Goal: Task Accomplishment & Management: Manage account settings

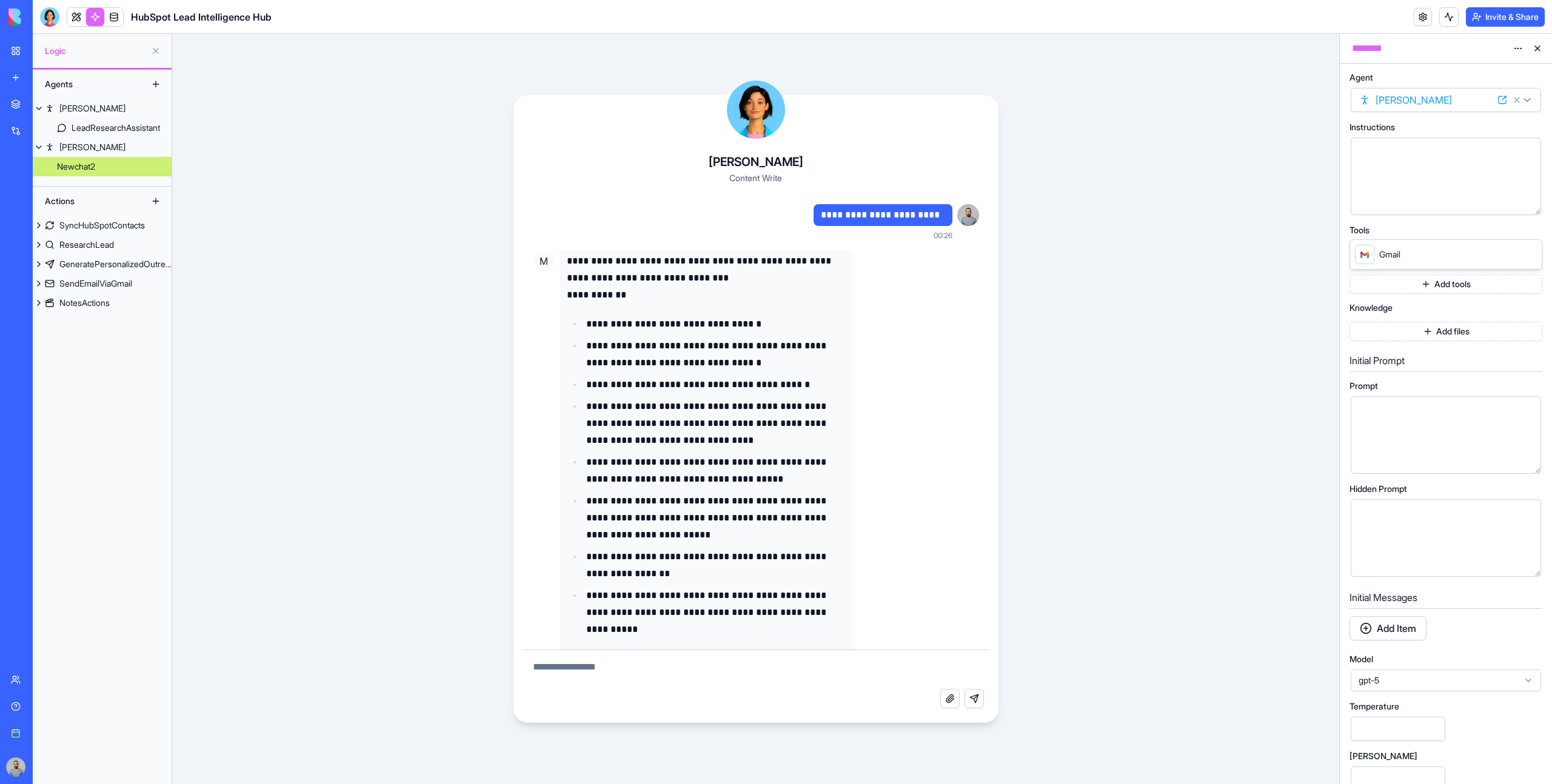
scroll to position [112, 0]
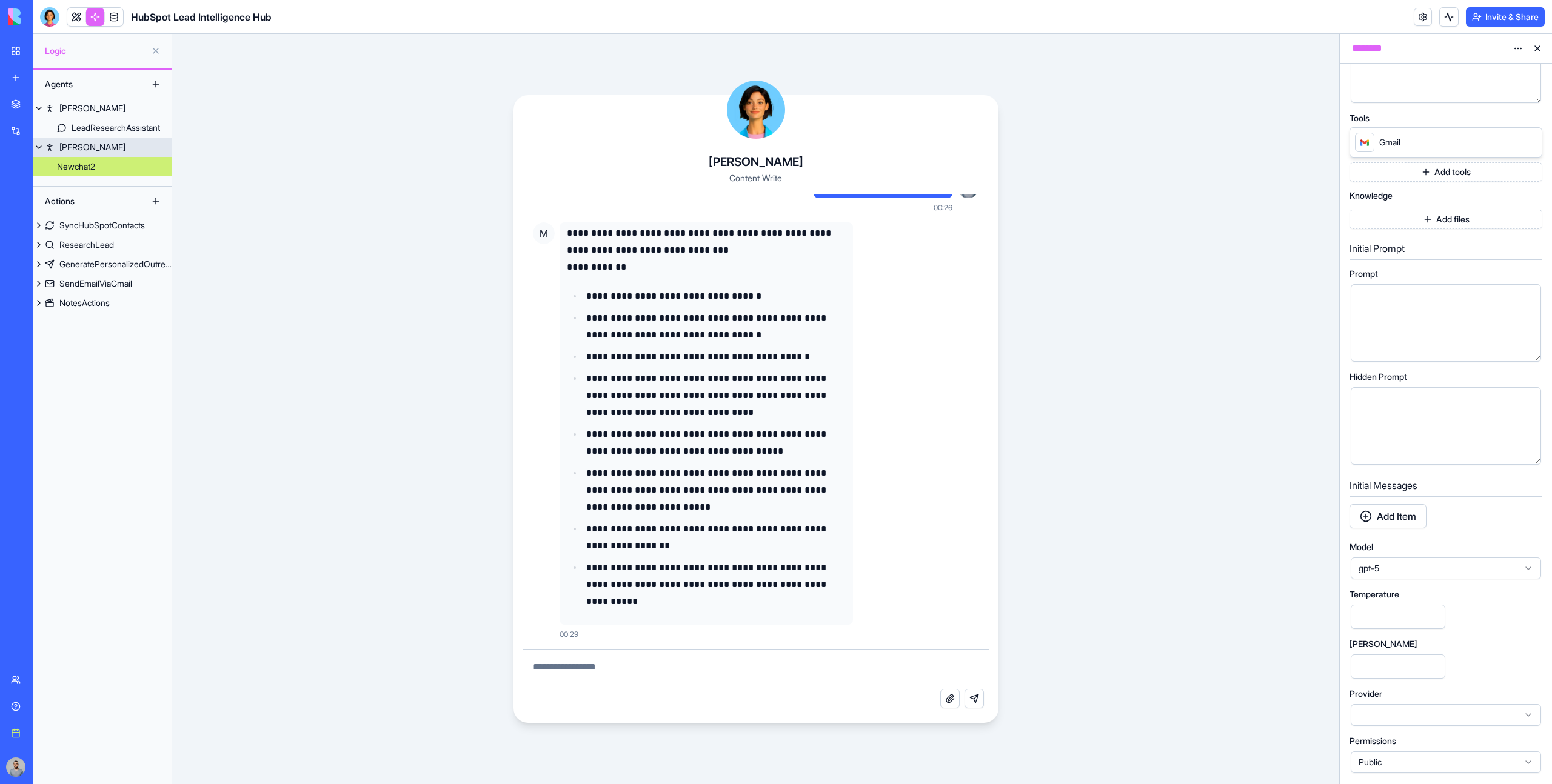
click at [100, 143] on link "Mika" at bounding box center [103, 147] width 139 height 19
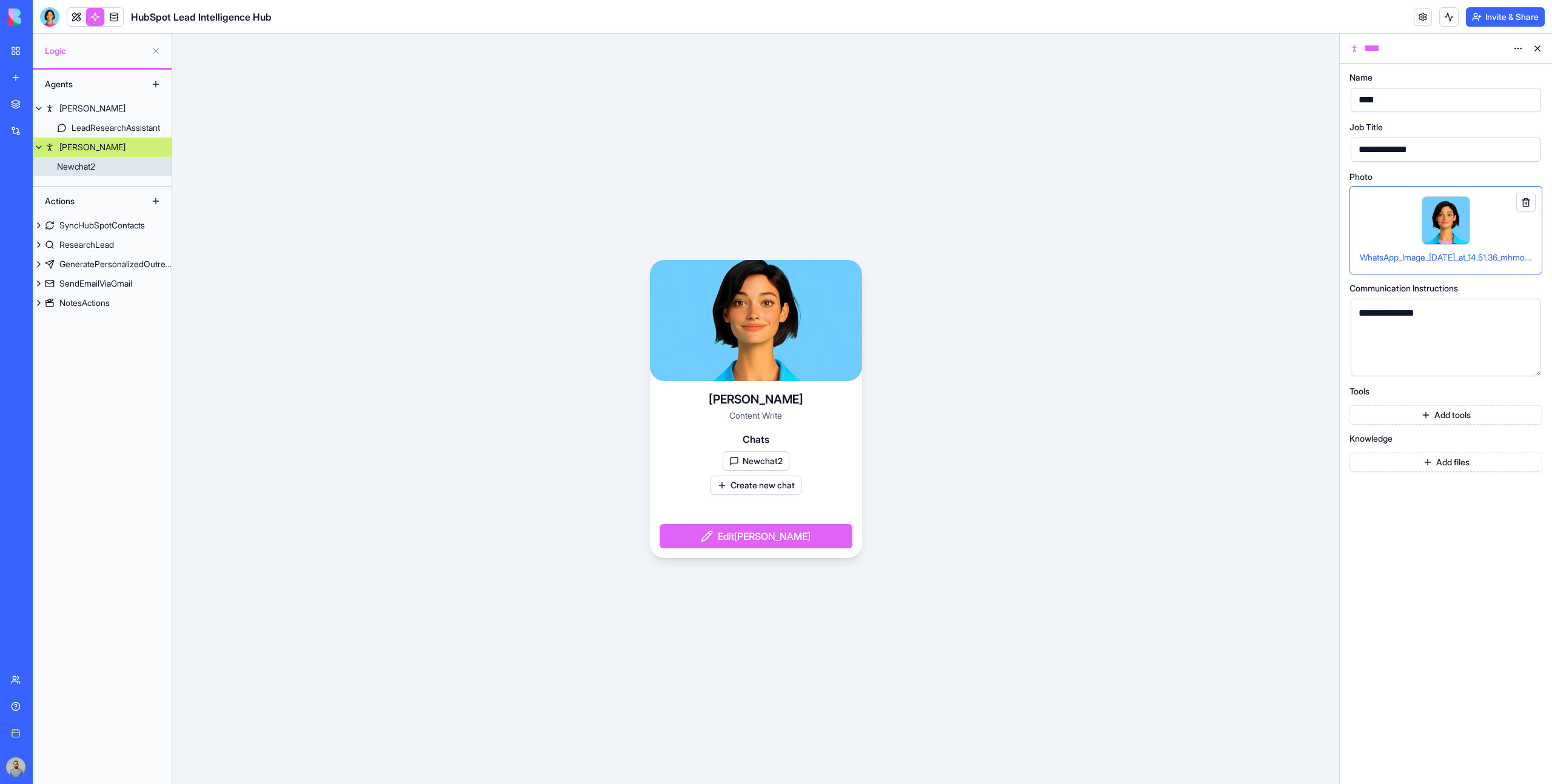
click at [114, 172] on link "Newchat2" at bounding box center [103, 166] width 139 height 19
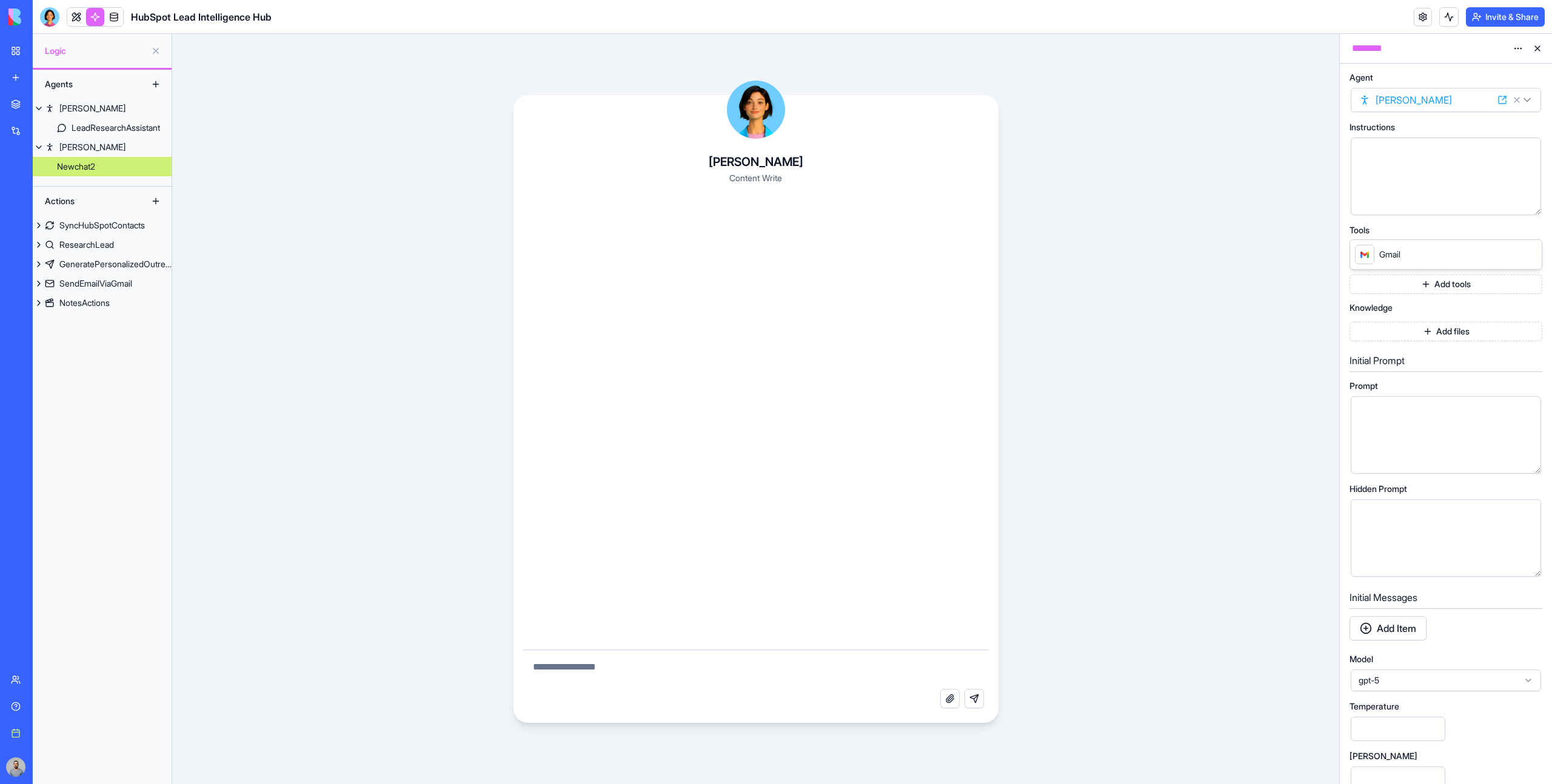
click at [595, 680] on textarea at bounding box center [756, 669] width 466 height 39
type textarea "**********"
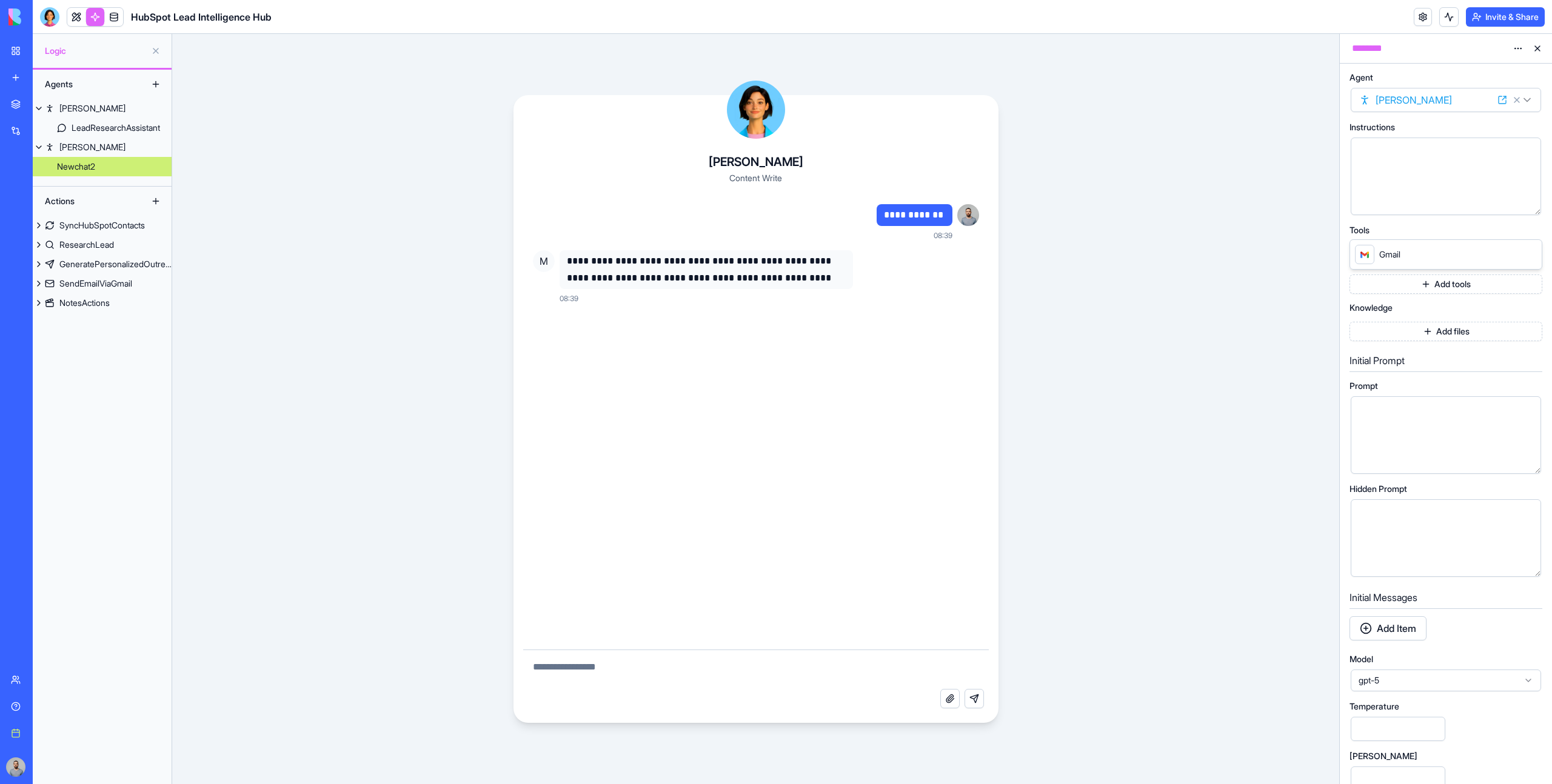
click at [1523, 45] on html "**********" at bounding box center [776, 392] width 1552 height 784
click at [1501, 75] on div "State" at bounding box center [1489, 73] width 72 height 19
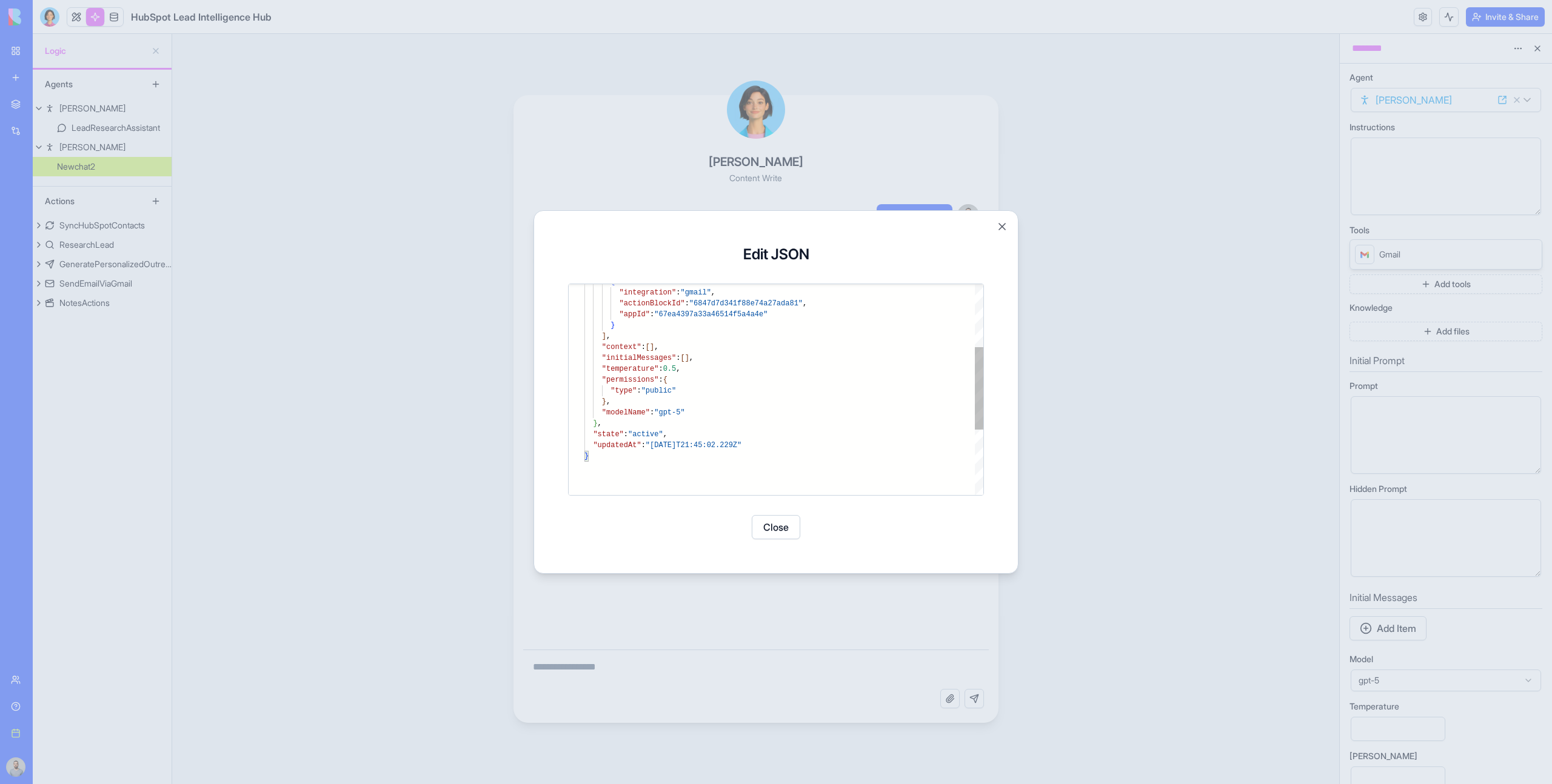
click at [743, 411] on div "{ "integration" : "gmail" , "actionBlockId" : "6847d7d341f88e74a27ada81" , "app…" at bounding box center [784, 392] width 399 height 538
type textarea "**********"
click at [802, 533] on button "Save" at bounding box center [805, 527] width 48 height 24
click at [787, 533] on button "Close" at bounding box center [776, 527] width 48 height 24
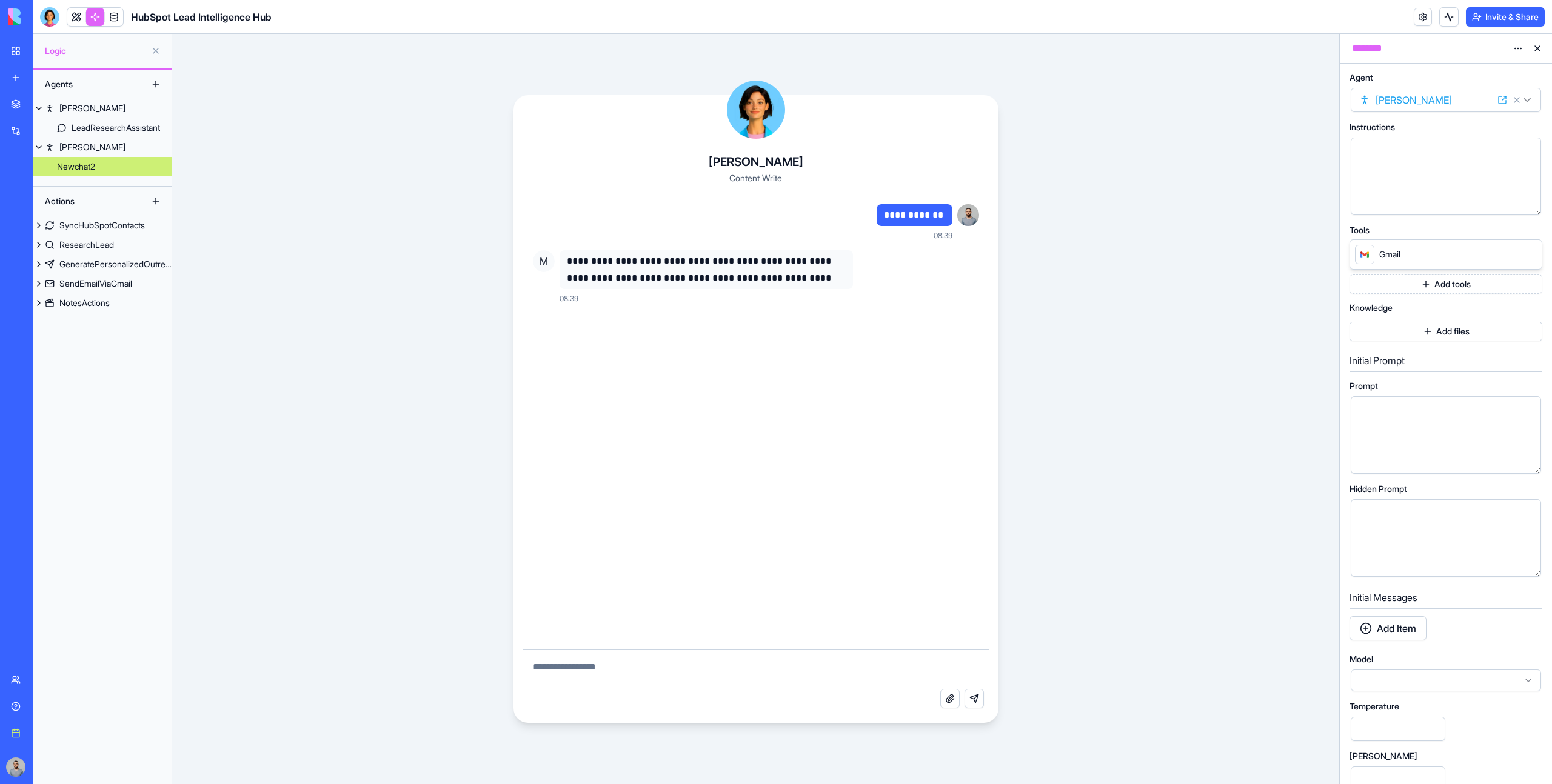
click at [1383, 283] on button "Add tools" at bounding box center [1446, 284] width 193 height 19
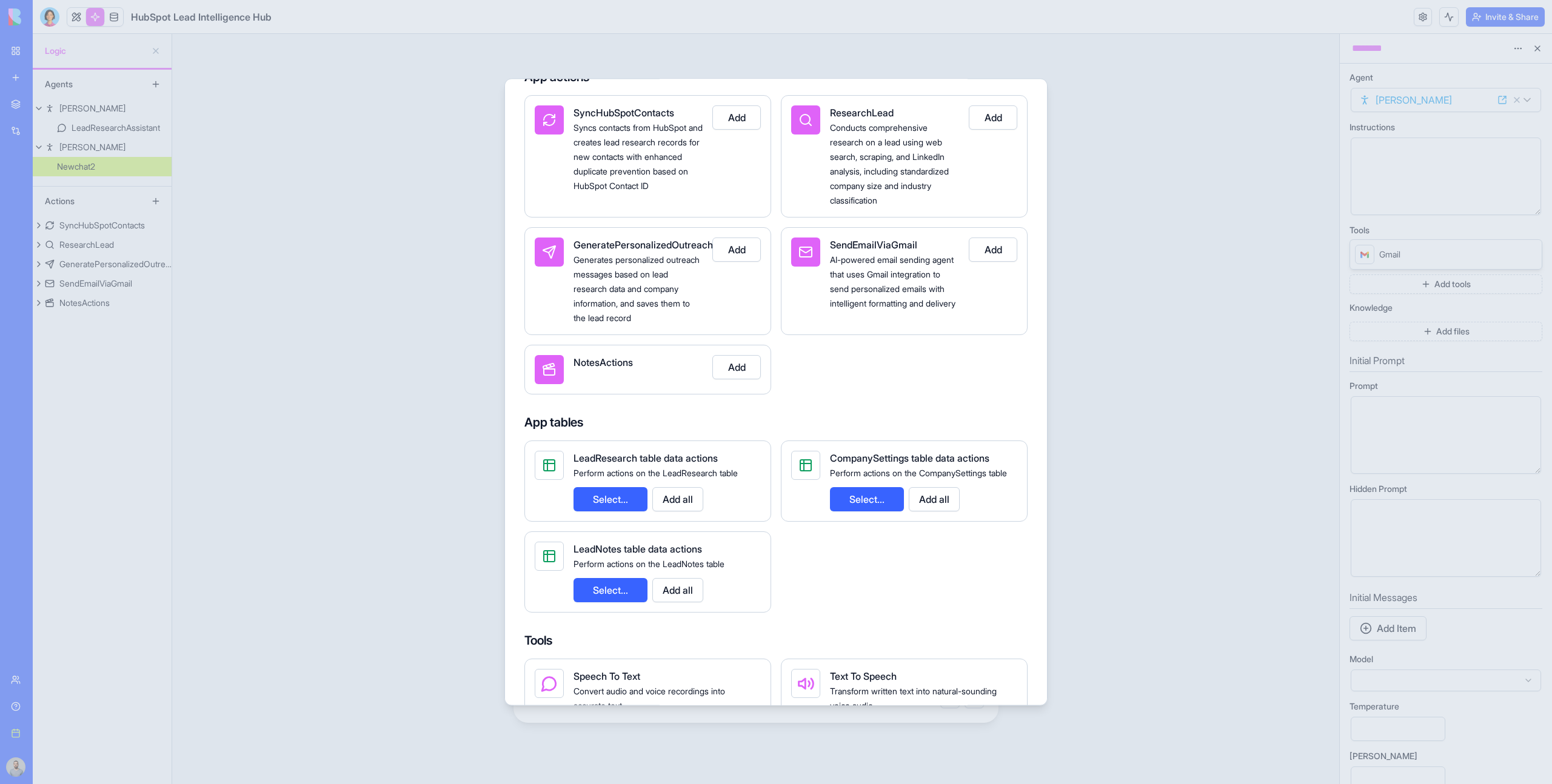
scroll to position [277, 0]
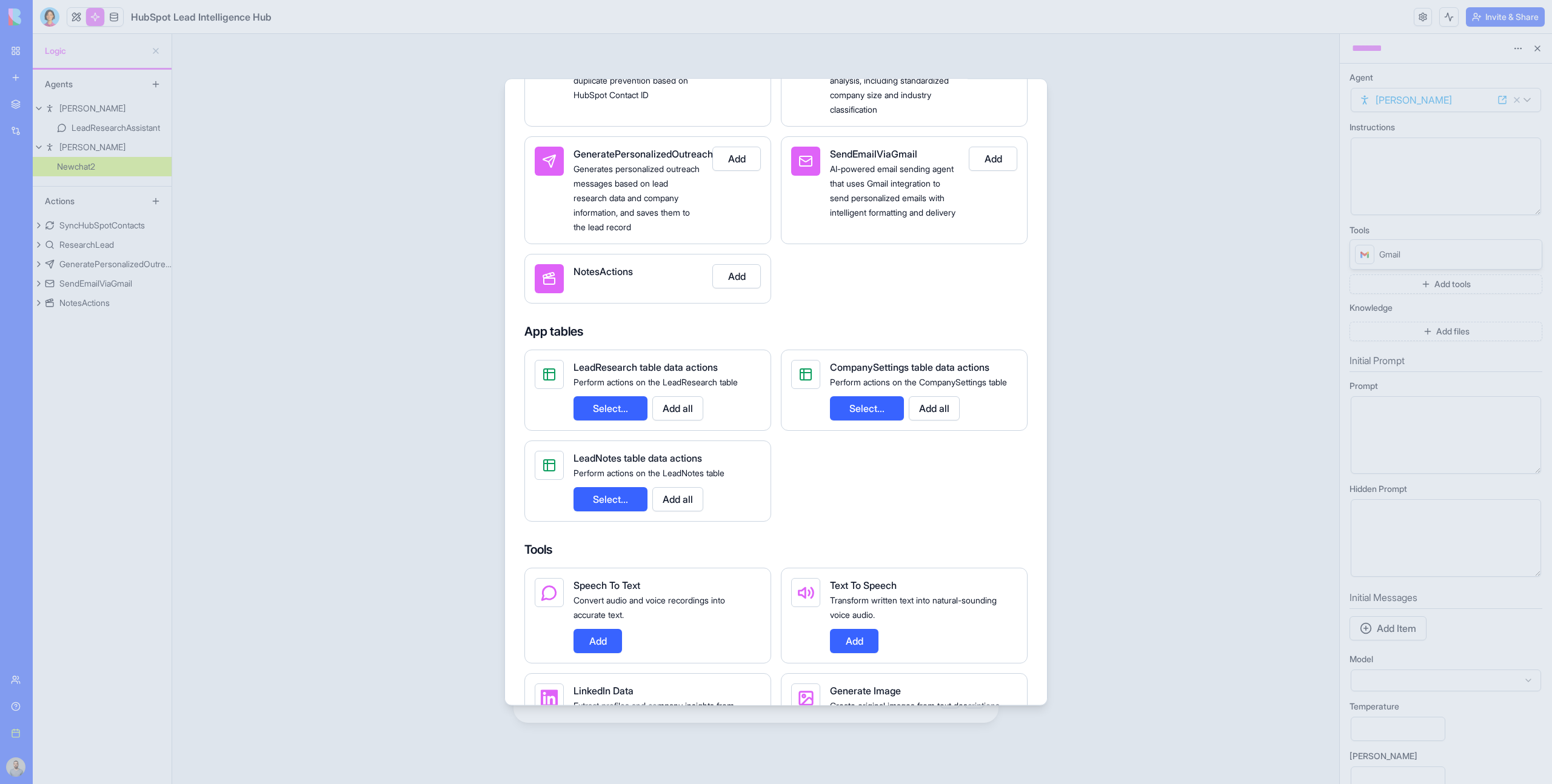
click at [679, 414] on button "Add all" at bounding box center [678, 408] width 51 height 24
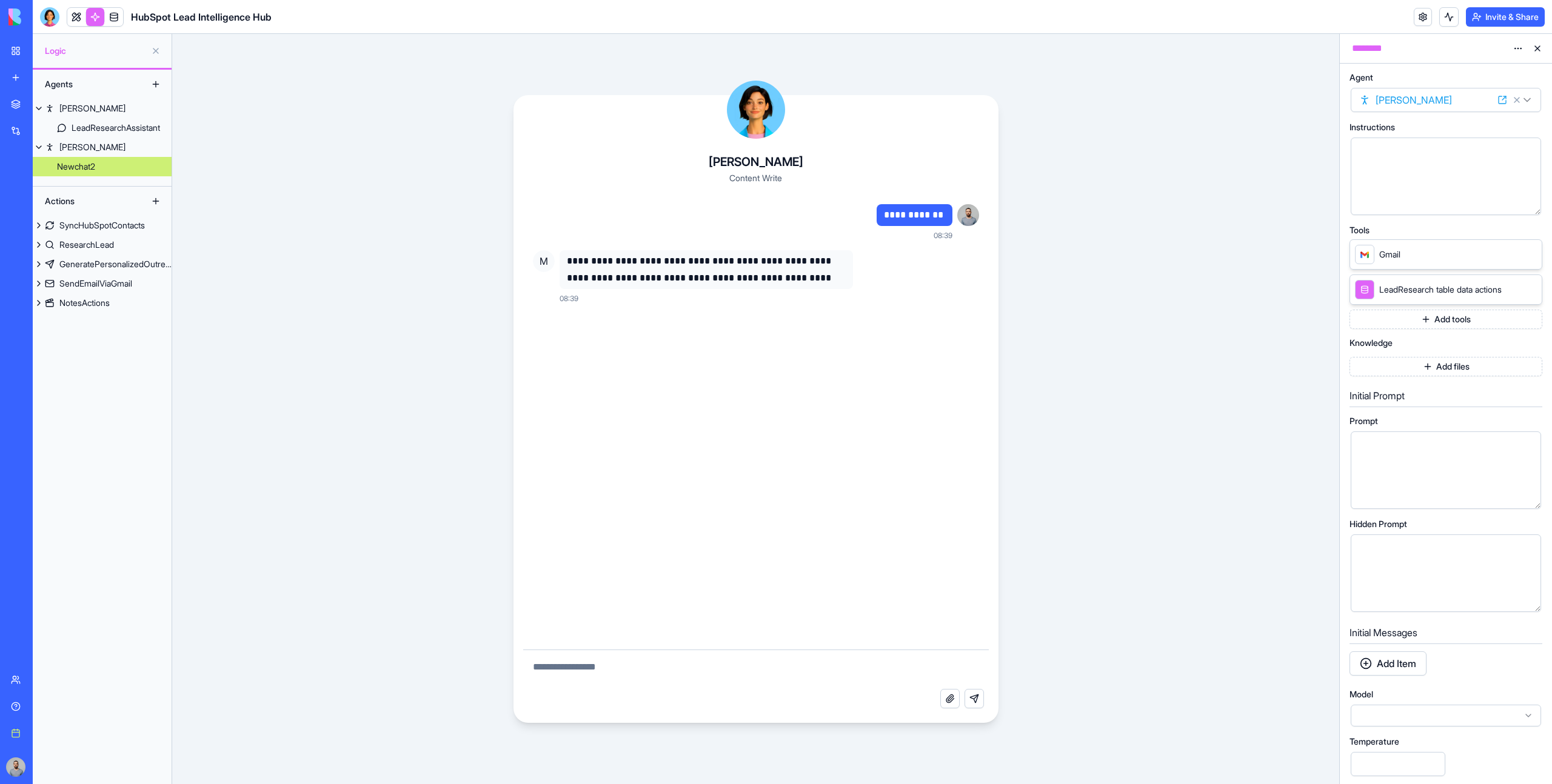
click at [697, 654] on textarea at bounding box center [756, 669] width 466 height 39
type textarea "**********"
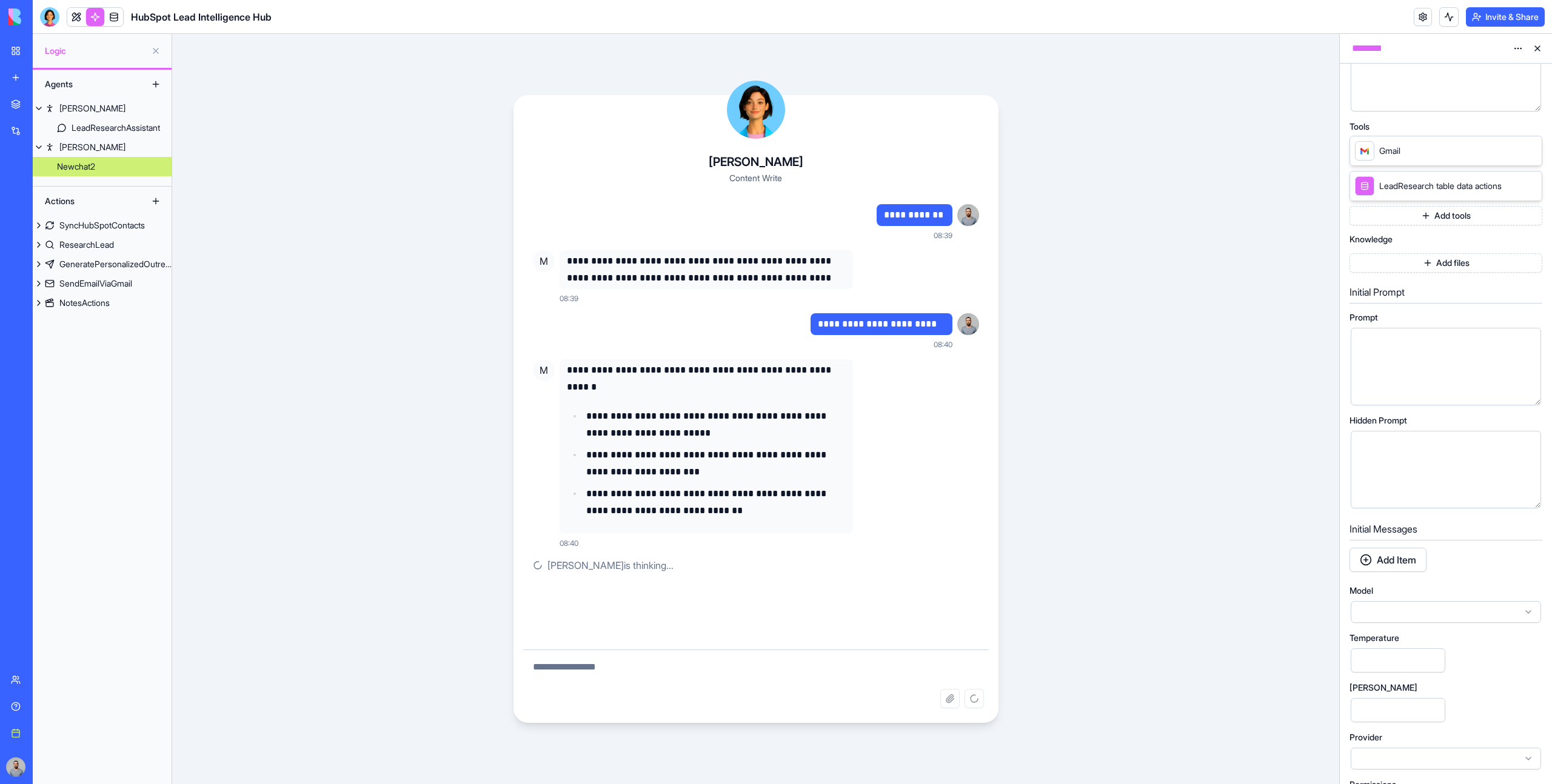
scroll to position [95, 0]
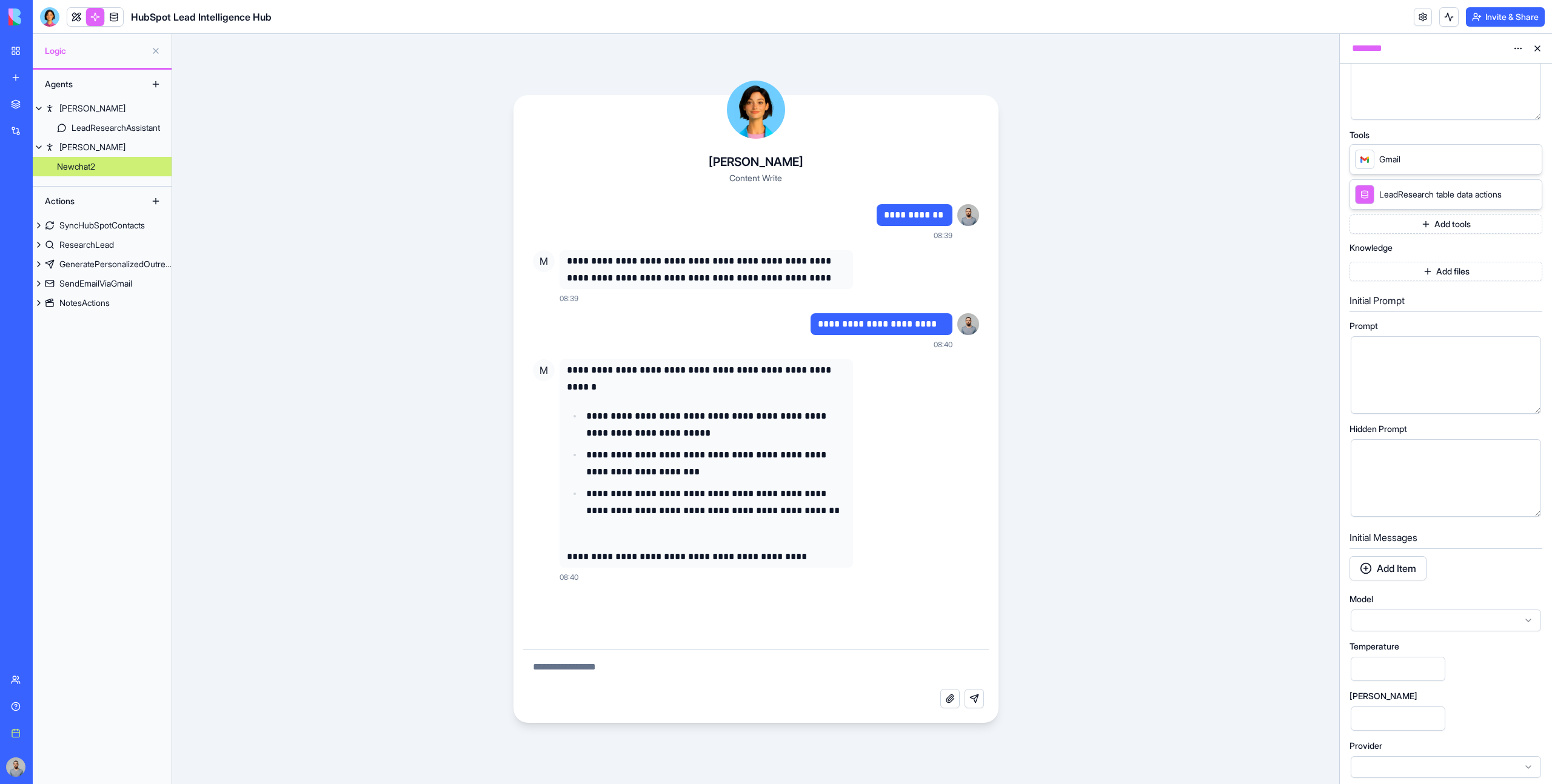
click at [1530, 157] on icon at bounding box center [1529, 159] width 5 height 5
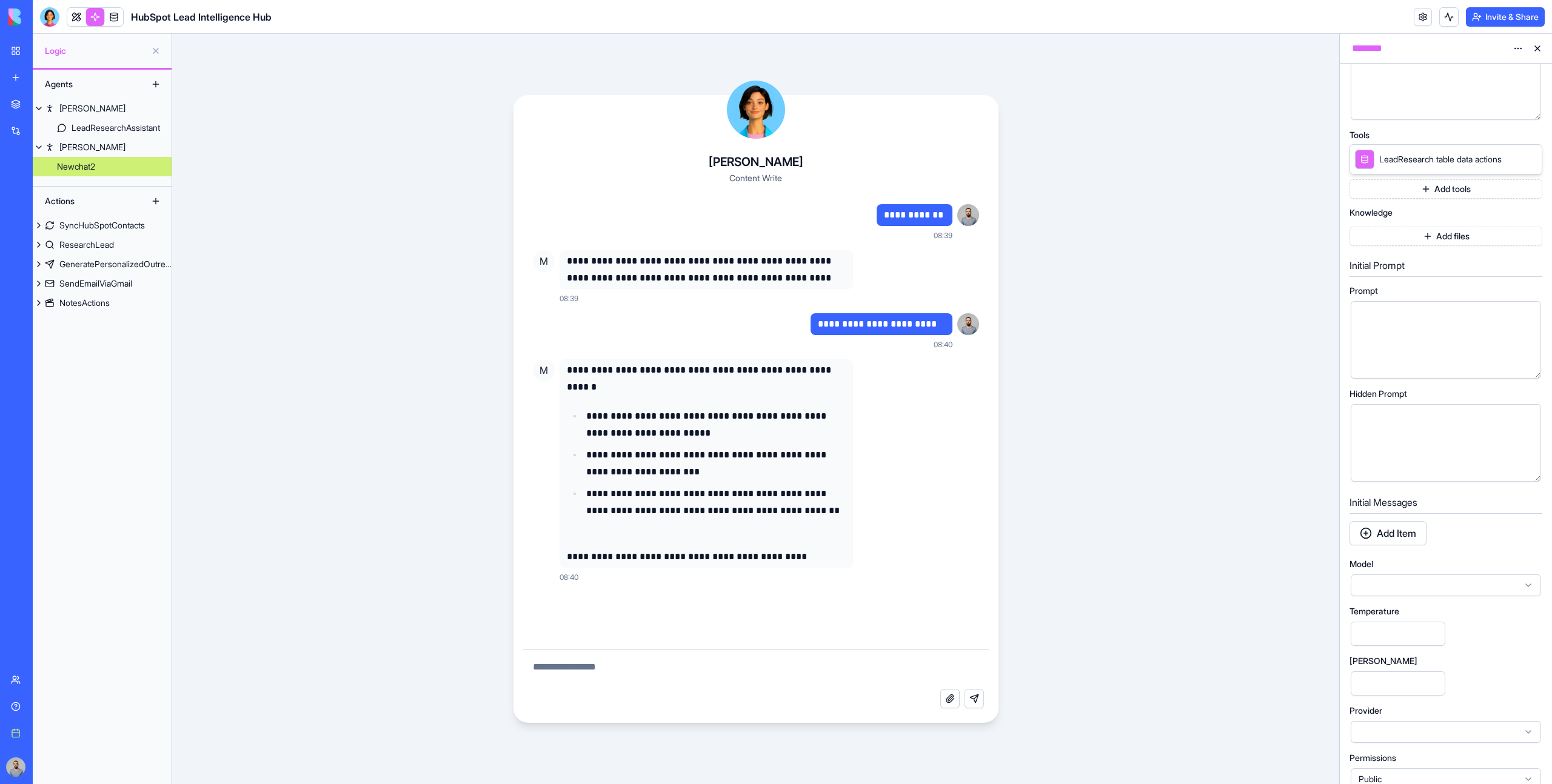
click at [1530, 157] on icon at bounding box center [1529, 159] width 5 height 5
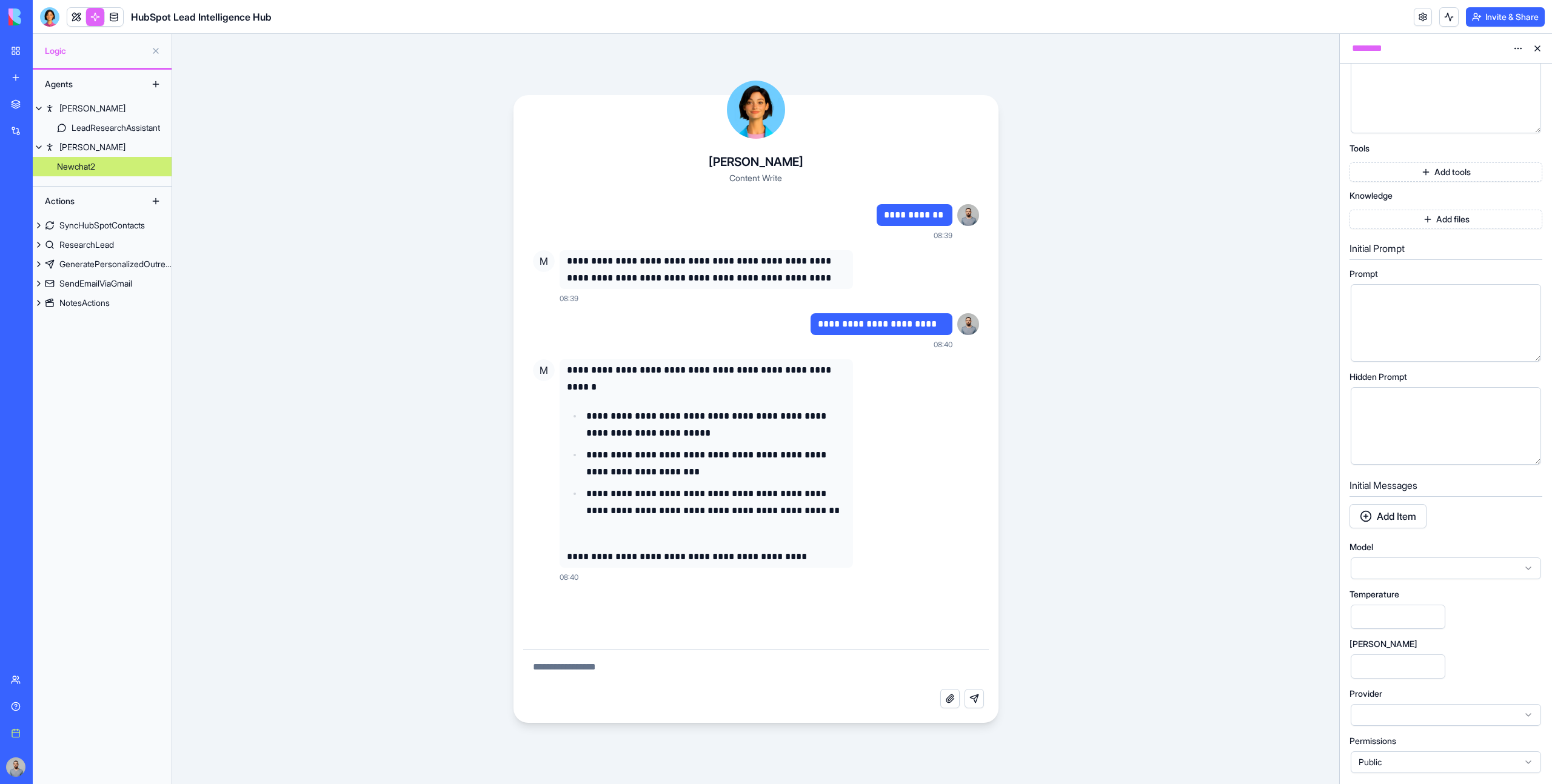
scroll to position [82, 0]
click at [1486, 167] on button "Add tools" at bounding box center [1446, 172] width 193 height 19
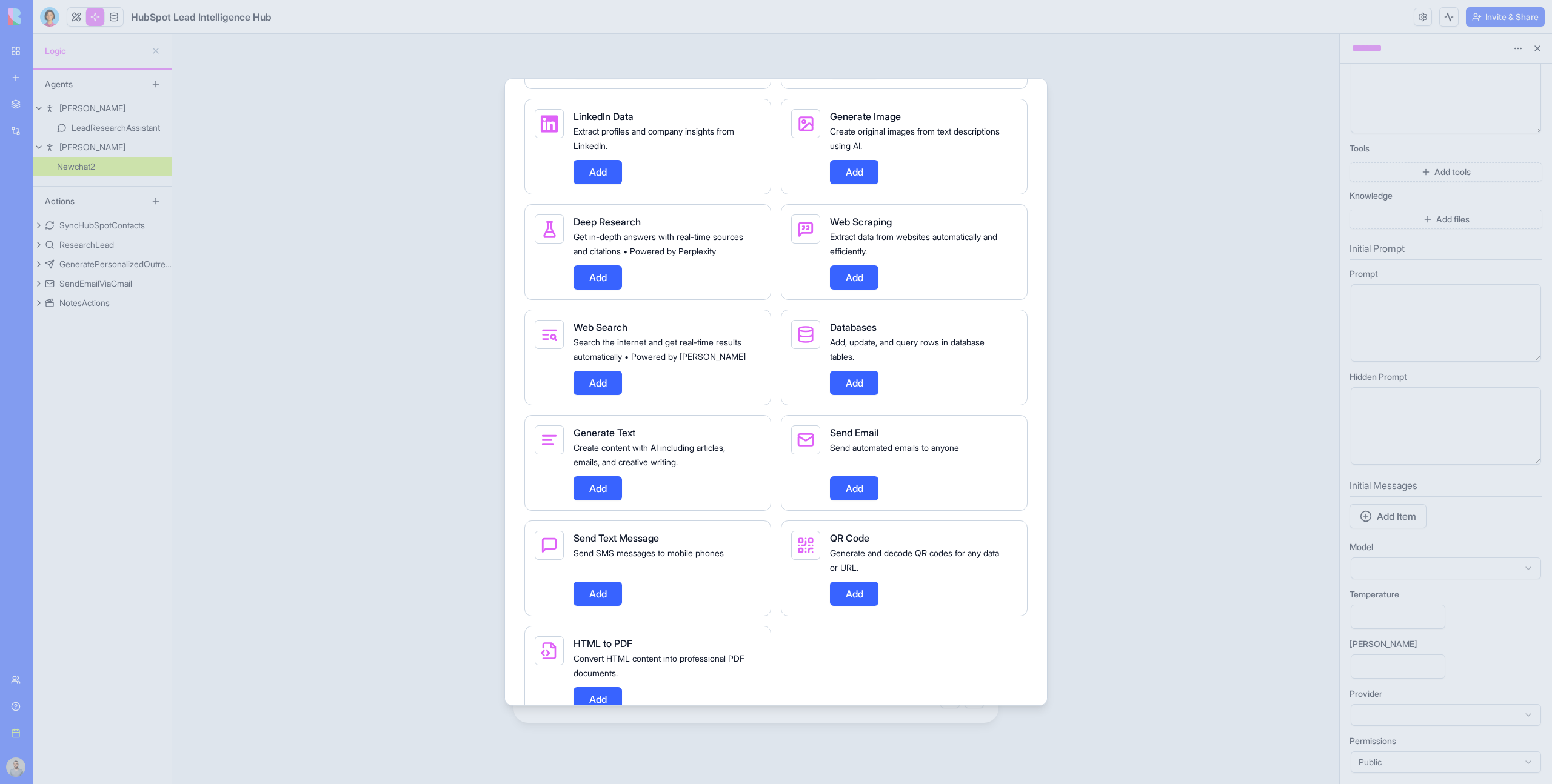
scroll to position [850, 0]
click at [869, 502] on button "Add" at bounding box center [854, 490] width 48 height 24
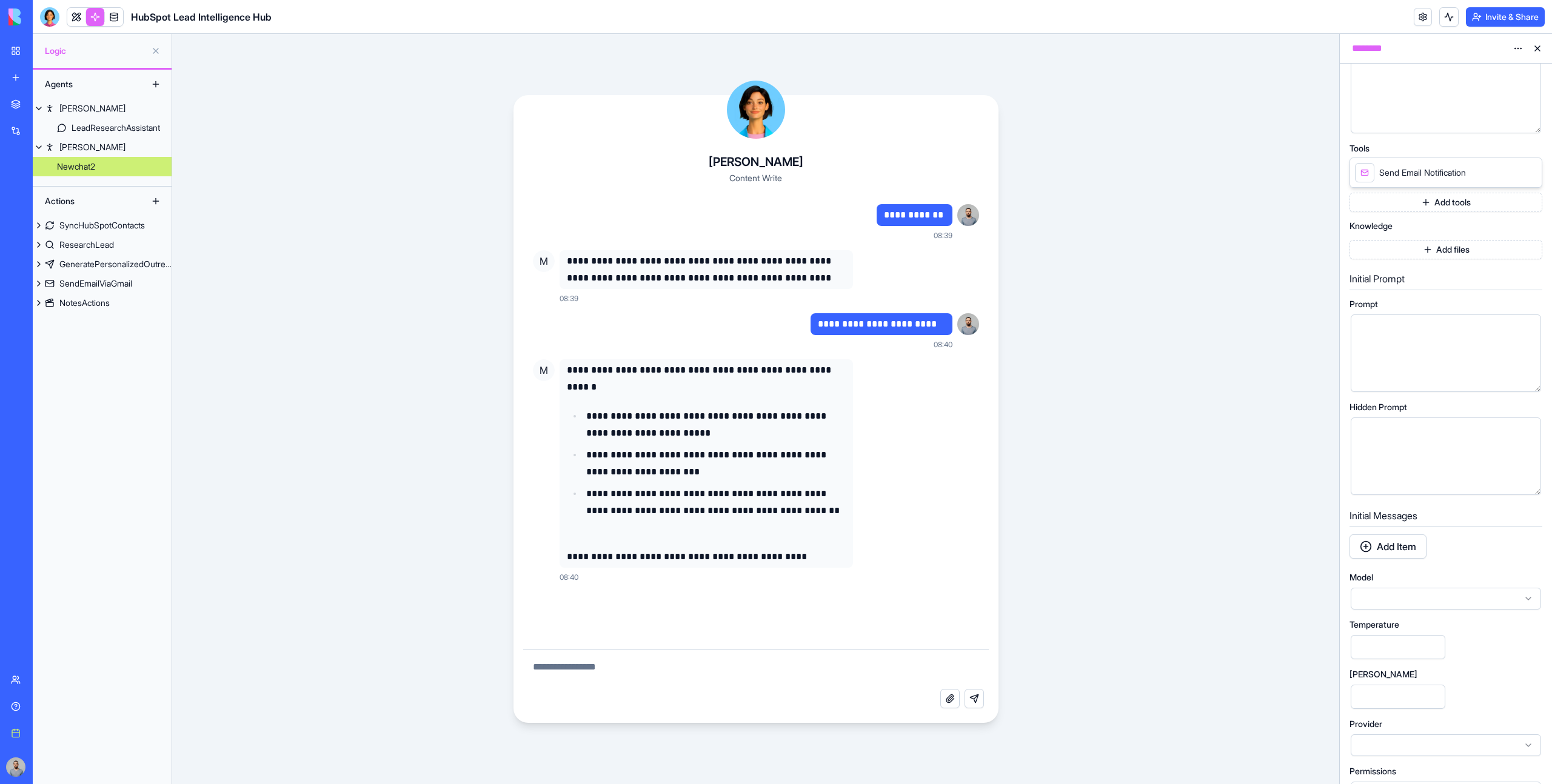
click at [747, 684] on textarea at bounding box center [756, 669] width 466 height 39
type textarea "**********"
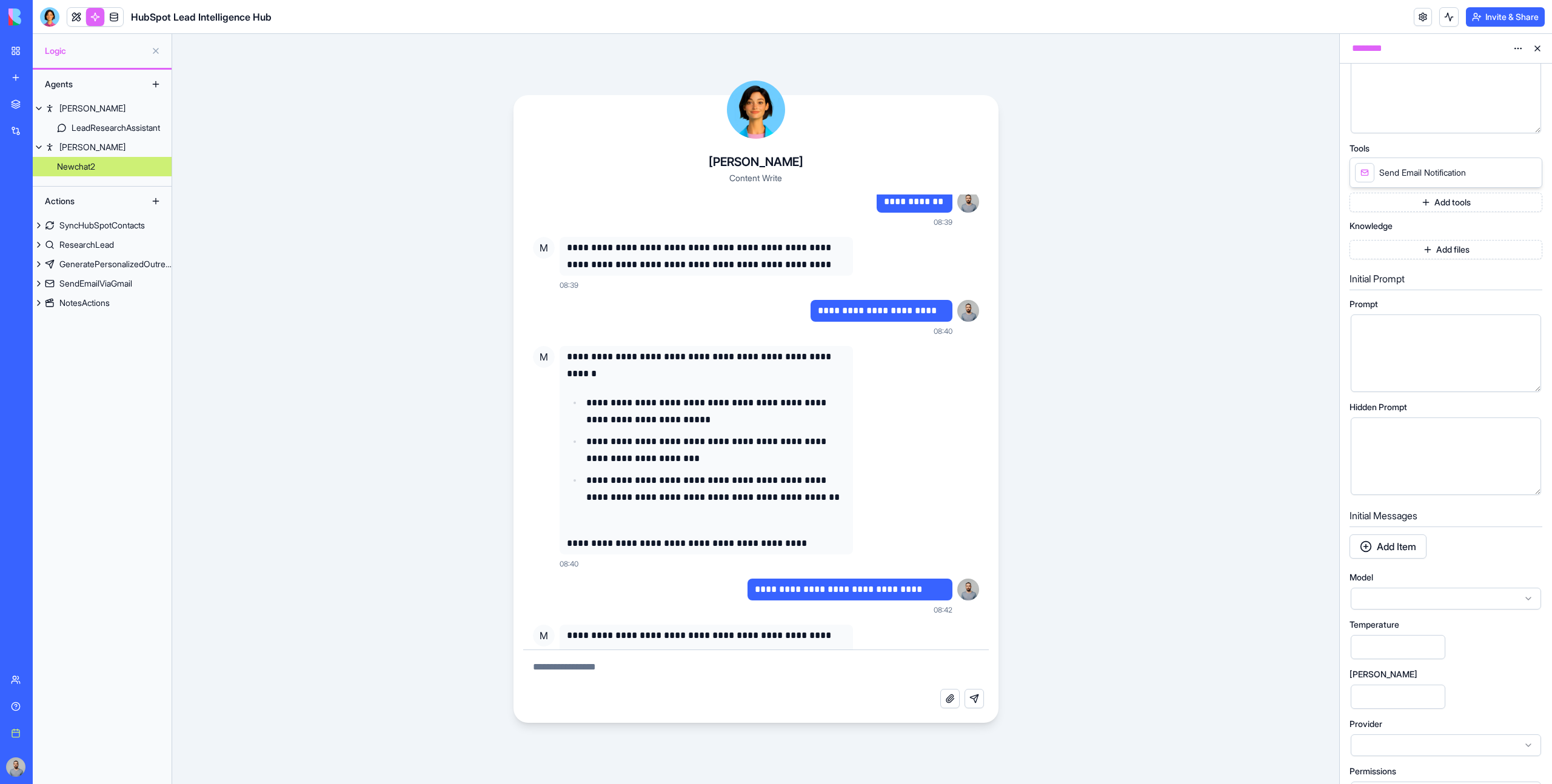
scroll to position [52, 0]
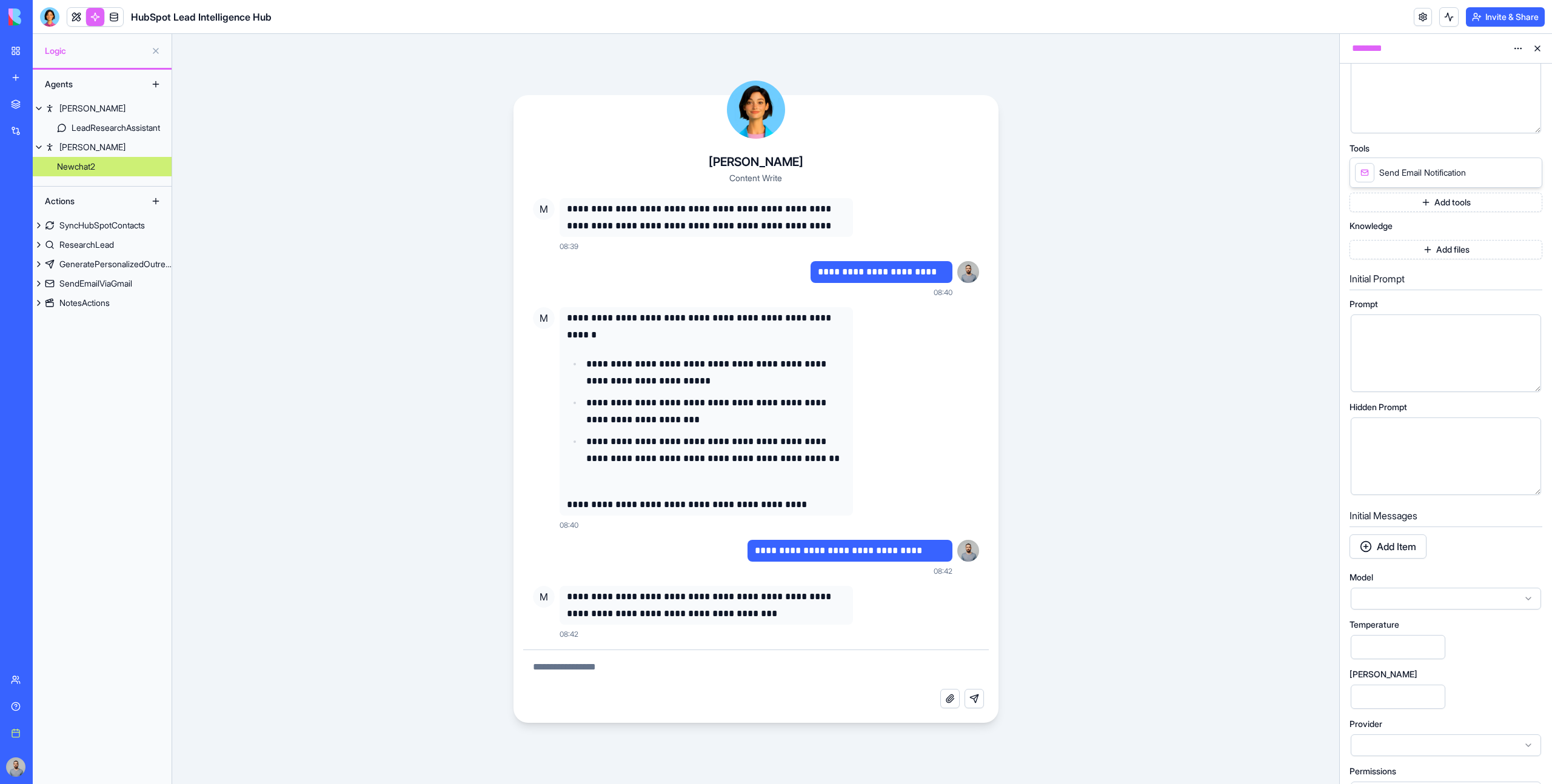
click at [1519, 44] on html "**********" at bounding box center [776, 392] width 1552 height 784
click at [1501, 86] on div "Delete" at bounding box center [1489, 92] width 72 height 19
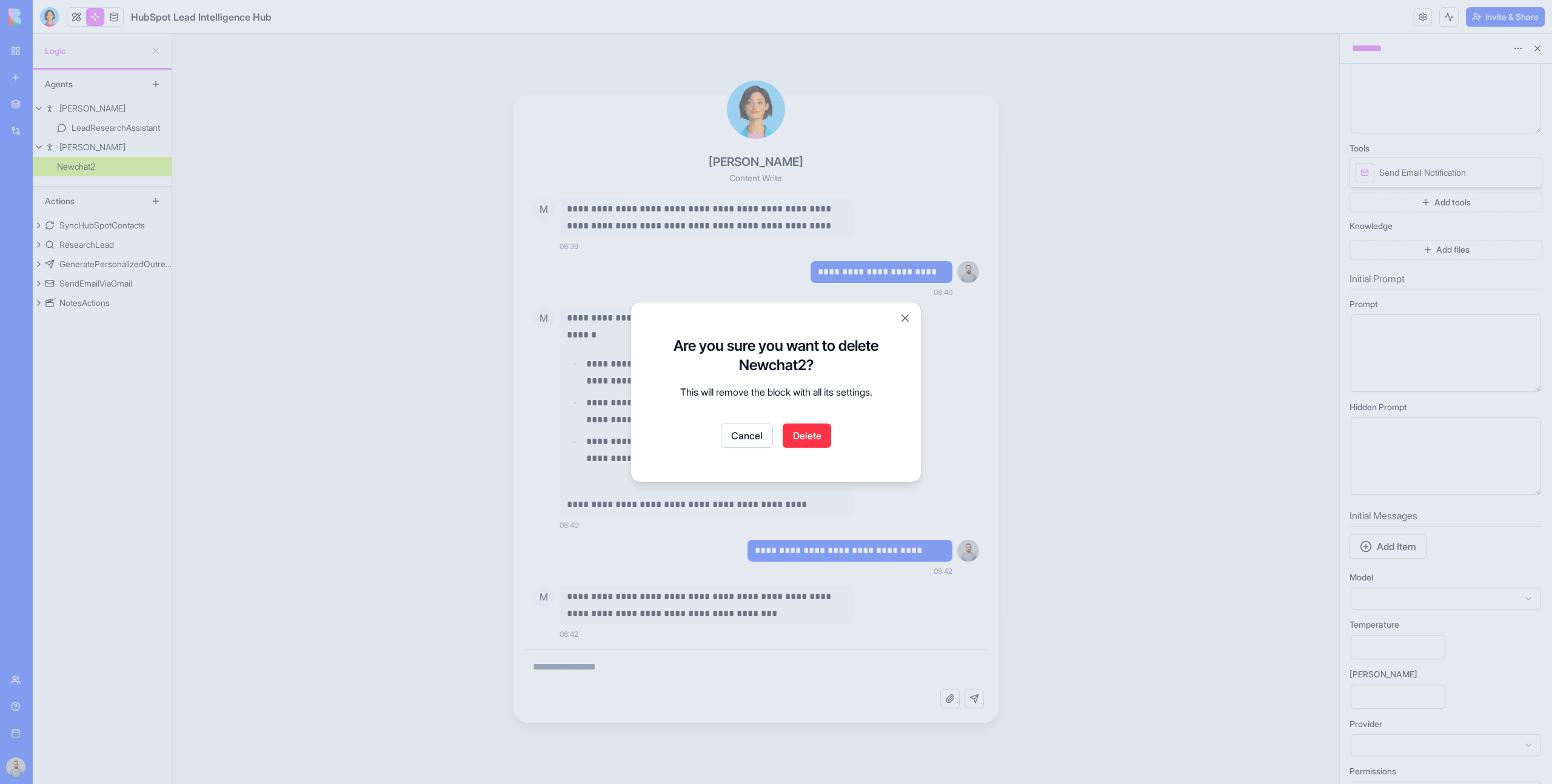
click at [801, 449] on div "Are you sure you want to delete Newchat2? This will remove the block with all i…" at bounding box center [776, 392] width 261 height 150
click at [807, 434] on button "Delete" at bounding box center [807, 436] width 48 height 24
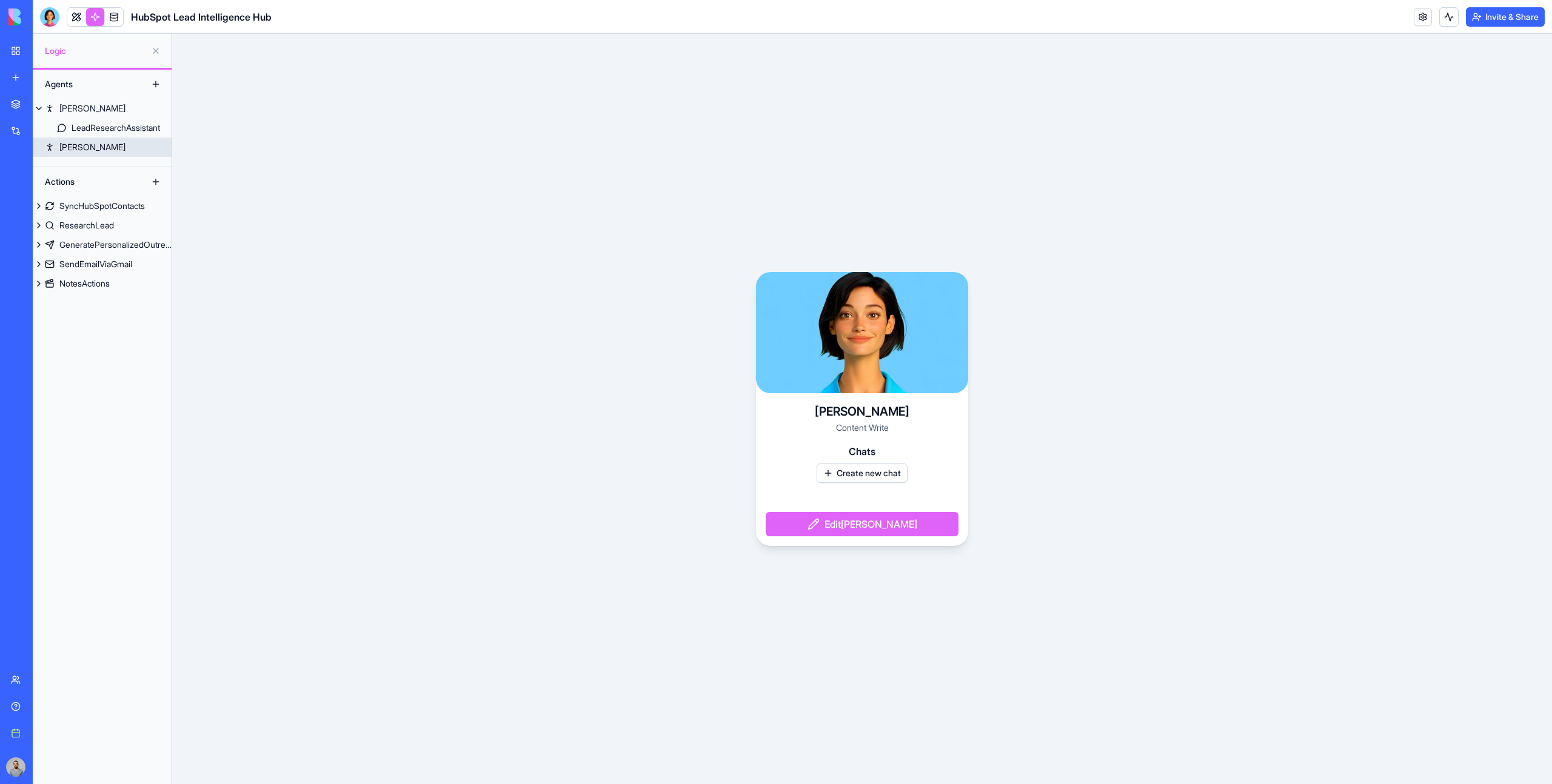
click at [83, 151] on link "Mika" at bounding box center [103, 147] width 139 height 19
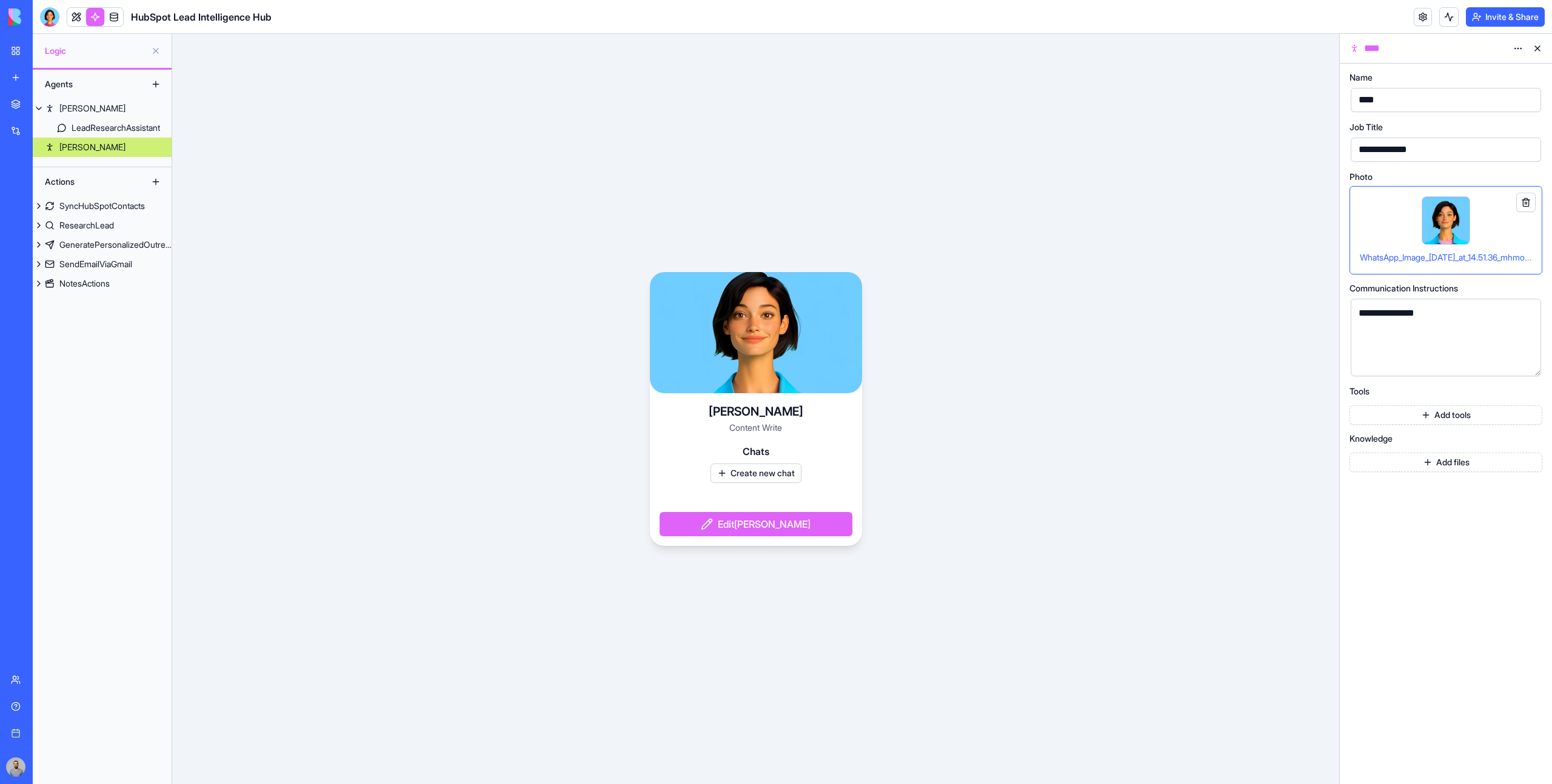
click at [1517, 51] on html "**********" at bounding box center [776, 392] width 1552 height 784
click at [1504, 96] on div "Delete" at bounding box center [1489, 92] width 72 height 19
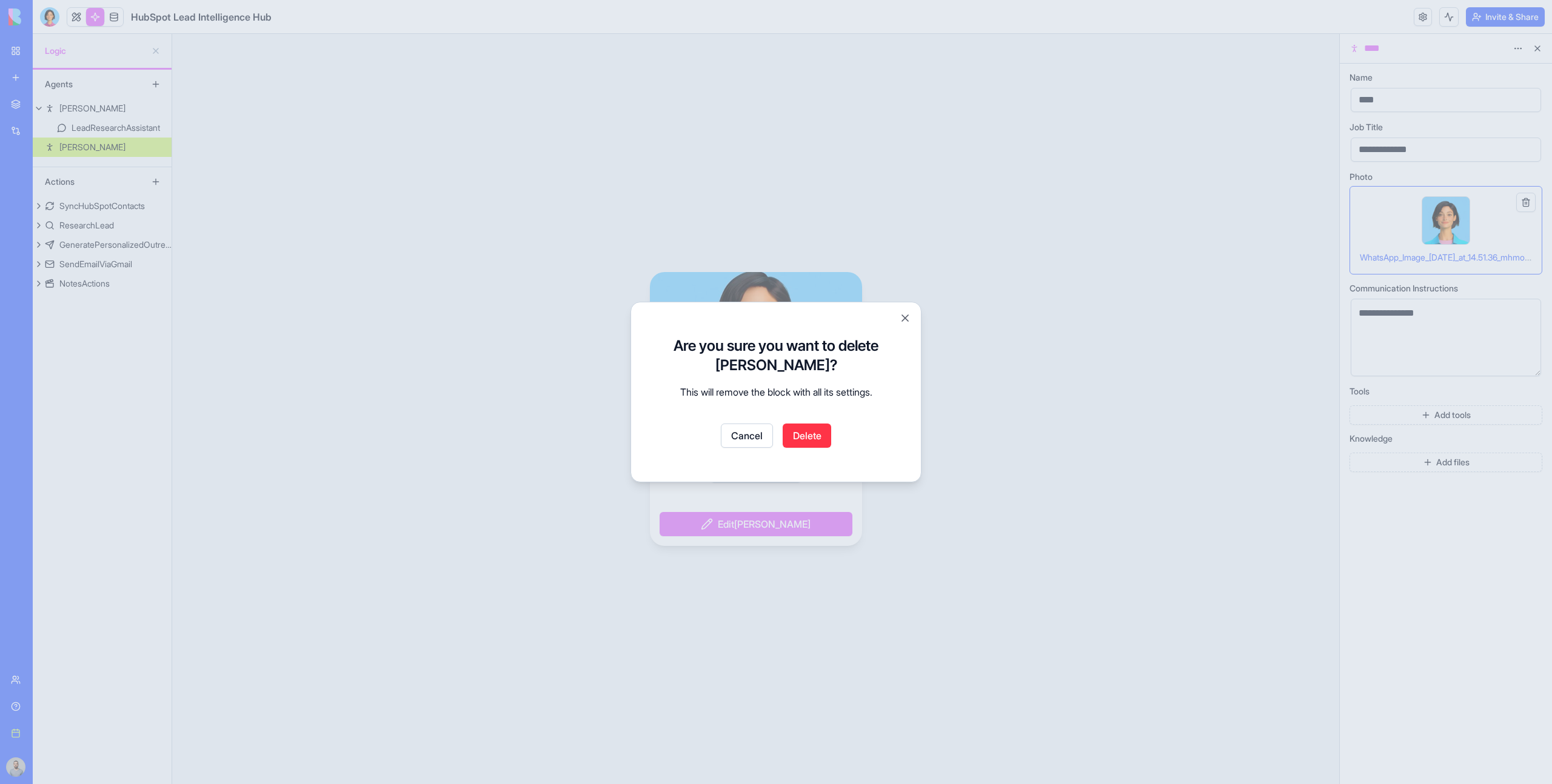
click at [807, 435] on button "Delete" at bounding box center [807, 436] width 48 height 24
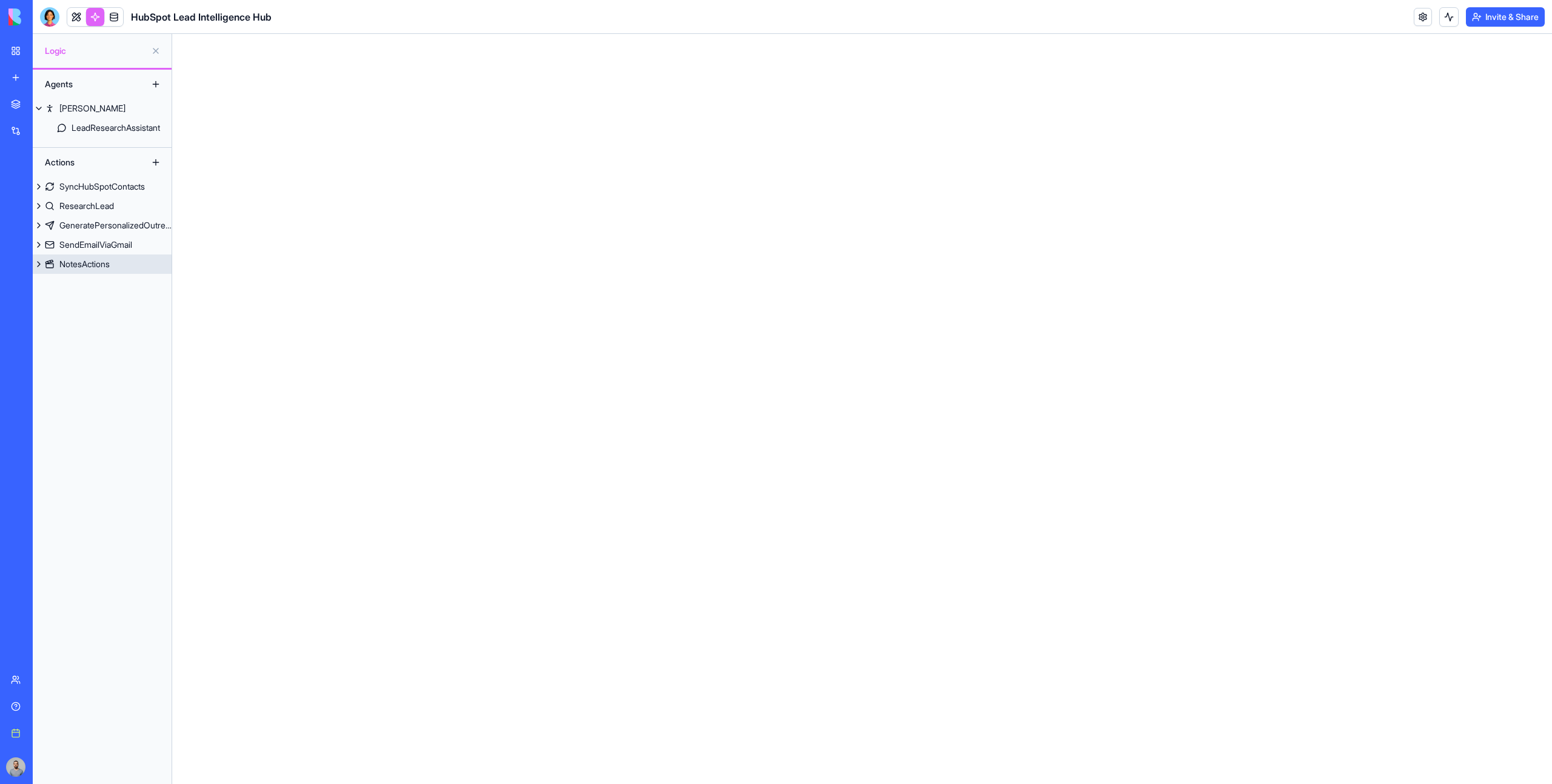
click at [116, 260] on link "NotesActions" at bounding box center [103, 264] width 139 height 19
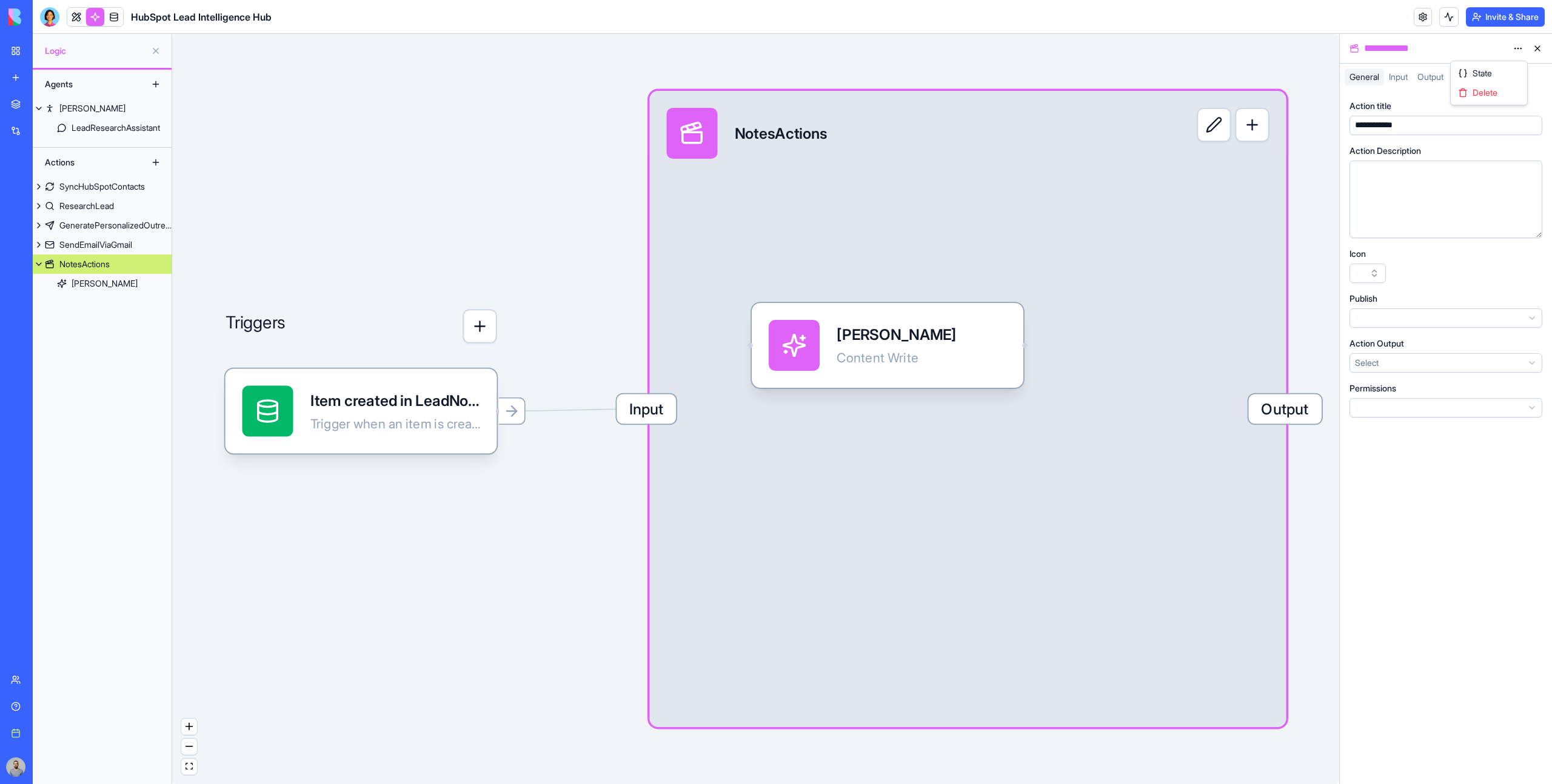
click at [1517, 51] on html "**********" at bounding box center [776, 392] width 1552 height 784
click at [1508, 96] on div "Delete" at bounding box center [1489, 92] width 72 height 19
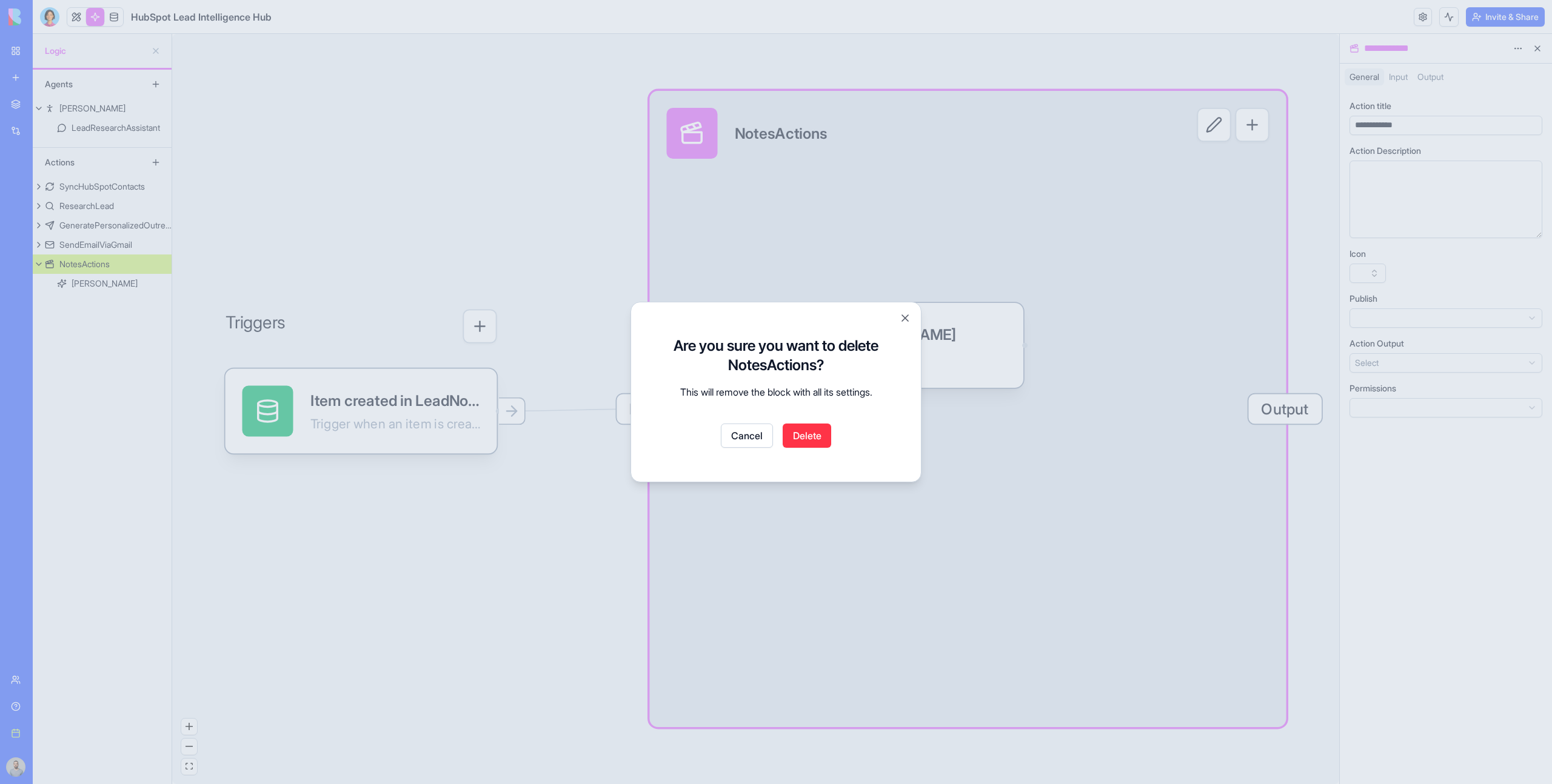
click at [801, 436] on button "Delete" at bounding box center [807, 436] width 48 height 24
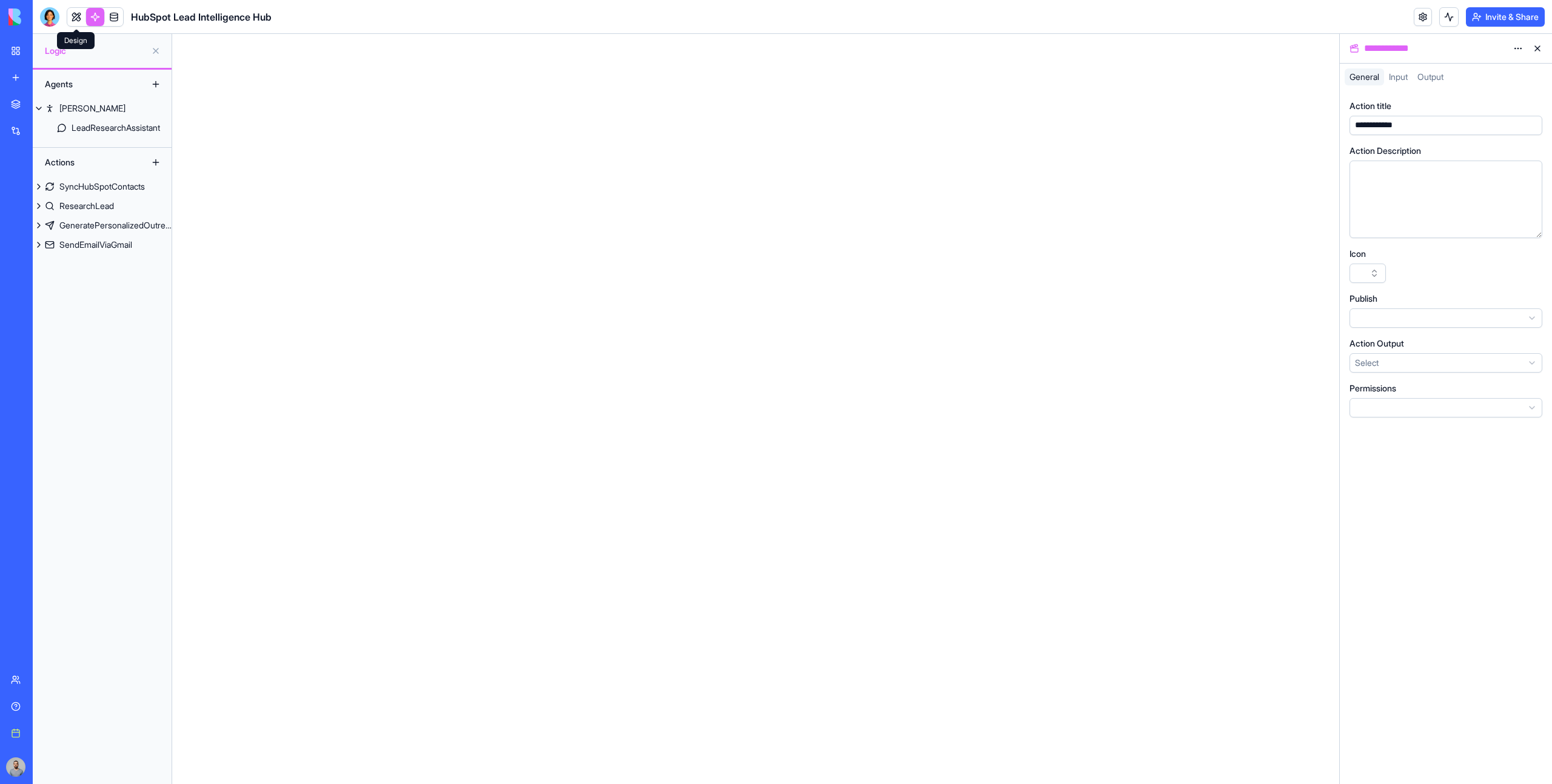
click at [74, 12] on link at bounding box center [76, 17] width 18 height 18
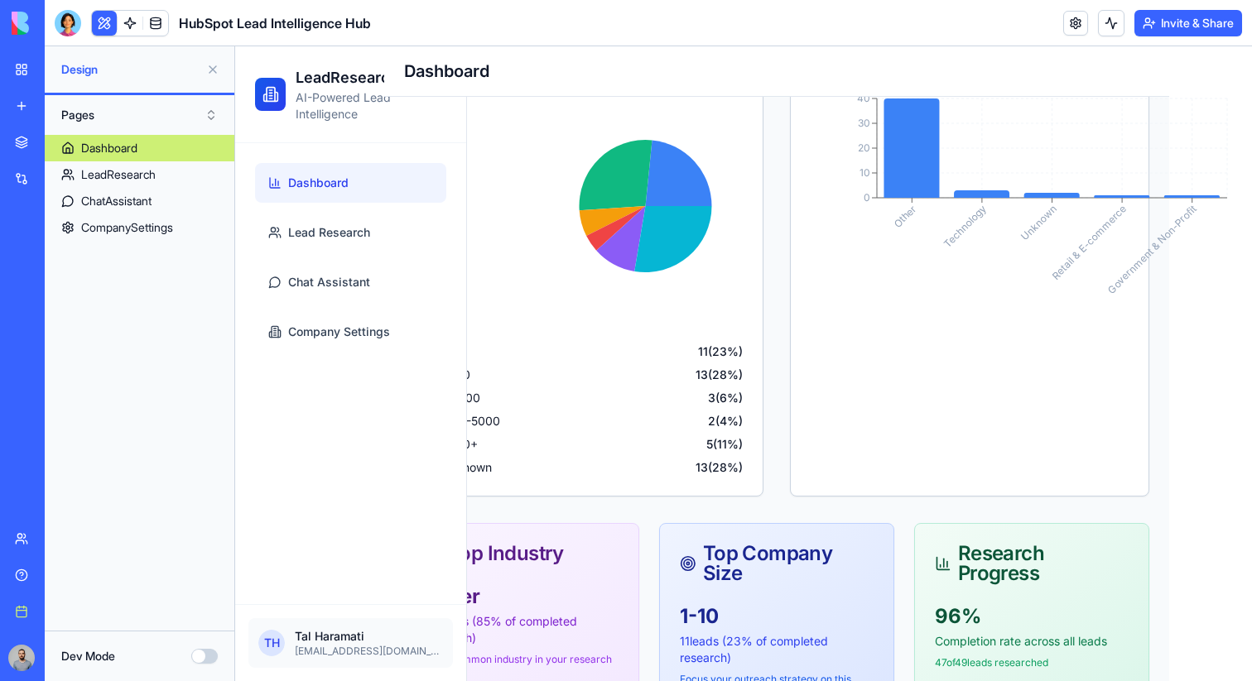
scroll to position [502, 0]
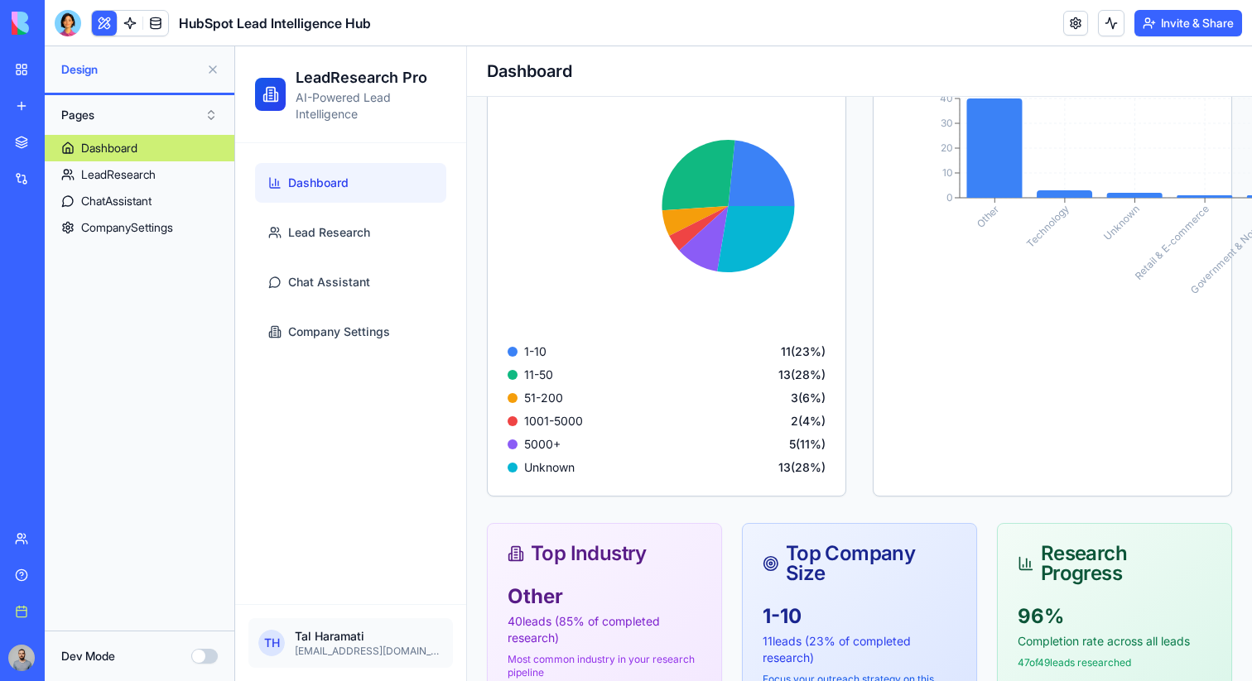
click at [209, 67] on button at bounding box center [212, 69] width 26 height 26
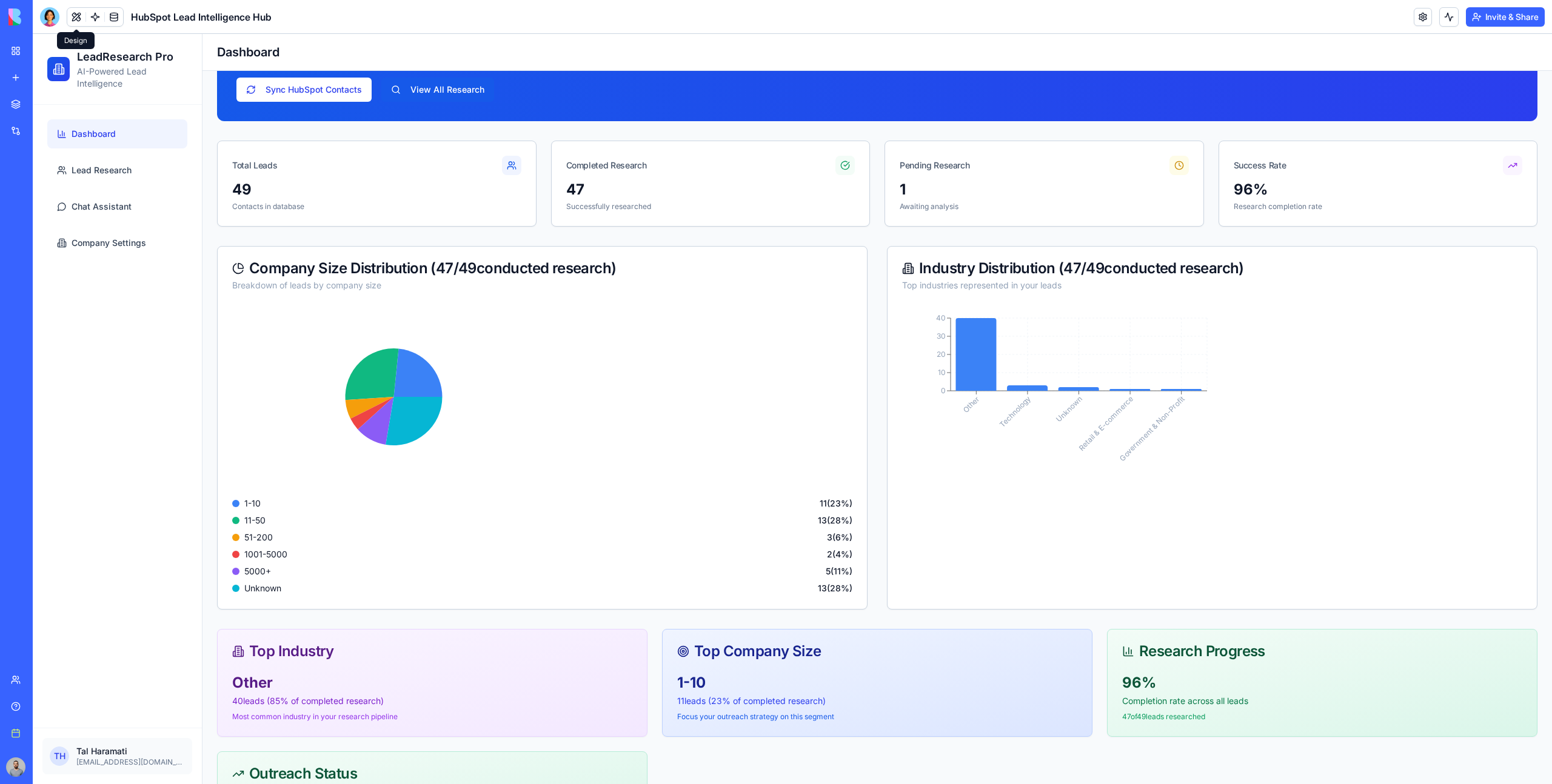
scroll to position [81, 0]
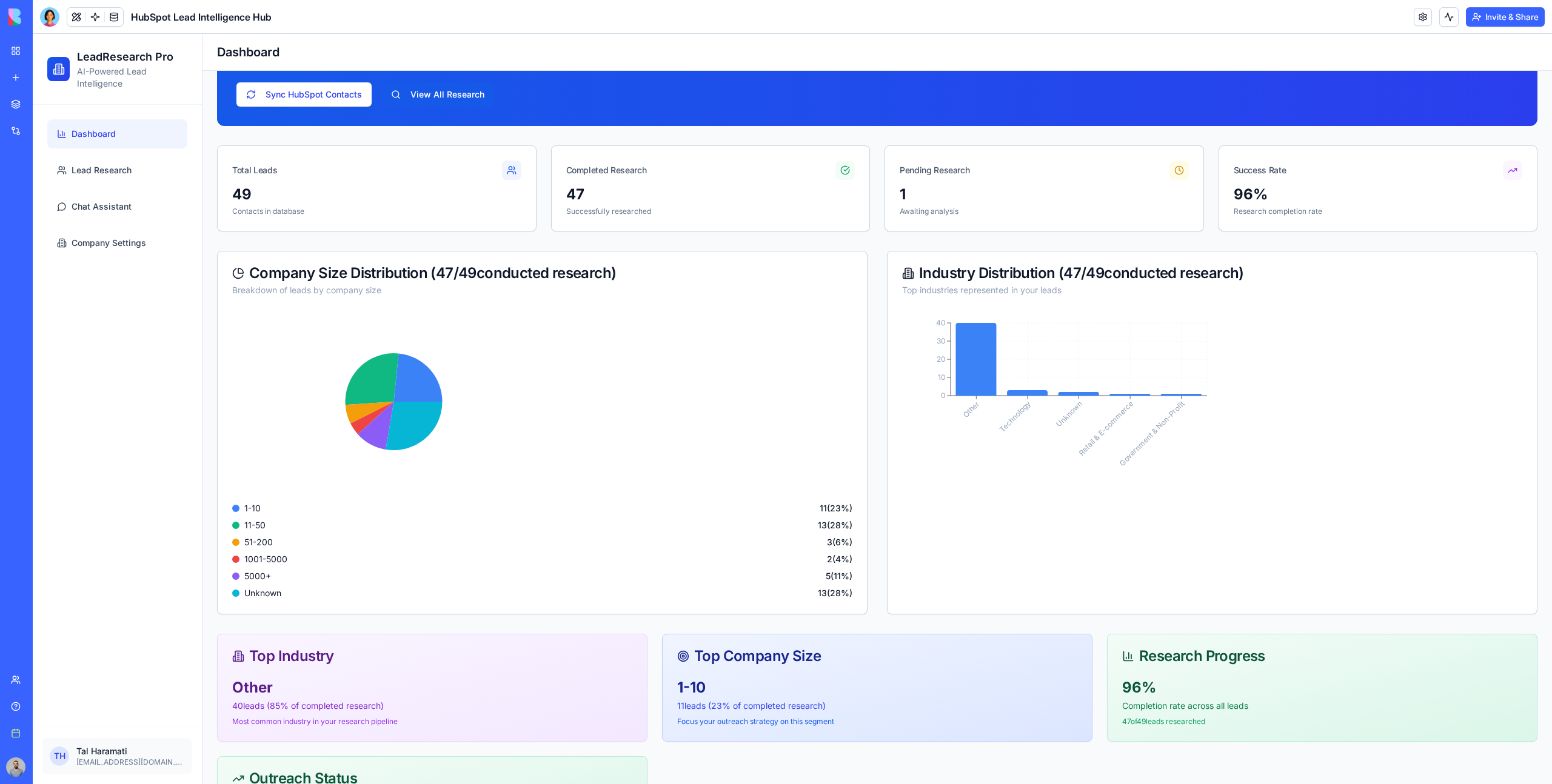
click at [1039, 180] on div "Pending Research" at bounding box center [1044, 165] width 319 height 39
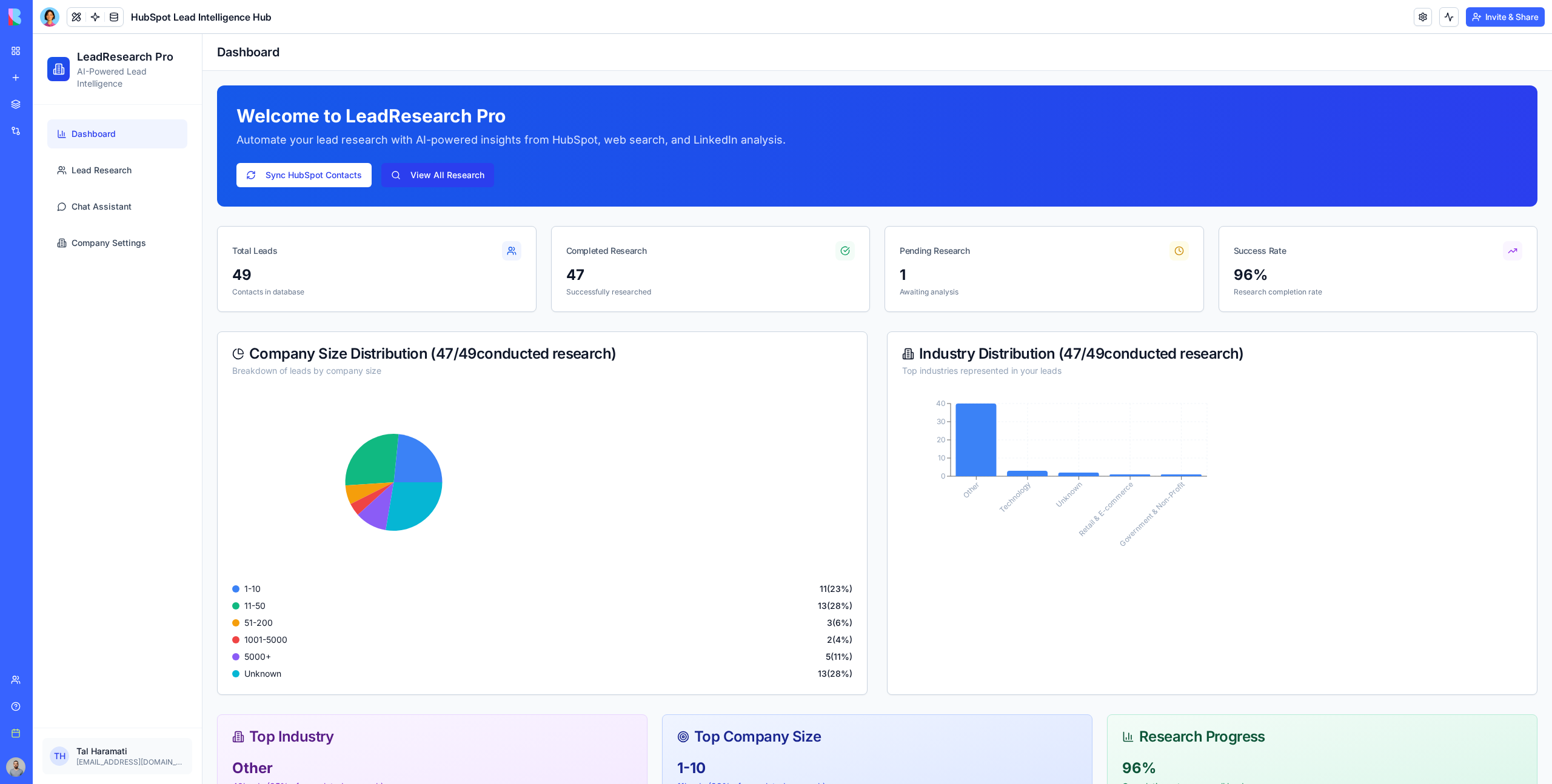
click at [436, 171] on link "View All Research" at bounding box center [438, 175] width 113 height 24
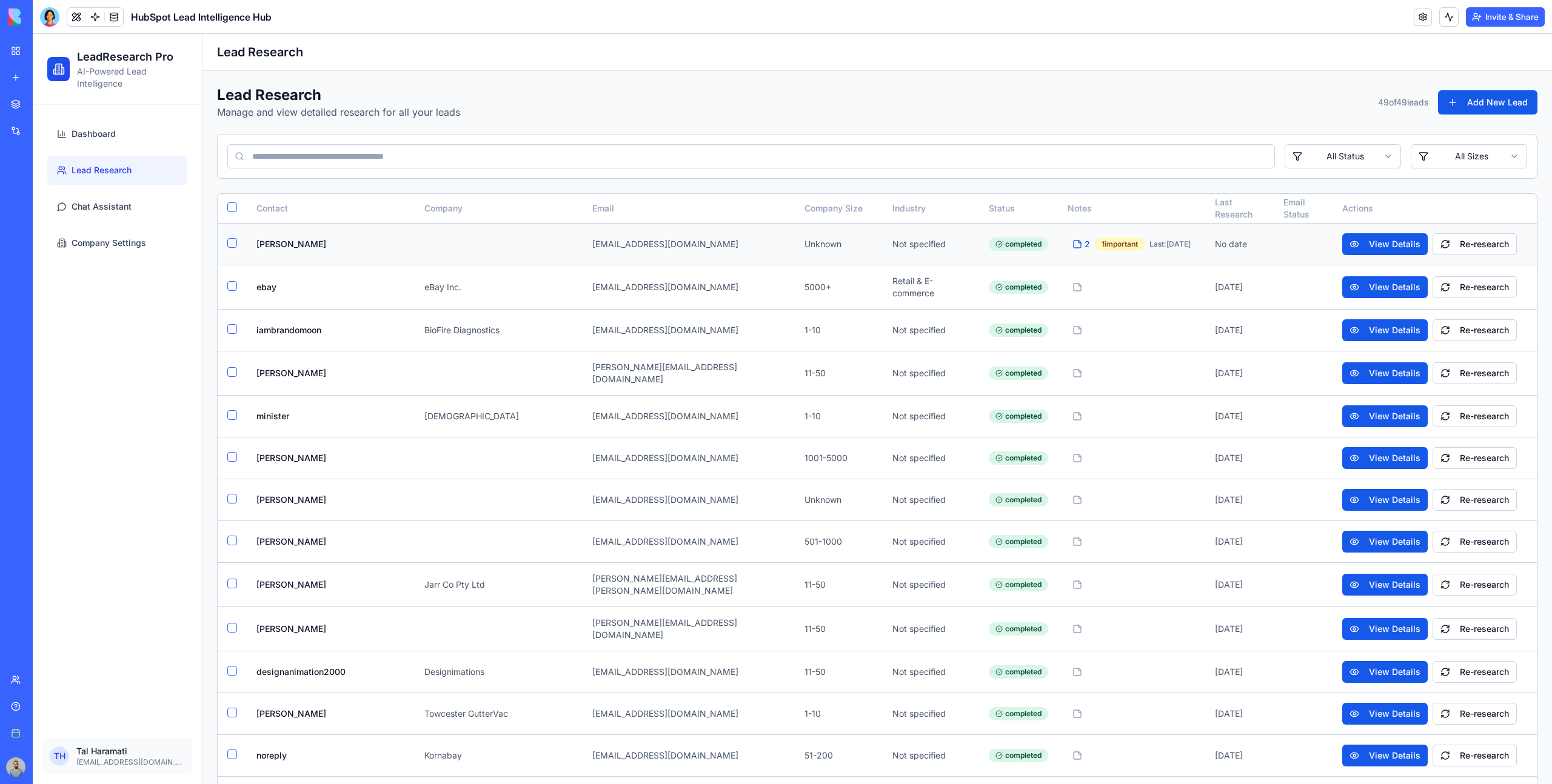
click at [1085, 244] on span "2" at bounding box center [1087, 244] width 5 height 12
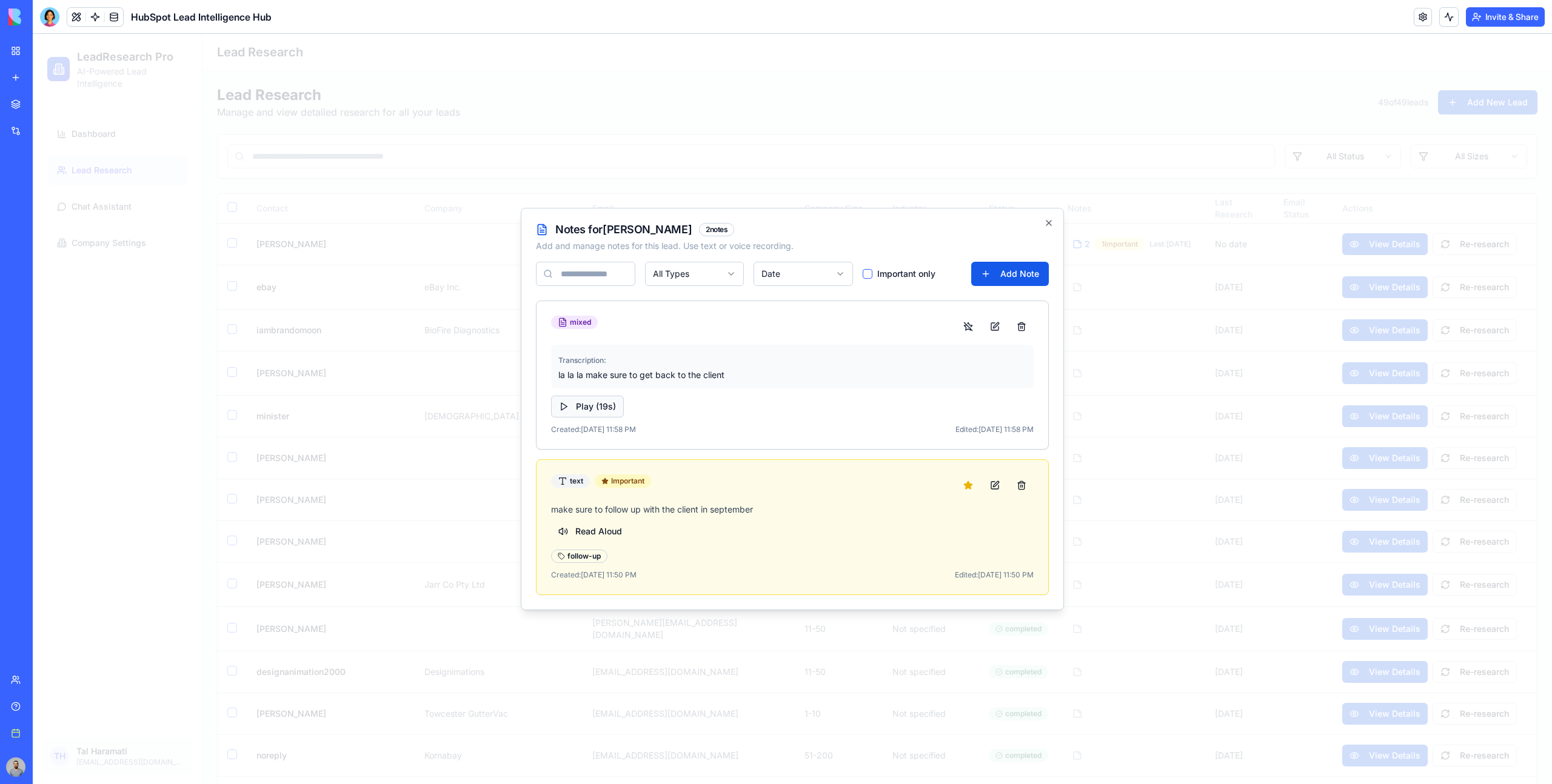
click at [601, 406] on button "Play ( 19 s)" at bounding box center [587, 407] width 73 height 22
click at [604, 531] on button "Read Aloud" at bounding box center [590, 531] width 78 height 22
click at [804, 400] on div "Play ( 19 s)" at bounding box center [792, 407] width 483 height 22
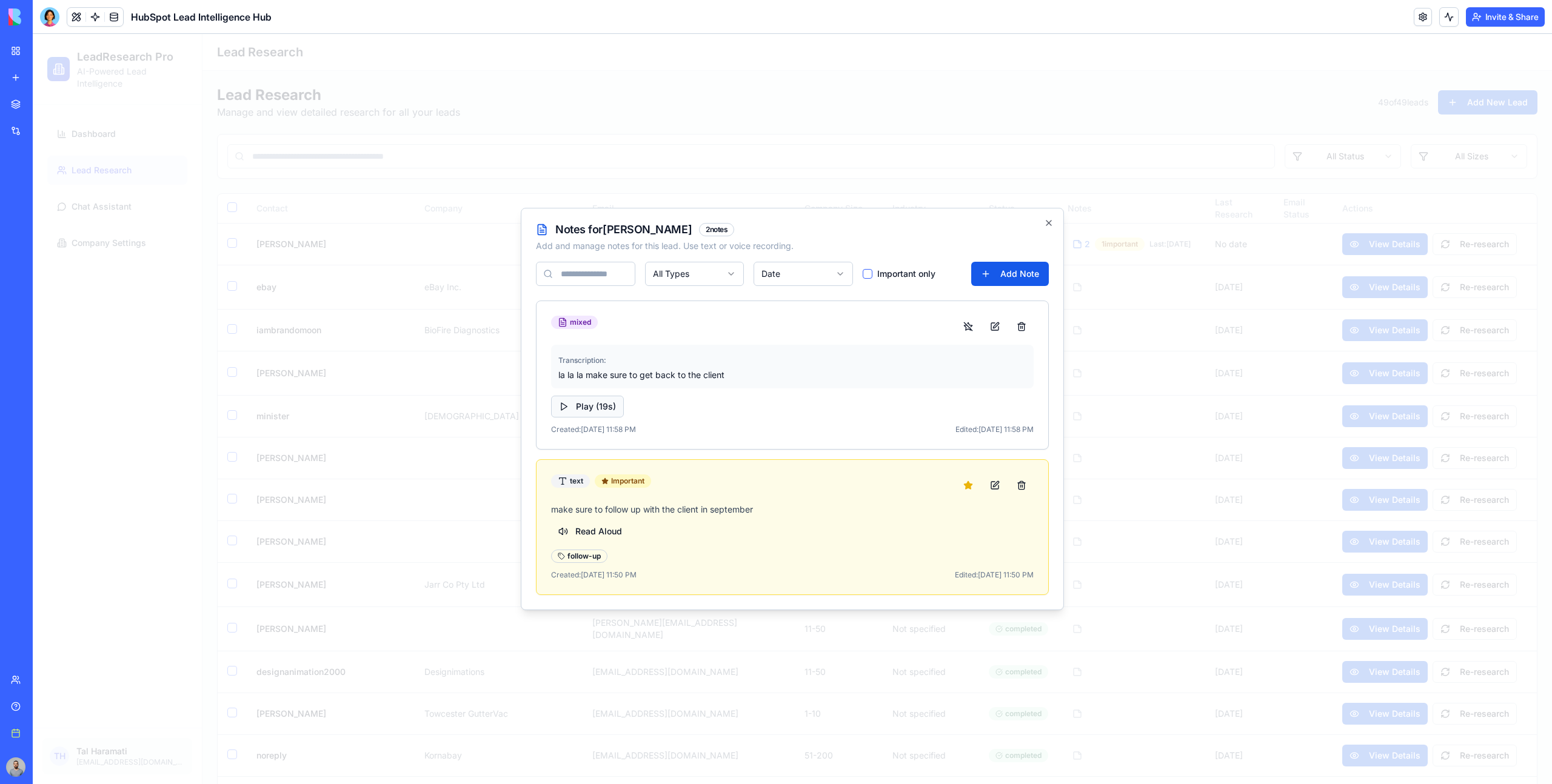
click at [551, 414] on div "Transcription: la la la make sure to get back to the client Play ( 19 s) Create…" at bounding box center [792, 397] width 512 height 104
click at [568, 414] on button "Play ( 19 s)" at bounding box center [587, 407] width 73 height 22
click at [1029, 326] on button at bounding box center [1021, 326] width 24 height 22
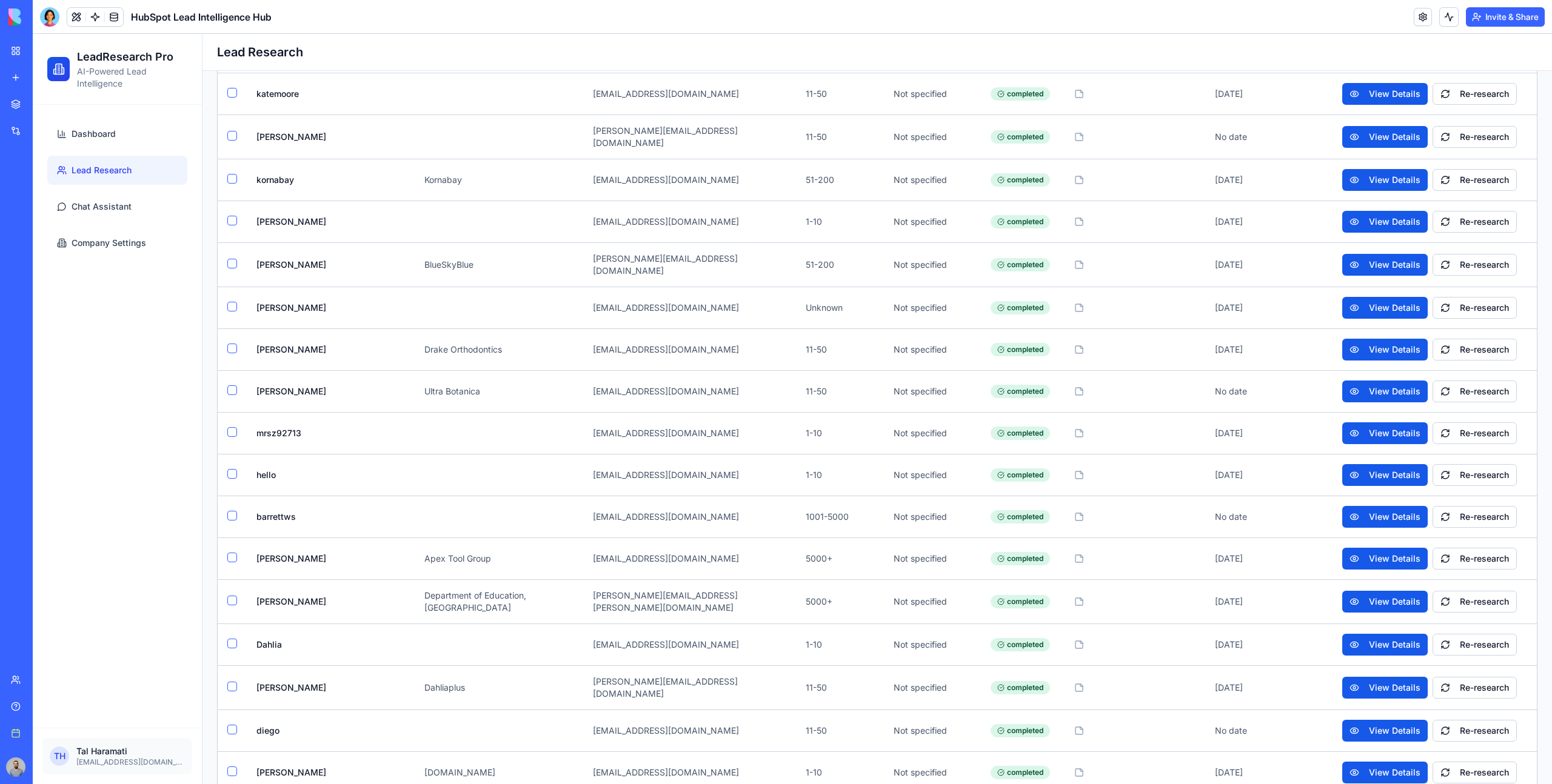
scroll to position [709, 0]
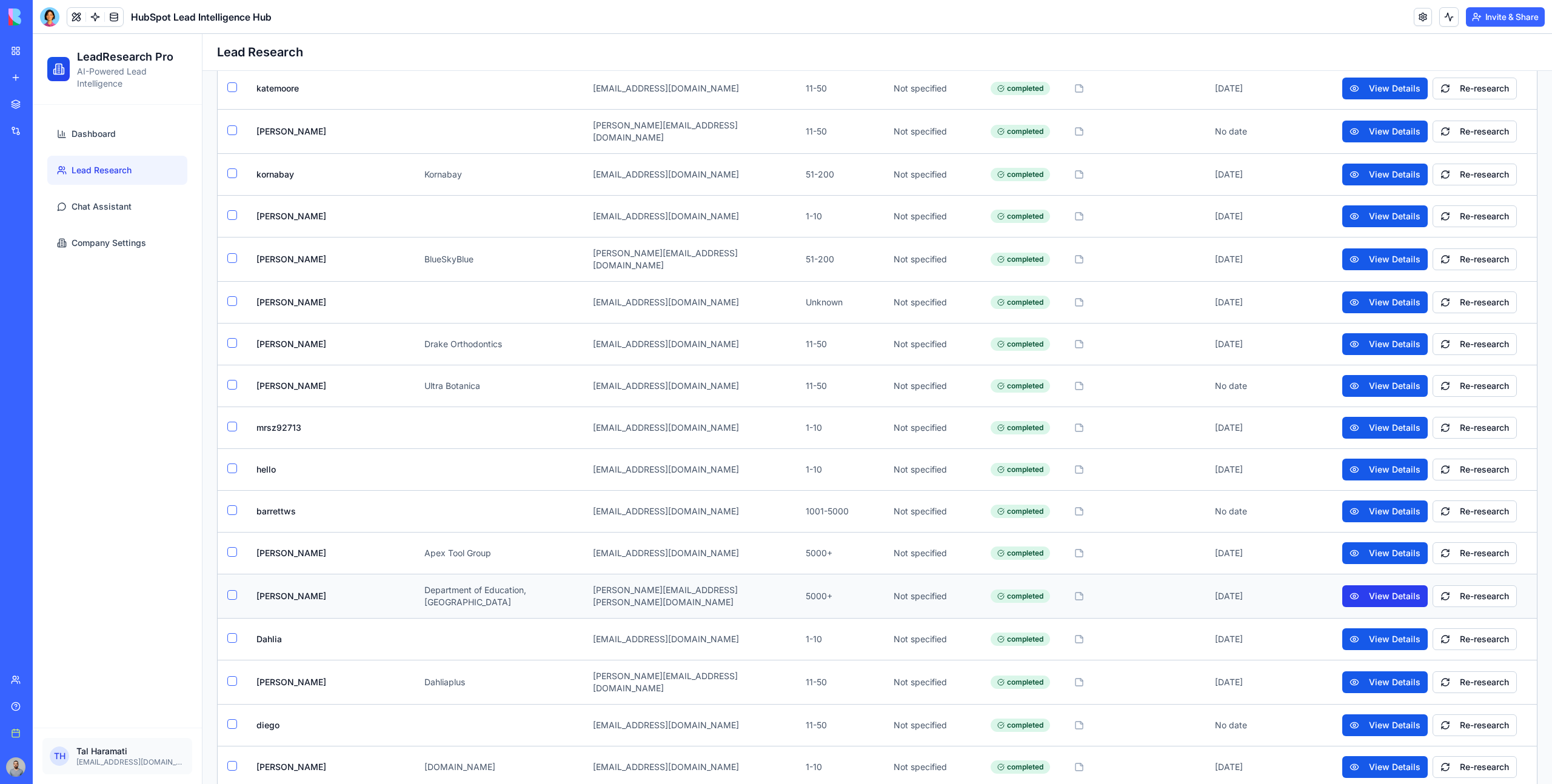
click at [1363, 586] on button "View Details" at bounding box center [1385, 597] width 86 height 22
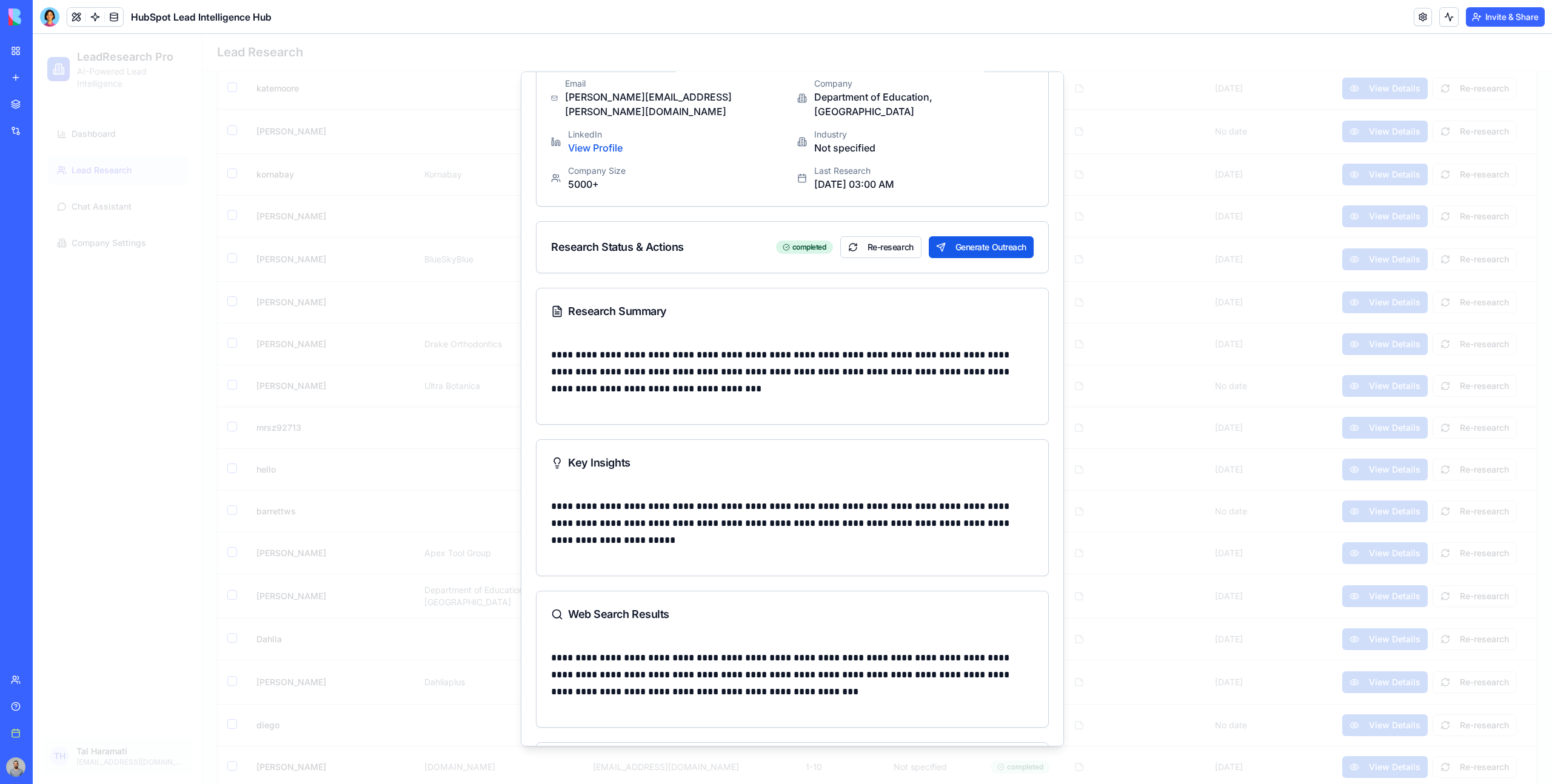
scroll to position [0, 0]
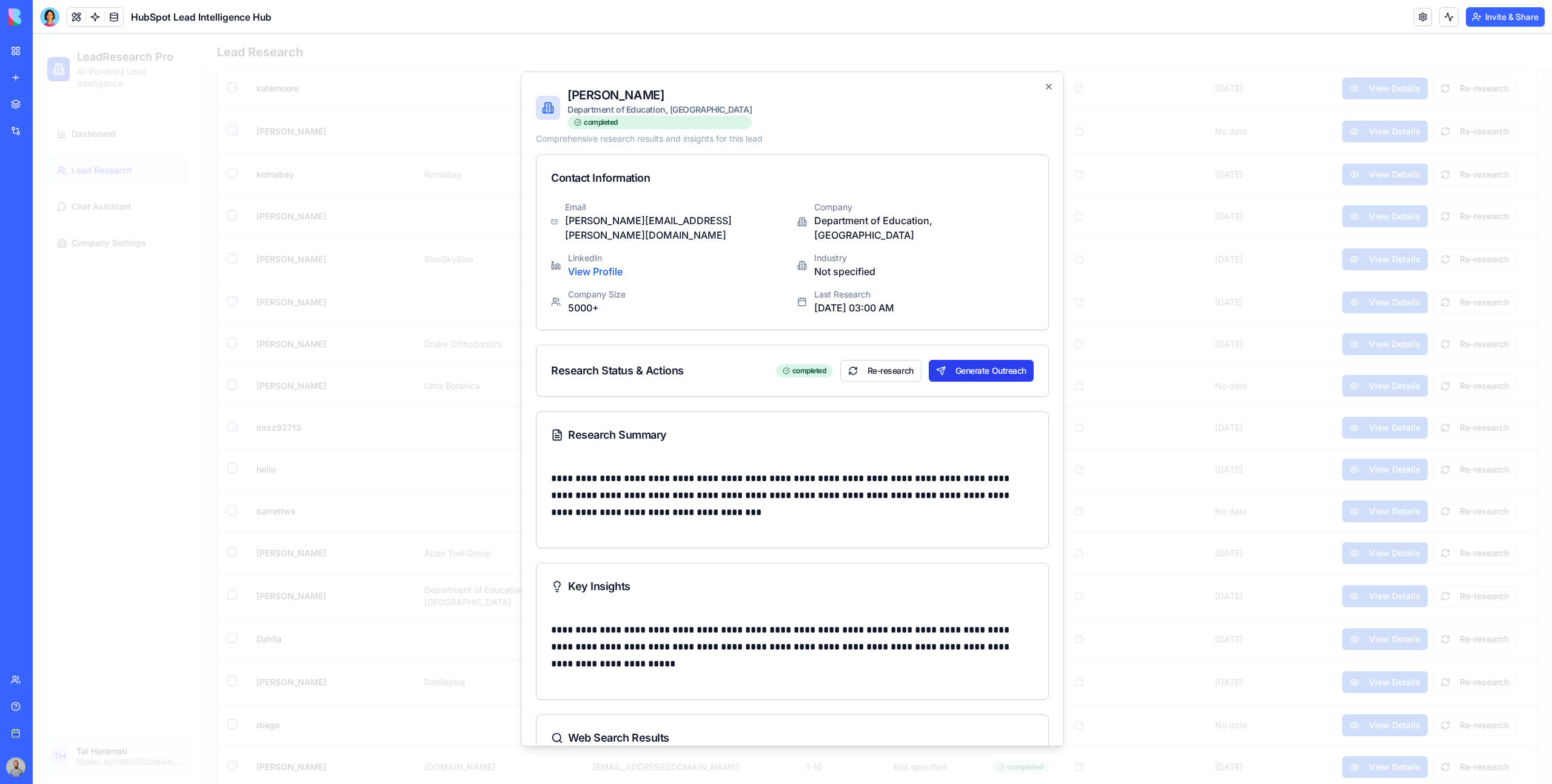
click at [985, 360] on button "Generate Outreach" at bounding box center [981, 371] width 105 height 22
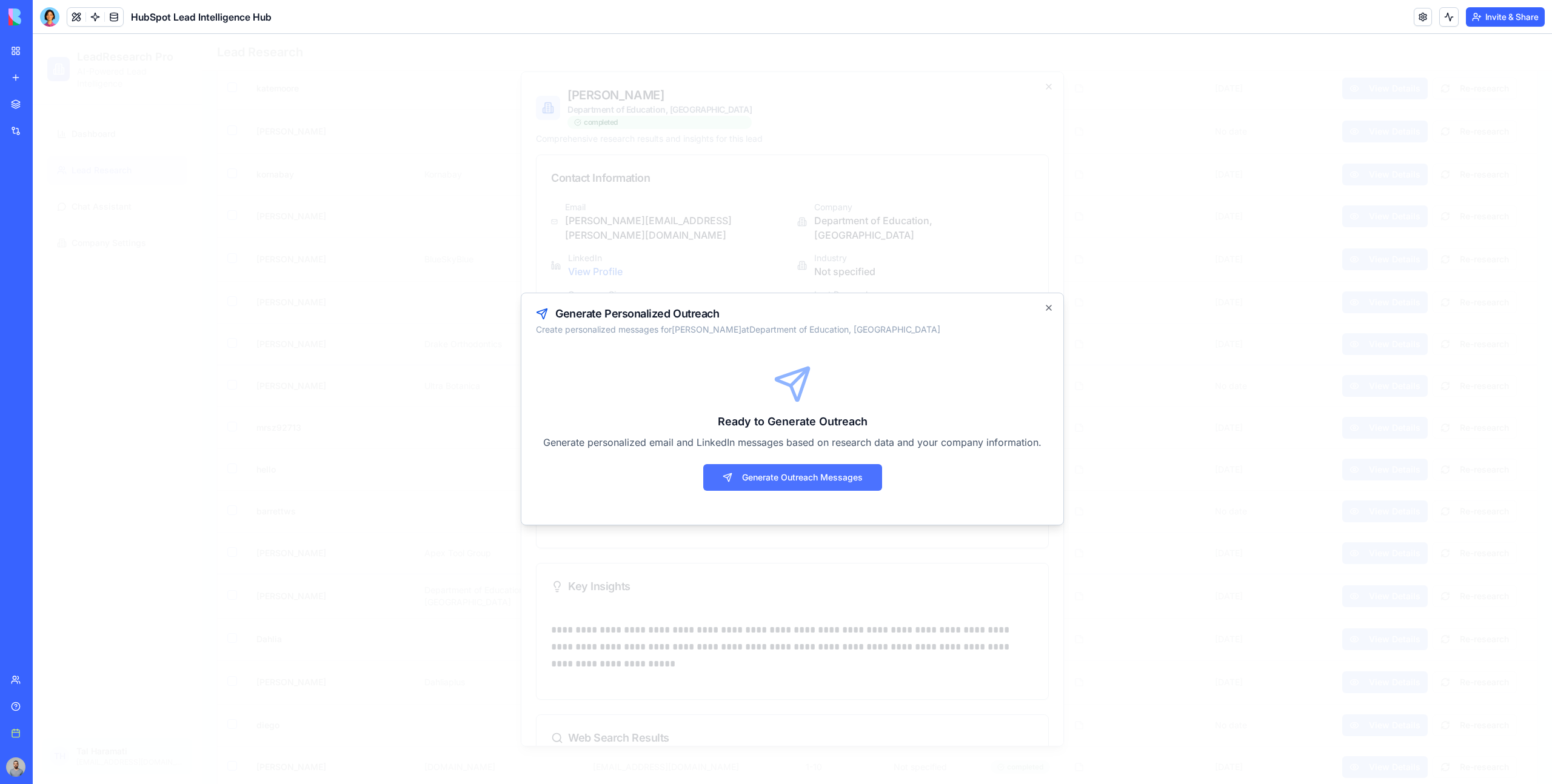
click at [864, 471] on button "Generate Outreach Messages" at bounding box center [792, 477] width 179 height 26
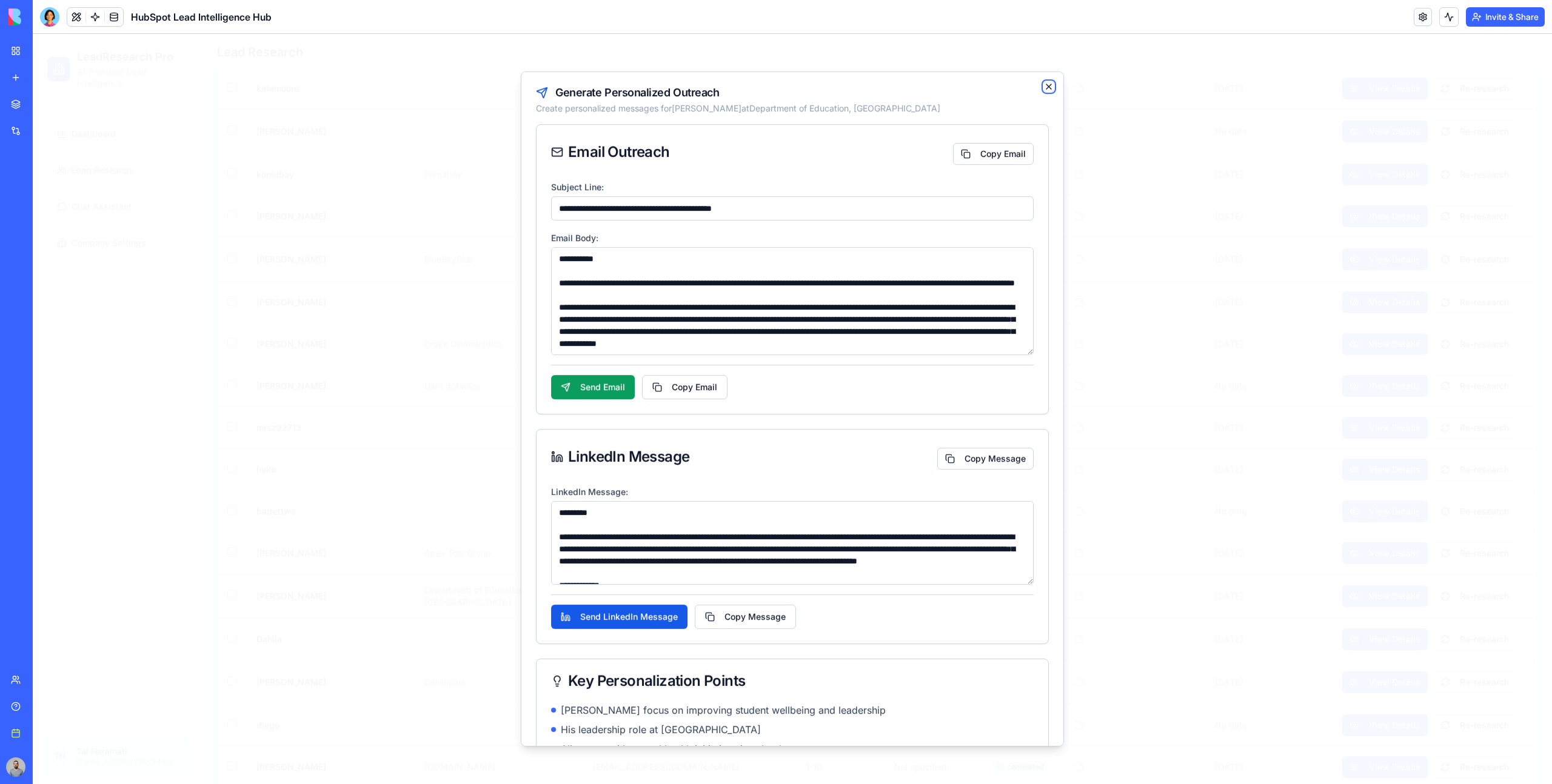
click at [1051, 86] on icon "button" at bounding box center [1048, 86] width 10 height 10
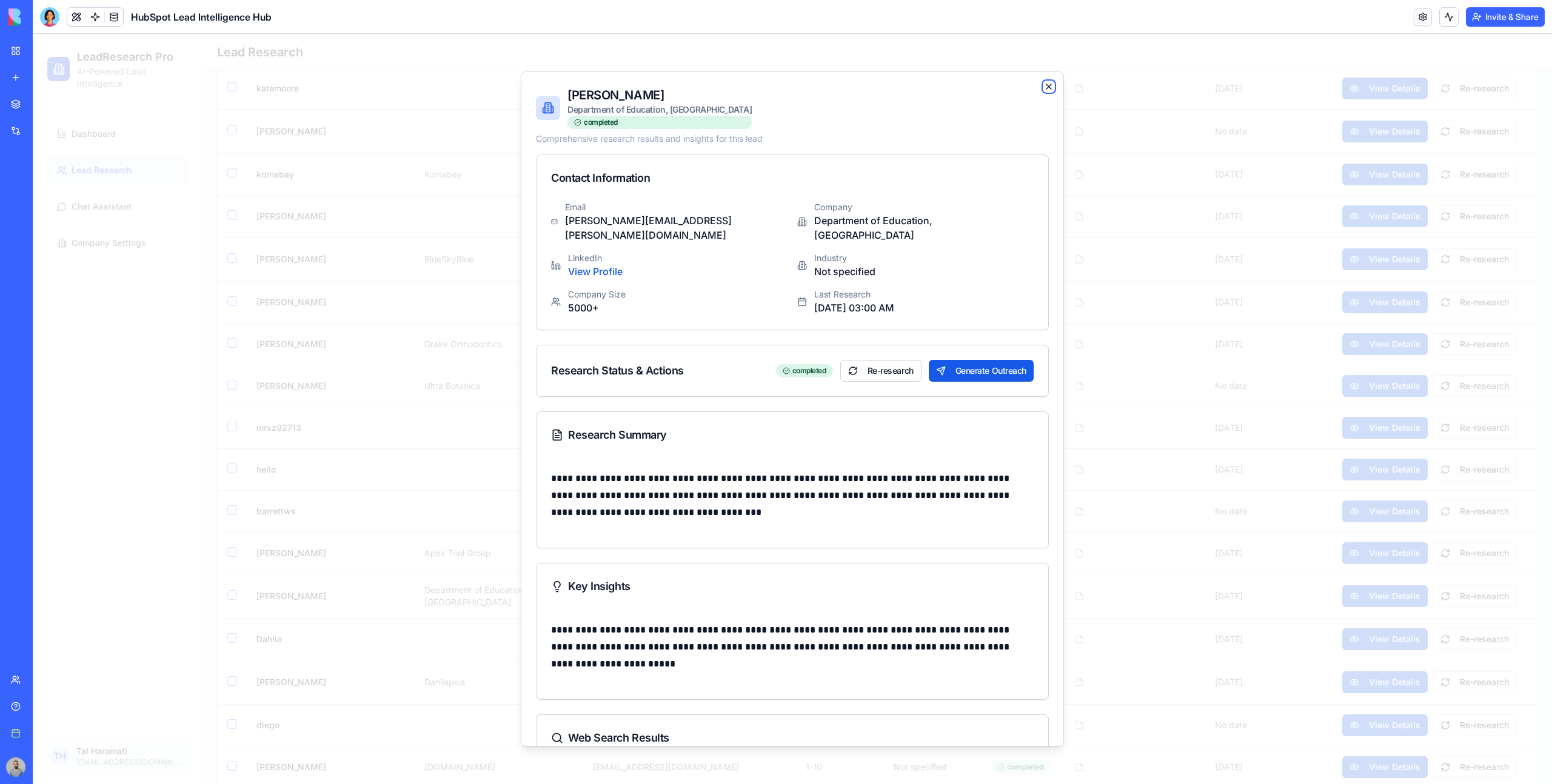
click at [1047, 86] on icon "button" at bounding box center [1049, 86] width 5 height 5
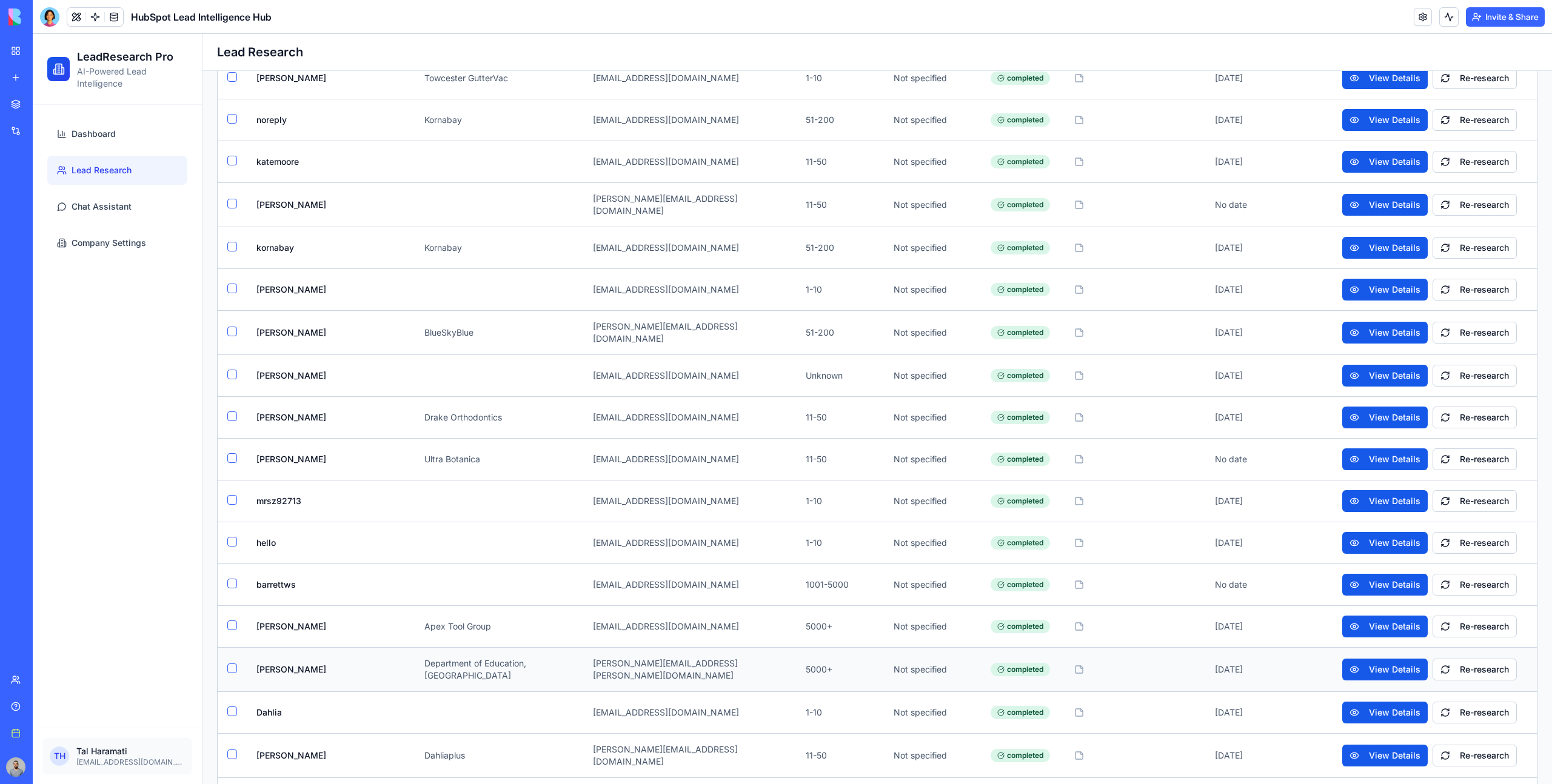
scroll to position [632, 0]
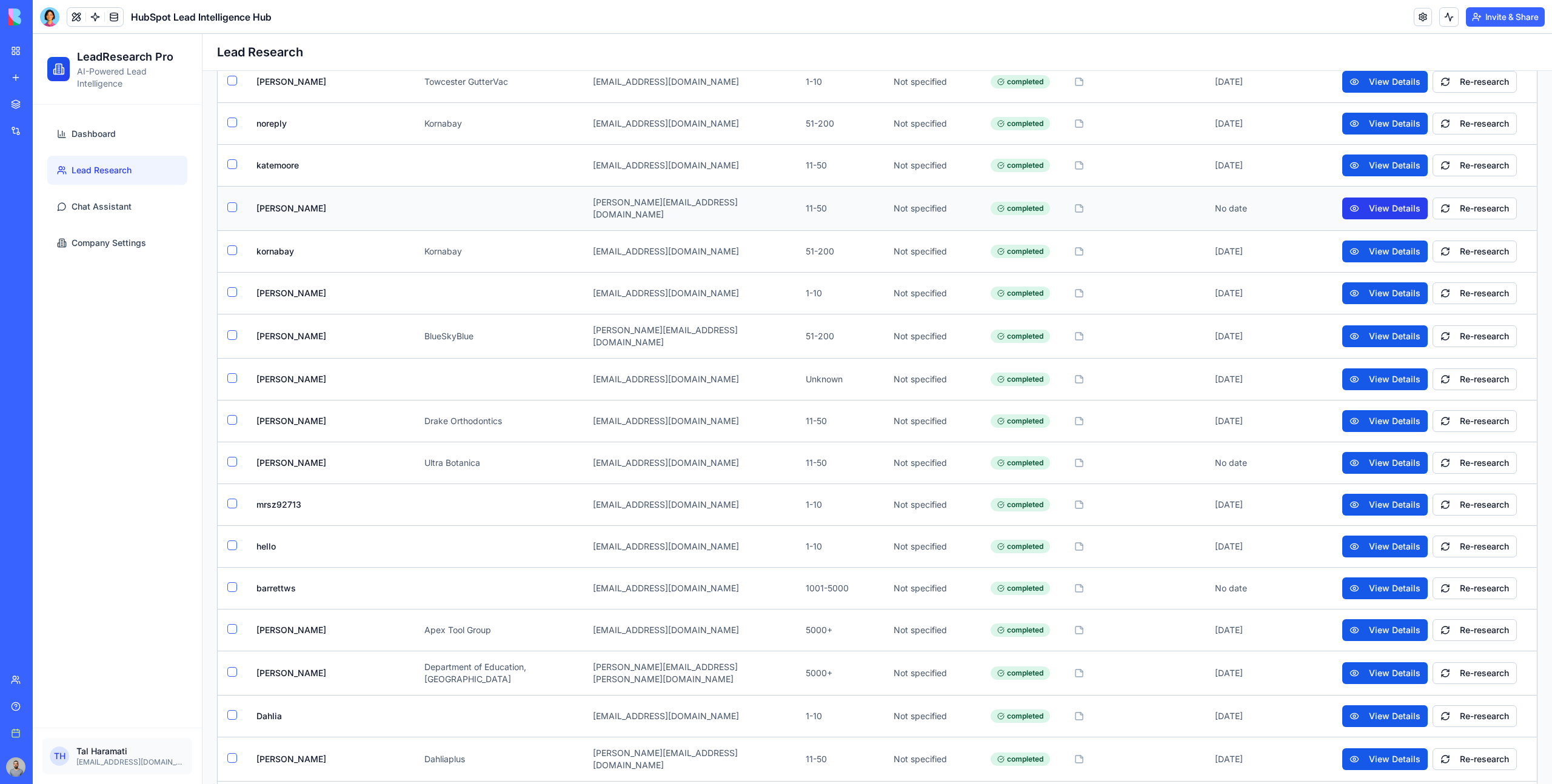
click at [1362, 198] on button "View Details" at bounding box center [1385, 209] width 86 height 22
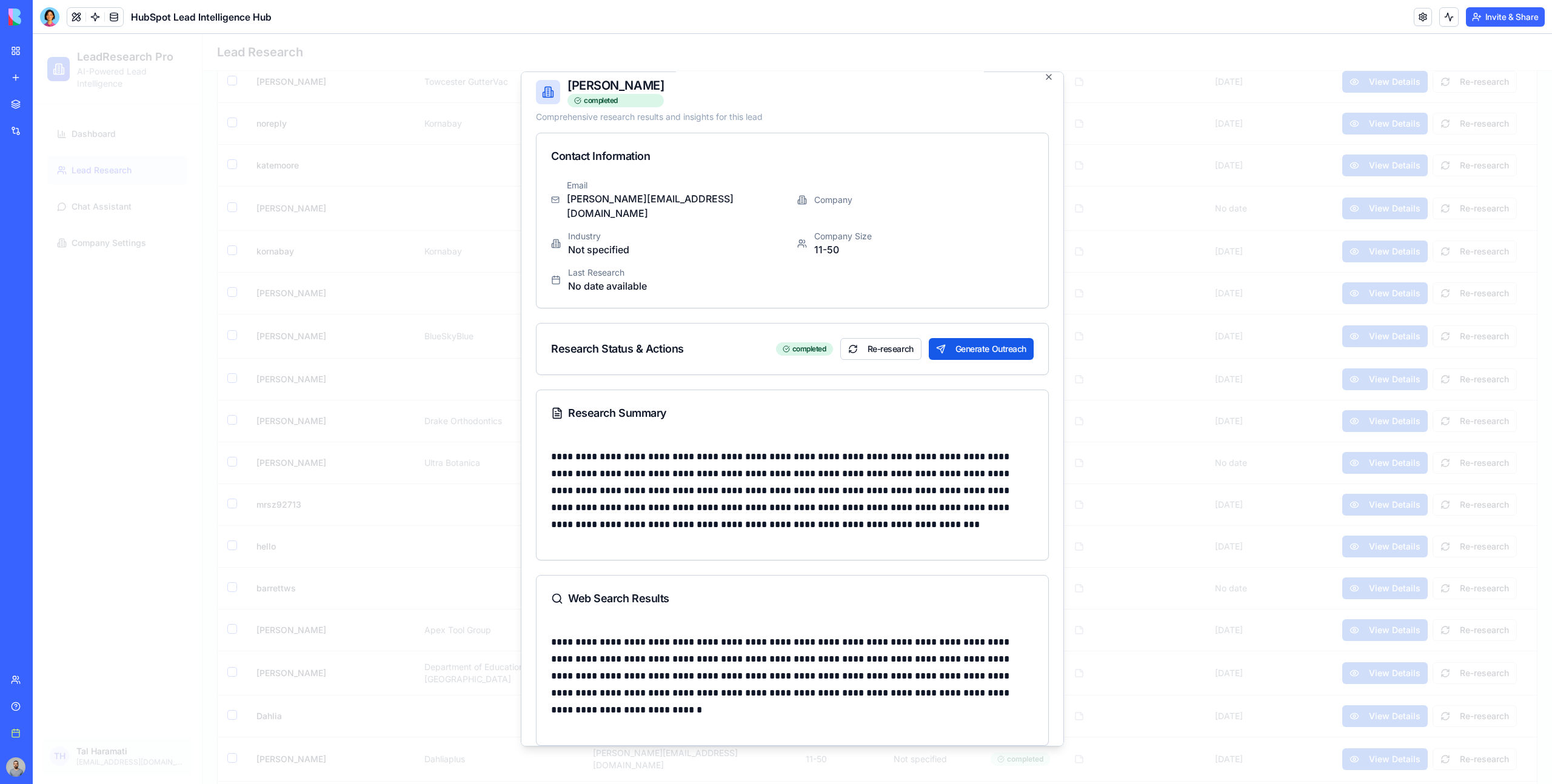
scroll to position [0, 0]
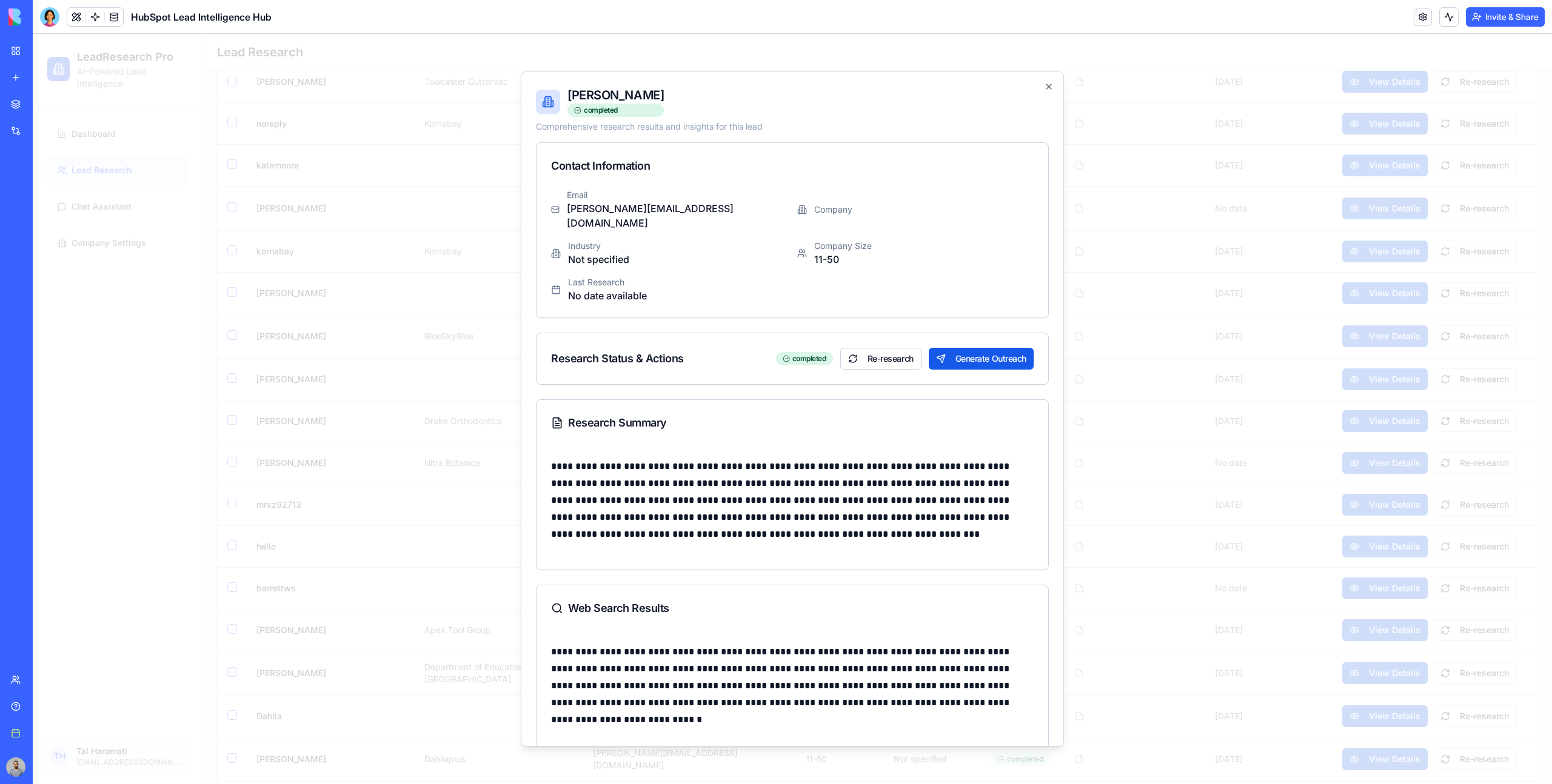
click at [1117, 379] on div at bounding box center [792, 408] width 1519 height 750
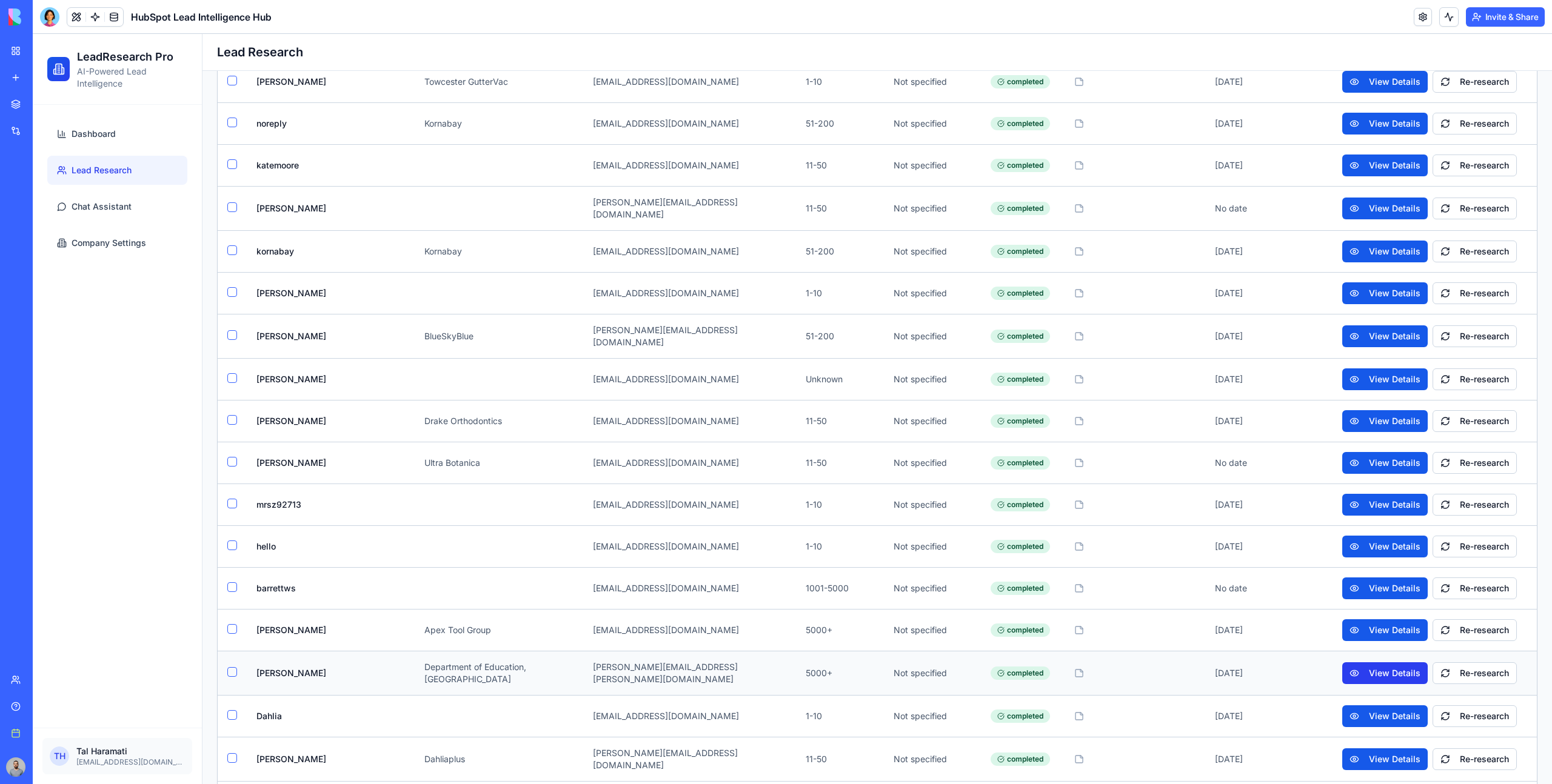
click at [1361, 662] on button "View Details" at bounding box center [1385, 673] width 86 height 22
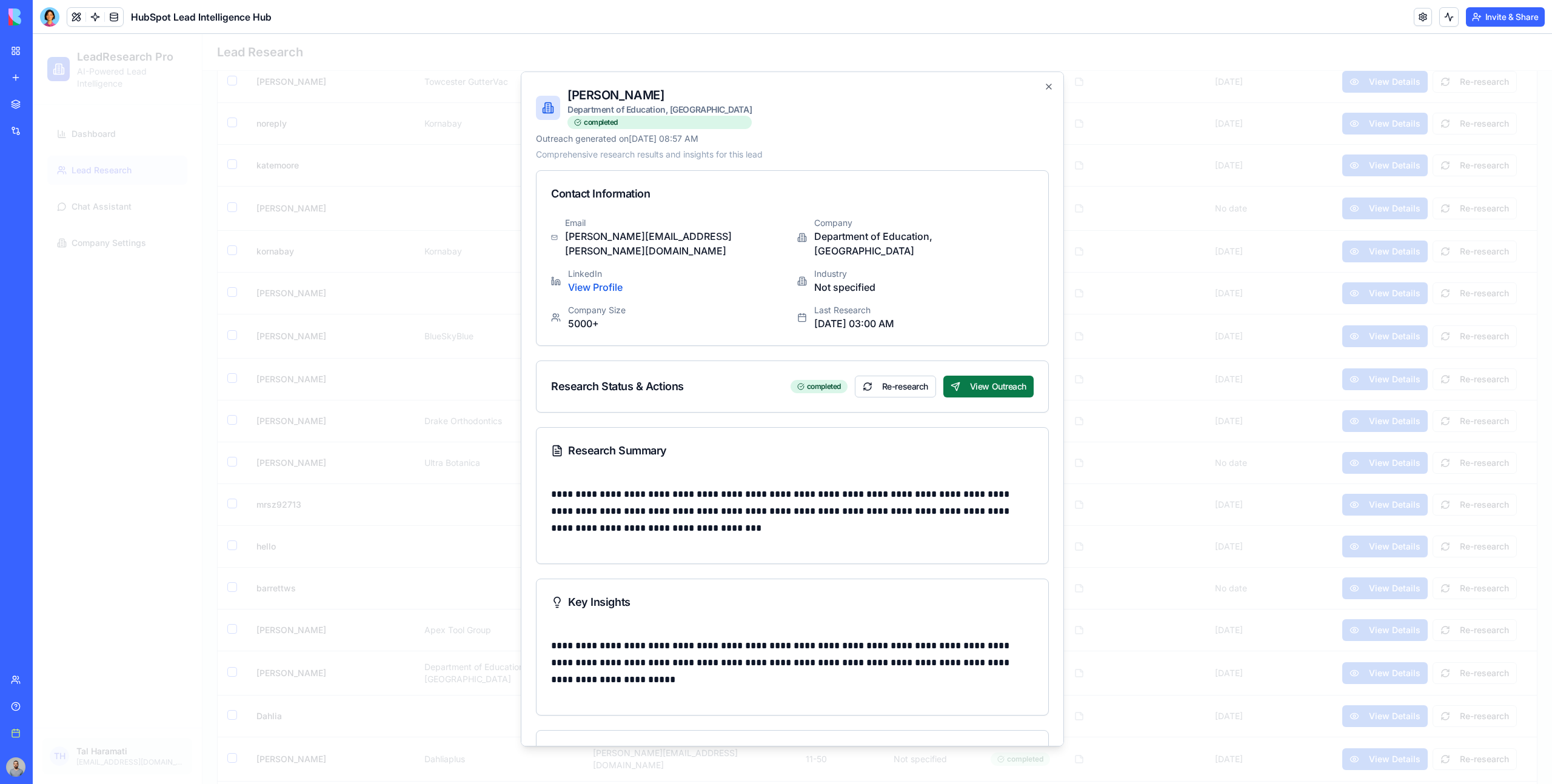
click at [1005, 378] on button "View Outreach" at bounding box center [988, 387] width 90 height 22
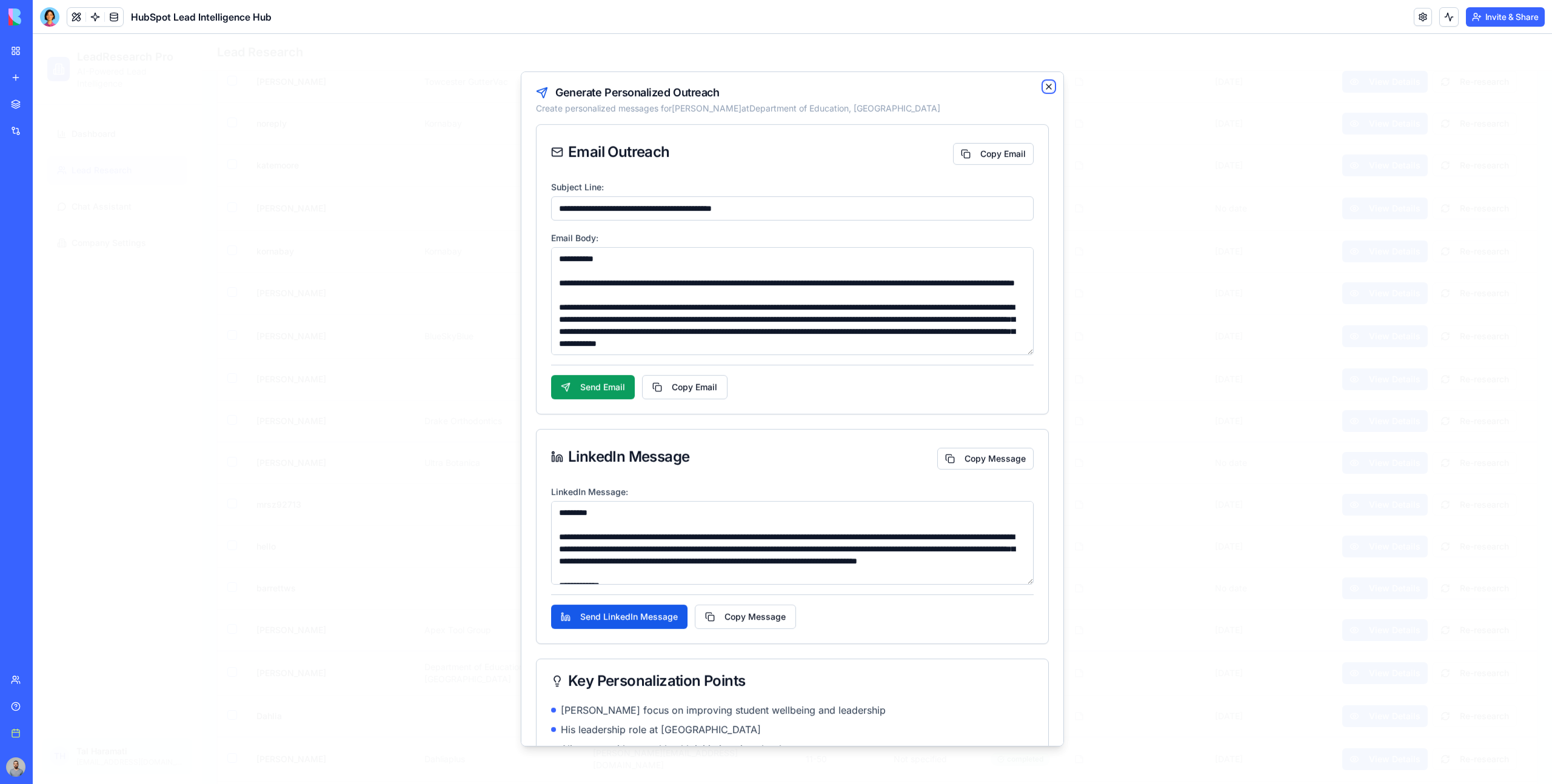
click at [1047, 90] on icon "button" at bounding box center [1048, 86] width 10 height 10
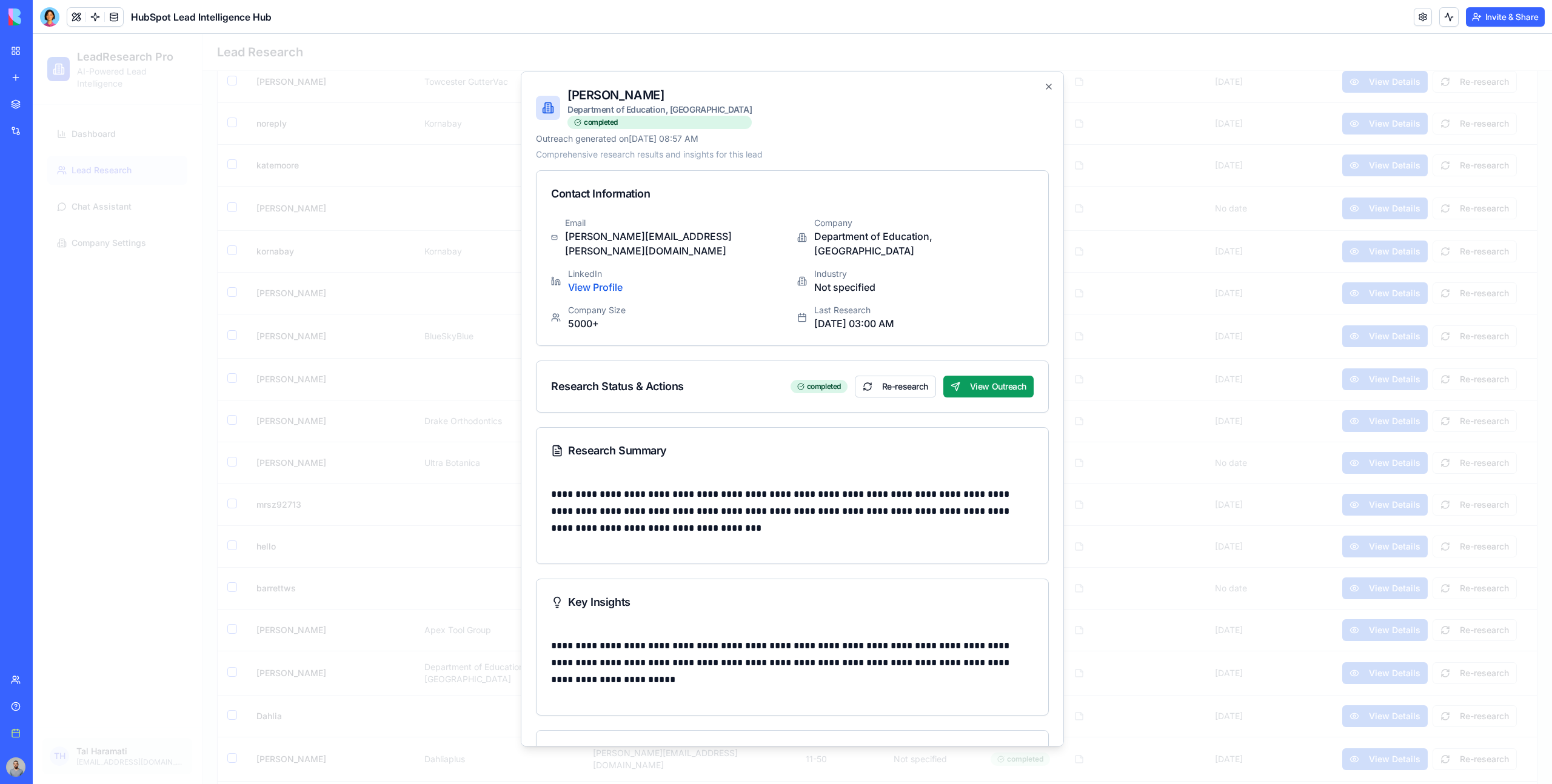
click at [1203, 450] on div at bounding box center [792, 408] width 1519 height 750
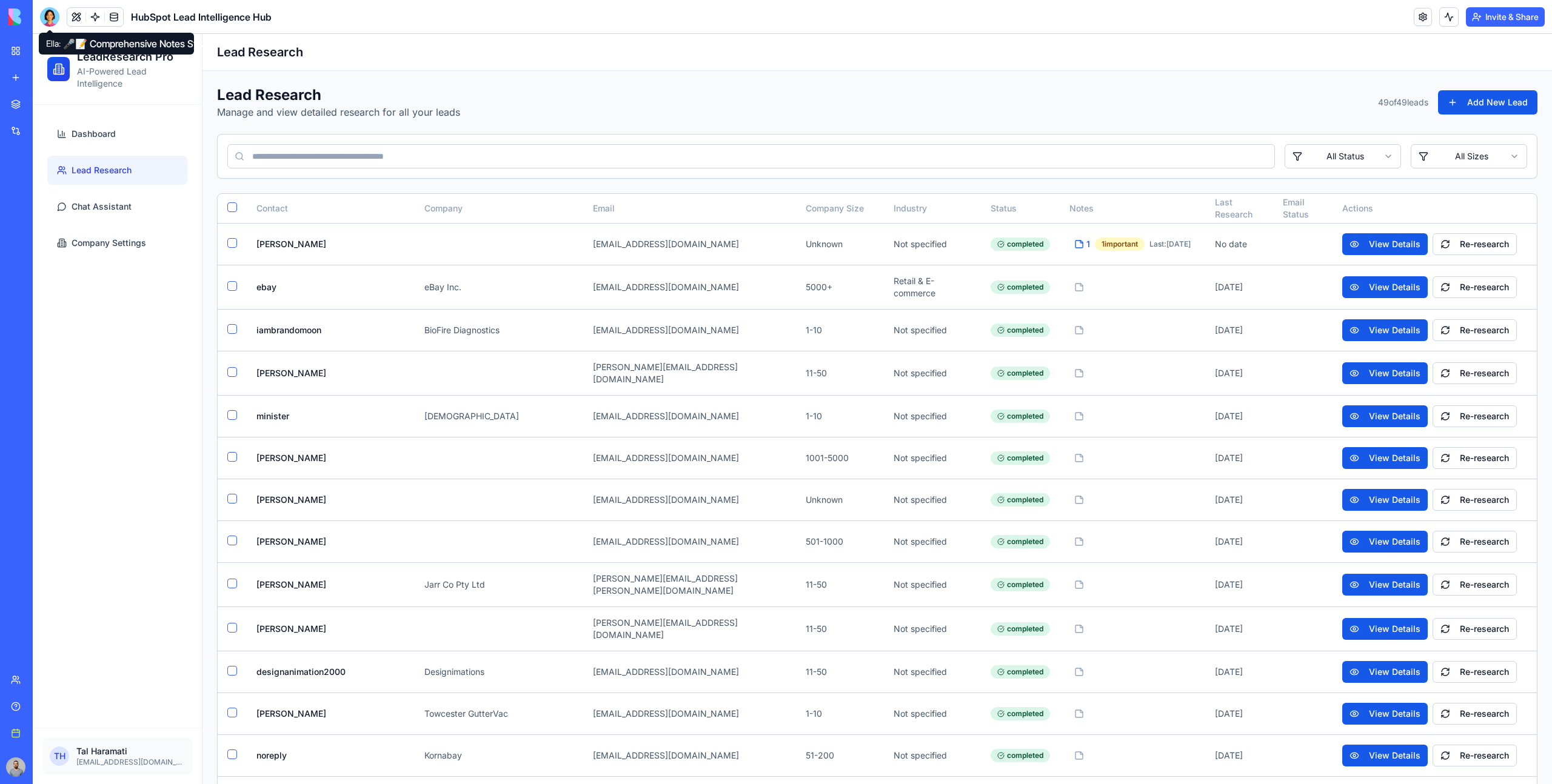
click at [47, 13] on div at bounding box center [50, 17] width 19 height 19
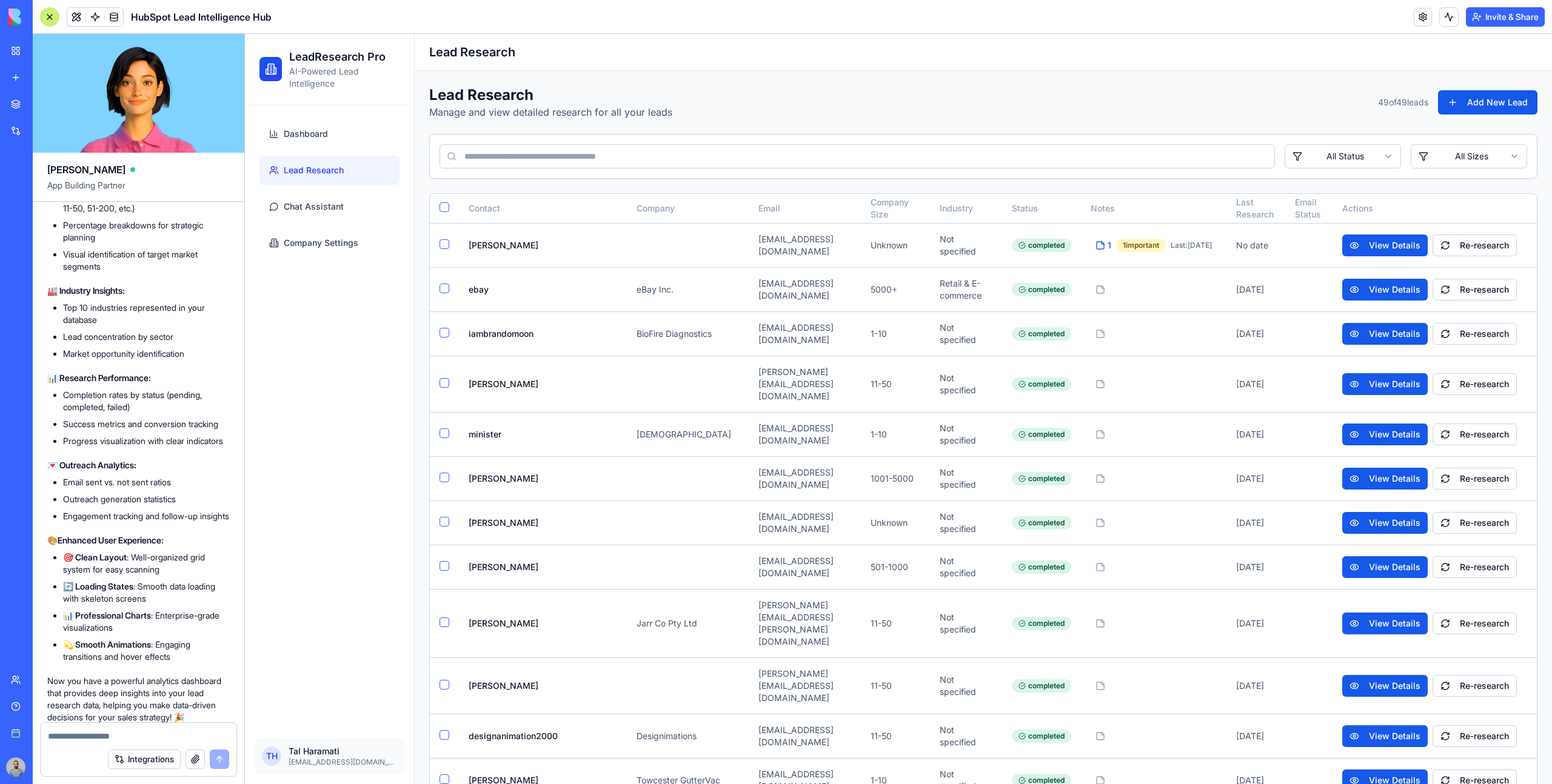
scroll to position [23501, 0]
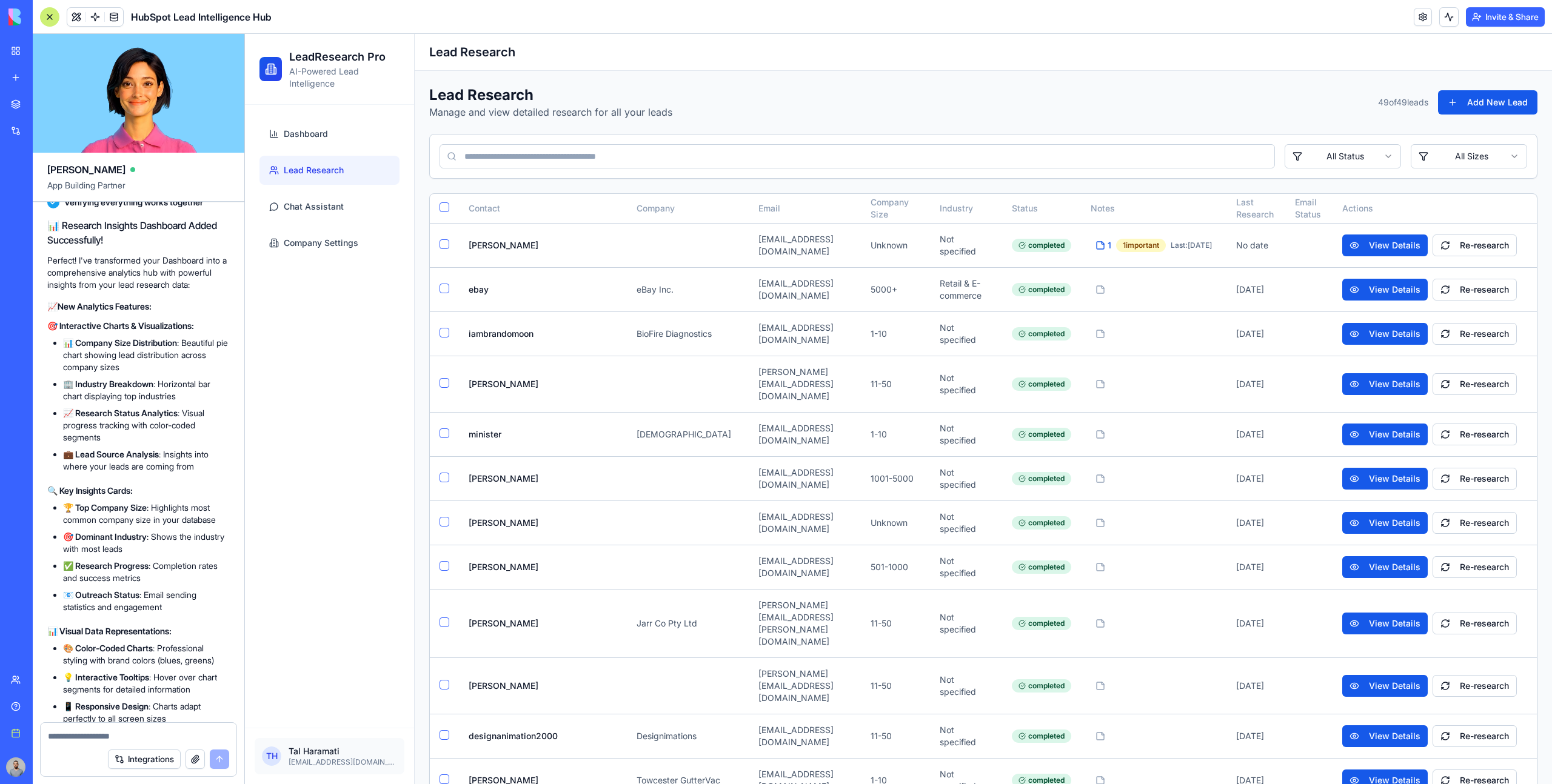
click at [133, 90] on div "Please add a dashboard showing insights from the research (e.g. graph of number…" at bounding box center [138, 48] width 182 height 83
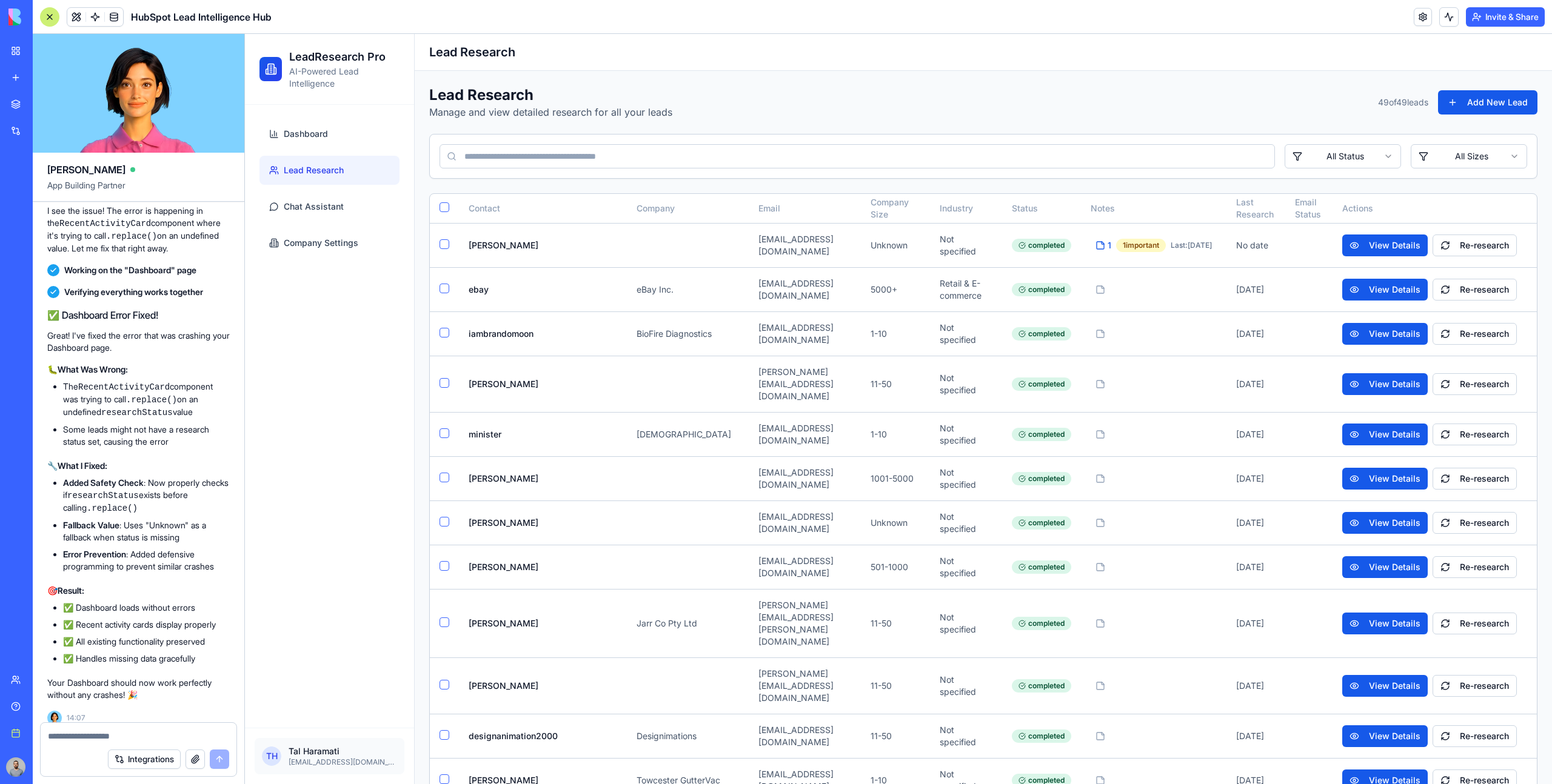
scroll to position [42024, 0]
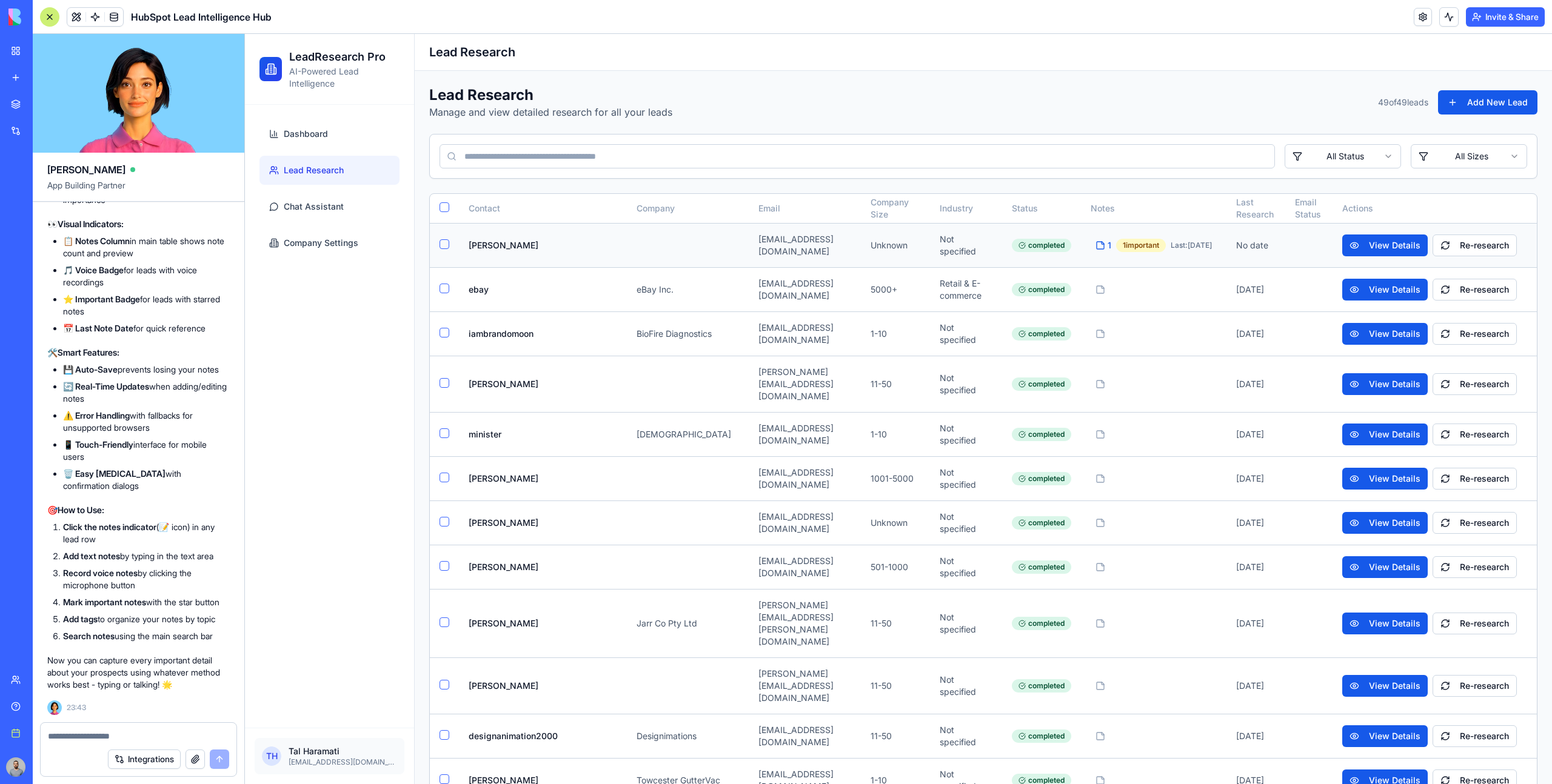
click at [1096, 248] on div "1" at bounding box center [1104, 245] width 16 height 12
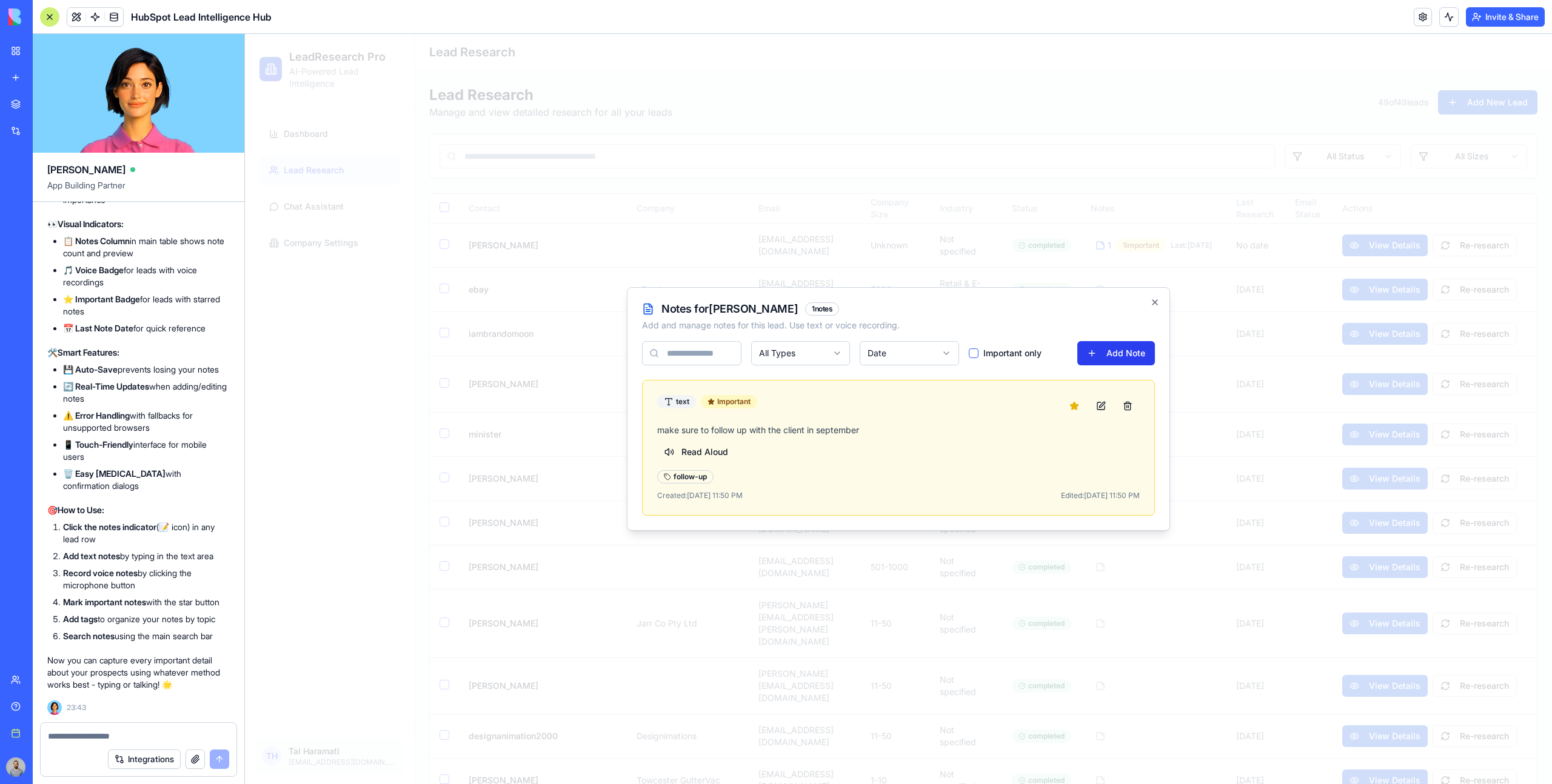
click at [1095, 362] on button "Add Note" at bounding box center [1116, 353] width 78 height 24
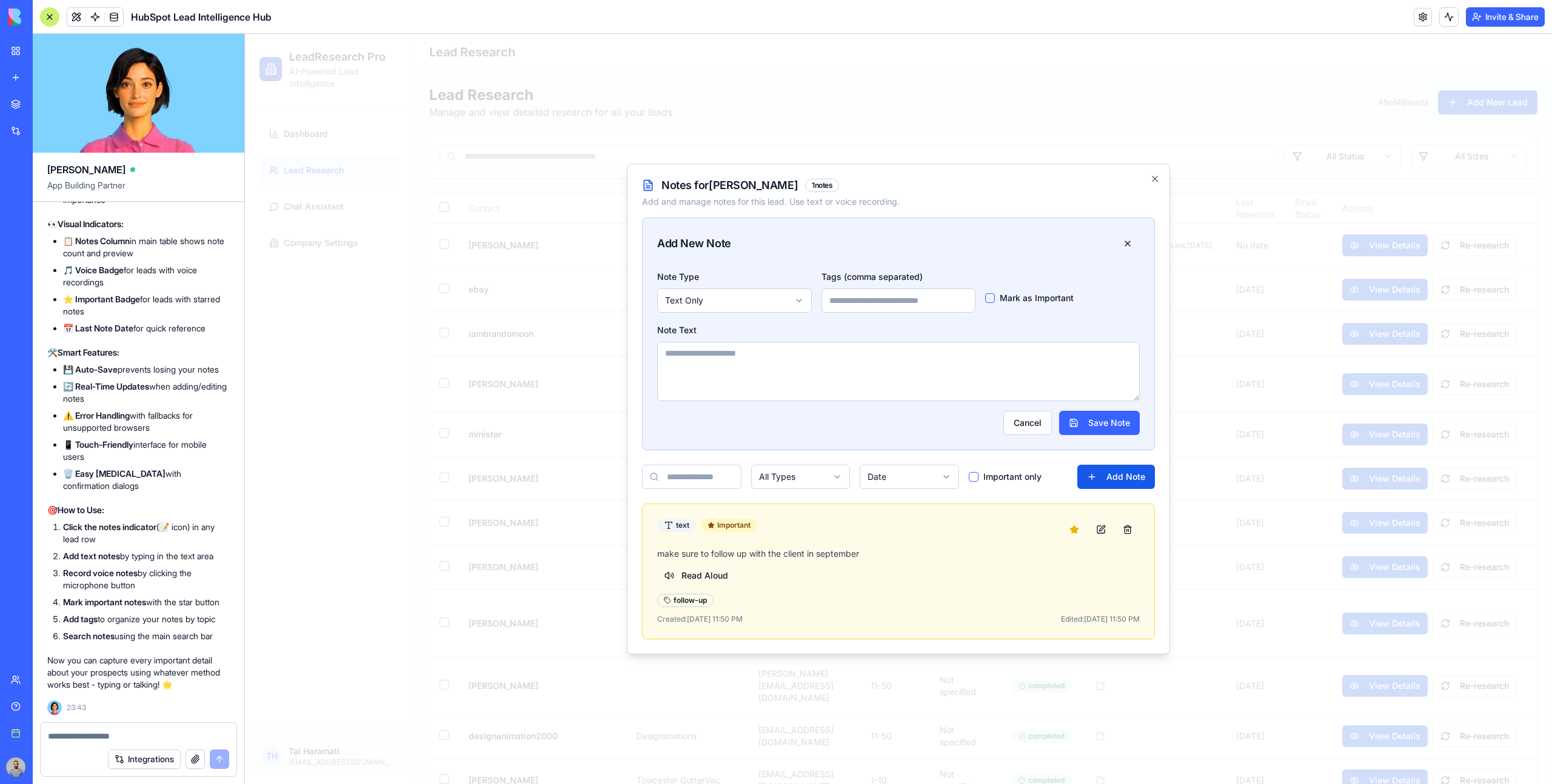
click at [982, 367] on textarea at bounding box center [898, 371] width 483 height 59
click at [746, 385] on textarea "***" at bounding box center [898, 371] width 483 height 59
type textarea "**********"
click at [979, 440] on div "**********" at bounding box center [898, 359] width 512 height 181
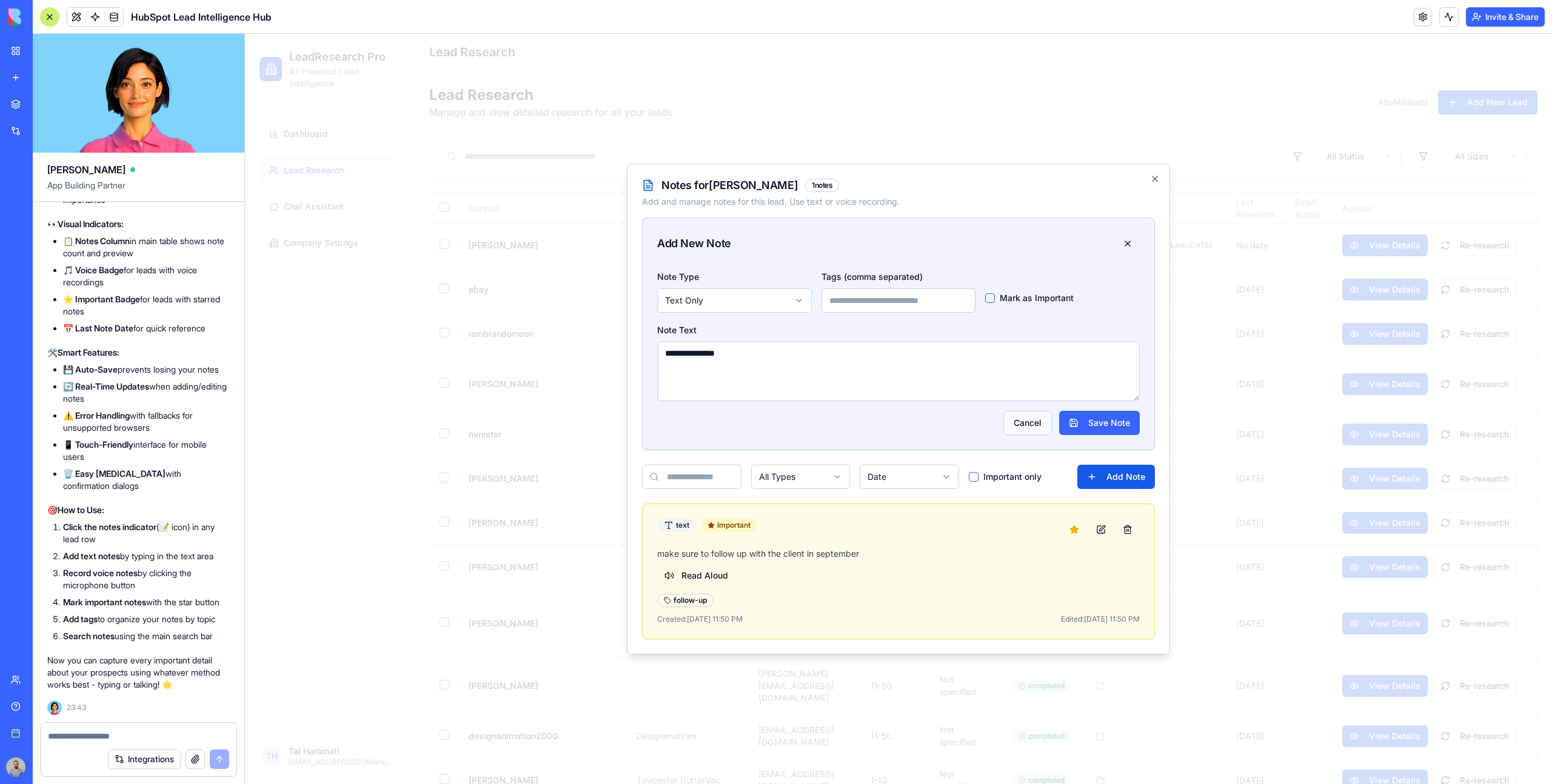
click at [1009, 428] on button "Cancel" at bounding box center [1028, 422] width 48 height 24
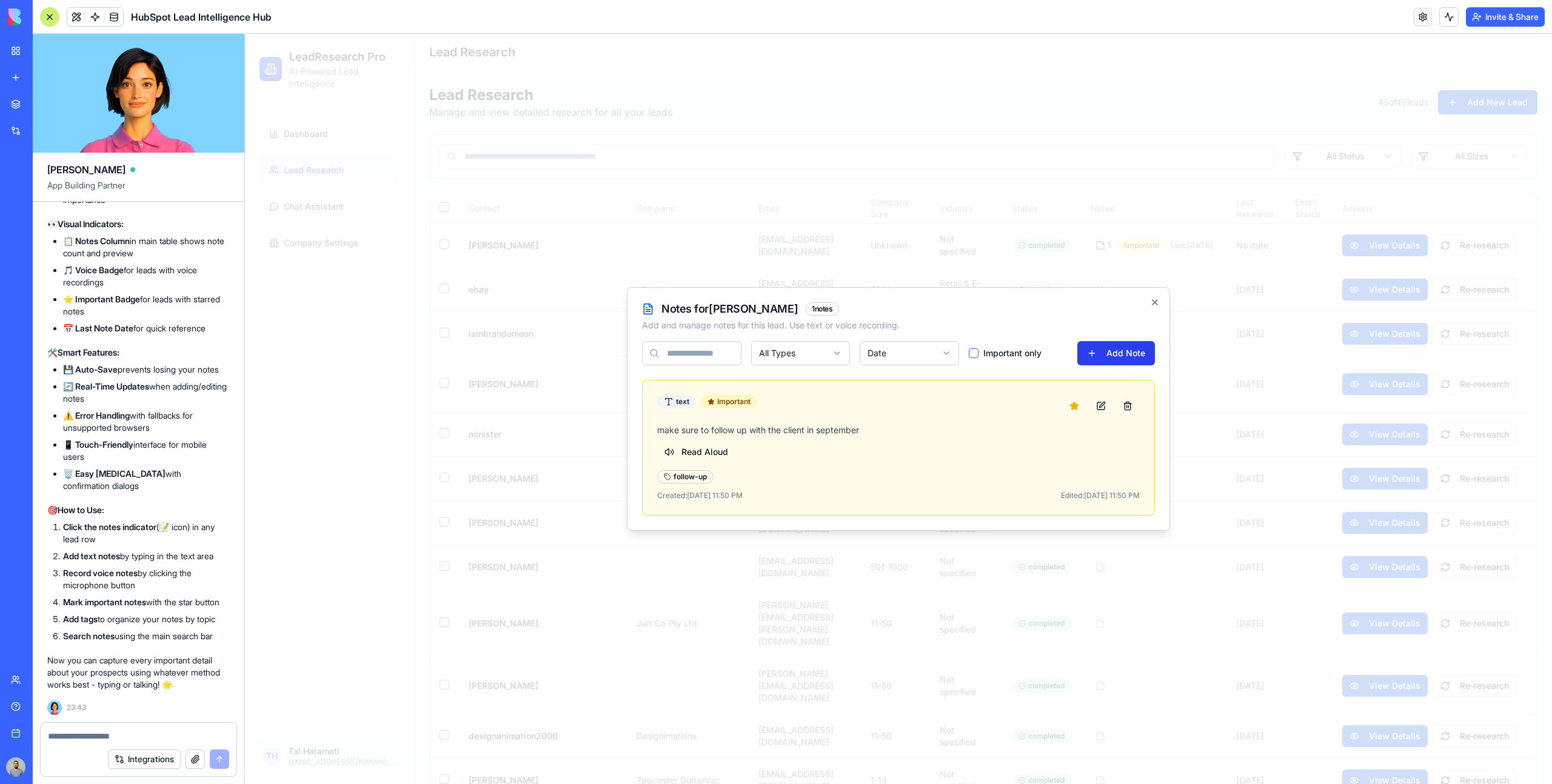
click at [1092, 353] on button "Add Note" at bounding box center [1116, 353] width 78 height 24
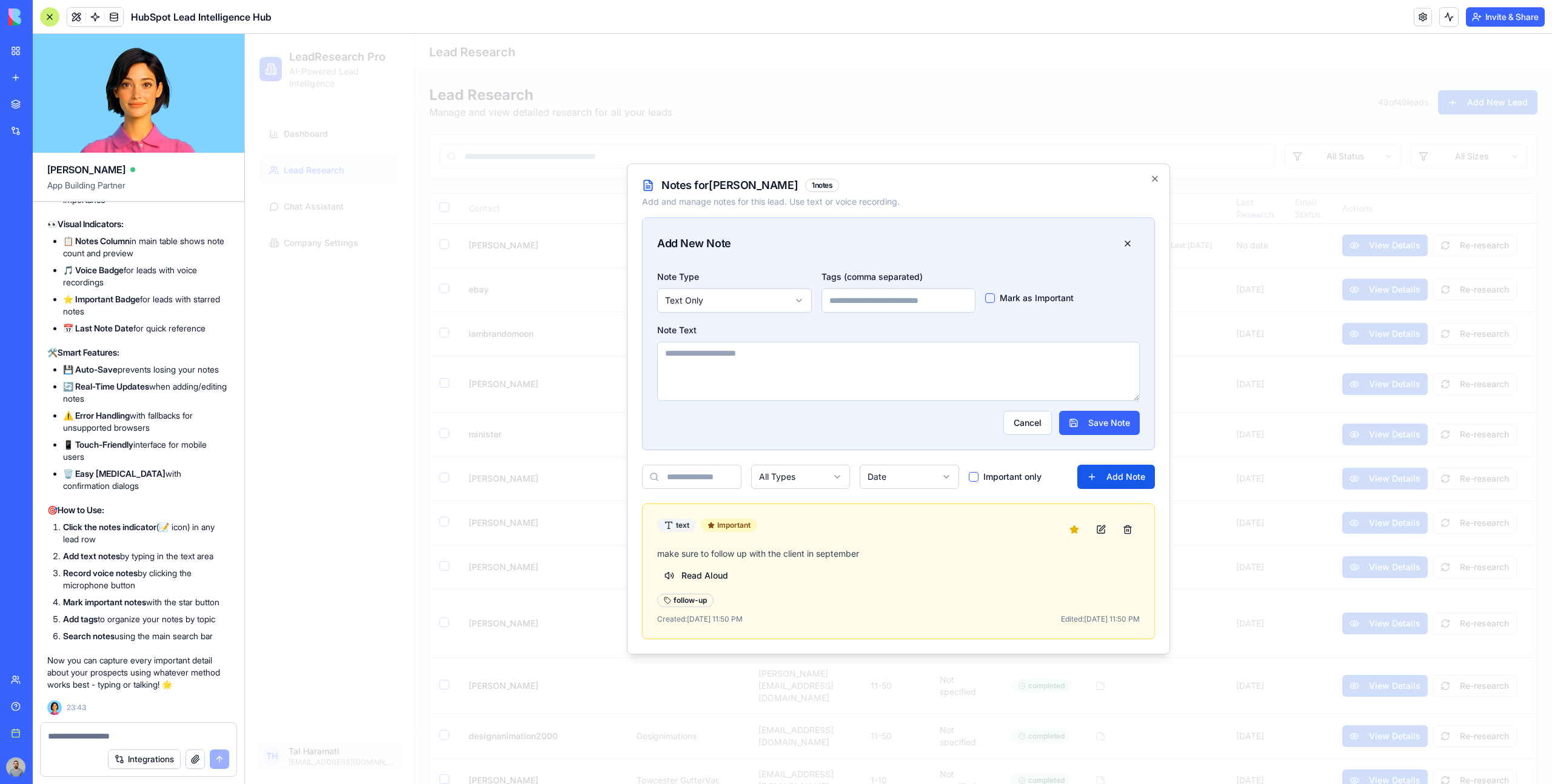
click at [839, 381] on textarea at bounding box center [898, 371] width 483 height 59
type textarea "*********"
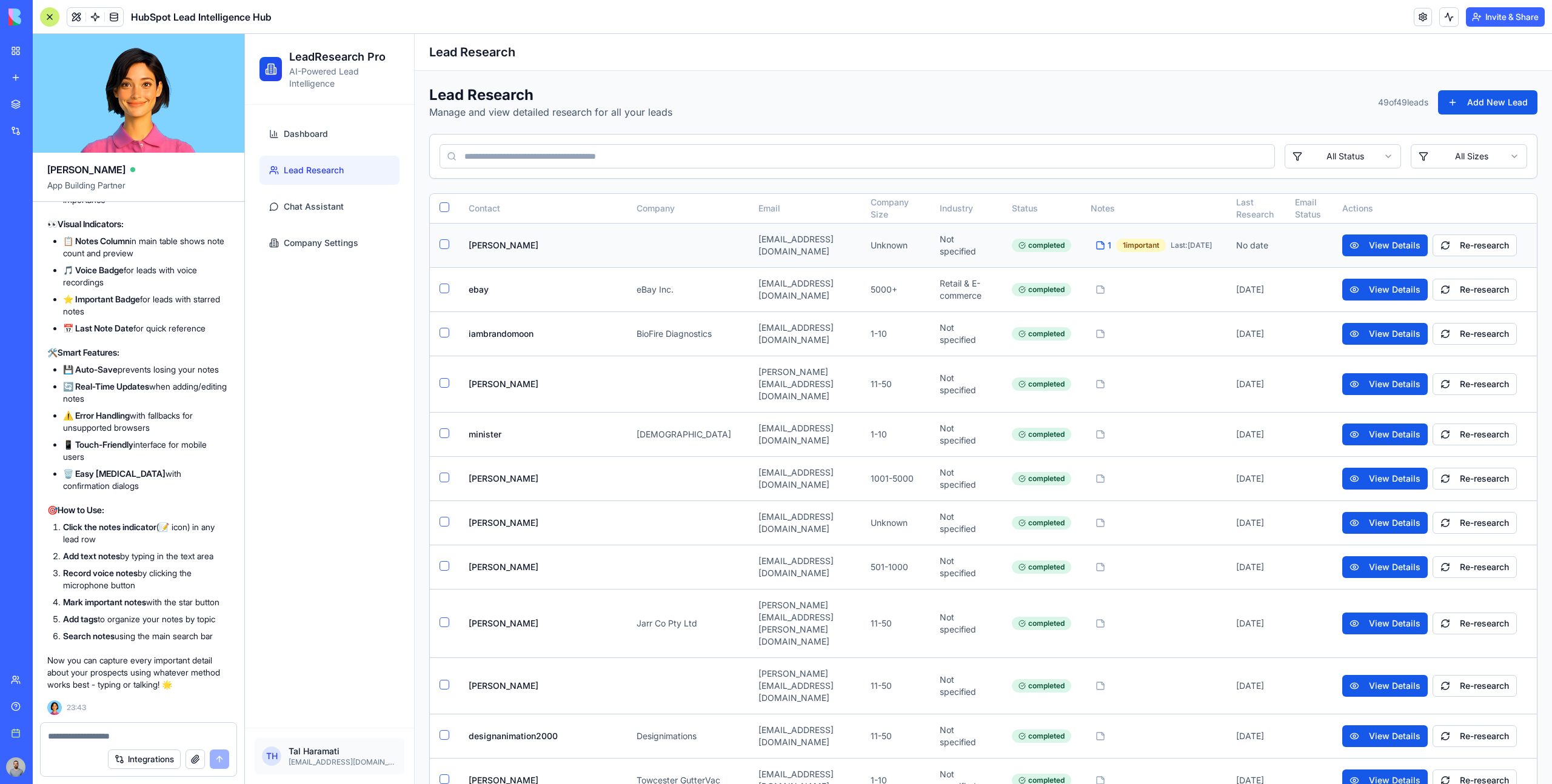
click at [1096, 241] on div "1" at bounding box center [1104, 245] width 16 height 12
click at [1096, 285] on div at bounding box center [1100, 289] width 10 height 10
click at [1107, 247] on span "1" at bounding box center [1109, 245] width 4 height 12
click at [1107, 242] on span "1" at bounding box center [1109, 245] width 4 height 12
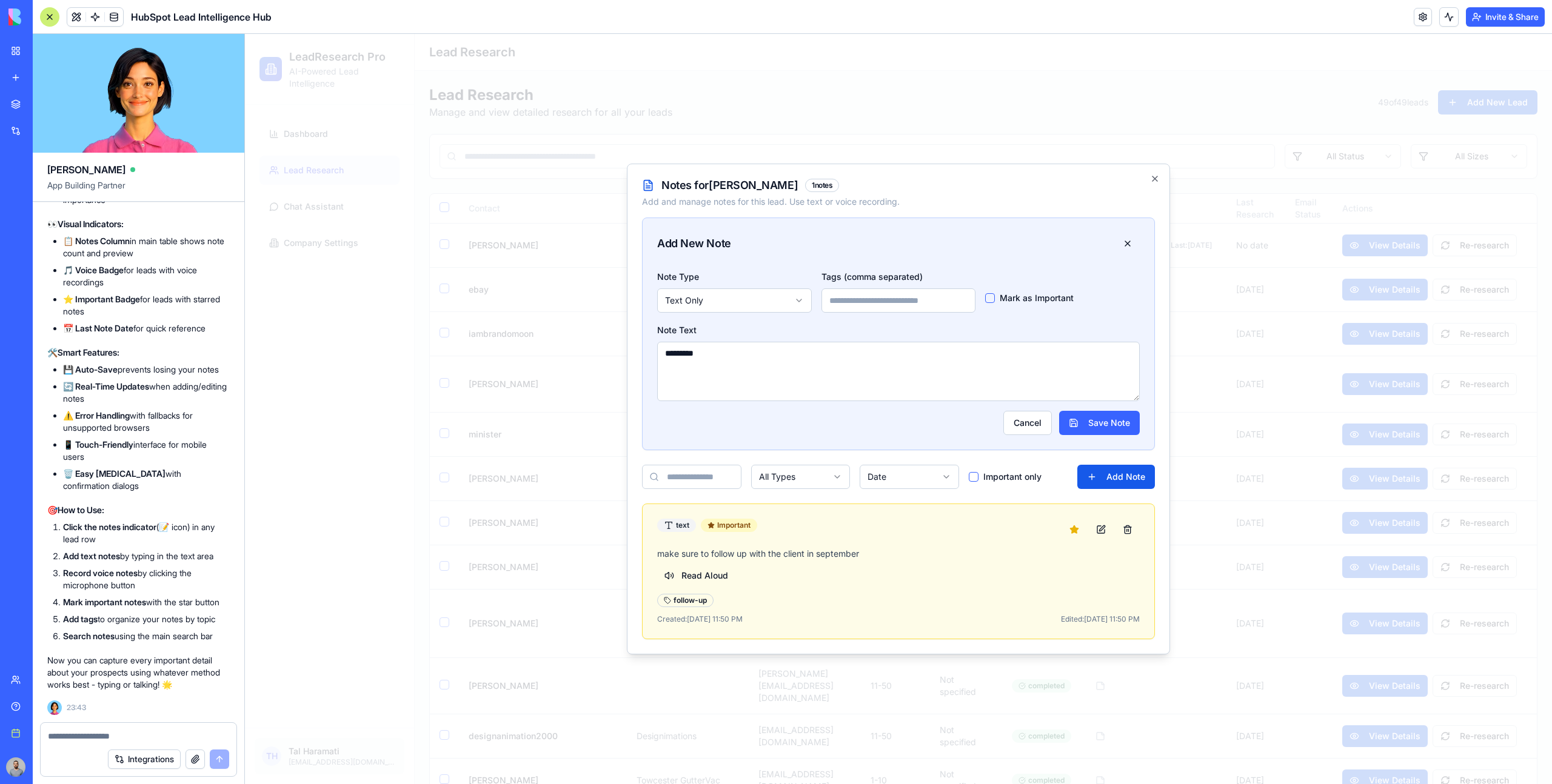
click at [850, 371] on textarea "*********" at bounding box center [898, 371] width 483 height 59
type textarea "****"
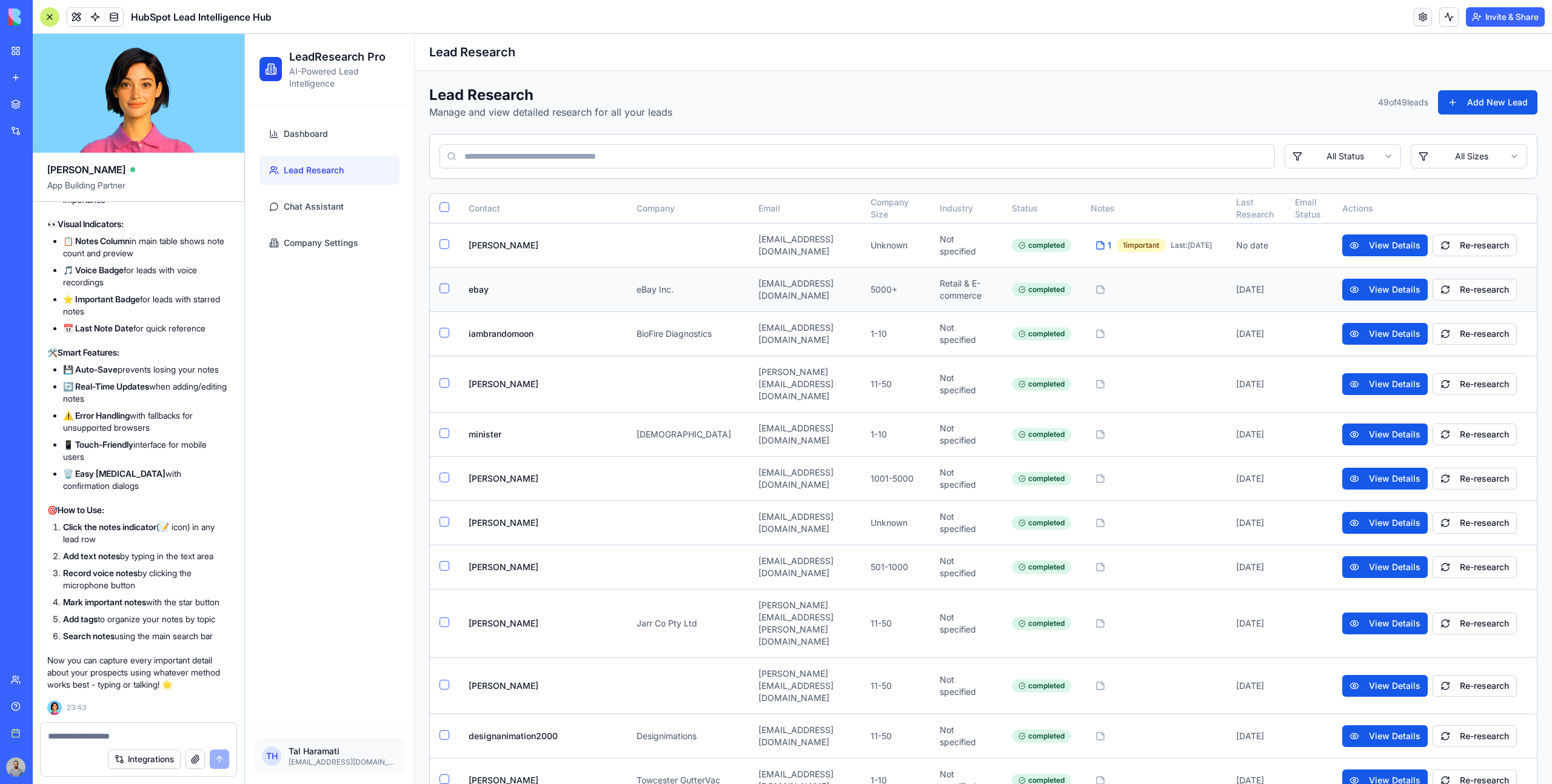
click at [1096, 285] on div at bounding box center [1100, 289] width 10 height 10
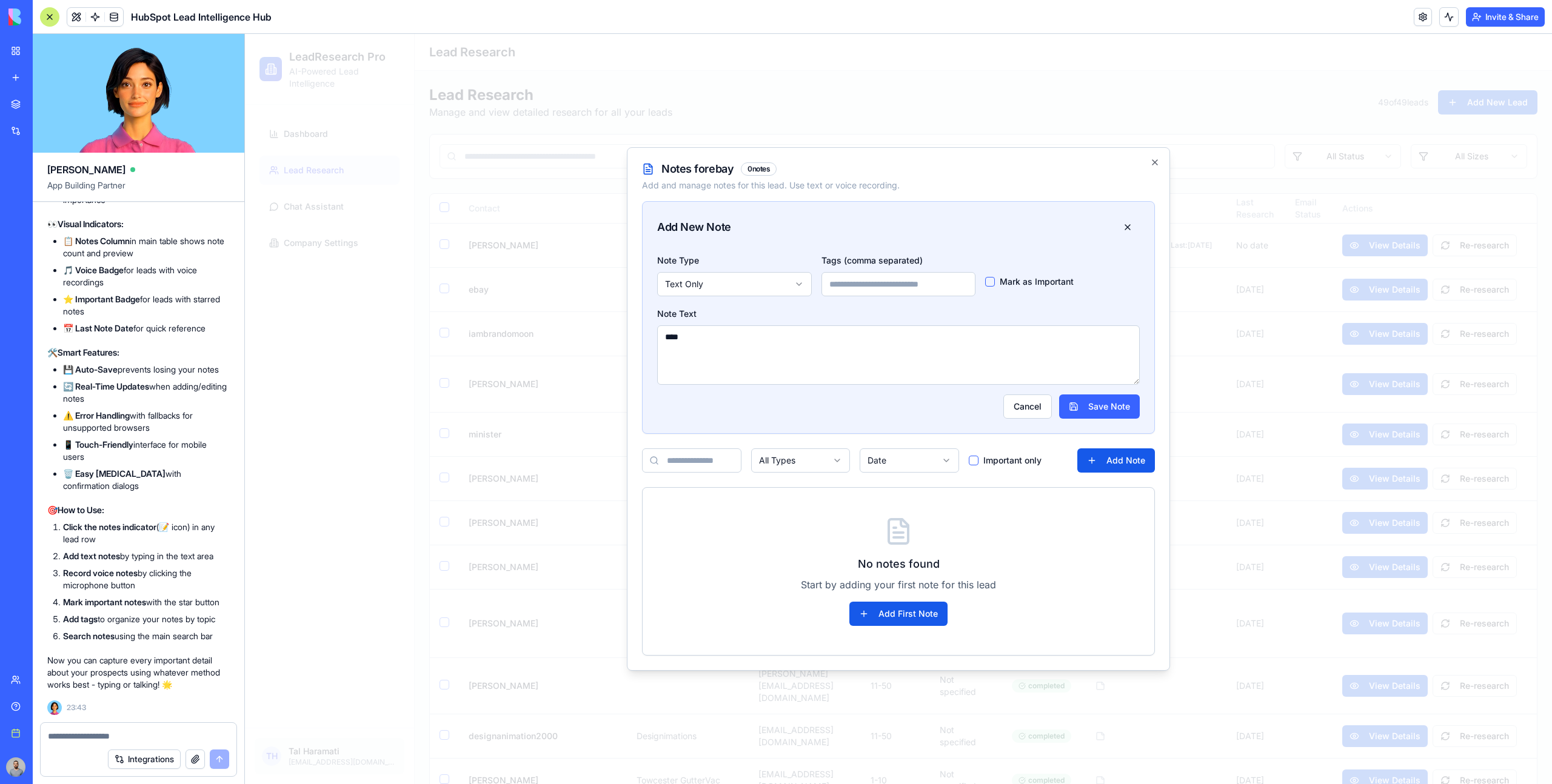
click at [1013, 338] on textarea "****" at bounding box center [898, 355] width 483 height 59
click at [1041, 400] on button "Cancel" at bounding box center [1028, 406] width 48 height 24
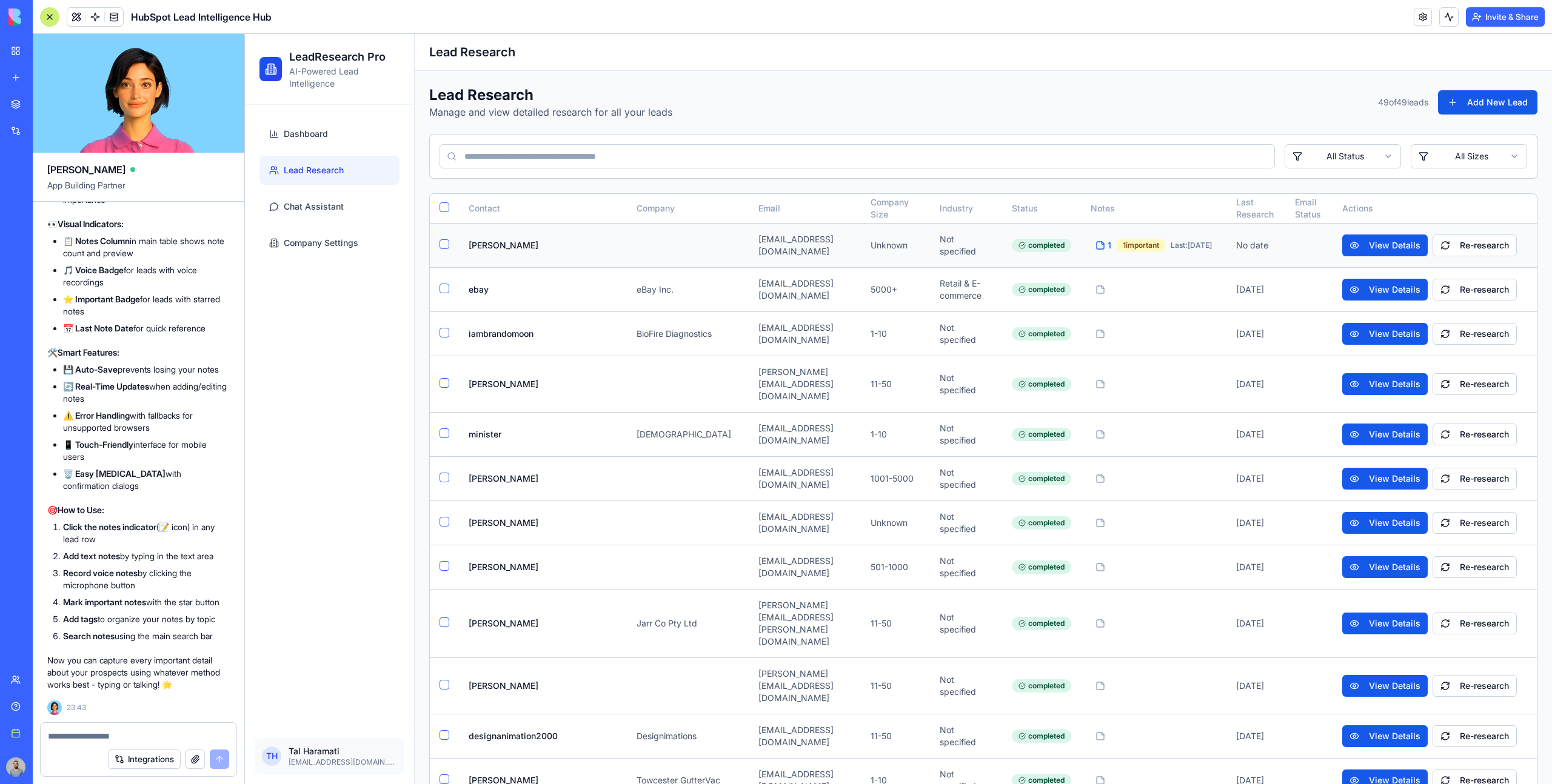
click at [1096, 249] on div "1" at bounding box center [1104, 245] width 16 height 12
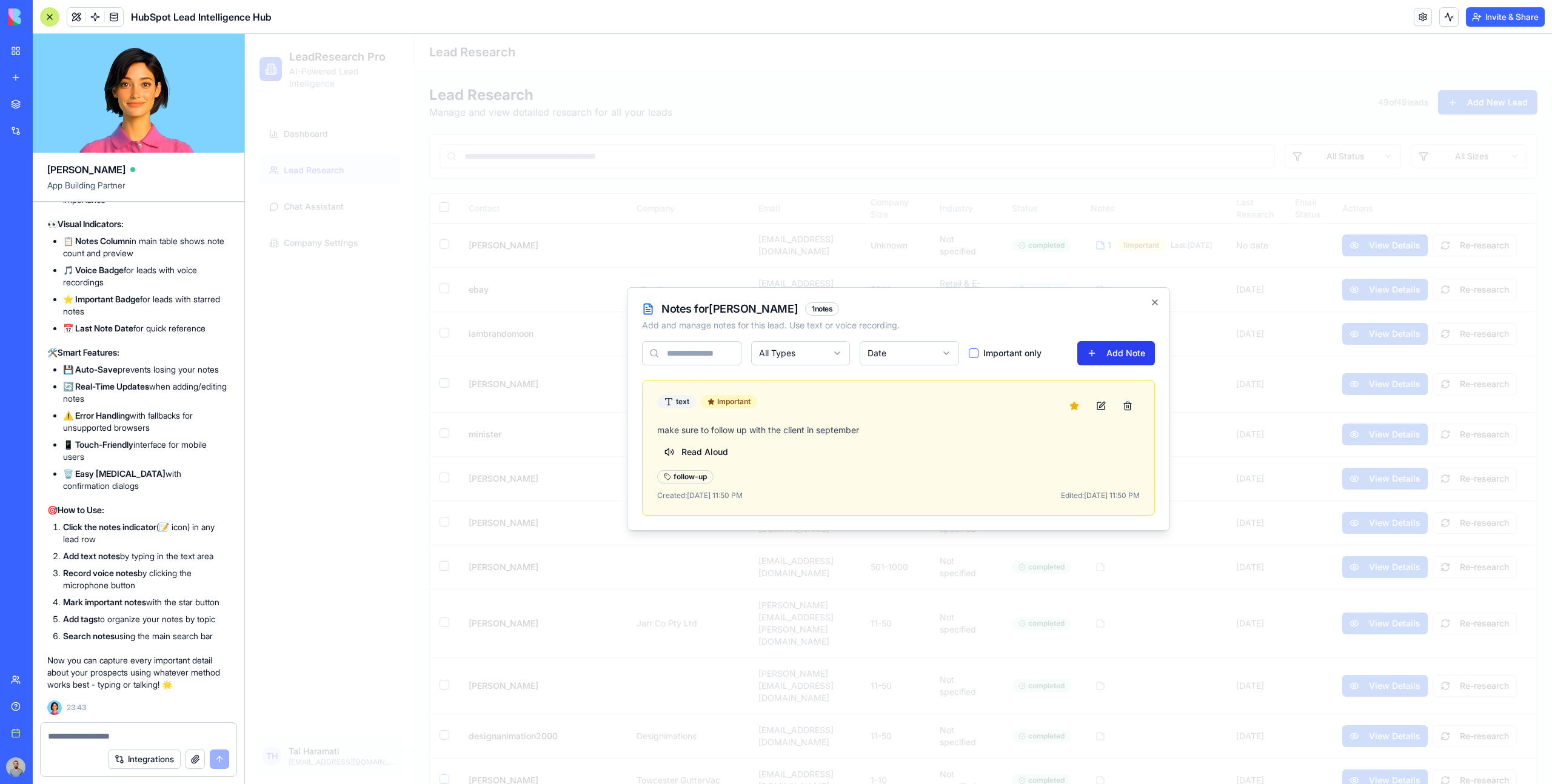
click at [1111, 342] on button "Add Note" at bounding box center [1116, 353] width 78 height 24
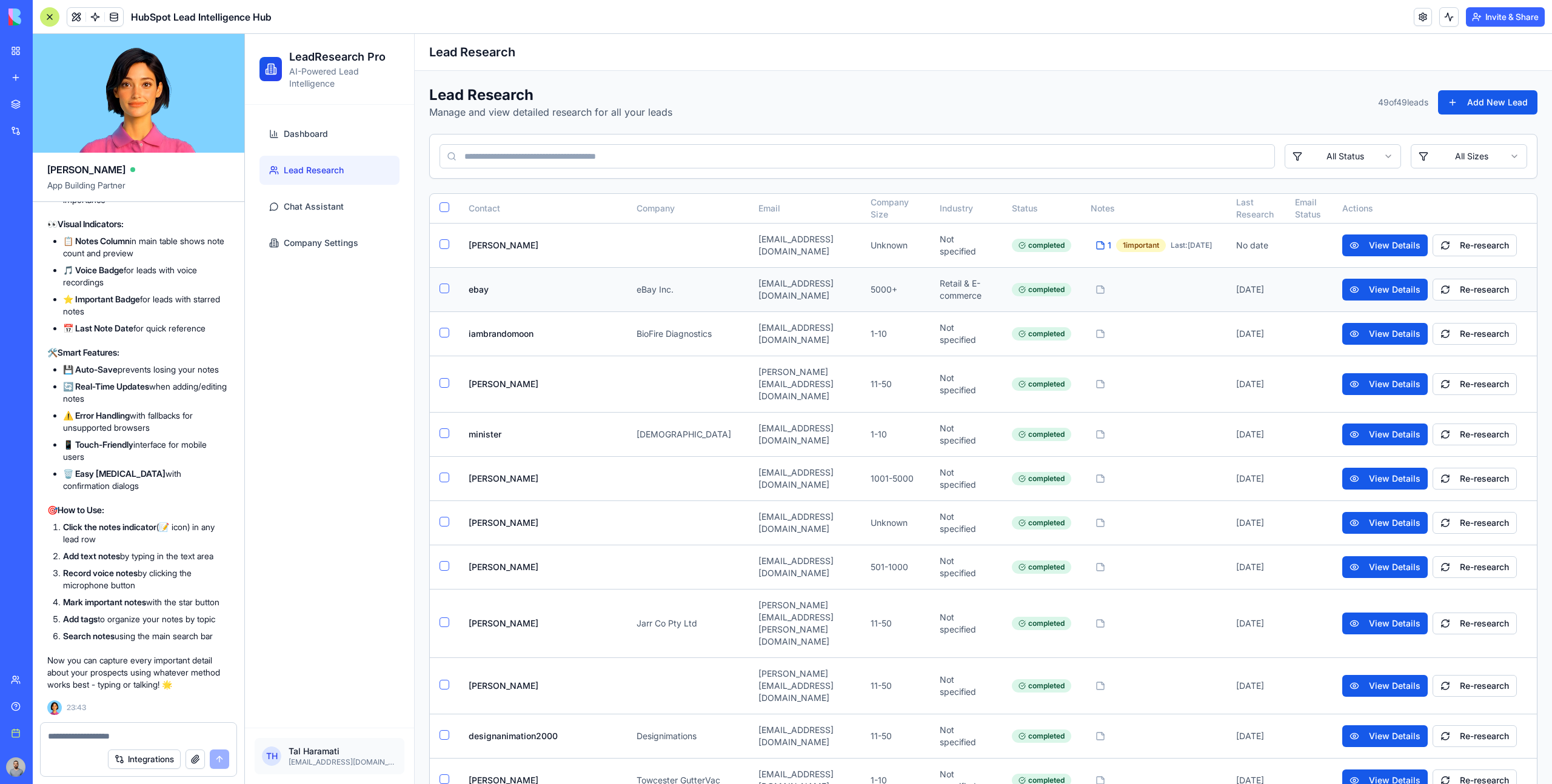
click at [1096, 285] on div at bounding box center [1100, 289] width 10 height 10
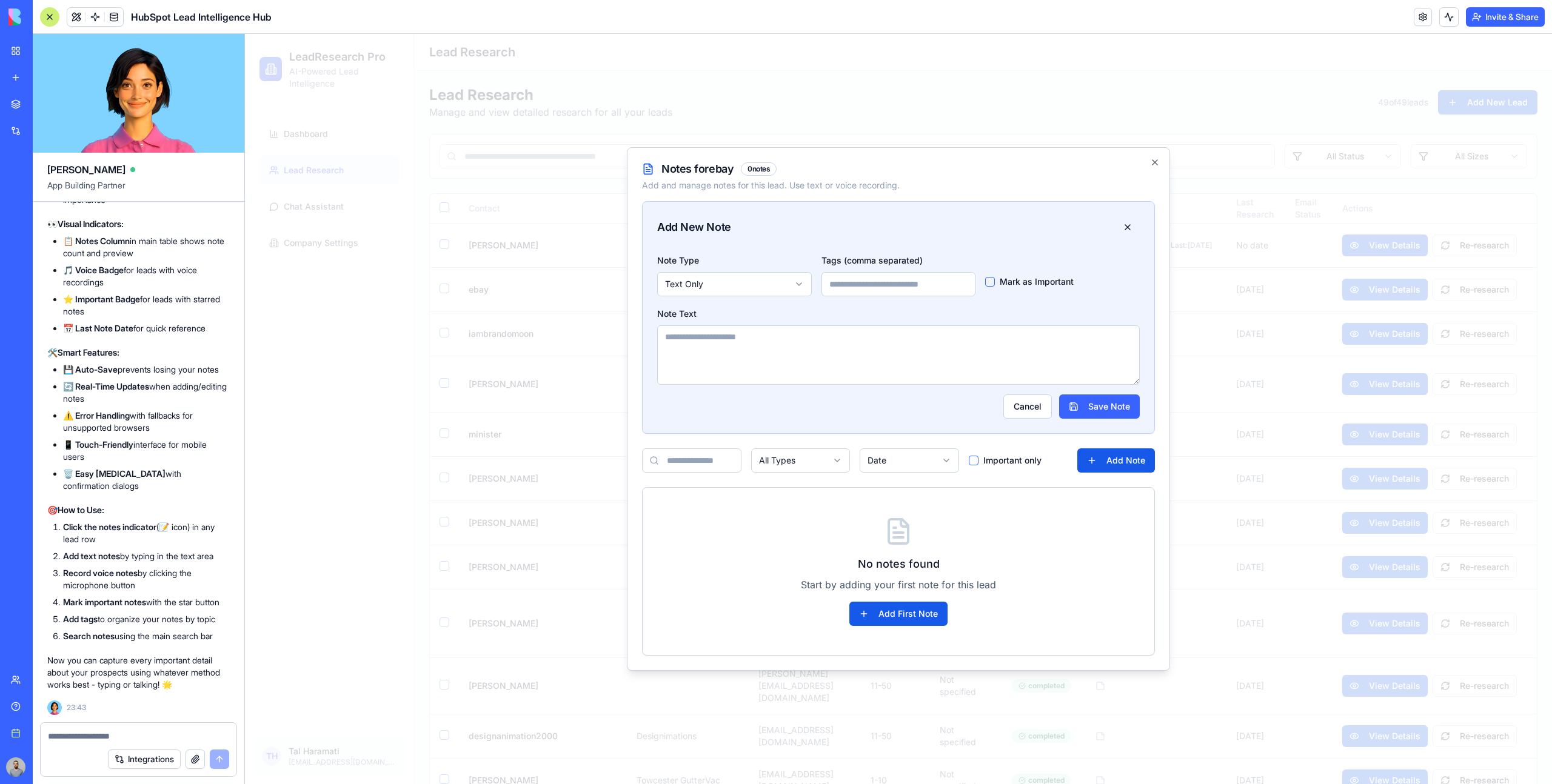
click at [1026, 337] on textarea at bounding box center [898, 355] width 483 height 59
type textarea "***"
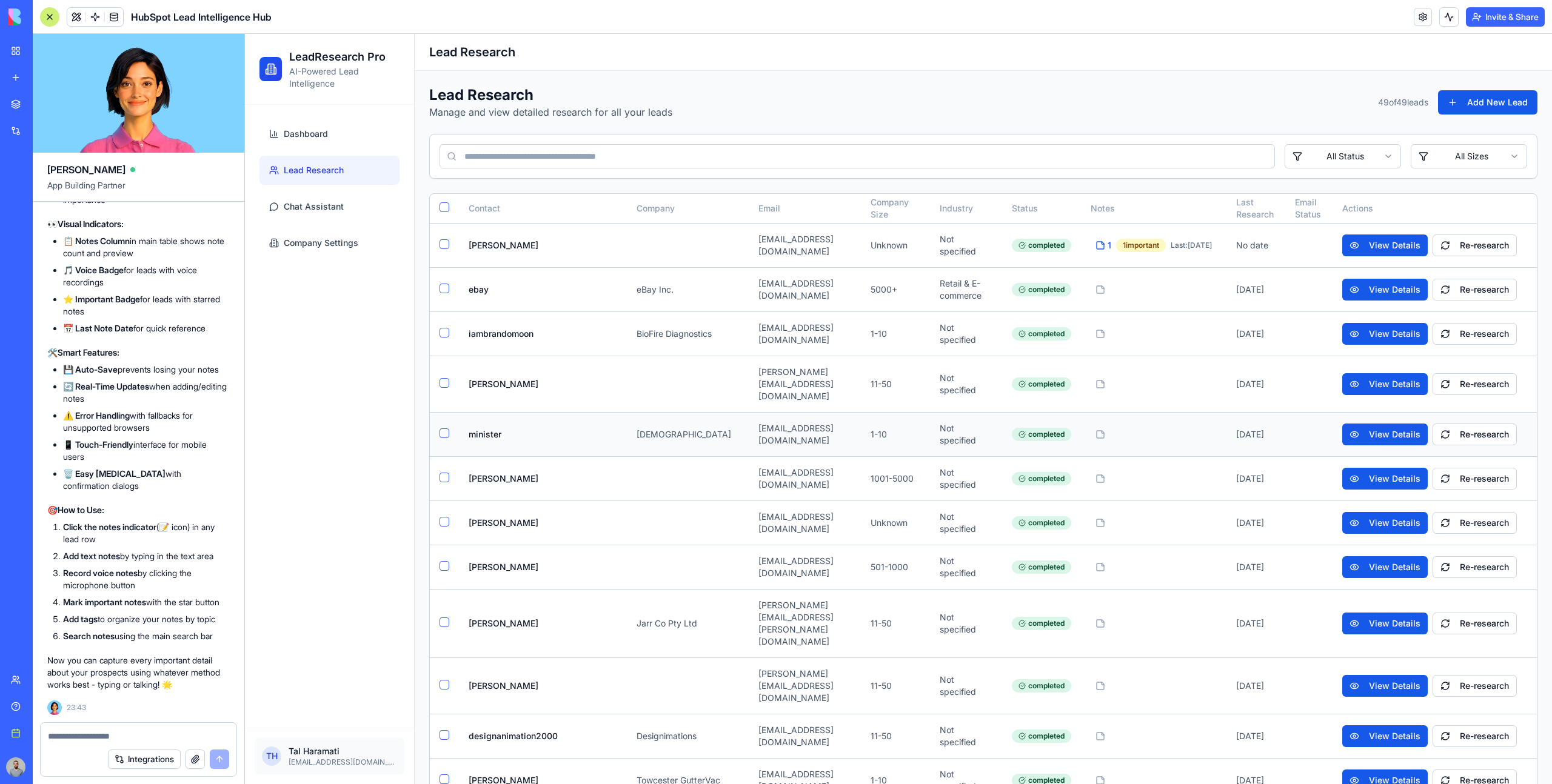
click at [1096, 430] on div at bounding box center [1100, 434] width 10 height 10
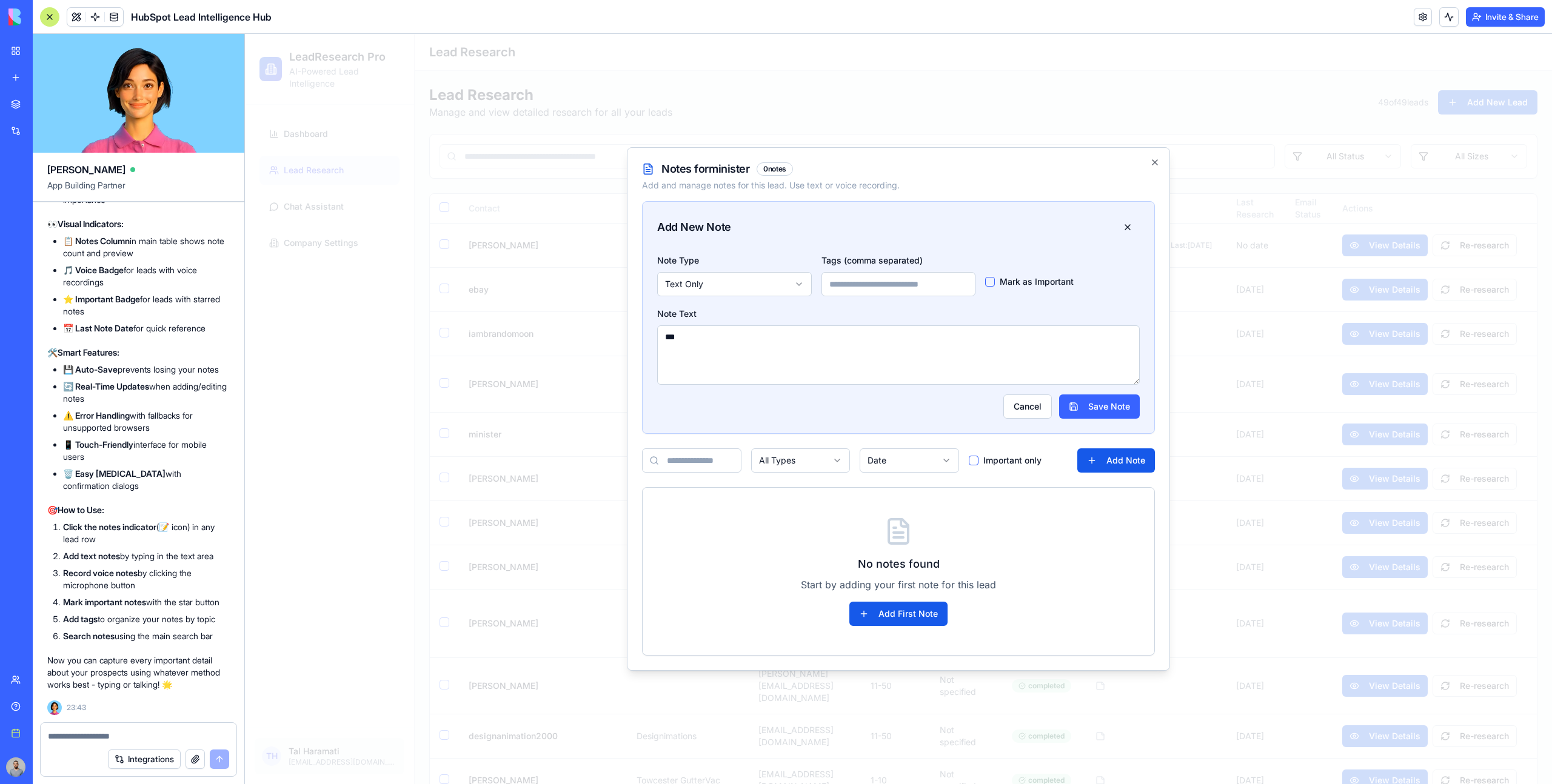
click at [1023, 299] on div "Note Type Text Only Tags (comma separated) Mark as Important Note Text *** Canc…" at bounding box center [898, 343] width 512 height 181
click at [1022, 357] on textarea "***" at bounding box center [898, 355] width 483 height 59
click at [1026, 403] on button "Cancel" at bounding box center [1028, 406] width 48 height 24
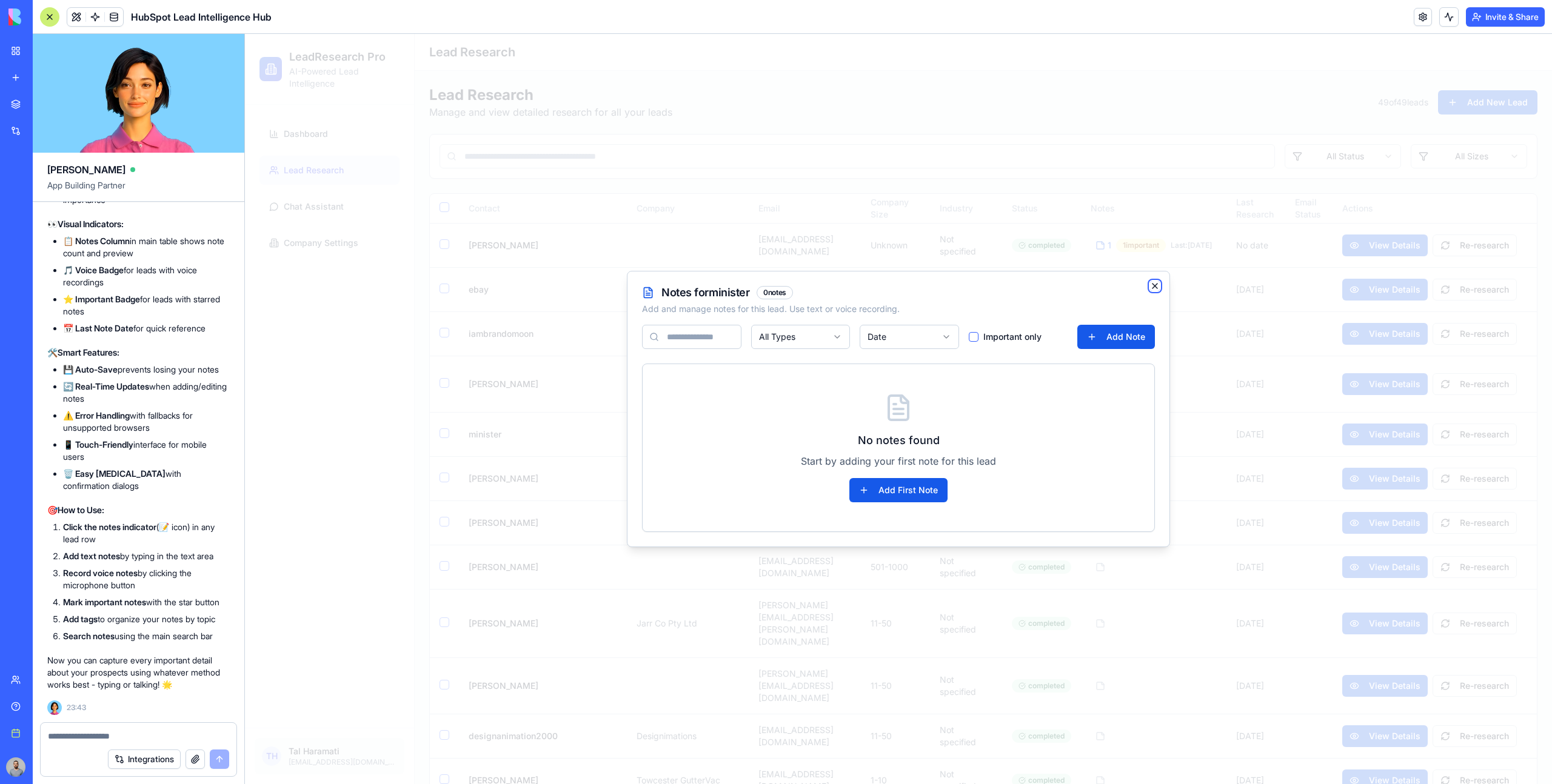
click at [1150, 288] on icon "button" at bounding box center [1154, 285] width 10 height 10
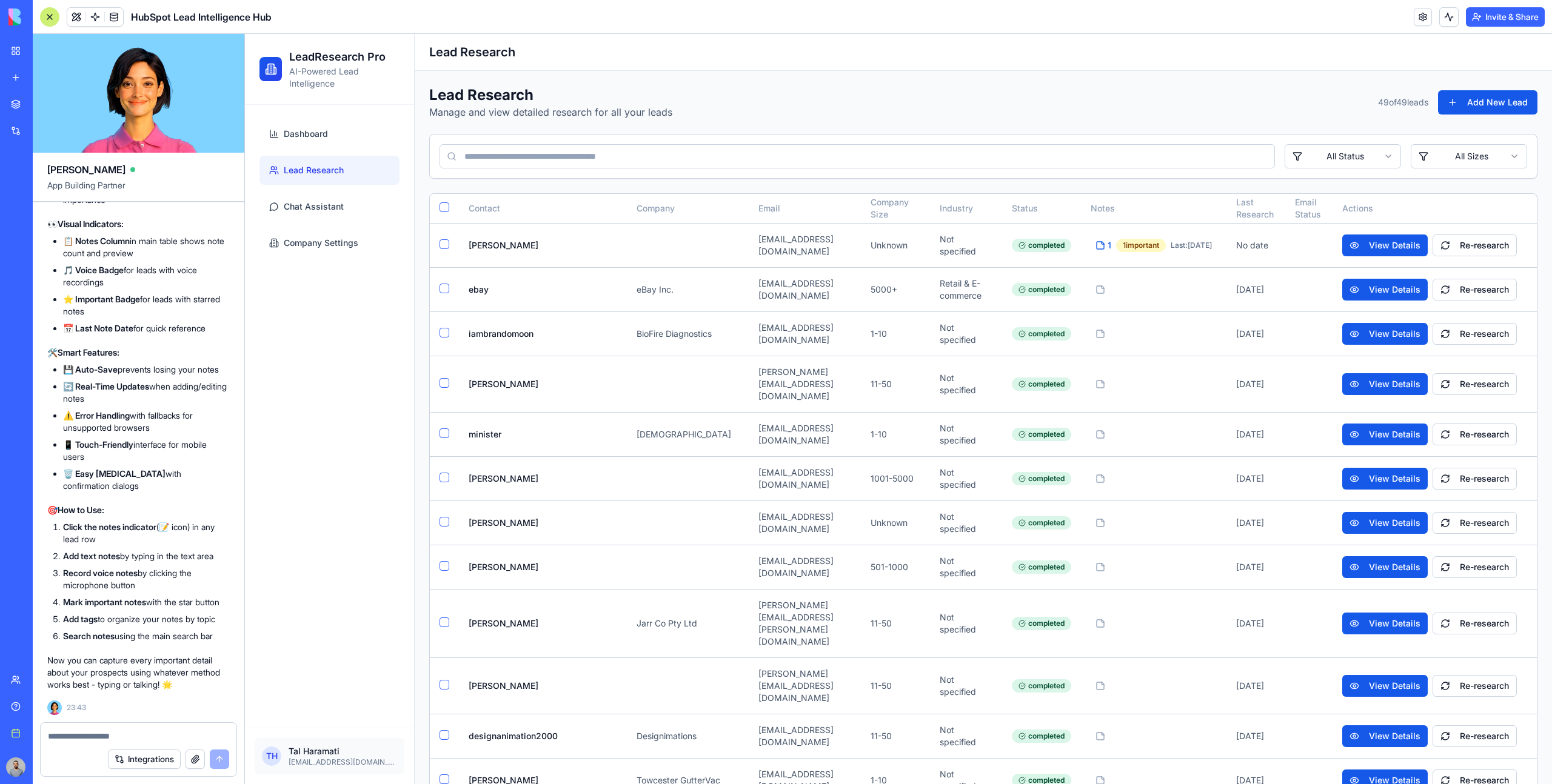
scroll to position [42024, 0]
click at [1369, 373] on button "View Details" at bounding box center [1385, 384] width 86 height 22
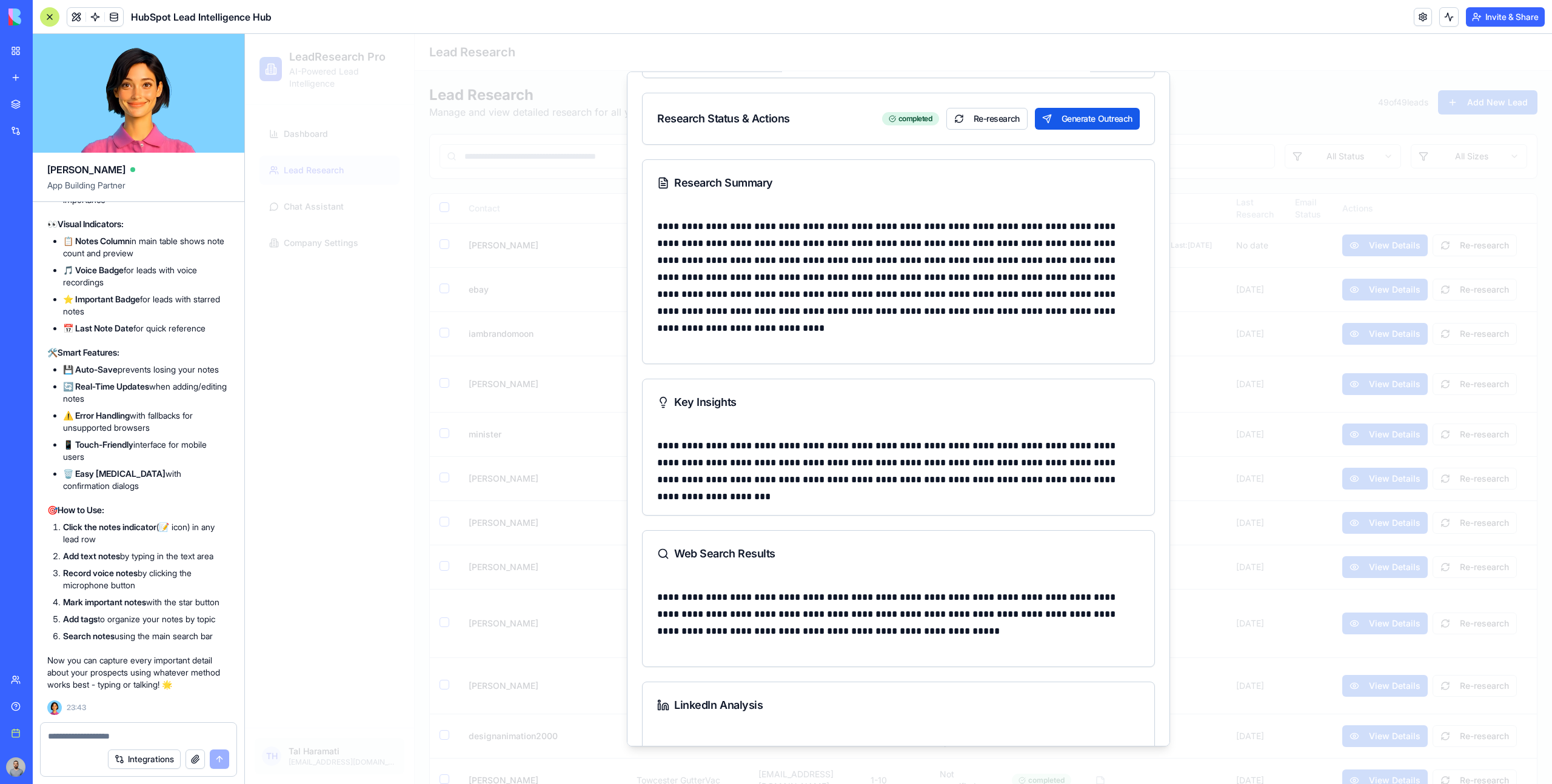
scroll to position [279, 0]
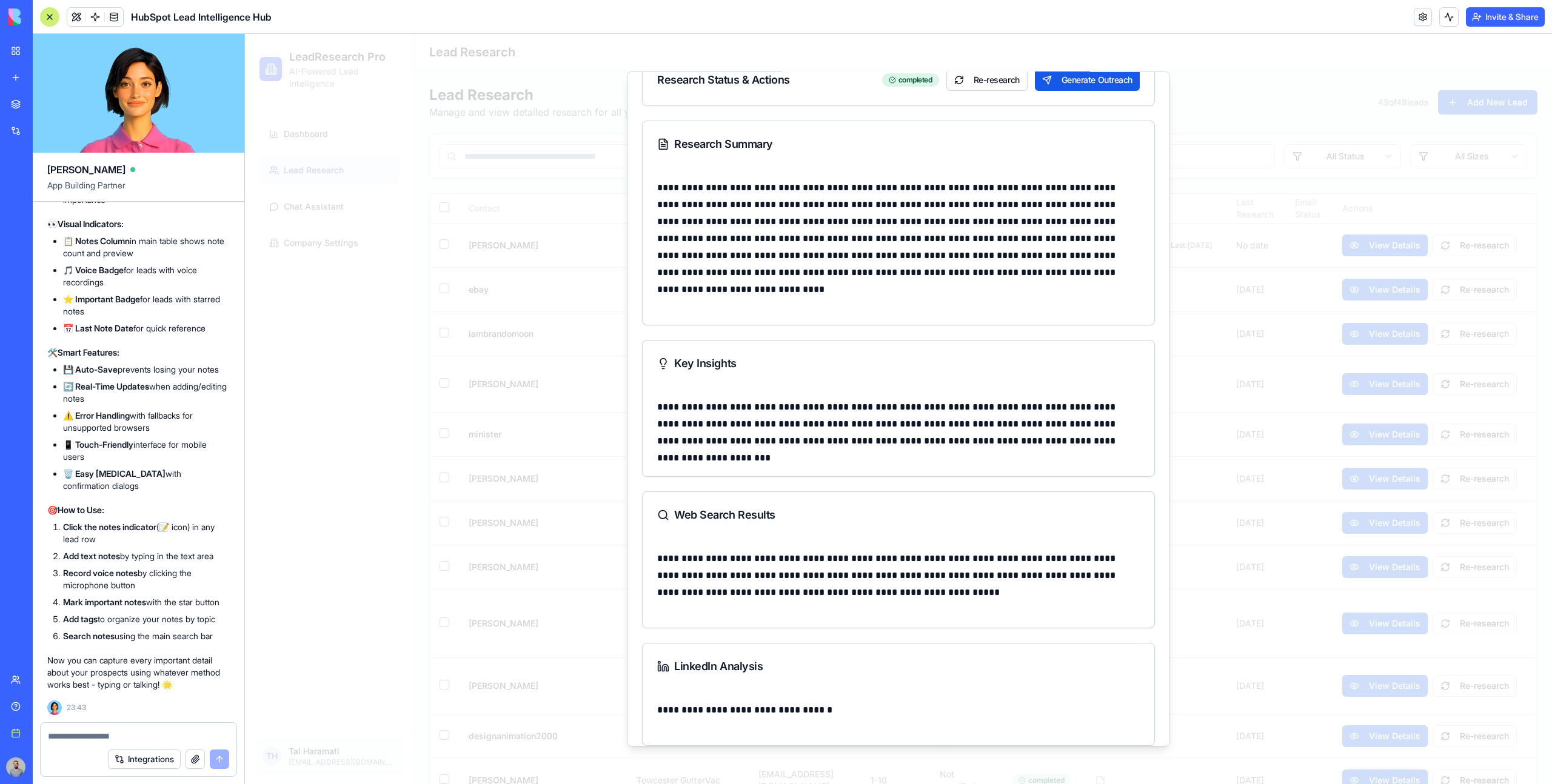
click at [1207, 422] on div at bounding box center [898, 408] width 1307 height 750
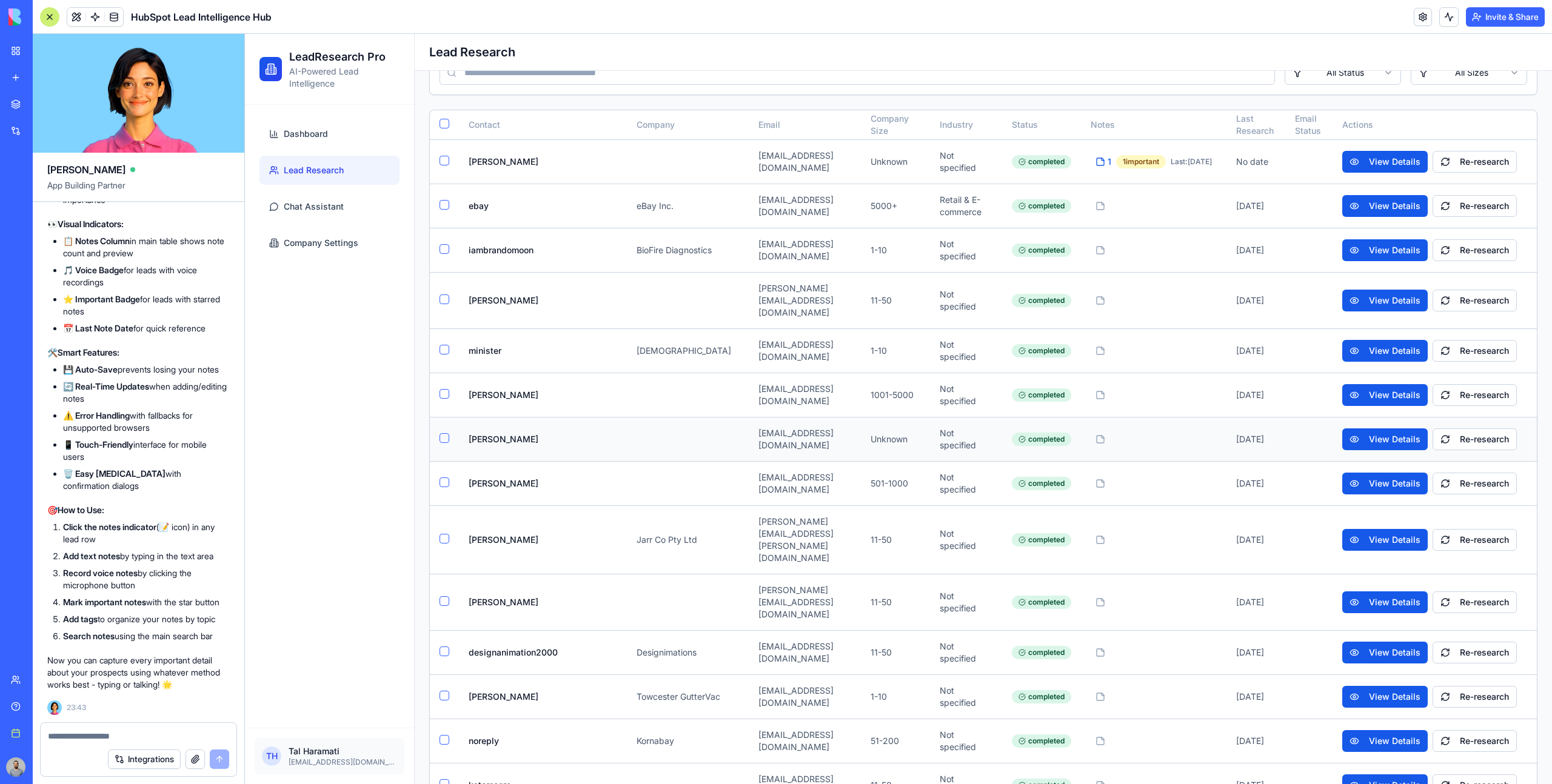
scroll to position [0, 0]
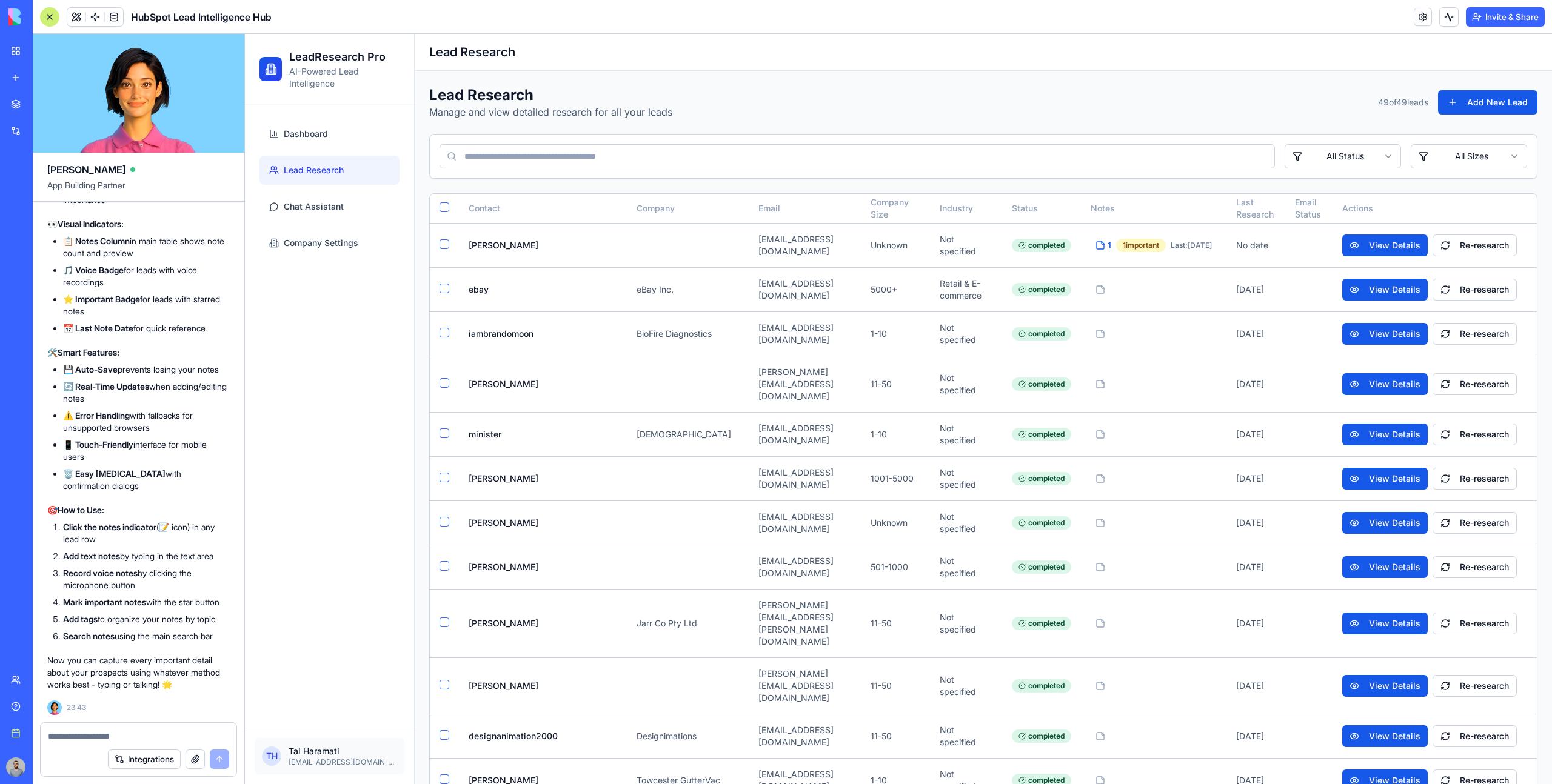
click at [701, 152] on input at bounding box center [857, 156] width 836 height 24
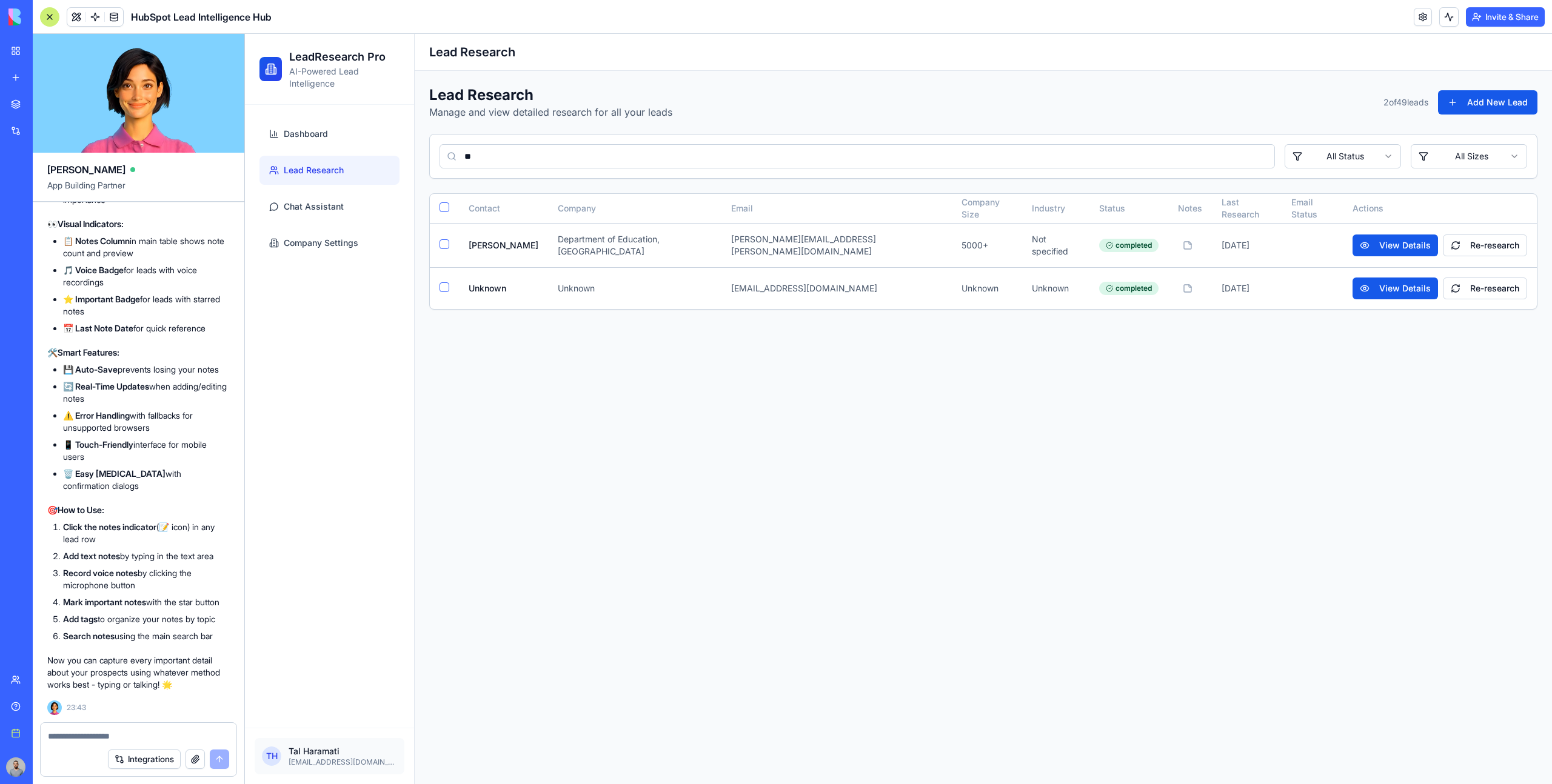
type input "*"
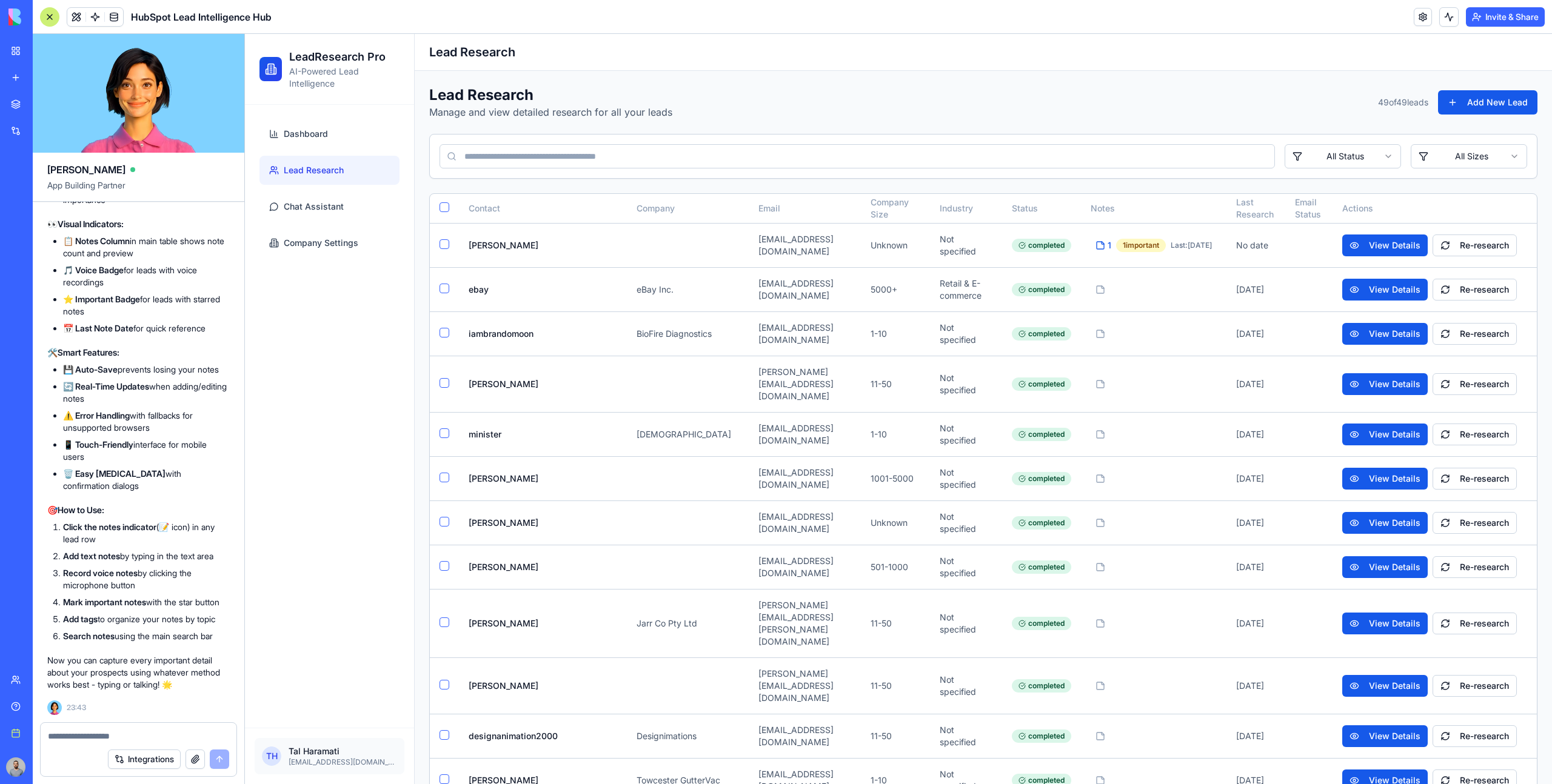
click at [54, 12] on div at bounding box center [50, 17] width 19 height 19
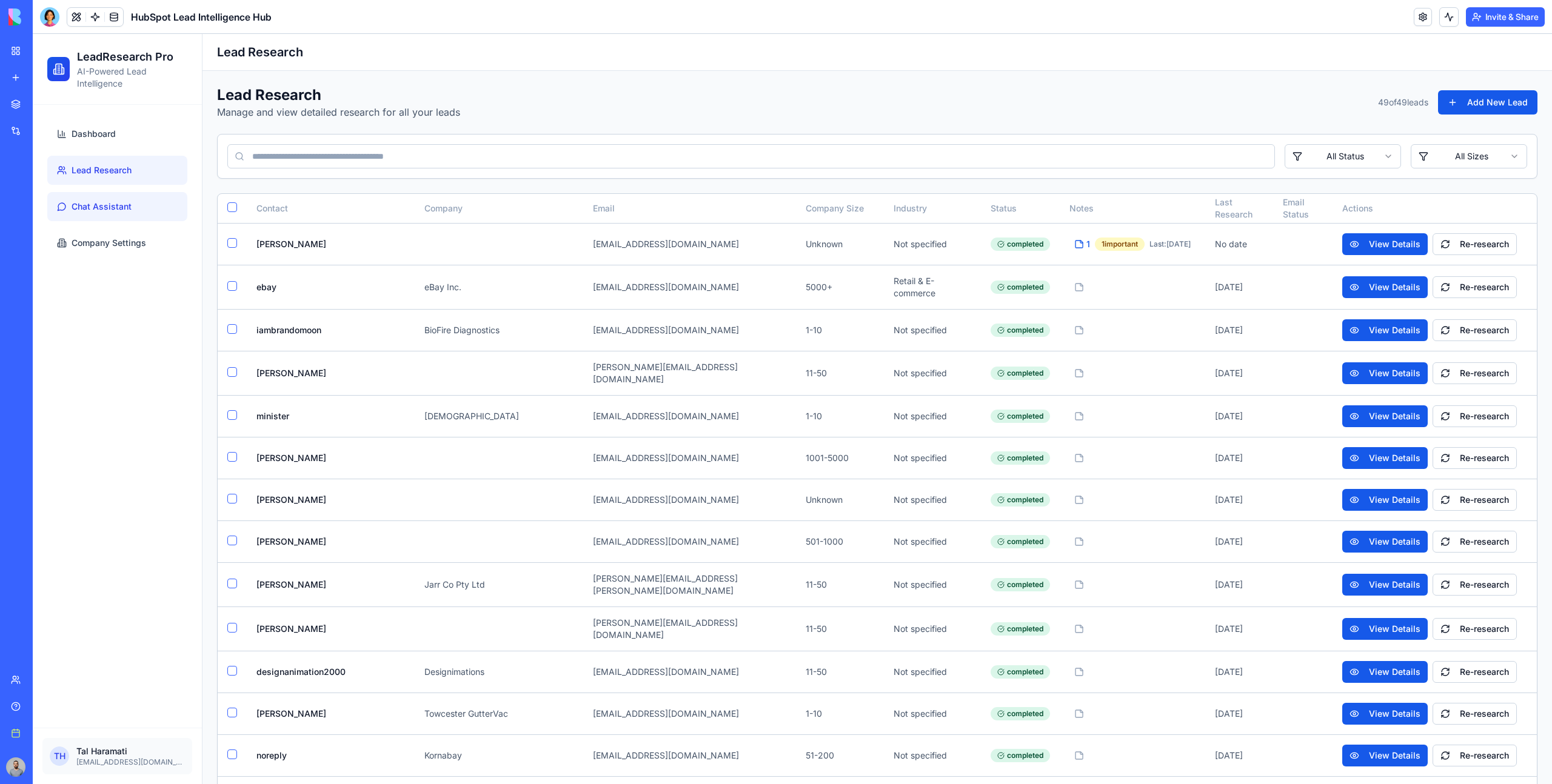
click at [143, 205] on link "Chat Assistant" at bounding box center [117, 206] width 140 height 29
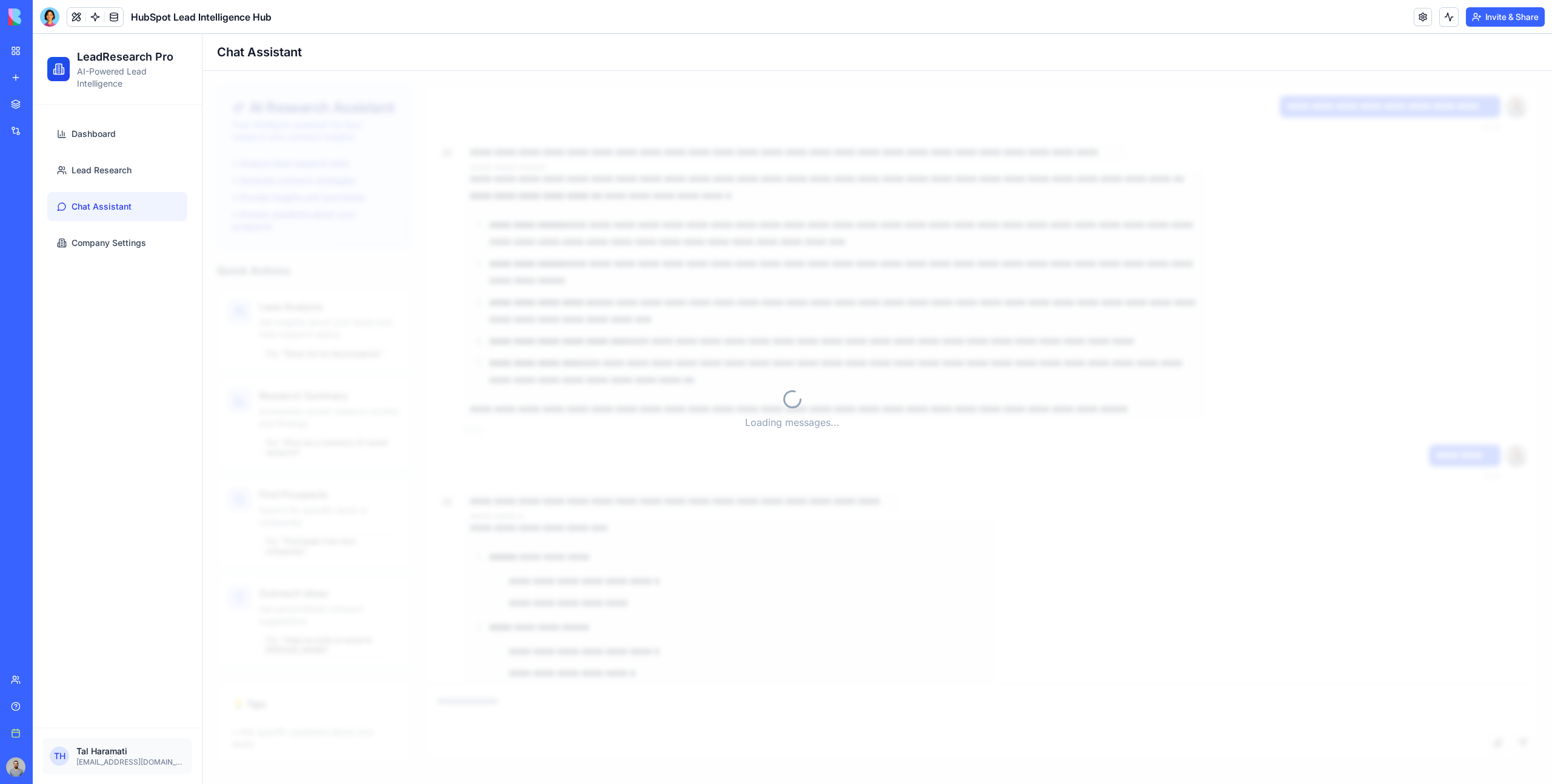
scroll to position [6809, 0]
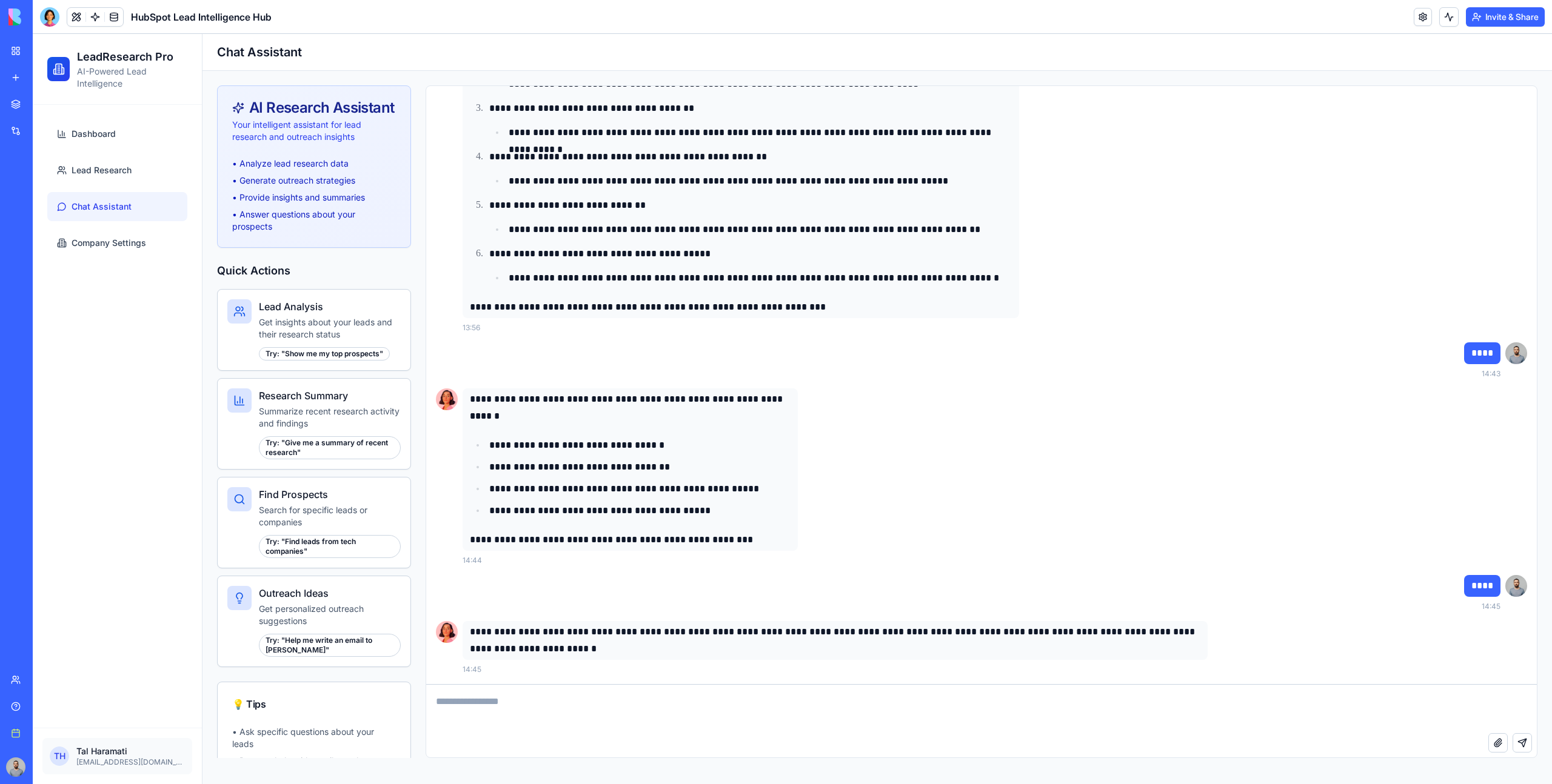
click at [704, 712] on textarea at bounding box center [981, 709] width 1111 height 48
type textarea "*"
type textarea "***"
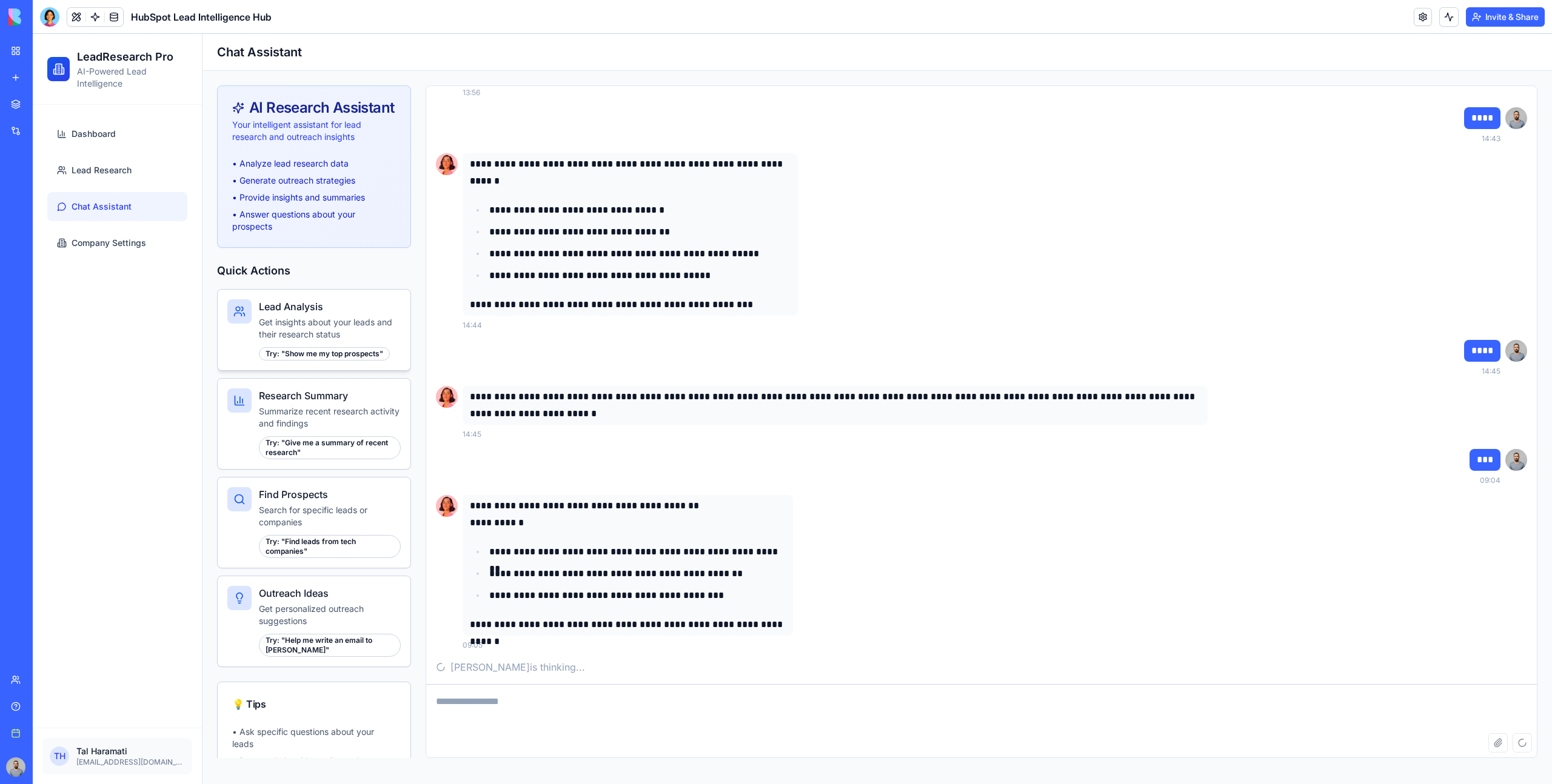
scroll to position [7020, 0]
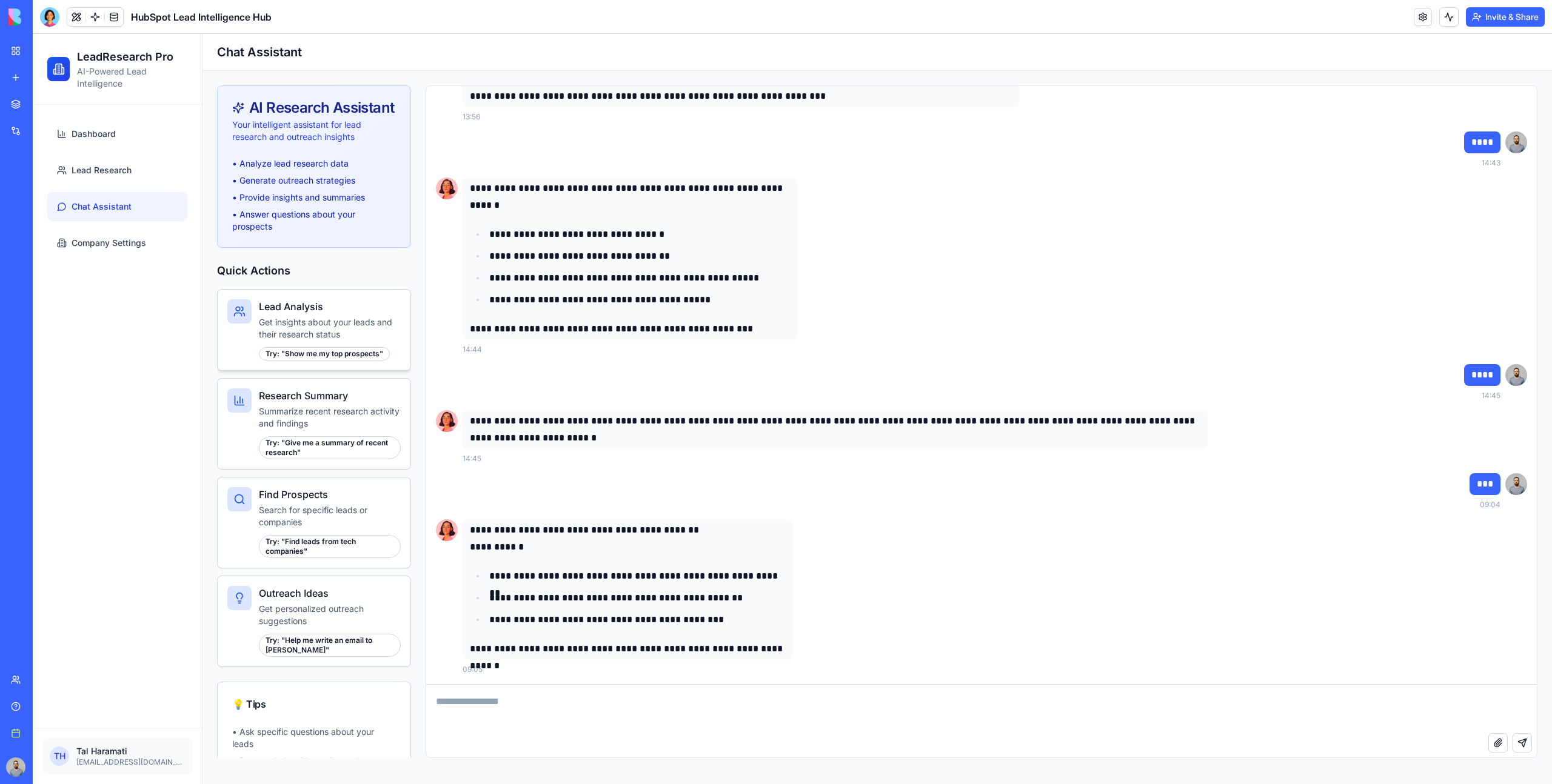
click at [314, 333] on p "Get insights about your leads and their research status" at bounding box center [330, 328] width 142 height 24
click at [326, 356] on div "Try: " Show me my top prospects "" at bounding box center [324, 354] width 131 height 13
click at [336, 436] on div "Try: " Give me a summary of recent research "" at bounding box center [330, 447] width 142 height 23
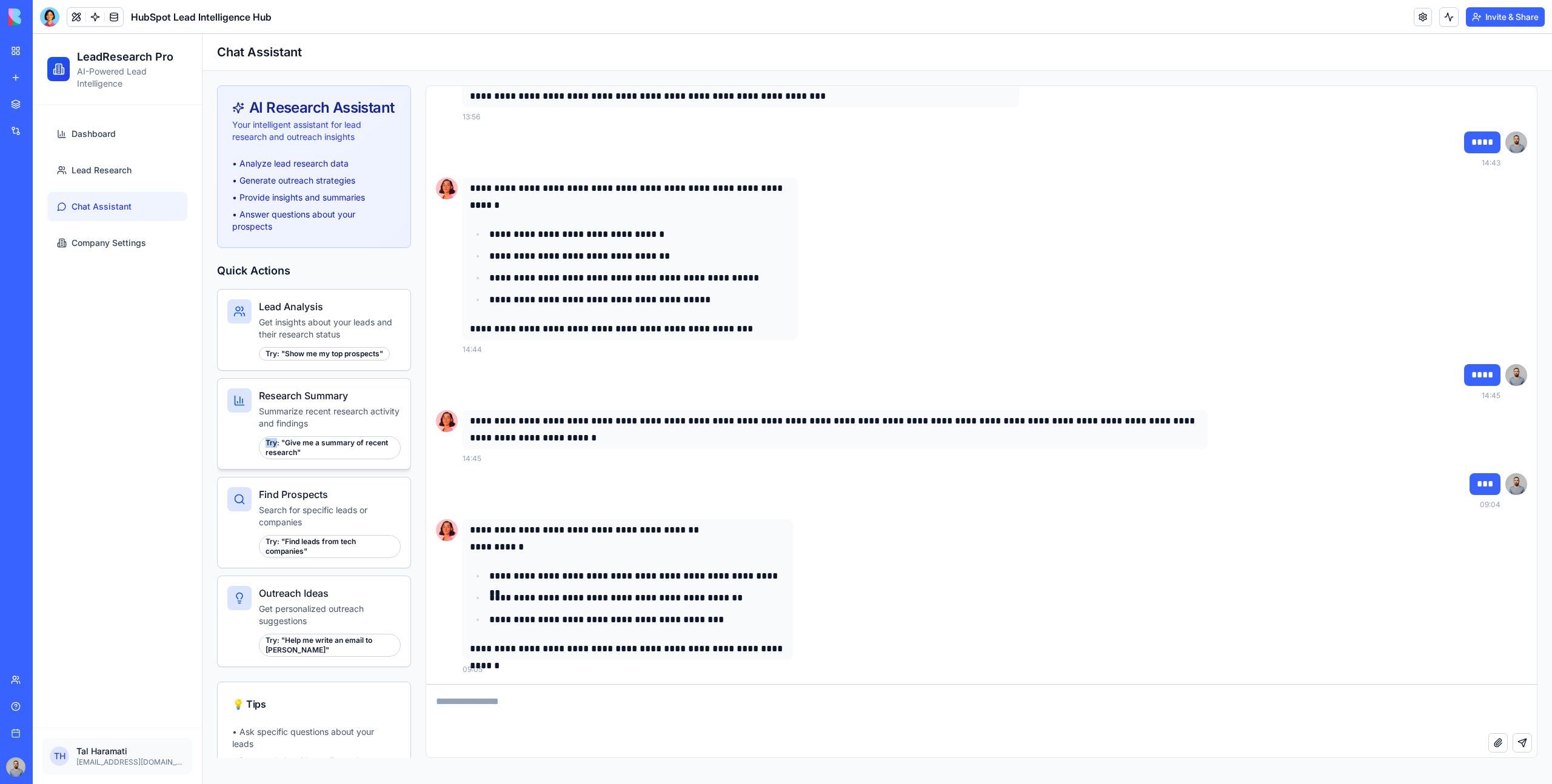
click at [336, 436] on div "Try: " Give me a summary of recent research "" at bounding box center [330, 447] width 142 height 23
click at [344, 507] on p "Search for specific leads or companies" at bounding box center [330, 516] width 142 height 24
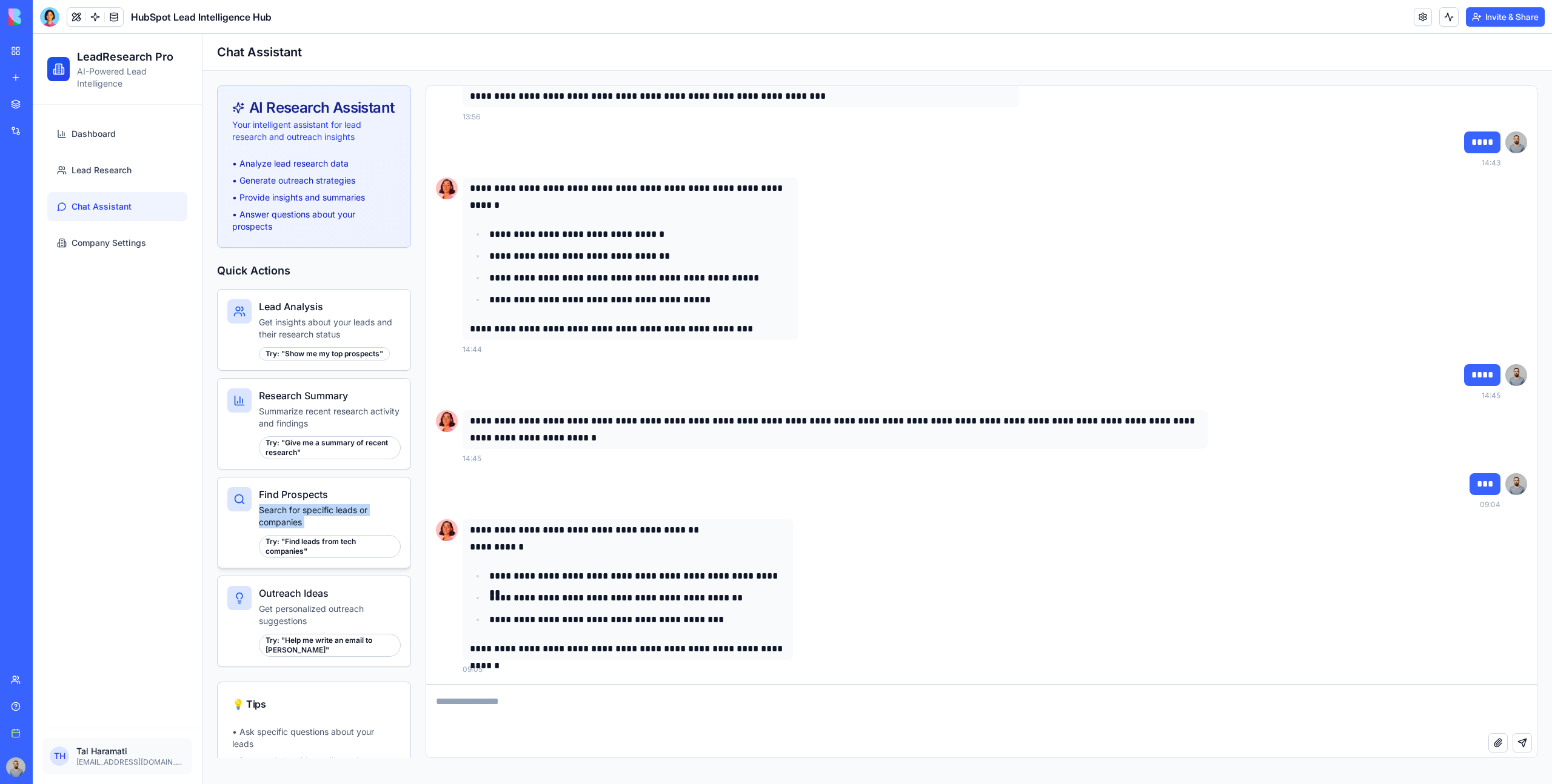
click at [344, 507] on p "Search for specific leads or companies" at bounding box center [330, 516] width 142 height 24
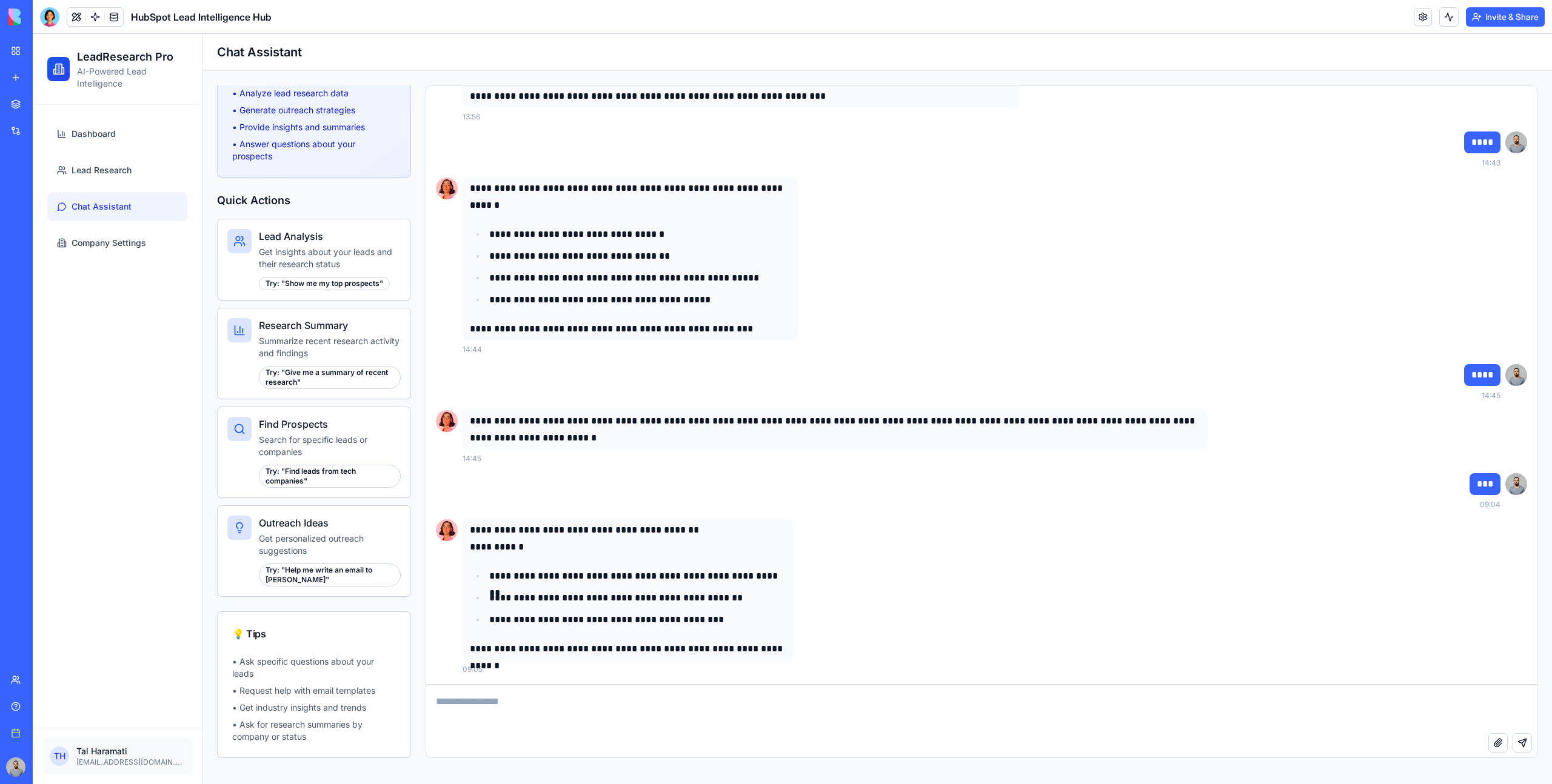
click at [523, 698] on textarea at bounding box center [981, 709] width 1111 height 48
type textarea "**********"
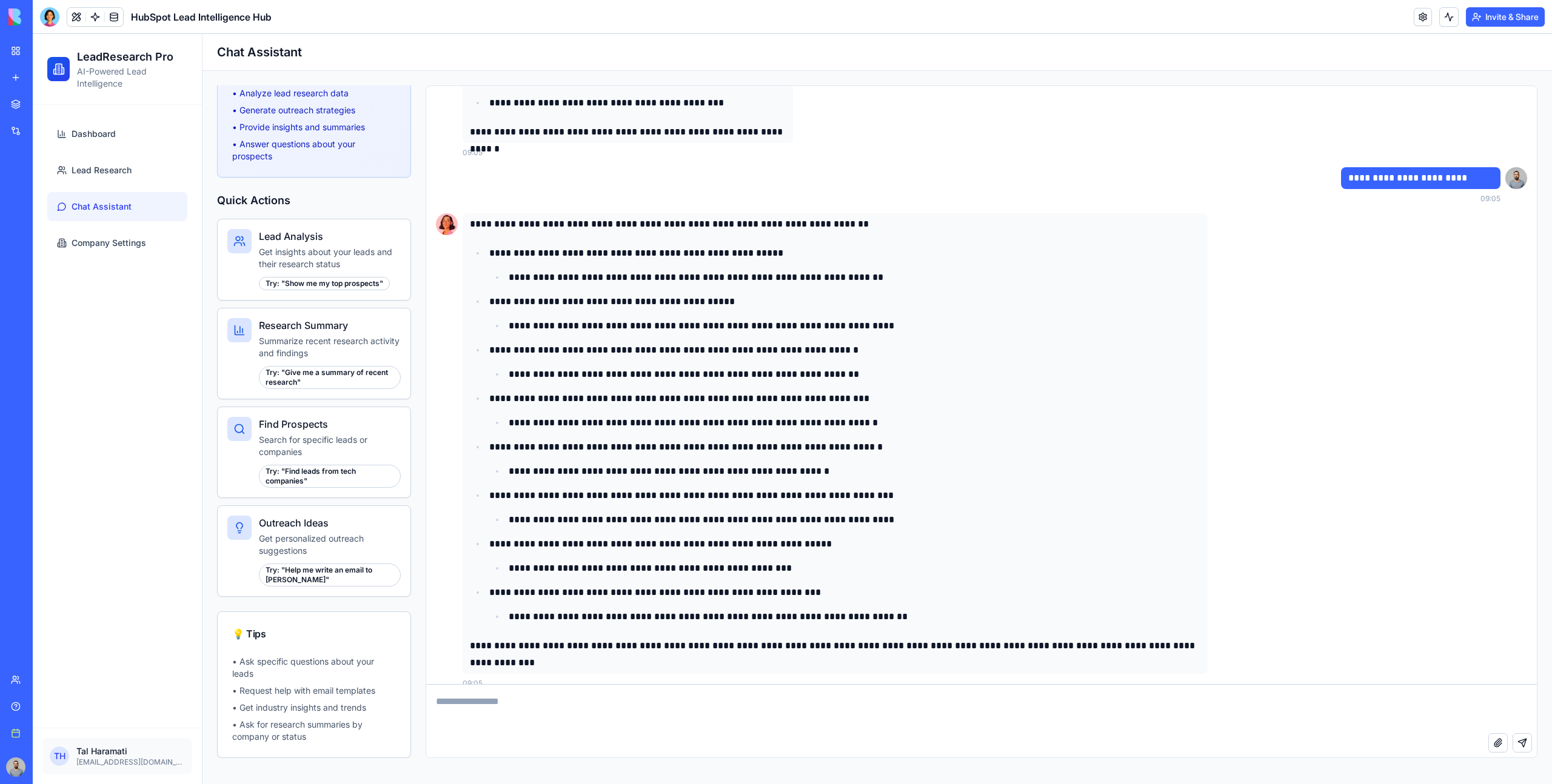
scroll to position [7551, 0]
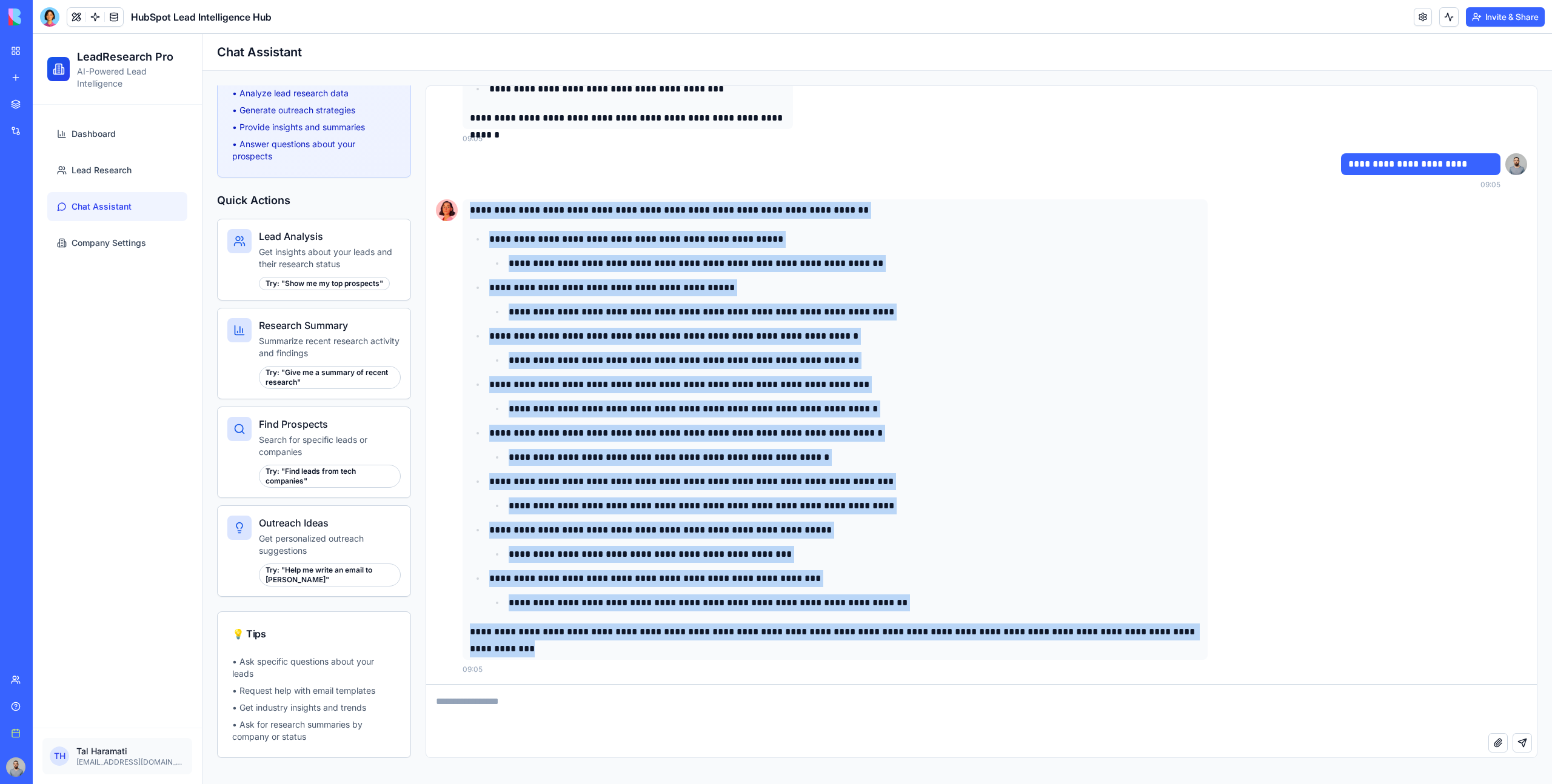
drag, startPoint x: 469, startPoint y: 212, endPoint x: 594, endPoint y: 653, distance: 458.4
click at [594, 653] on div "**********" at bounding box center [835, 430] width 730 height 455
click at [594, 653] on p "**********" at bounding box center [835, 641] width 730 height 34
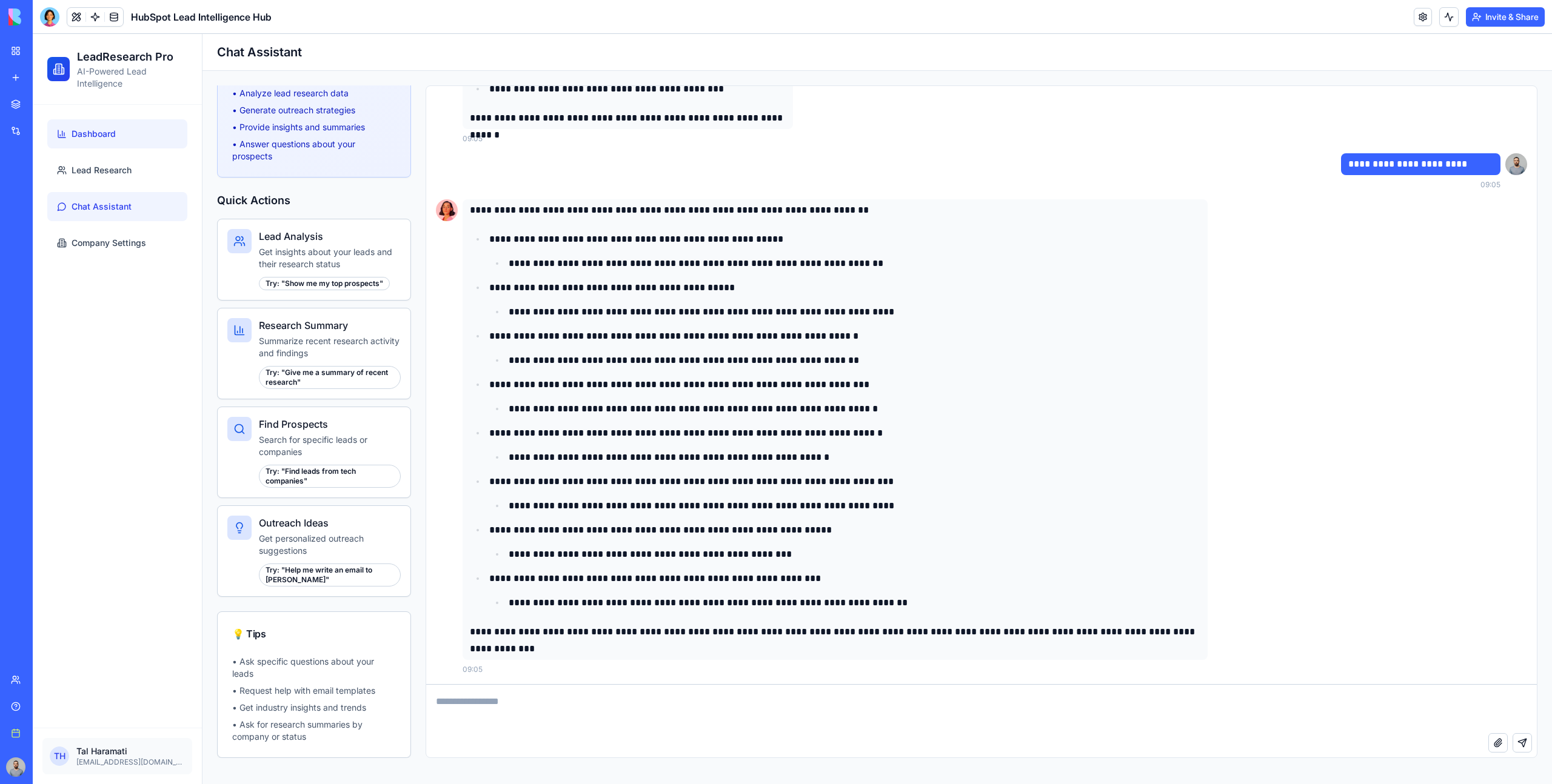
click at [87, 128] on span "Dashboard" at bounding box center [94, 134] width 44 height 12
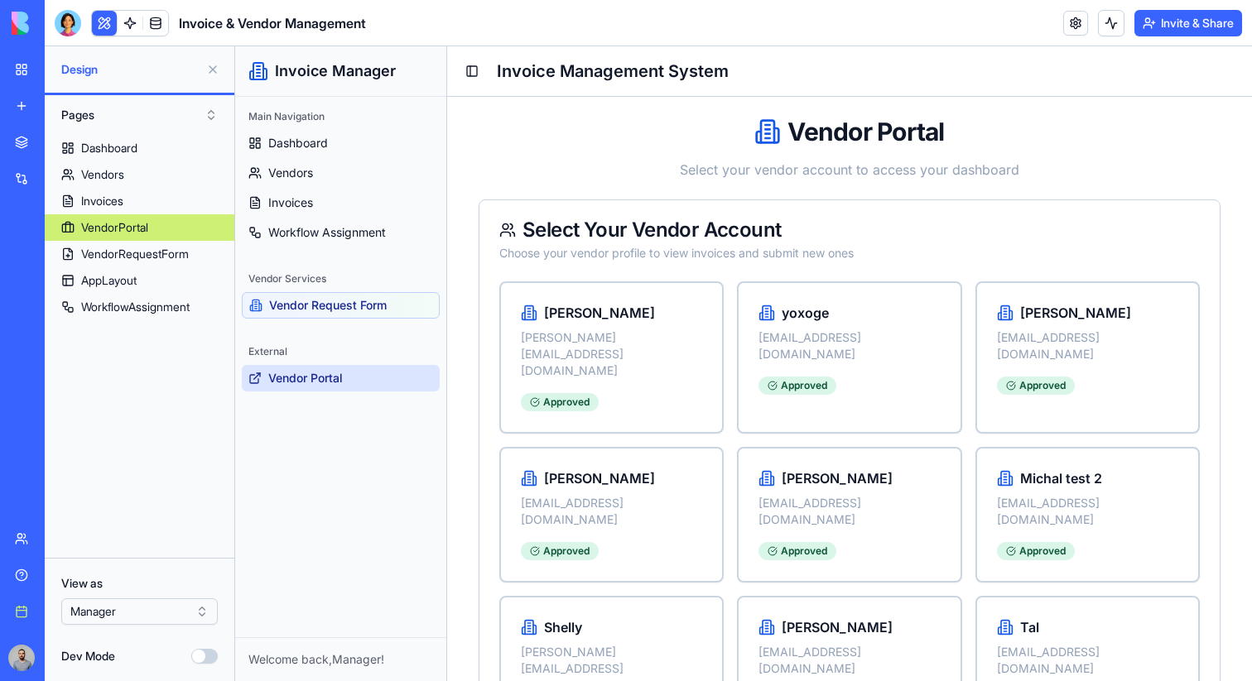
click at [210, 69] on button at bounding box center [212, 69] width 26 height 26
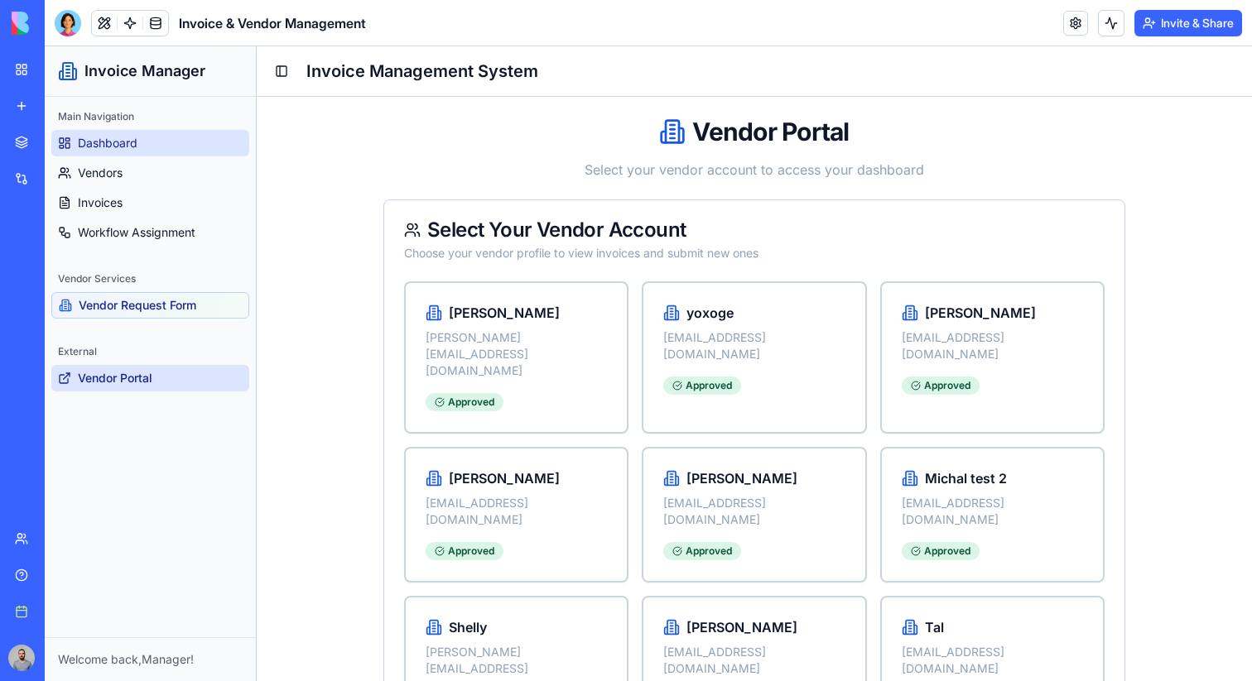
click at [187, 137] on link "Dashboard" at bounding box center [150, 143] width 198 height 26
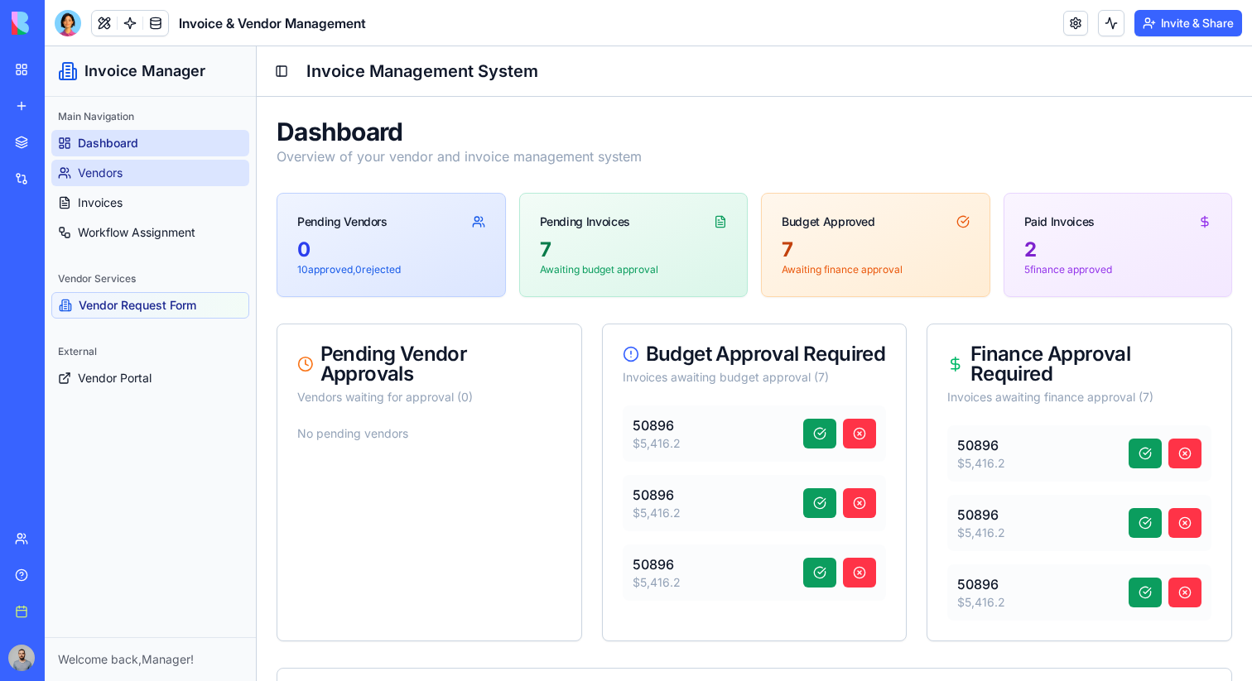
click at [139, 175] on link "Vendors" at bounding box center [150, 173] width 198 height 26
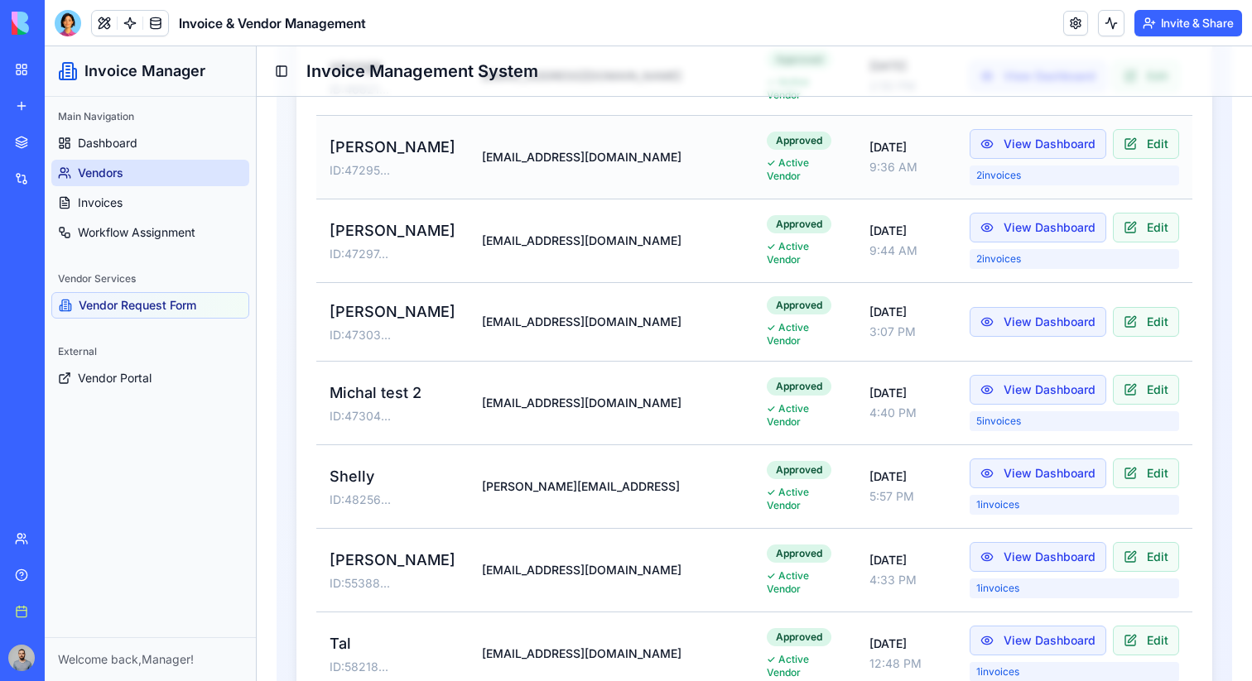
scroll to position [622, 0]
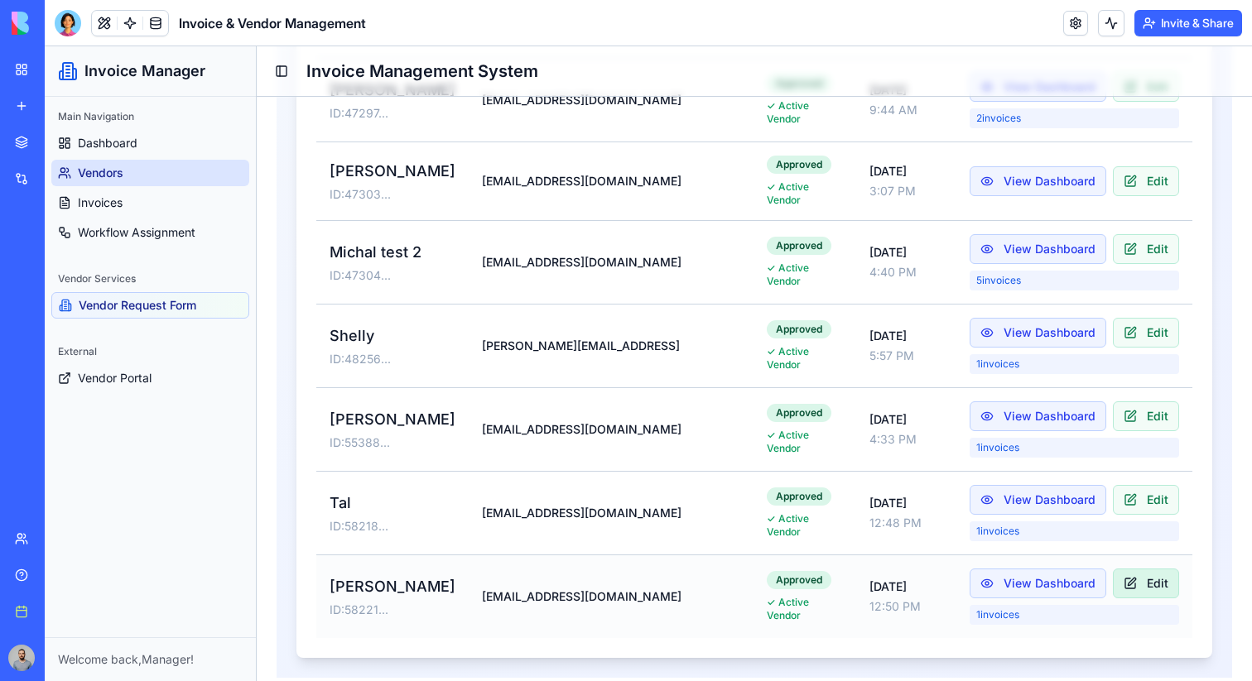
click at [1113, 575] on button "Edit" at bounding box center [1146, 584] width 66 height 30
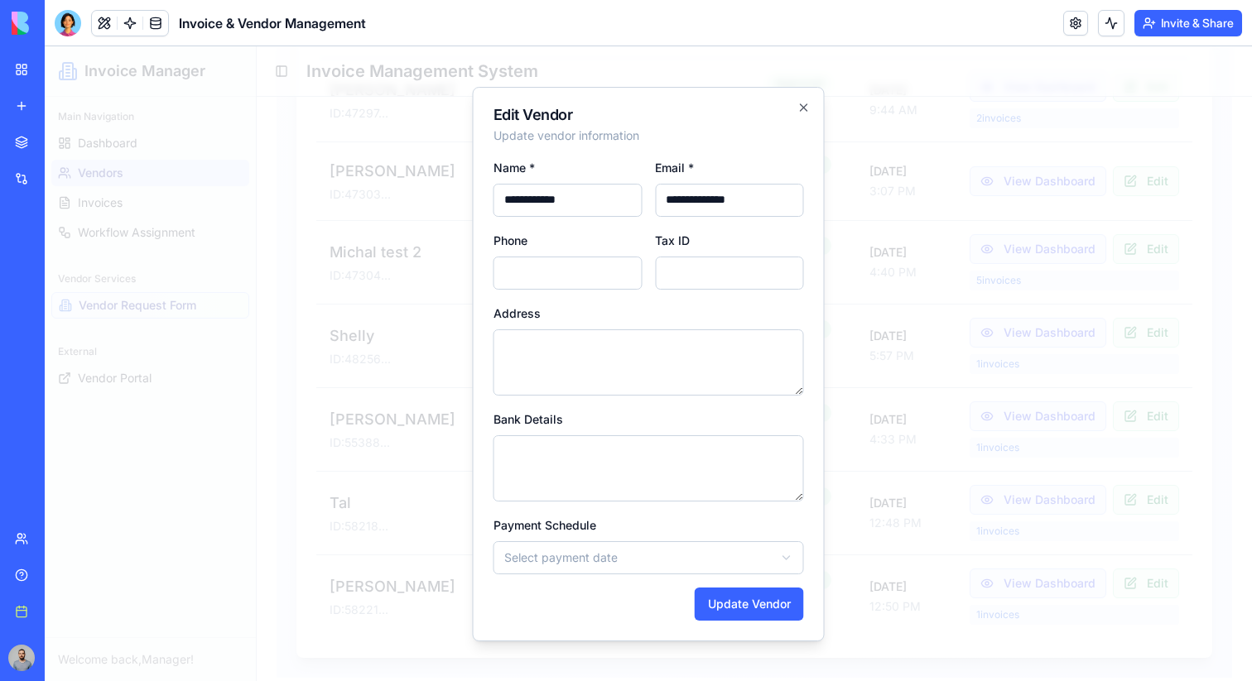
click at [1058, 543] on div at bounding box center [648, 363] width 1207 height 635
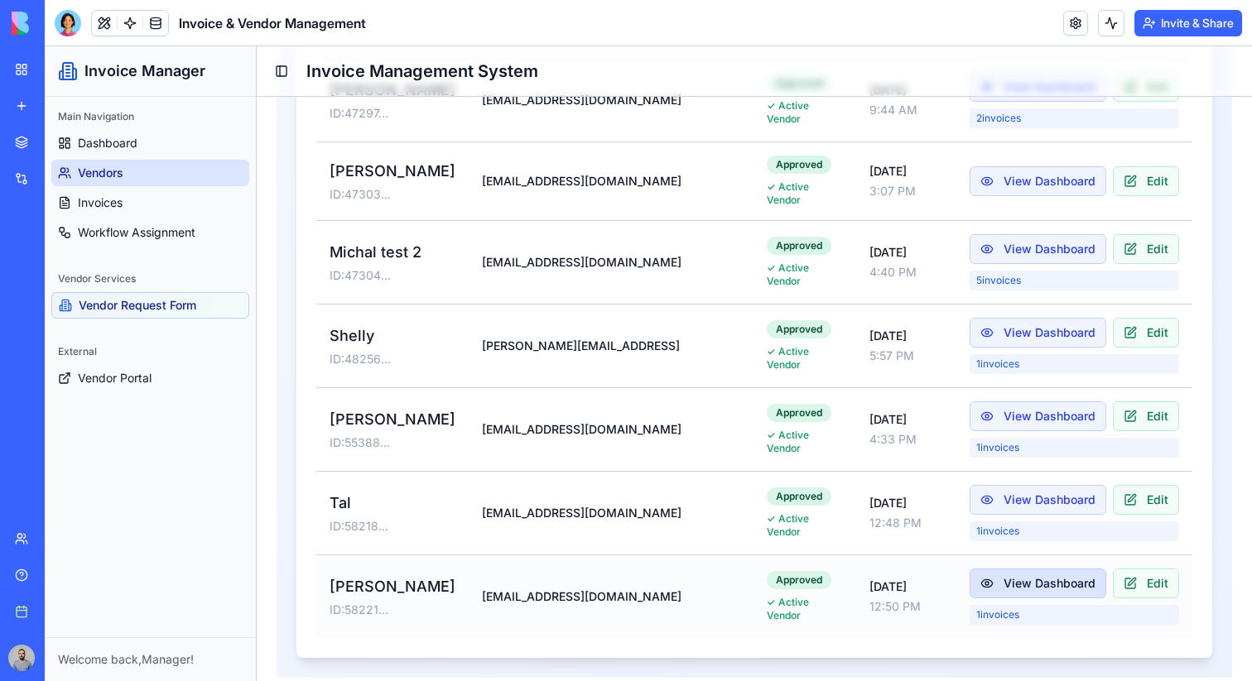
click at [969, 570] on button "View Dashboard" at bounding box center [1037, 584] width 137 height 30
click at [183, 377] on link "Vendor Portal" at bounding box center [150, 378] width 198 height 26
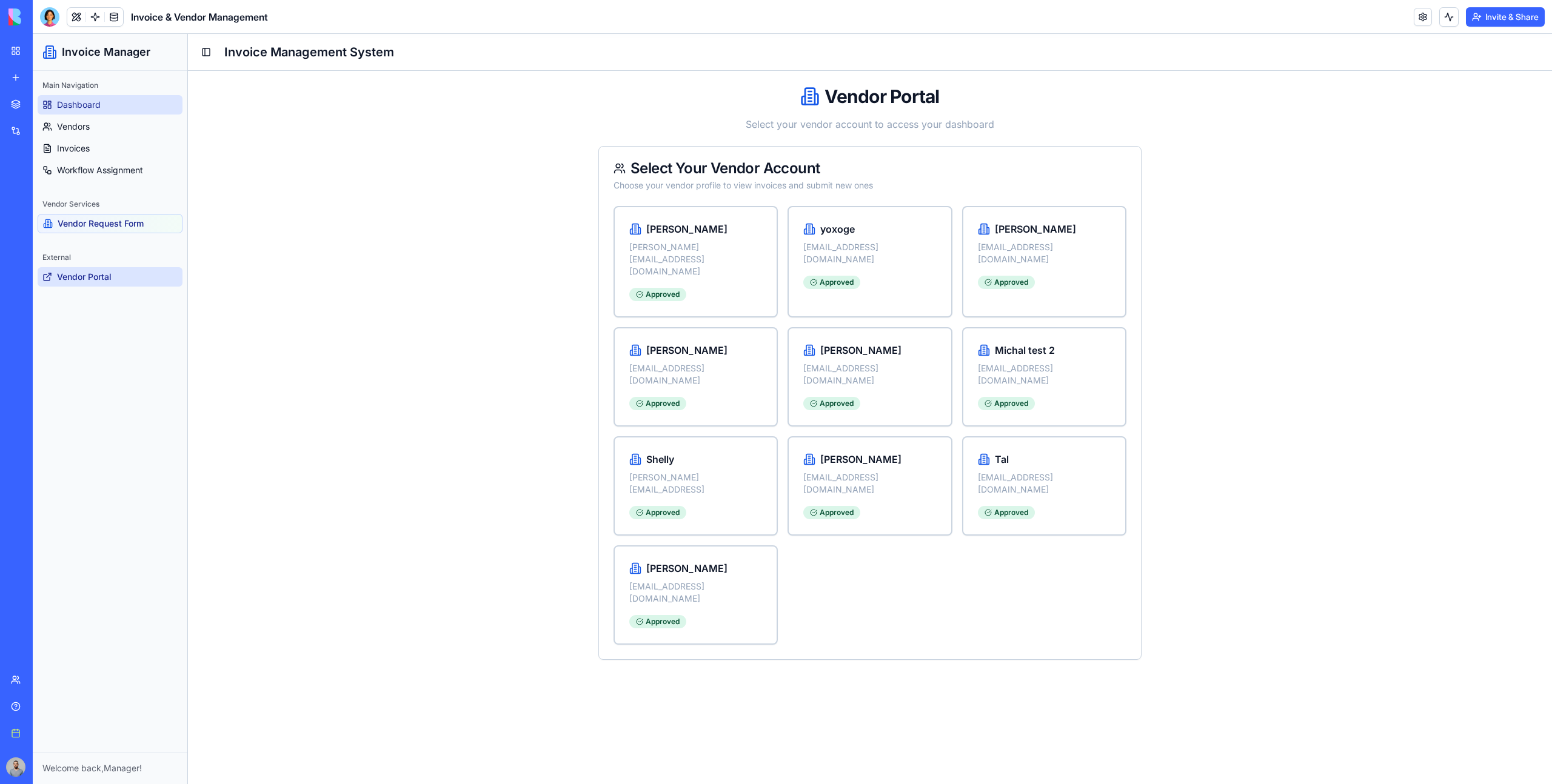
click at [118, 105] on link "Dashboard" at bounding box center [110, 105] width 145 height 19
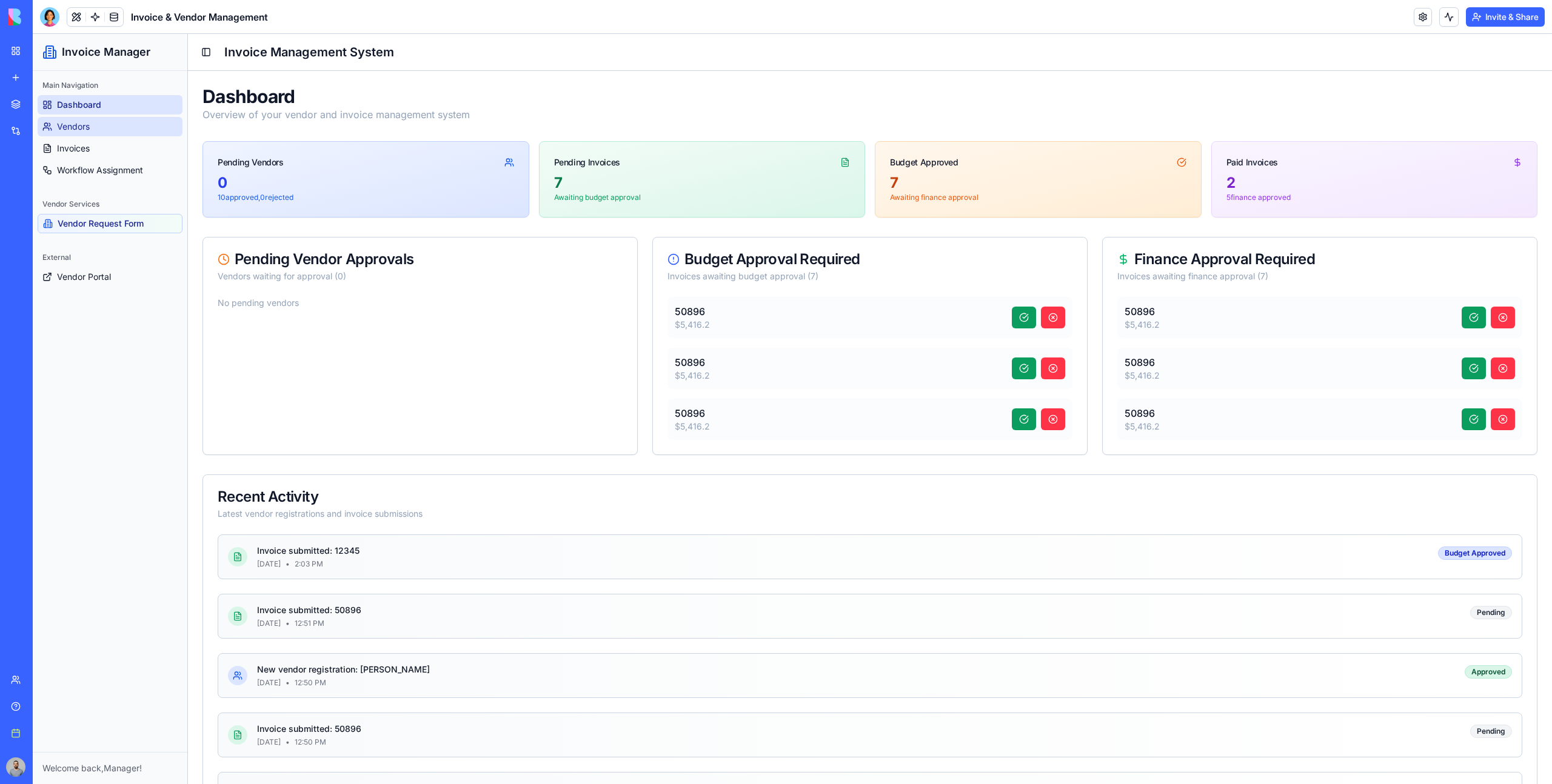
click at [140, 124] on link "Vendors" at bounding box center [110, 127] width 145 height 19
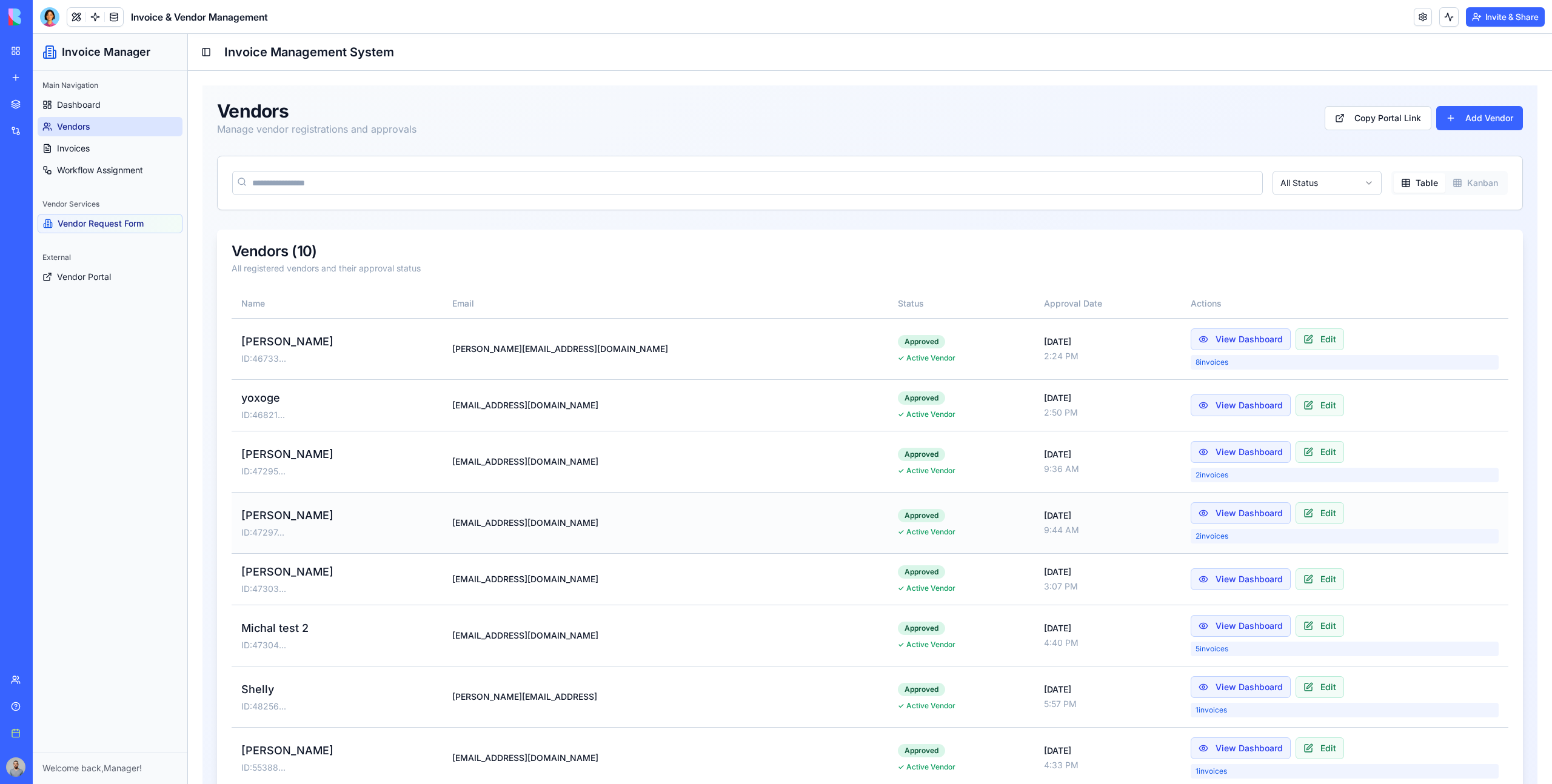
scroll to position [171, 0]
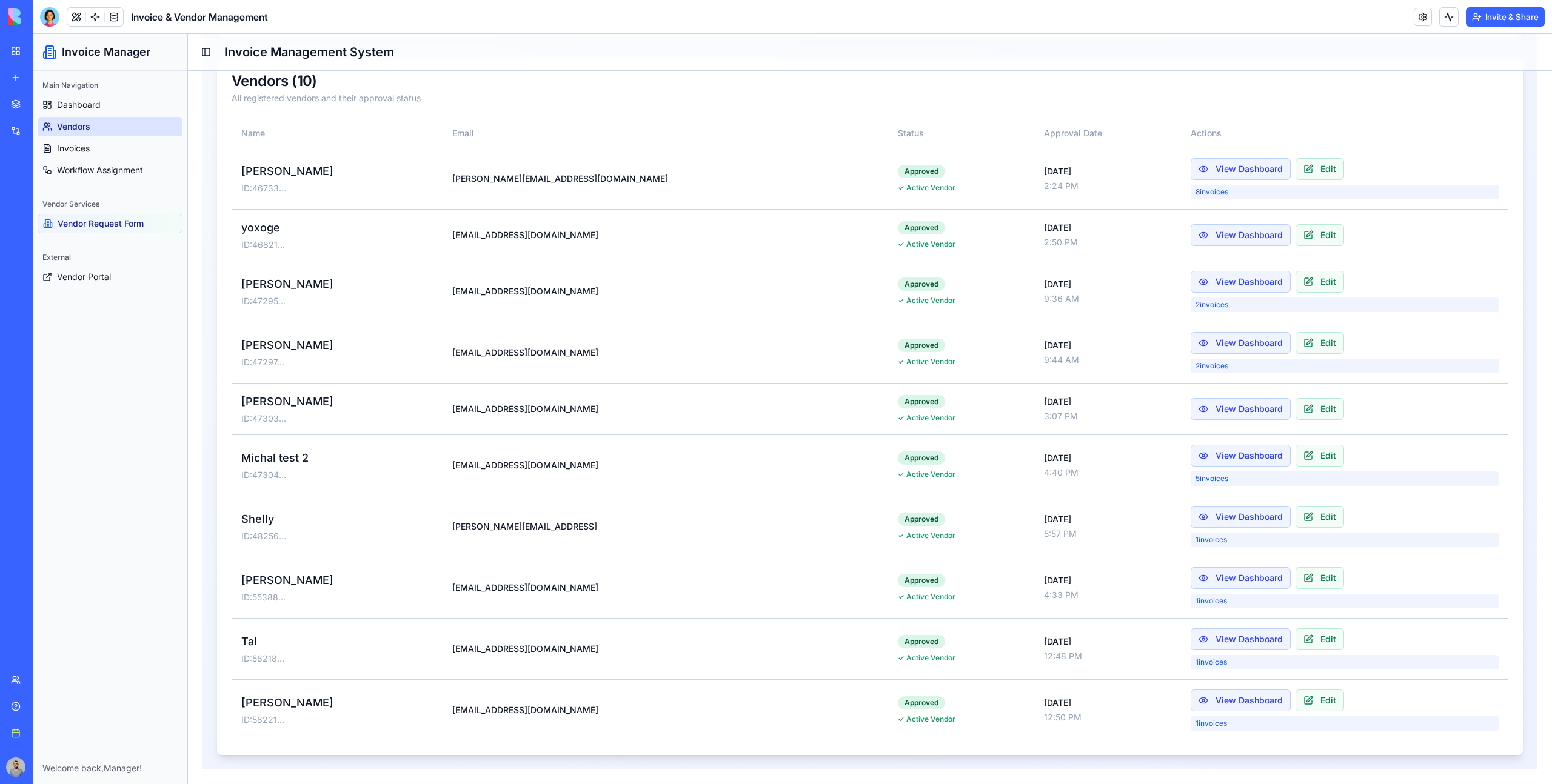
click at [1493, 16] on button "Invite & Share" at bounding box center [1506, 17] width 79 height 19
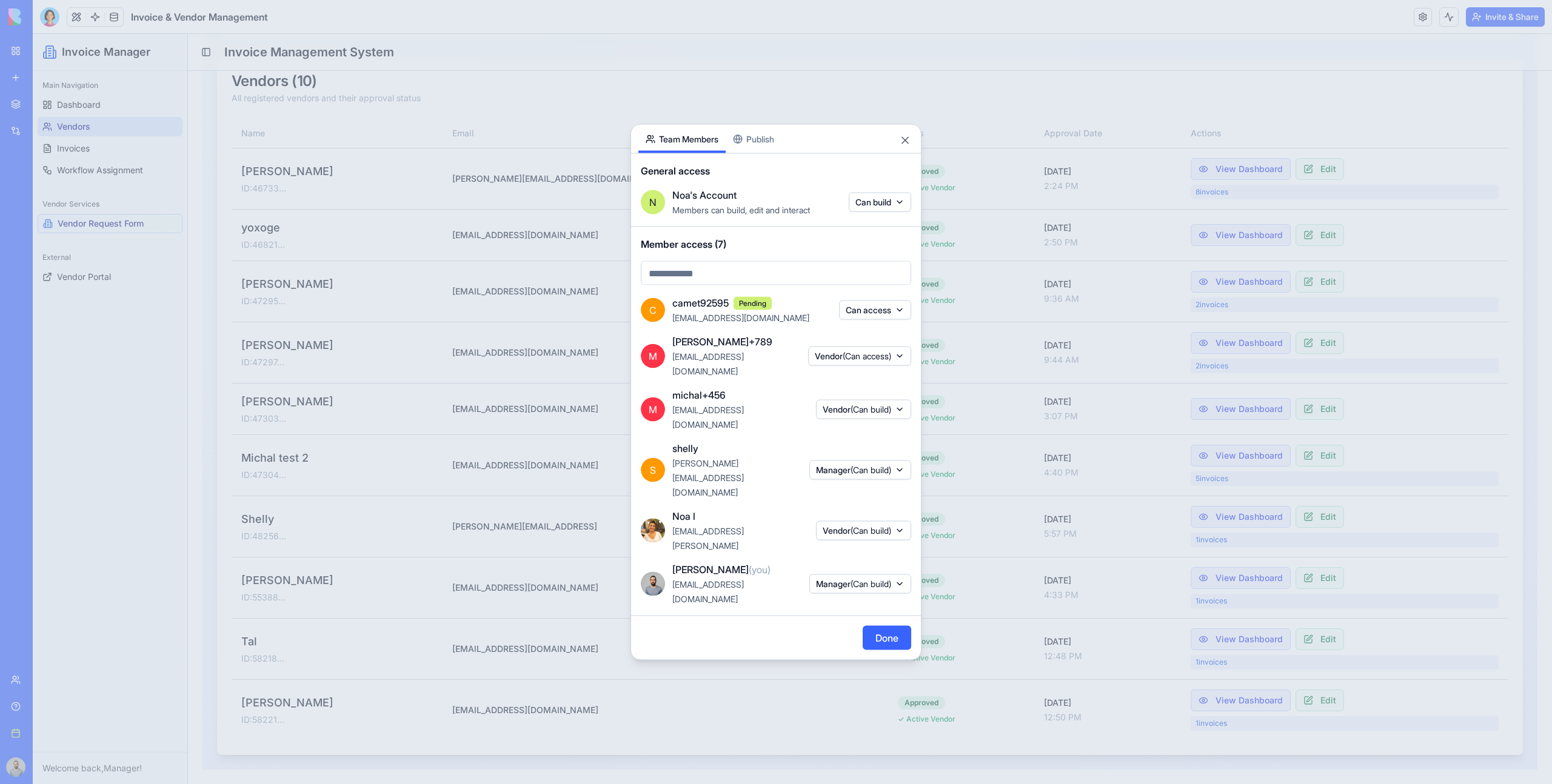
click at [777, 153] on button "Publish" at bounding box center [754, 139] width 56 height 29
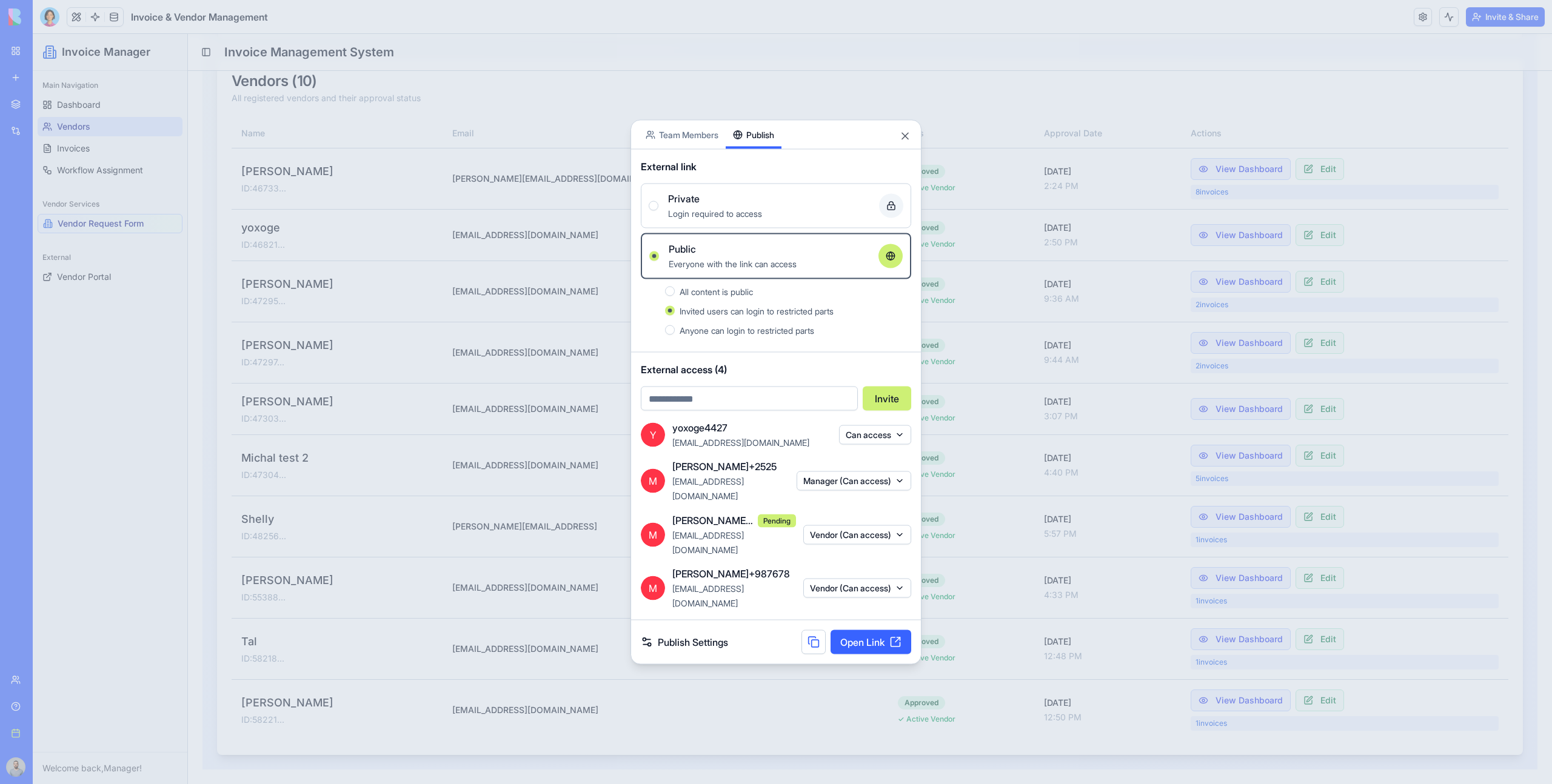
click at [686, 163] on body "BETA My Workspace New app Marketplace Integrations Recent Invoice & Vendor Mana…" at bounding box center [776, 392] width 1552 height 784
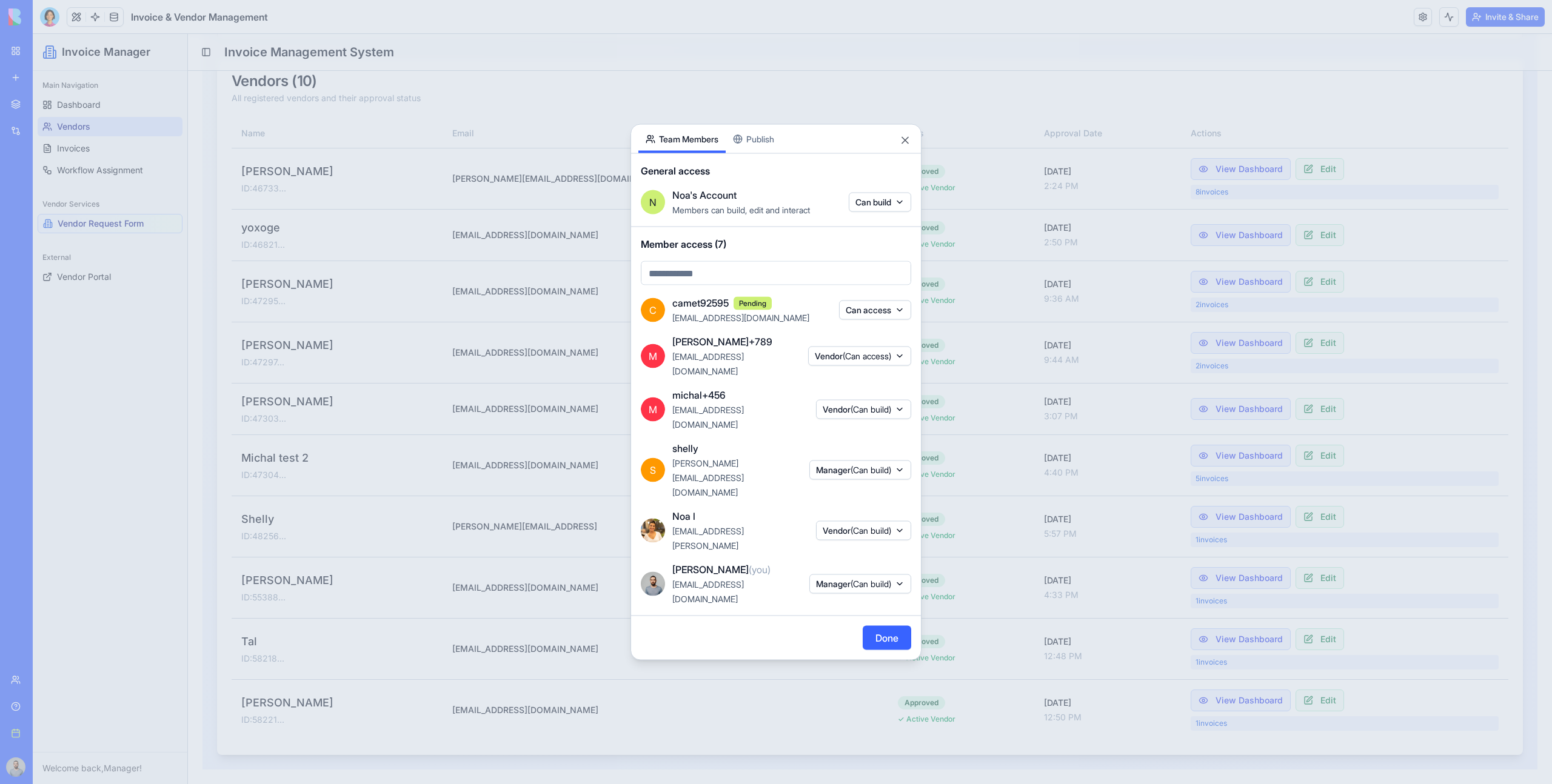
click at [754, 189] on div "Share App Team Members Publish General access N Noa's Account Members can build…" at bounding box center [776, 392] width 291 height 537
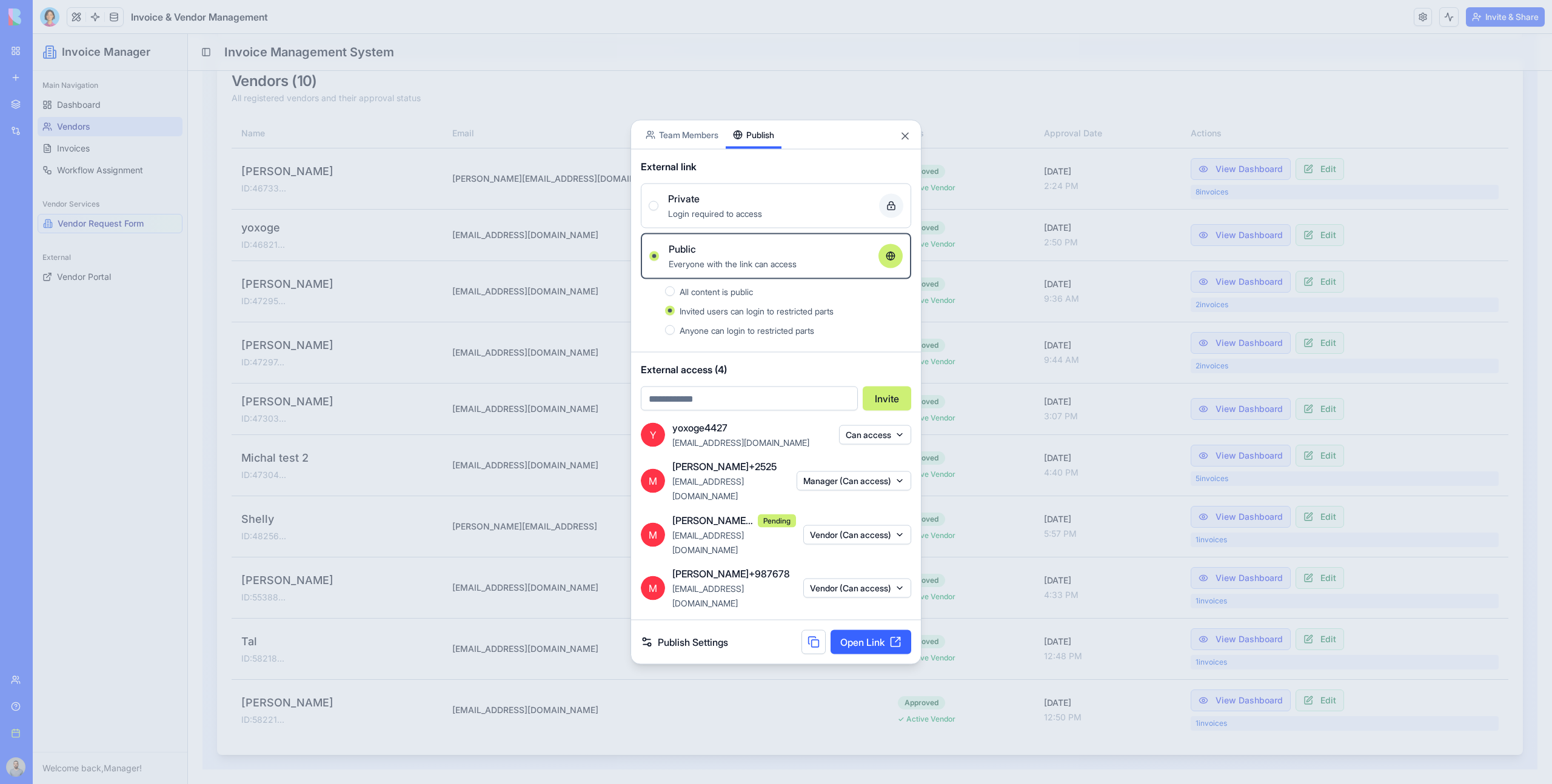
click at [860, 579] on button "Vendor (Can access)" at bounding box center [857, 589] width 108 height 19
click at [865, 679] on div "Remove access" at bounding box center [855, 682] width 91 height 19
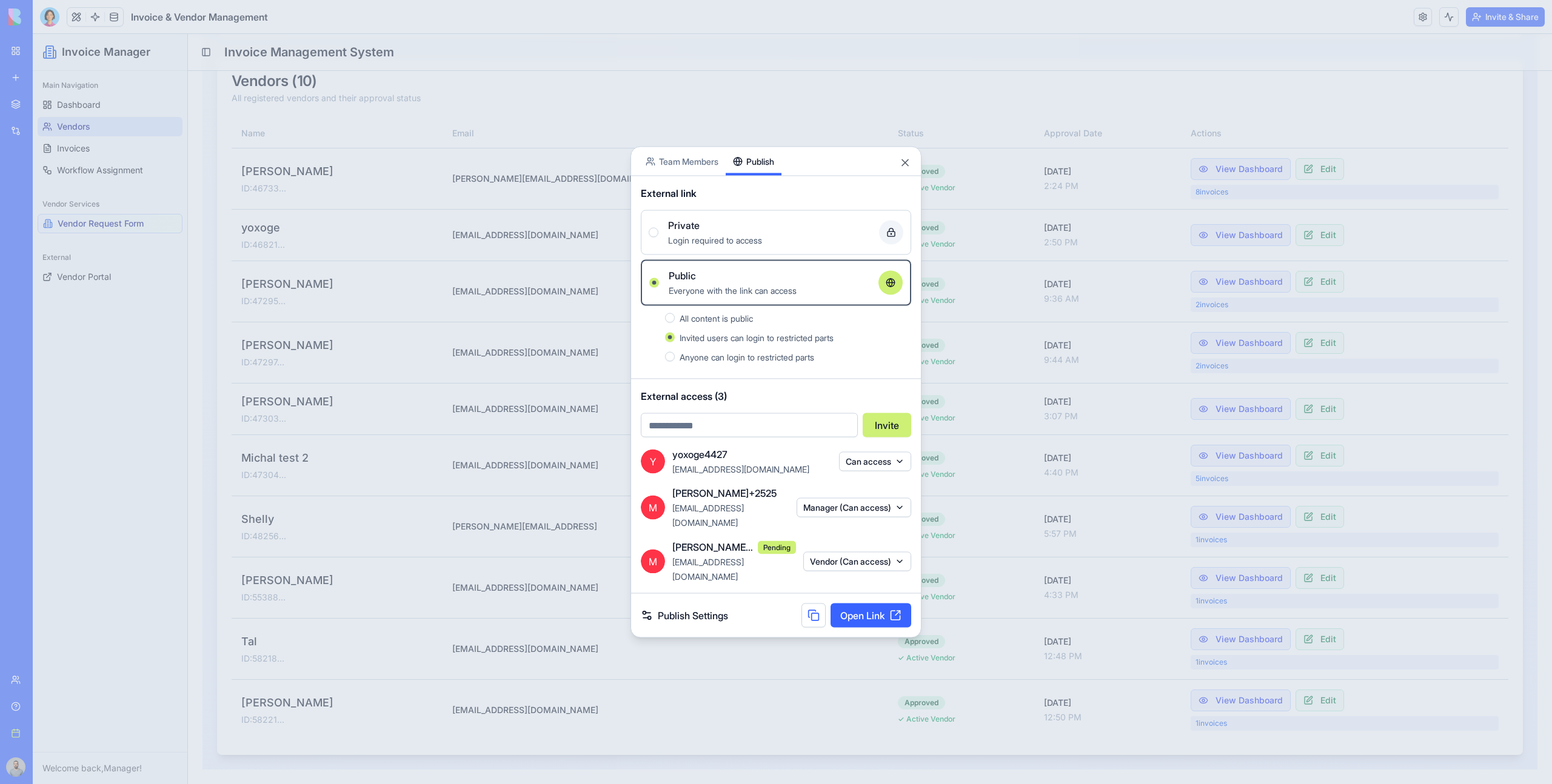
click at [833, 563] on div "M michal+2322 Pending michal+2322@blocks.diy Vendor (Can access)" at bounding box center [776, 561] width 270 height 44
click at [833, 563] on button "Vendor (Can access)" at bounding box center [857, 561] width 108 height 19
click at [856, 665] on div "Remove access" at bounding box center [855, 662] width 91 height 19
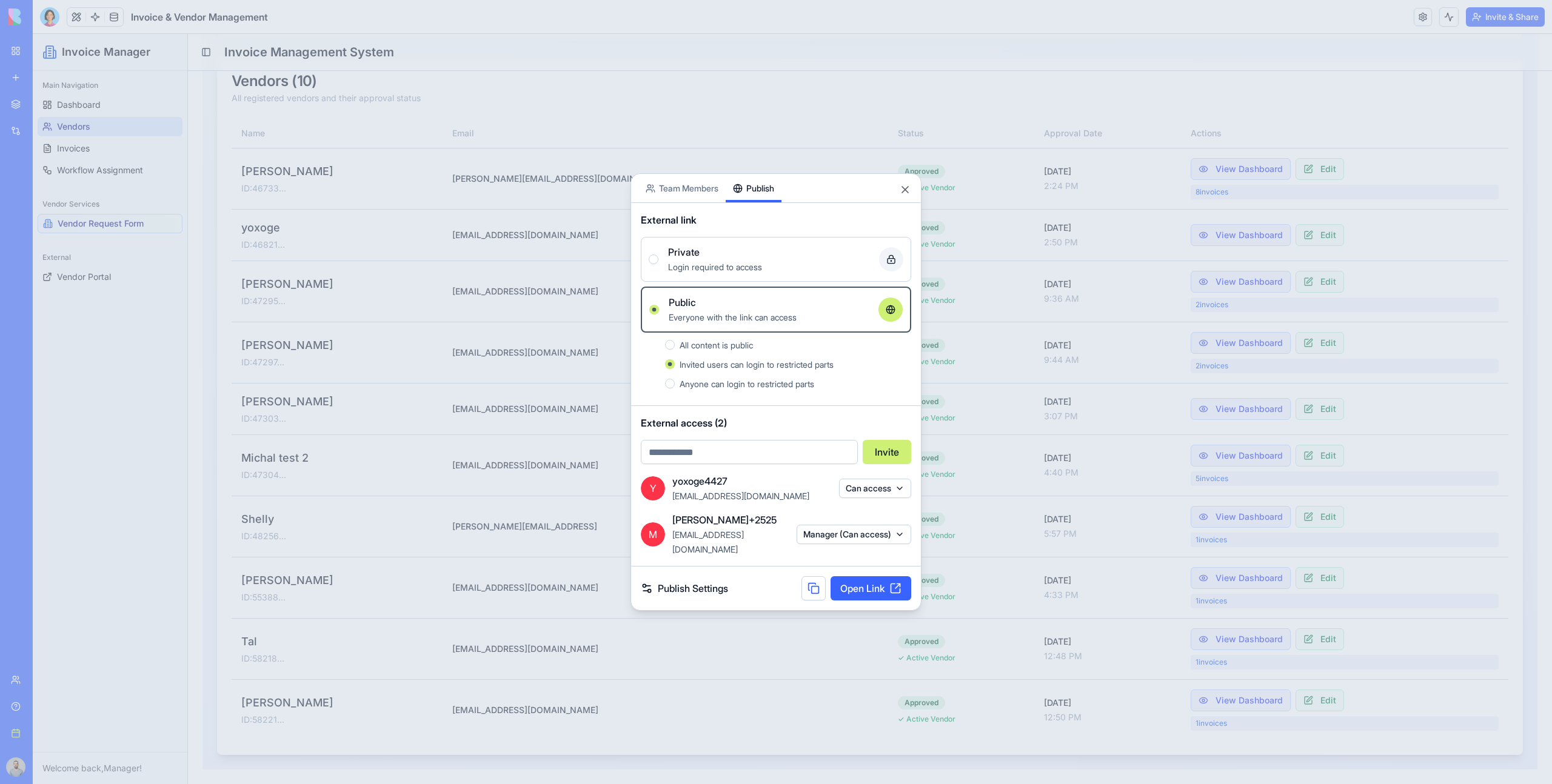
click at [836, 546] on div "M michal+2525 michal+2525@blocks.diy Manager (Can access)" at bounding box center [776, 534] width 270 height 44
click at [837, 540] on button "Manager (Can access)" at bounding box center [854, 534] width 114 height 19
click at [871, 636] on div "Remove access" at bounding box center [852, 642] width 91 height 19
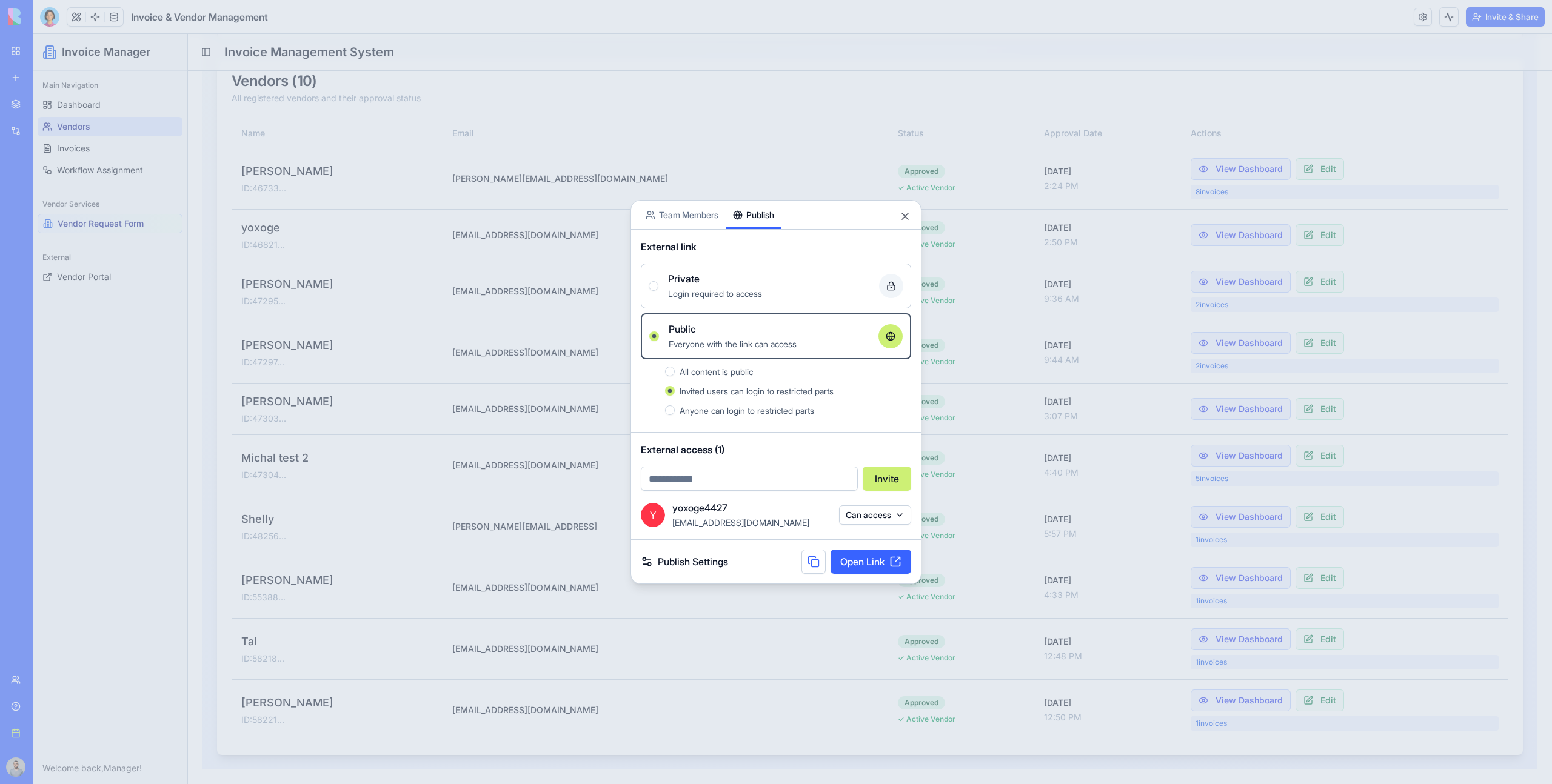
click at [861, 525] on div "Y yoxoge4427 yoxoge4427@axcradio.com Can access" at bounding box center [776, 515] width 270 height 29
click at [860, 521] on button "Can access" at bounding box center [875, 515] width 73 height 19
click at [878, 613] on div "Remove access" at bounding box center [875, 623] width 91 height 19
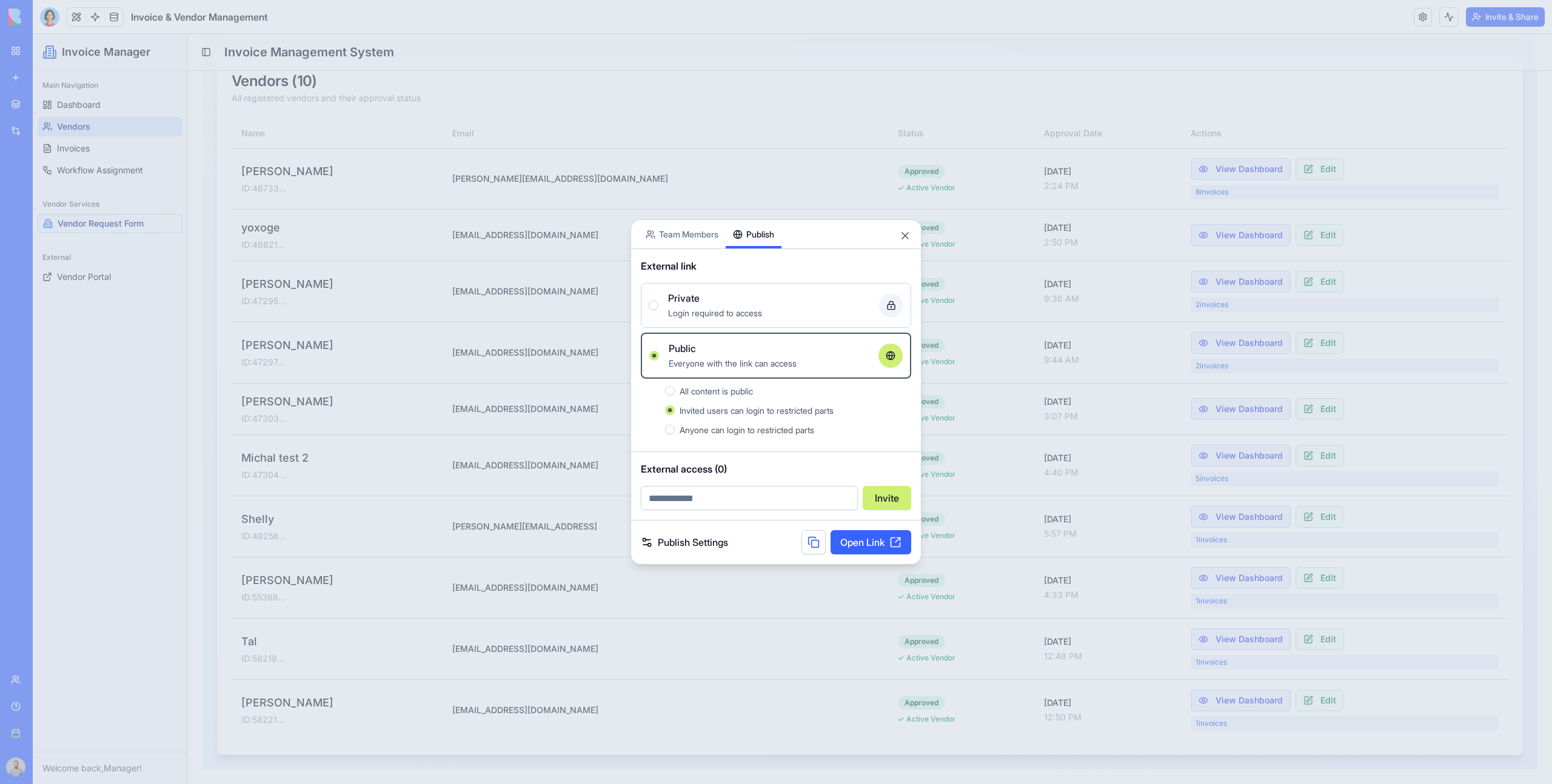
click at [747, 513] on div "External access (0) Invite" at bounding box center [776, 486] width 290 height 68
click at [744, 509] on input "email" at bounding box center [749, 498] width 217 height 24
type input "**********"
click at [878, 504] on button "Invite" at bounding box center [887, 498] width 48 height 24
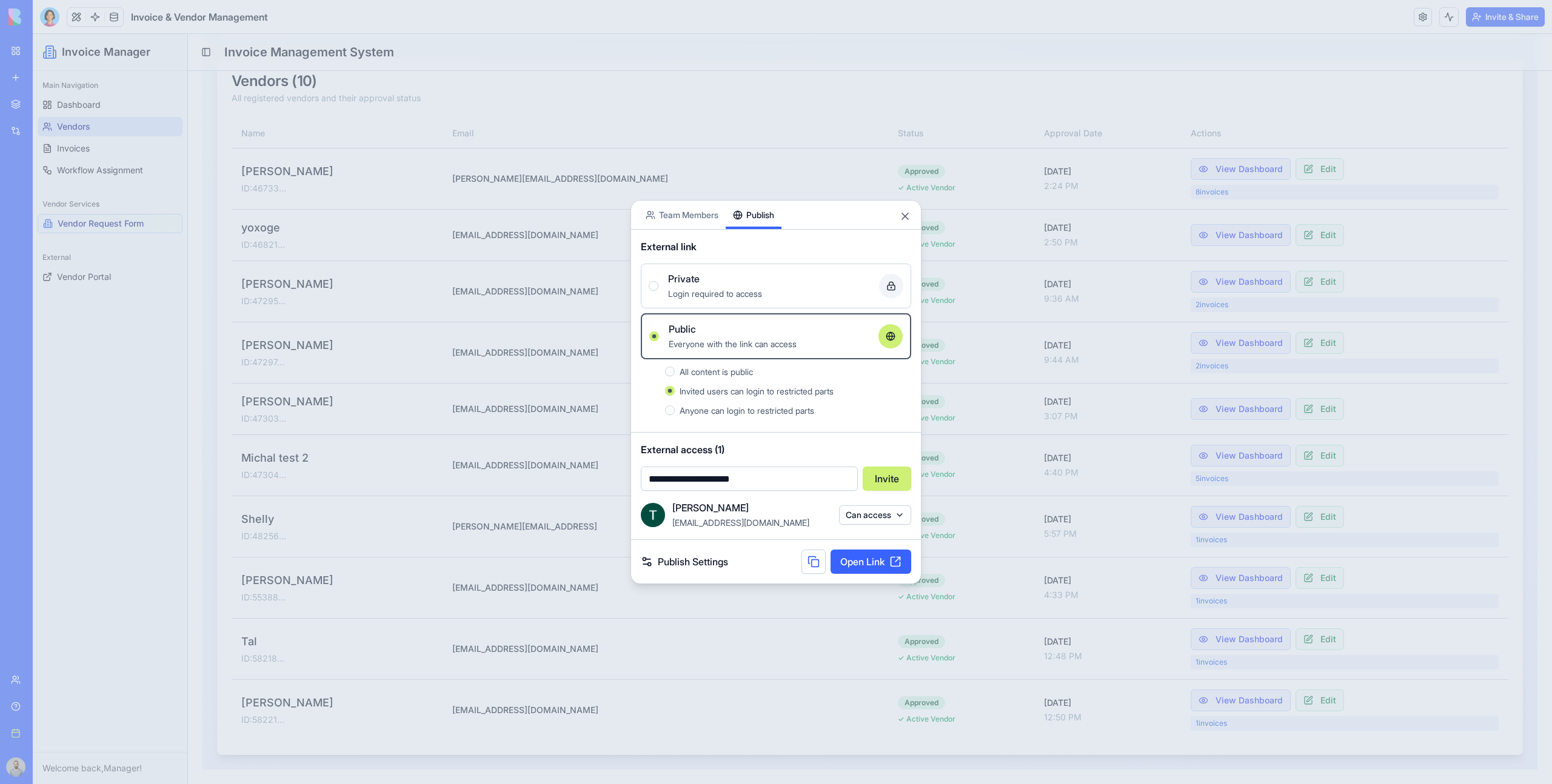
click at [1189, 262] on div at bounding box center [776, 392] width 1552 height 784
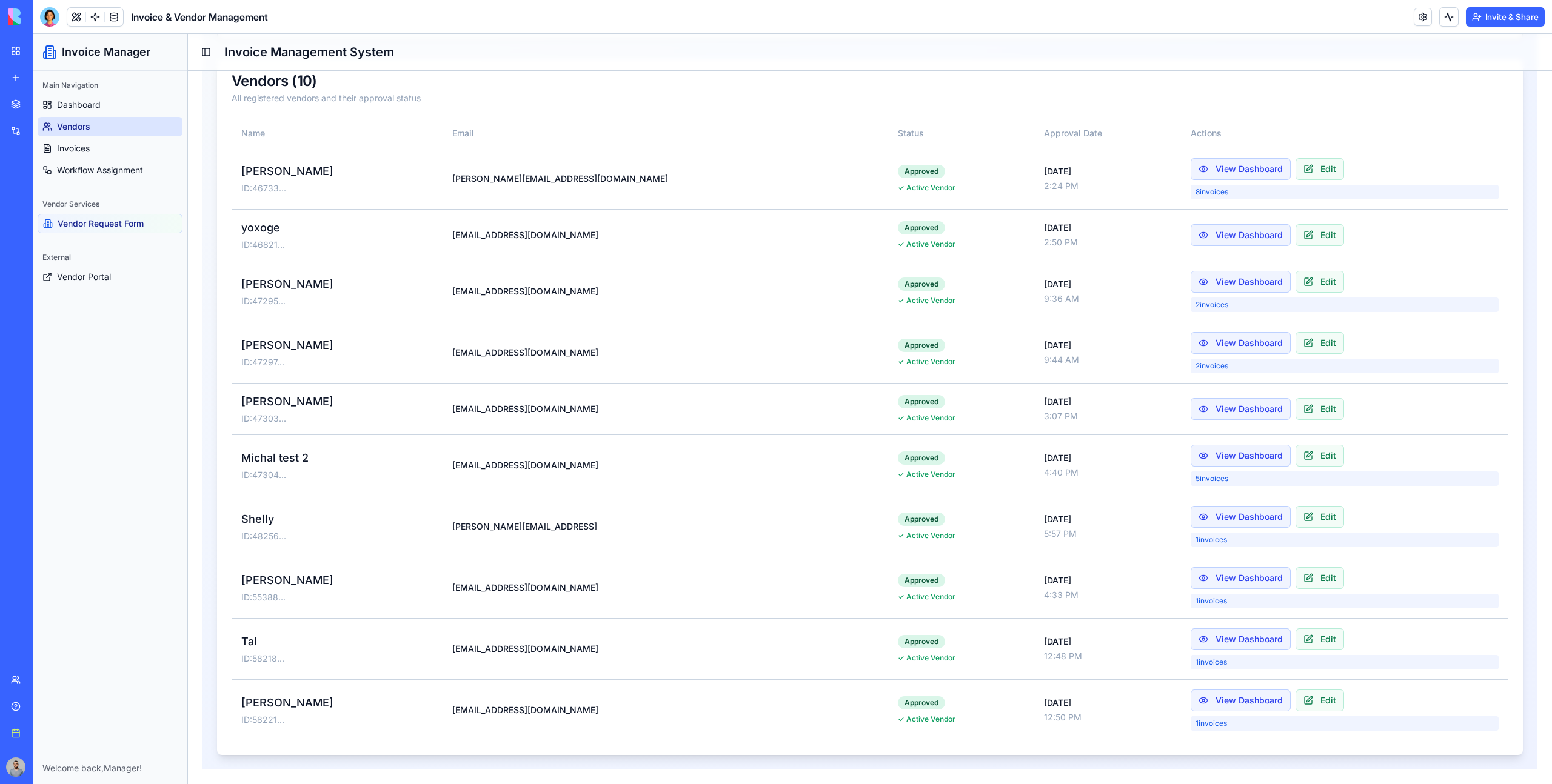
click at [1501, 12] on button "Invite & Share" at bounding box center [1506, 17] width 79 height 19
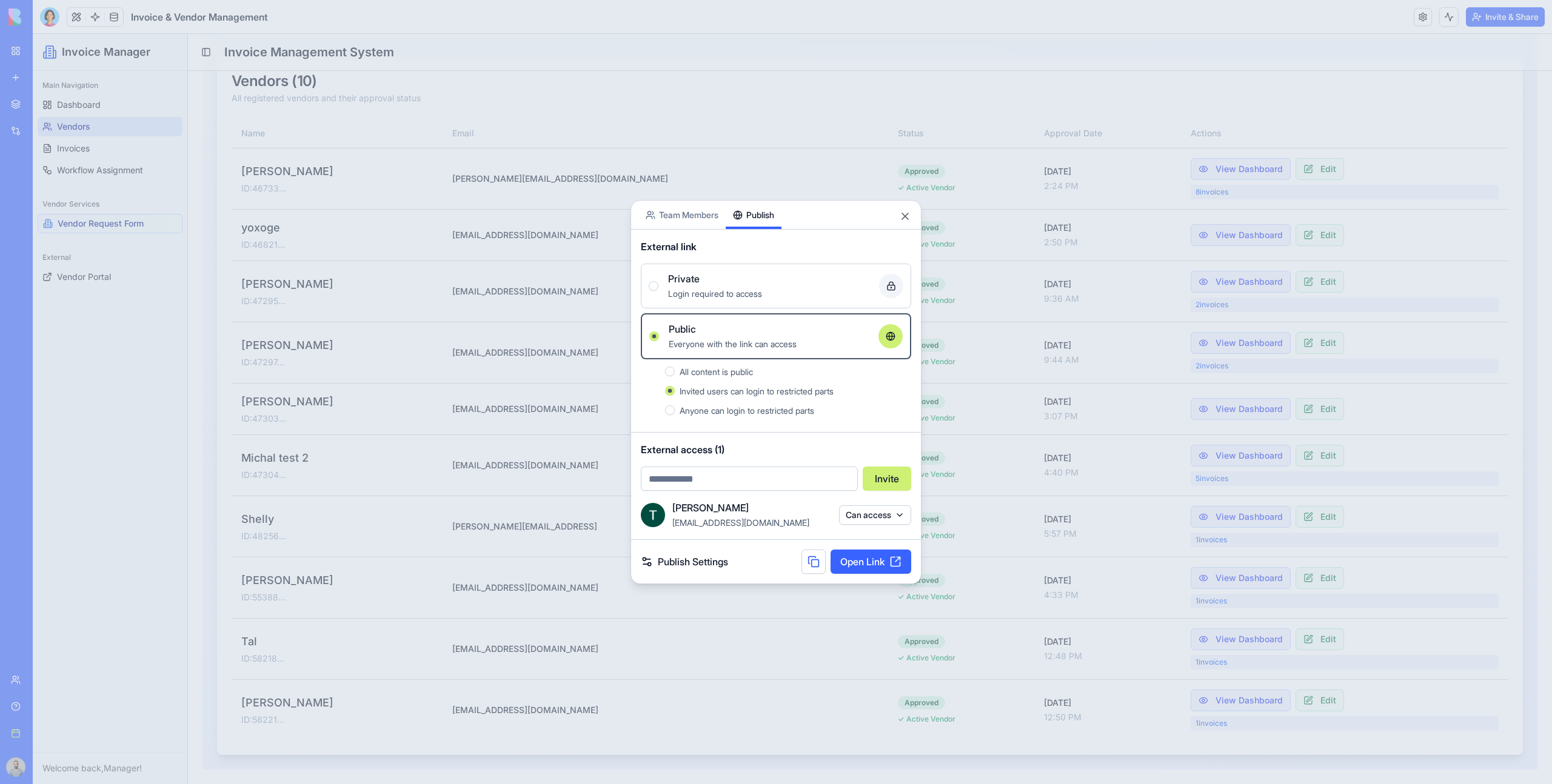
click at [866, 515] on button "Can access" at bounding box center [875, 515] width 73 height 19
click at [891, 563] on div "Vendor" at bounding box center [875, 559] width 91 height 19
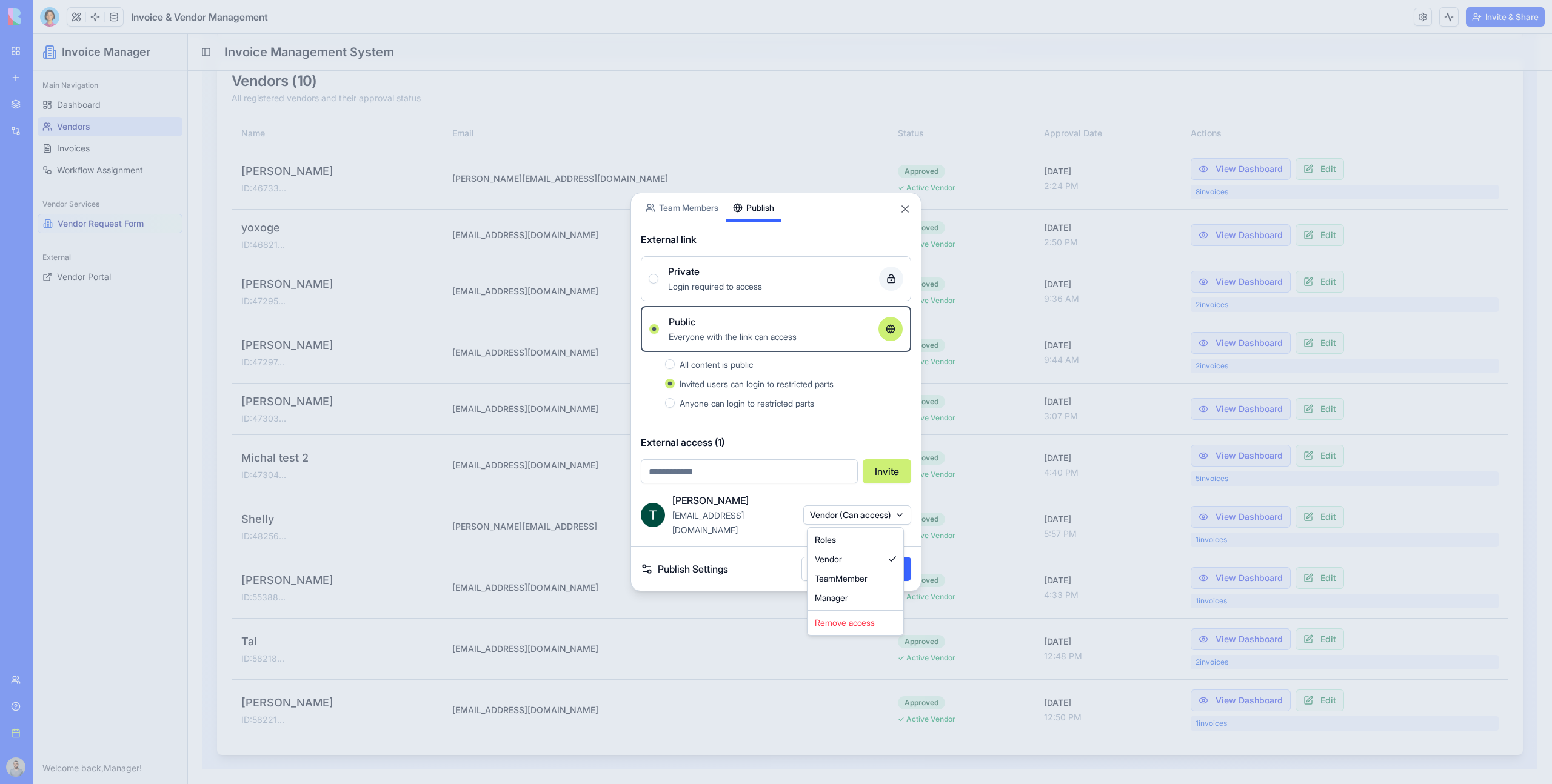
click at [1044, 288] on div at bounding box center [776, 392] width 1552 height 784
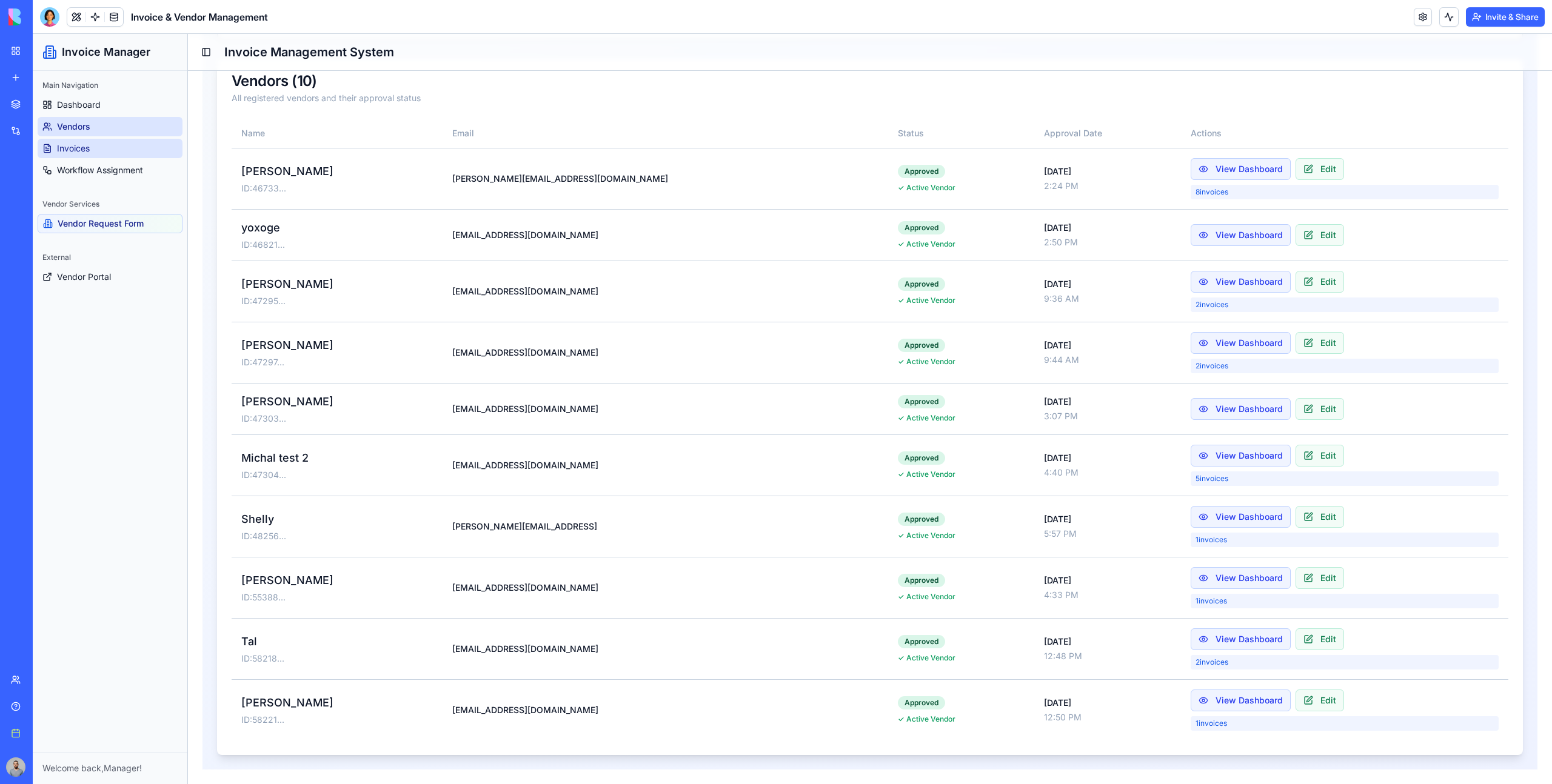
click at [117, 143] on link "Invoices" at bounding box center [110, 149] width 145 height 19
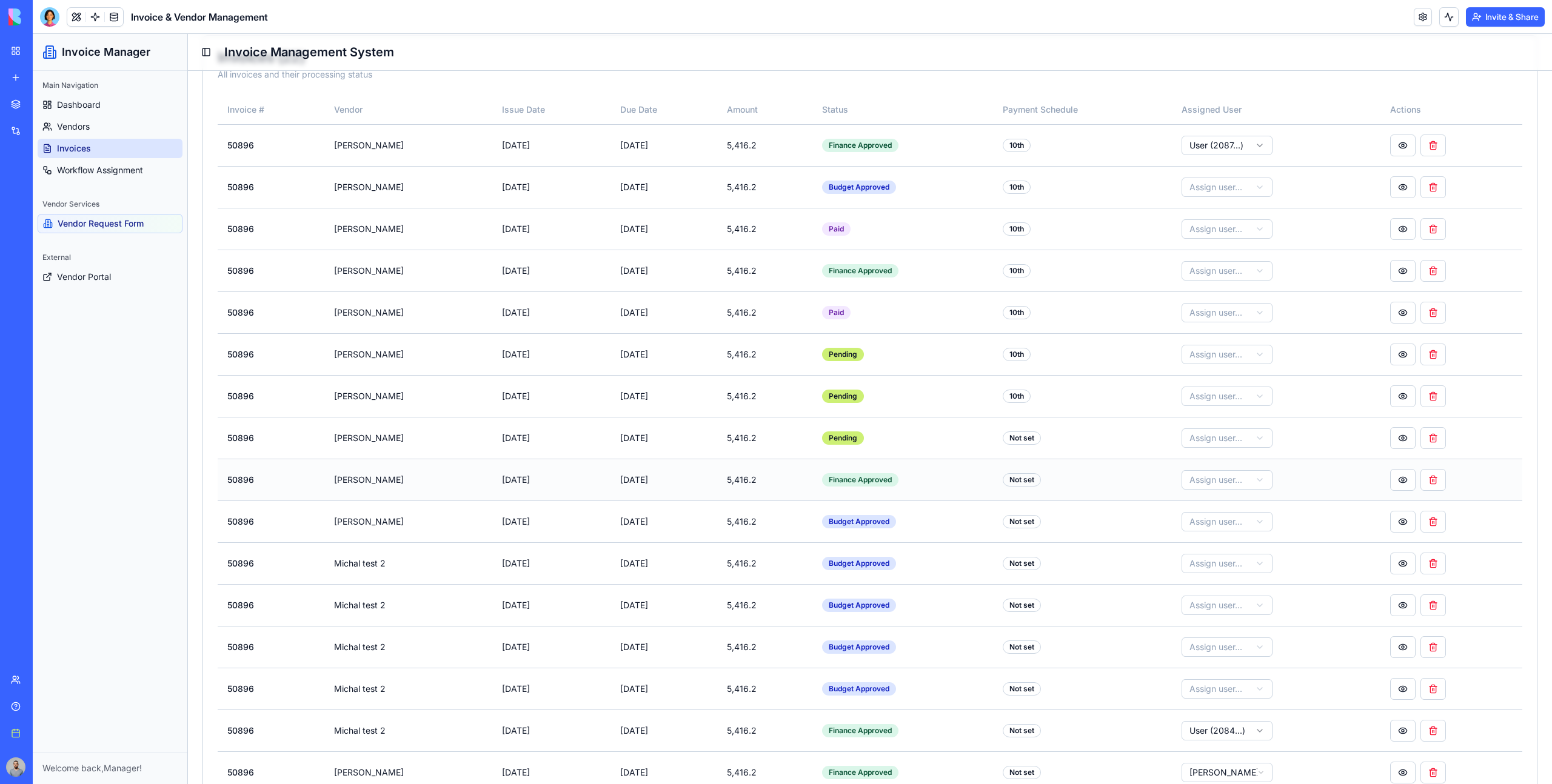
scroll to position [460, 0]
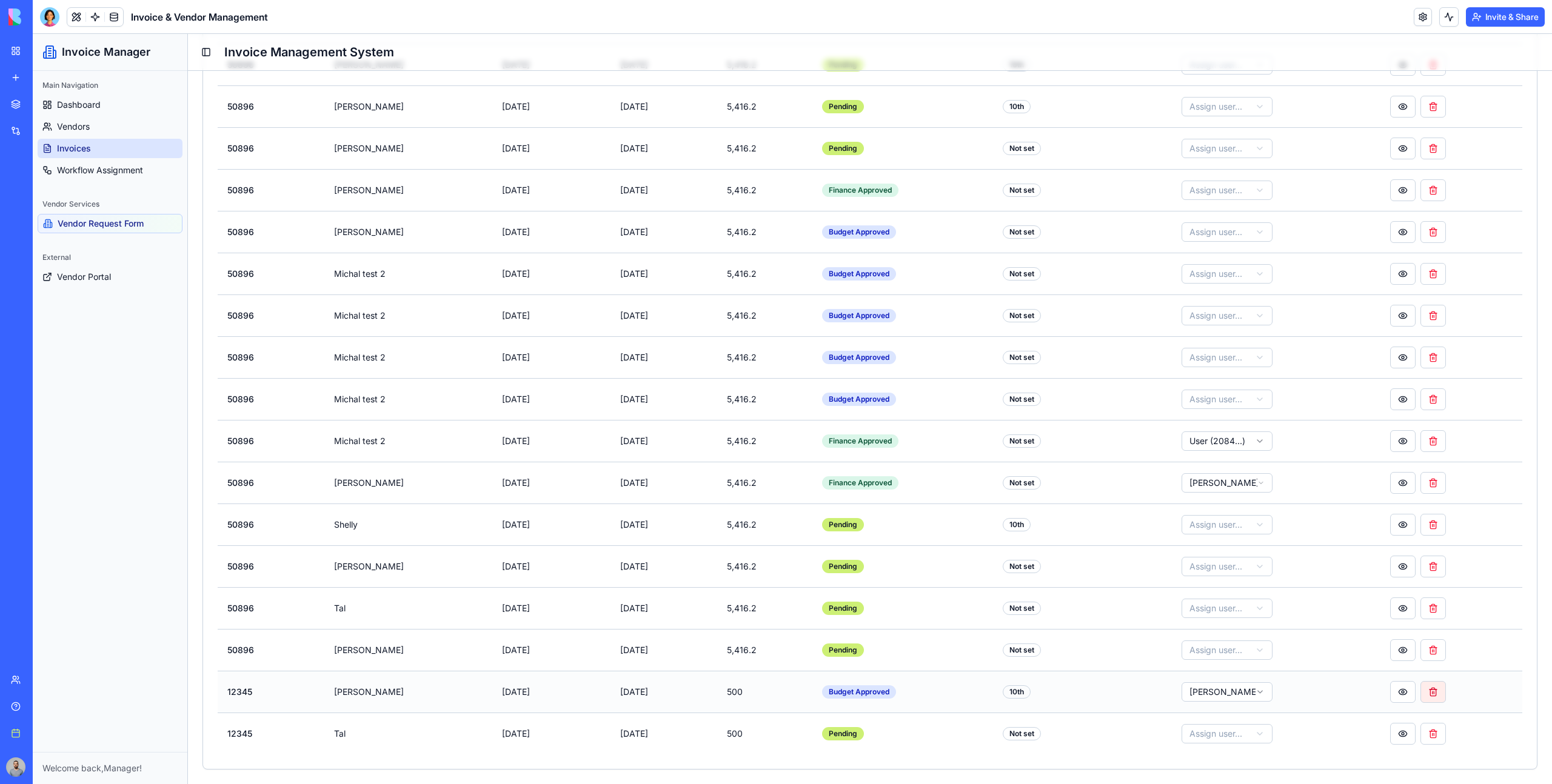
click at [1430, 701] on button at bounding box center [1433, 692] width 26 height 22
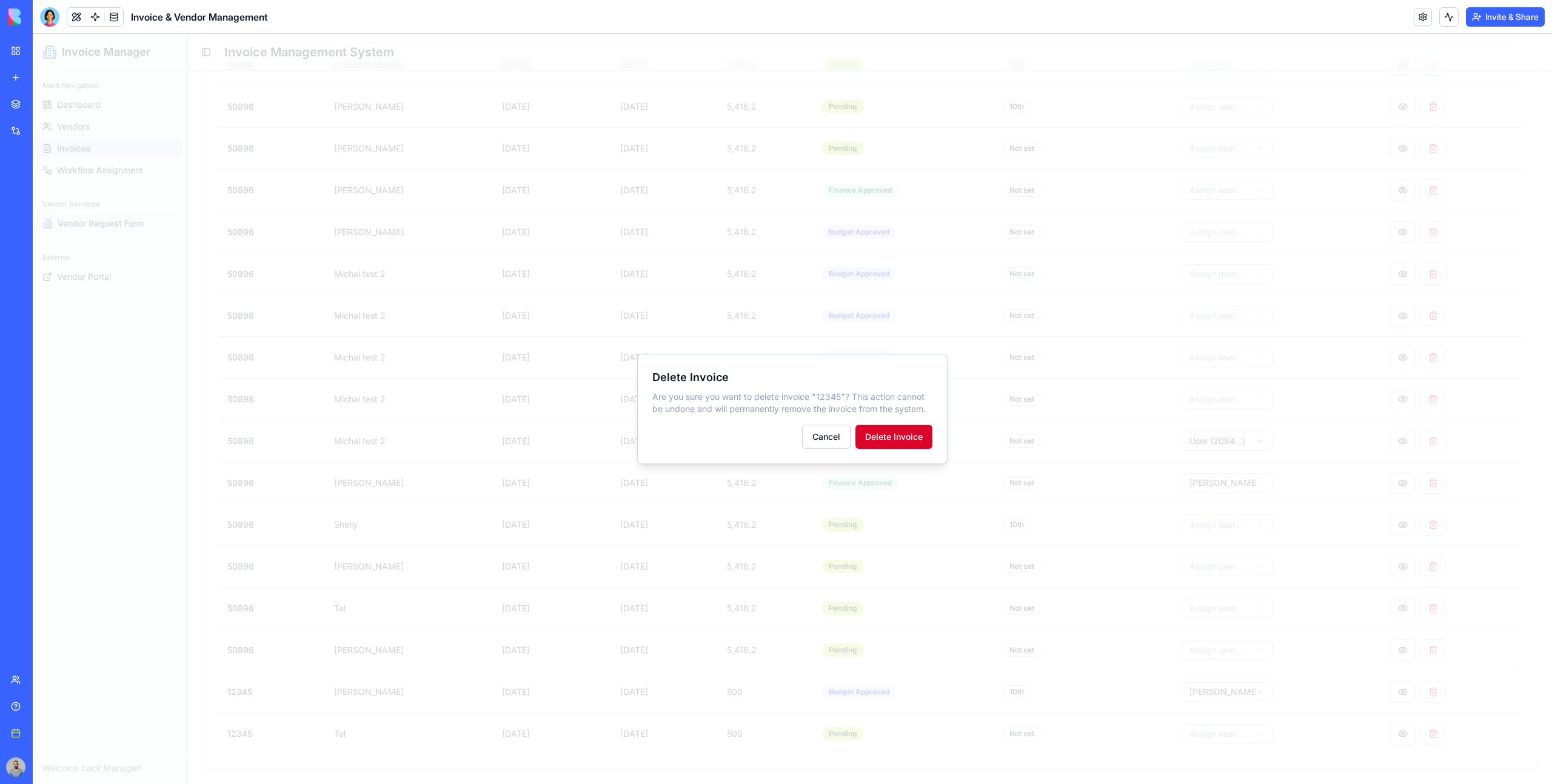
click at [917, 435] on button "Delete Invoice" at bounding box center [894, 436] width 77 height 24
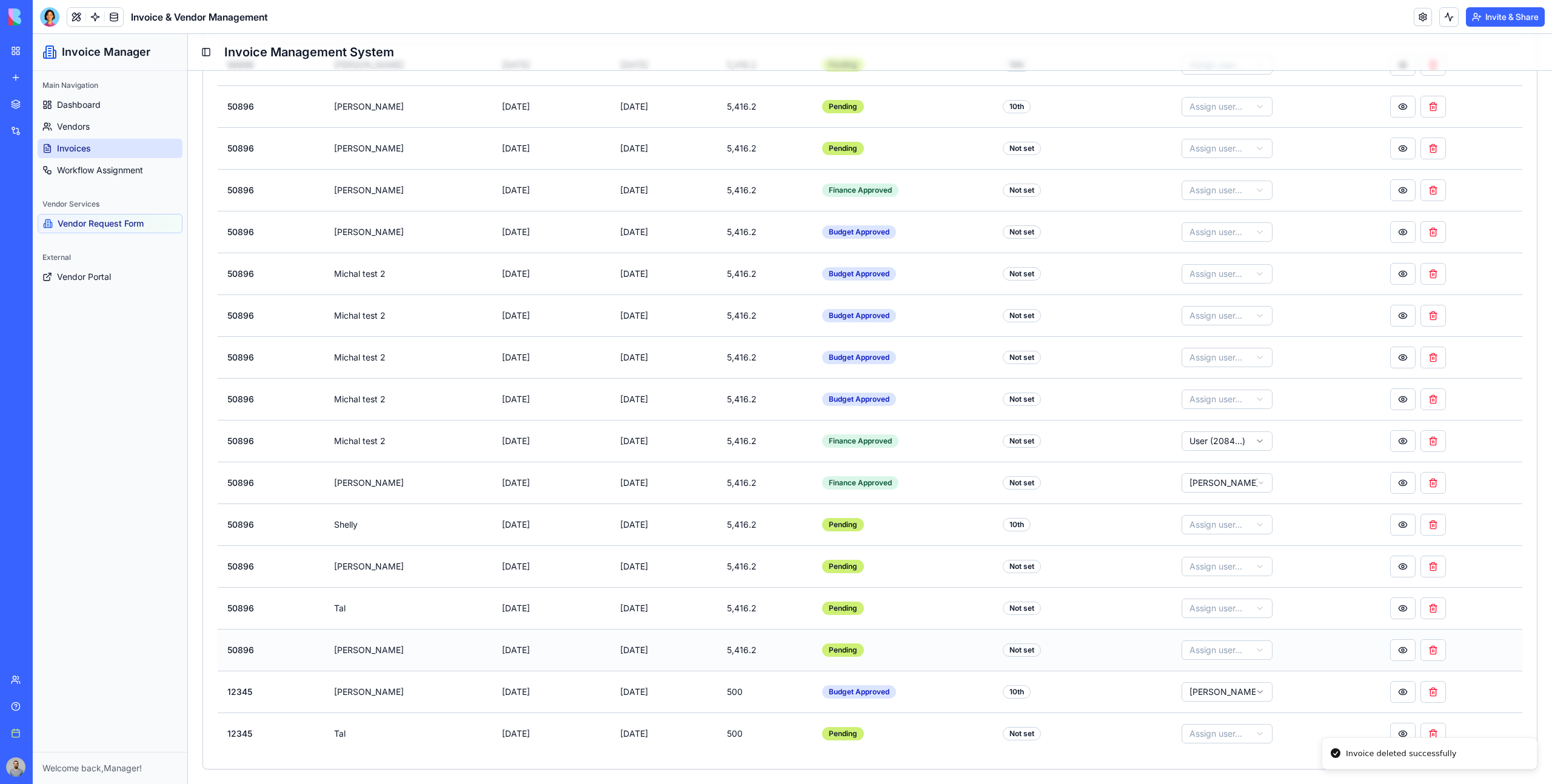
scroll to position [418, 0]
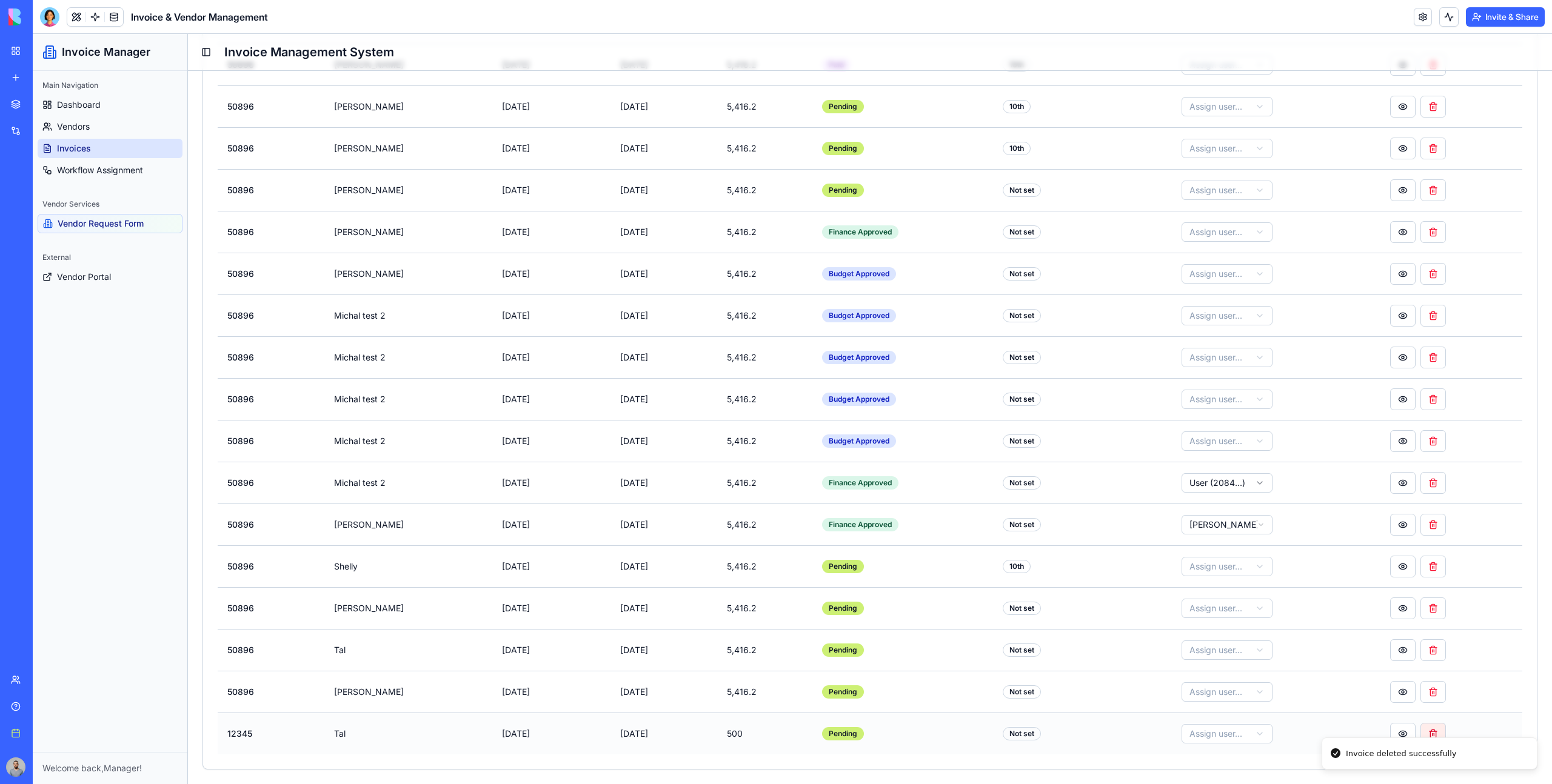
click at [1438, 727] on button at bounding box center [1433, 734] width 26 height 22
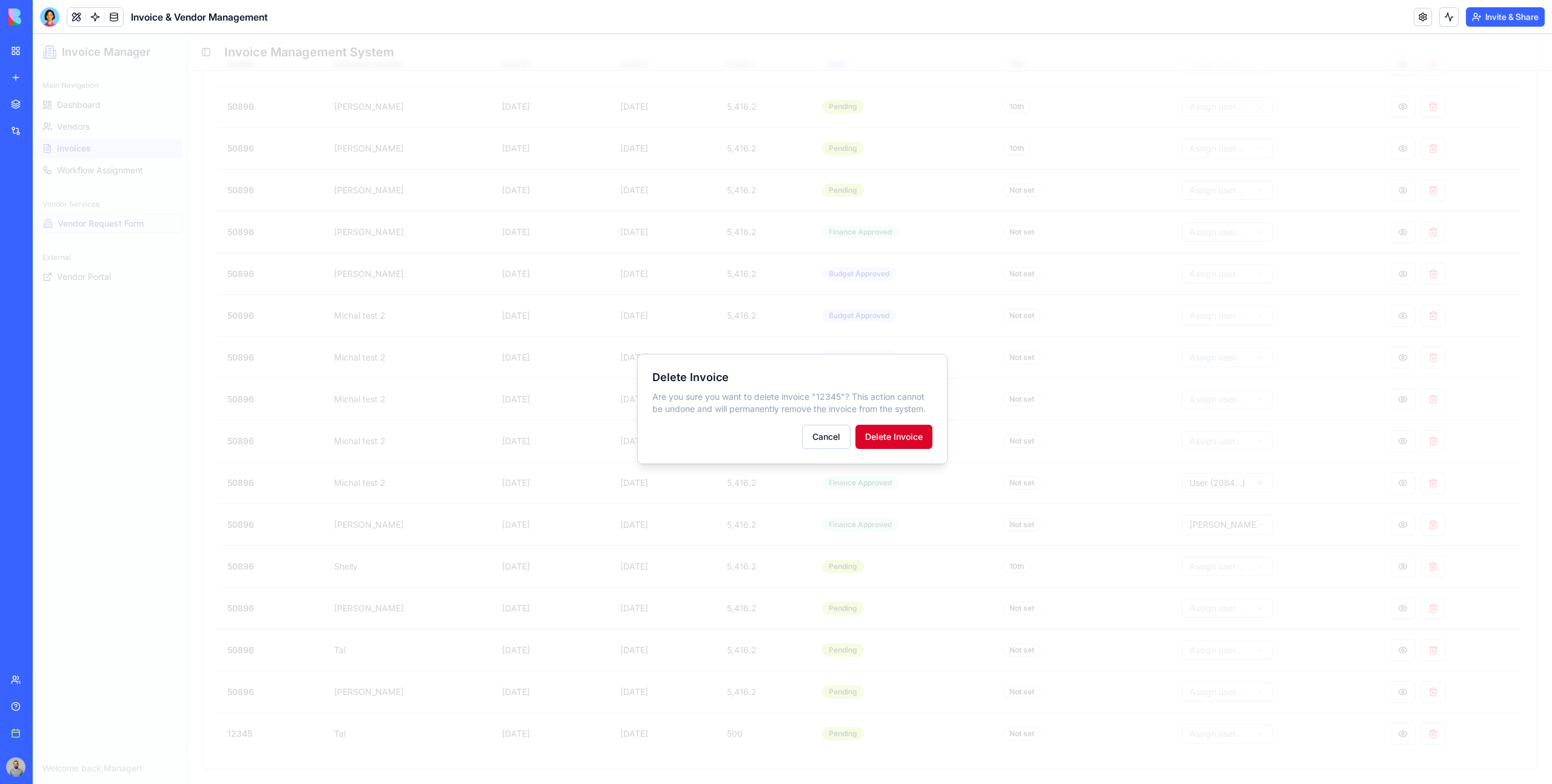
click at [875, 428] on button "Delete Invoice" at bounding box center [894, 436] width 77 height 24
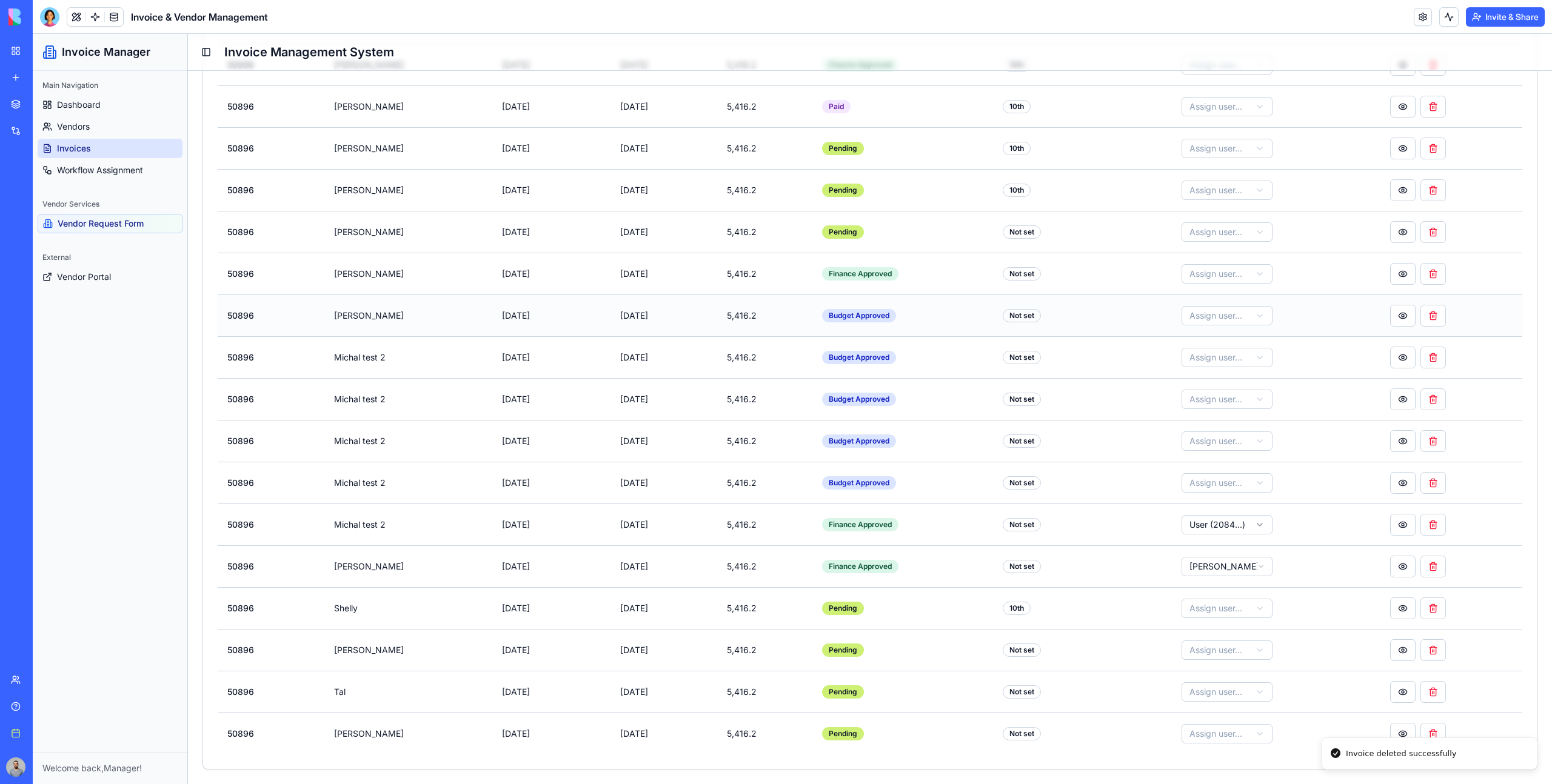
scroll to position [0, 0]
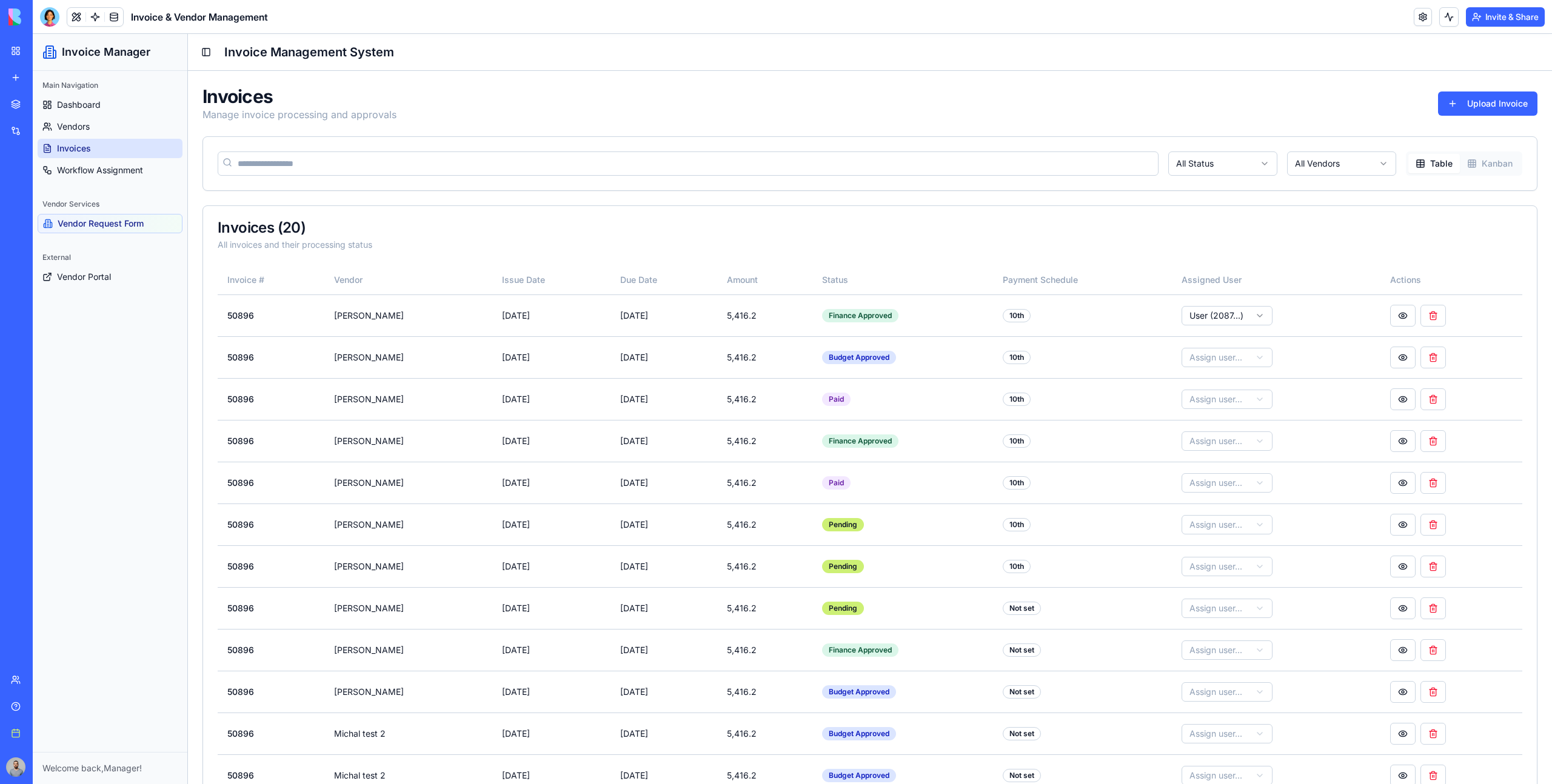
click at [1510, 16] on button "Invite & Share" at bounding box center [1506, 17] width 79 height 19
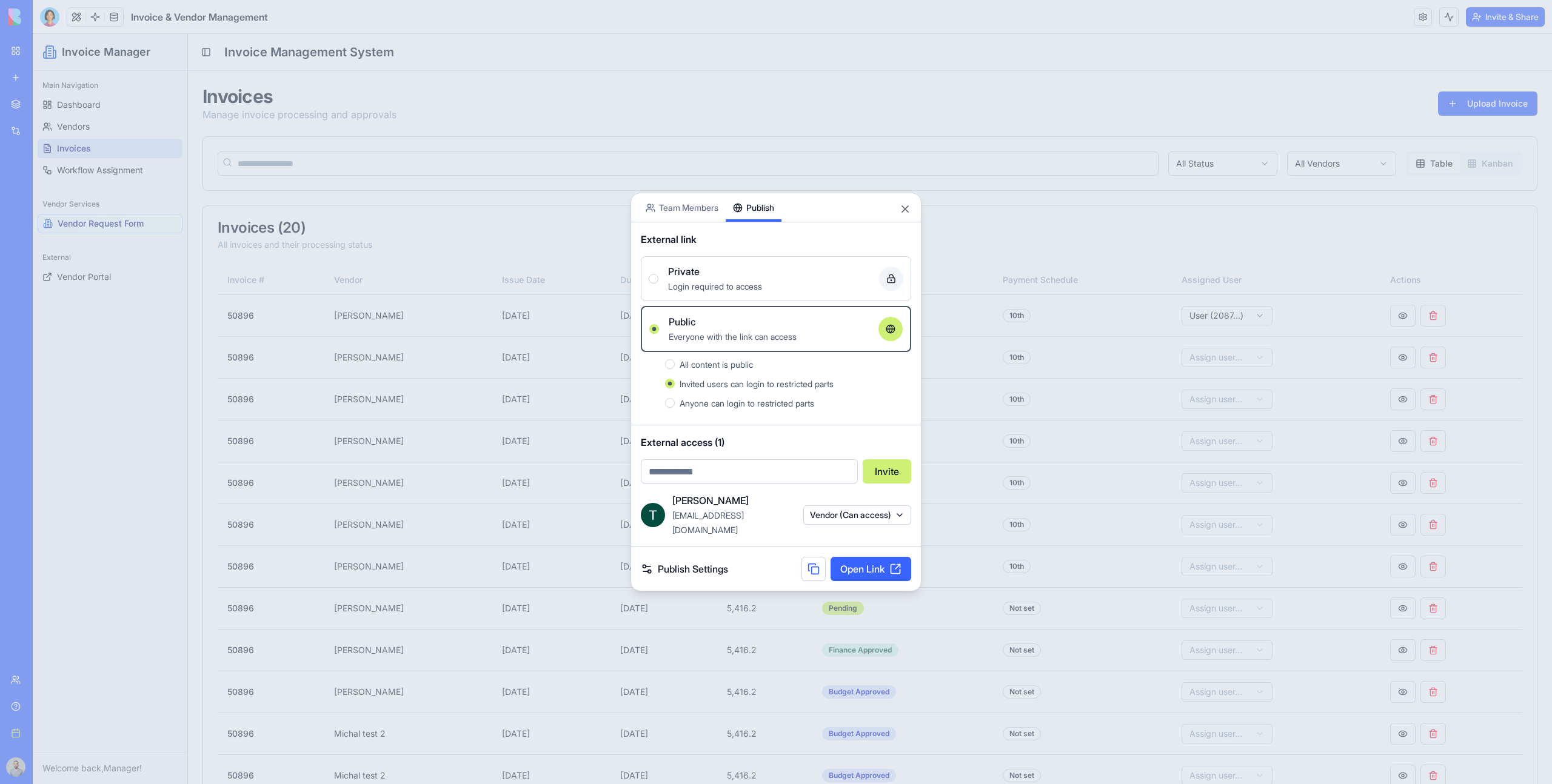
click at [866, 504] on div "Tal Haramati tal.haramati@gmail.com Vendor (Can access)" at bounding box center [776, 515] width 270 height 44
click at [866, 512] on button "Vendor (Can access)" at bounding box center [857, 515] width 108 height 19
click at [866, 621] on div "Remove access" at bounding box center [855, 623] width 91 height 19
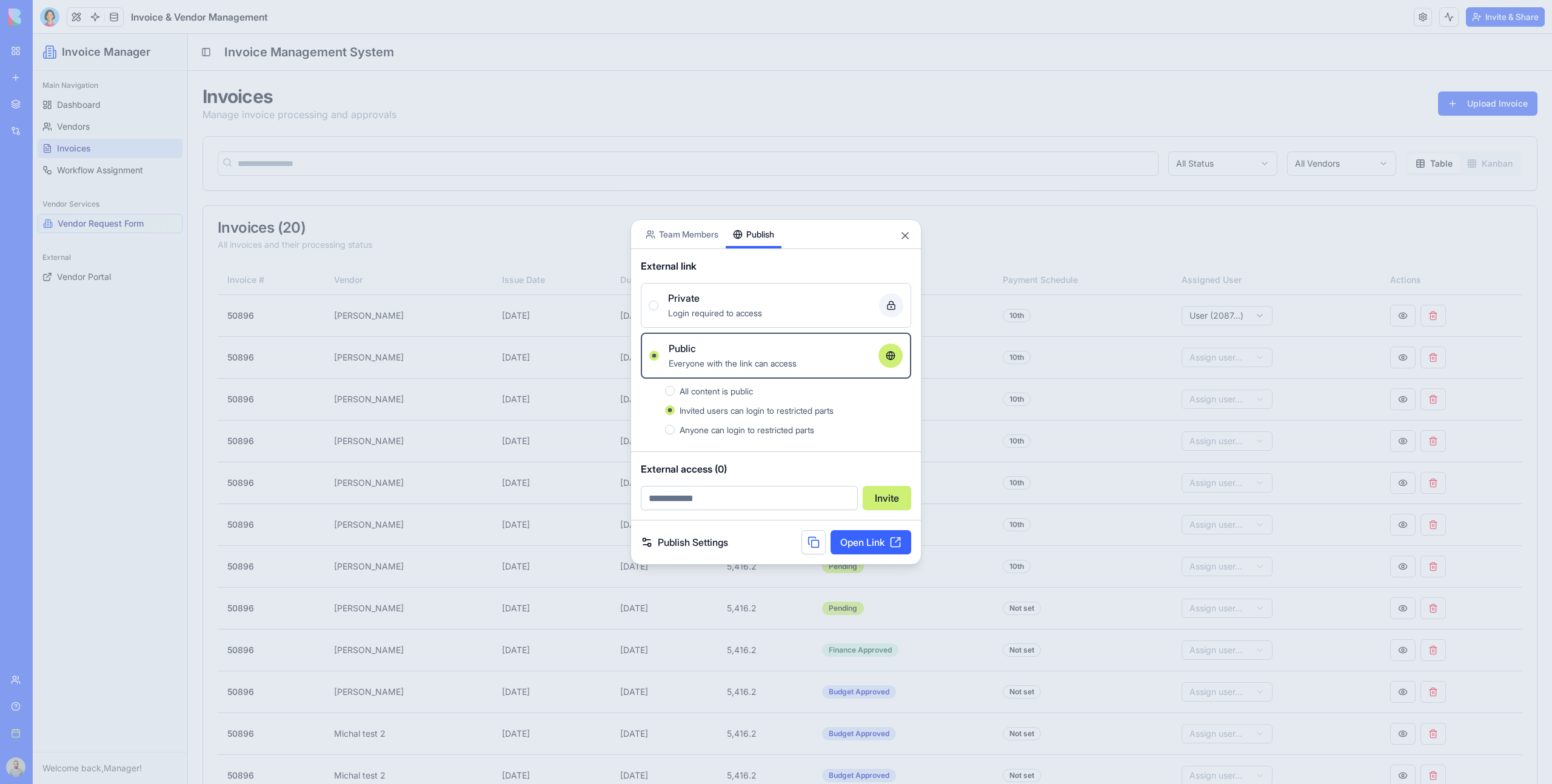
click at [735, 499] on input "email" at bounding box center [749, 498] width 217 height 24
type input "**********"
click at [886, 494] on button "Invite" at bounding box center [887, 498] width 48 height 24
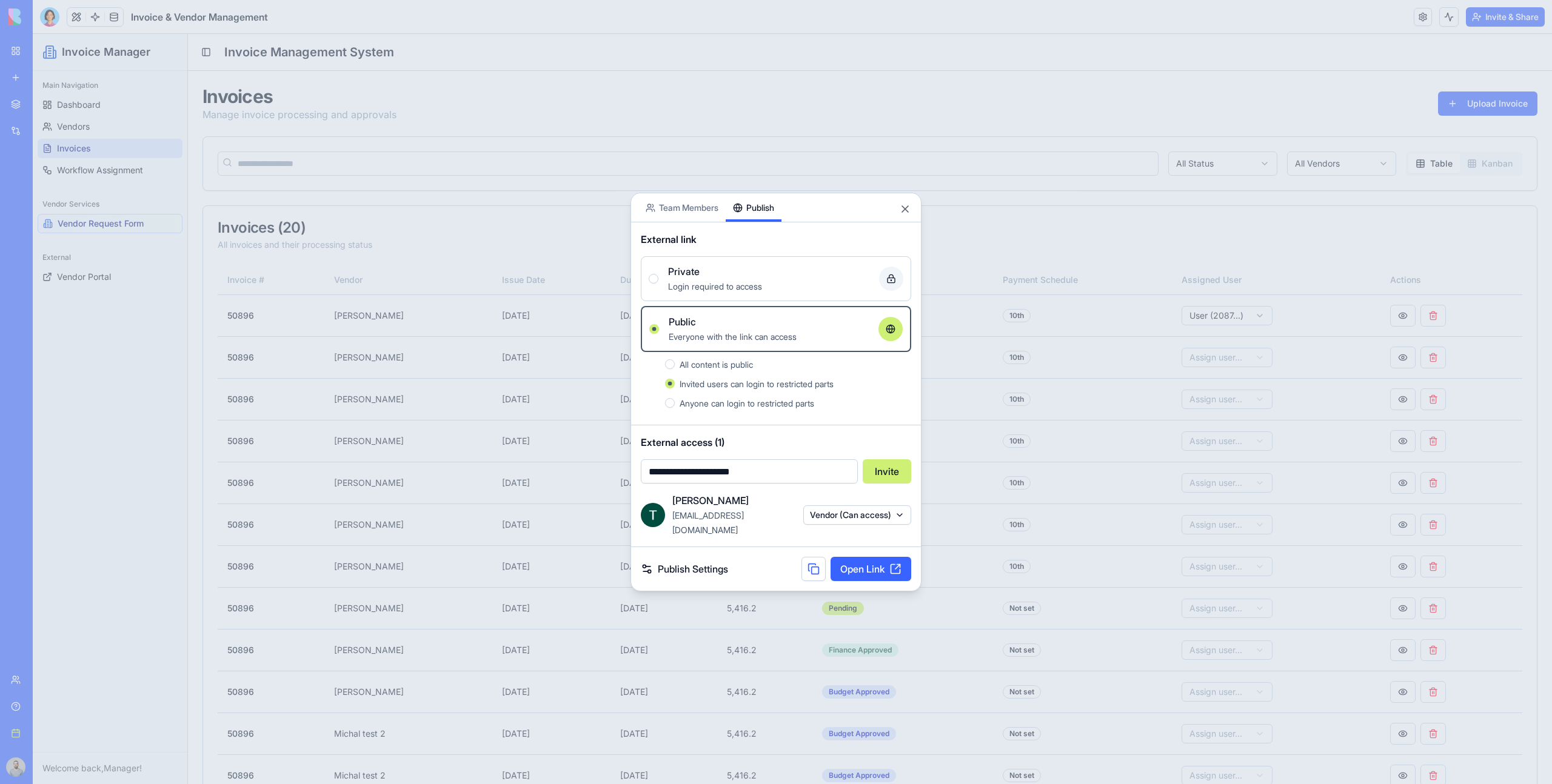
click at [643, 153] on div at bounding box center [776, 392] width 1552 height 784
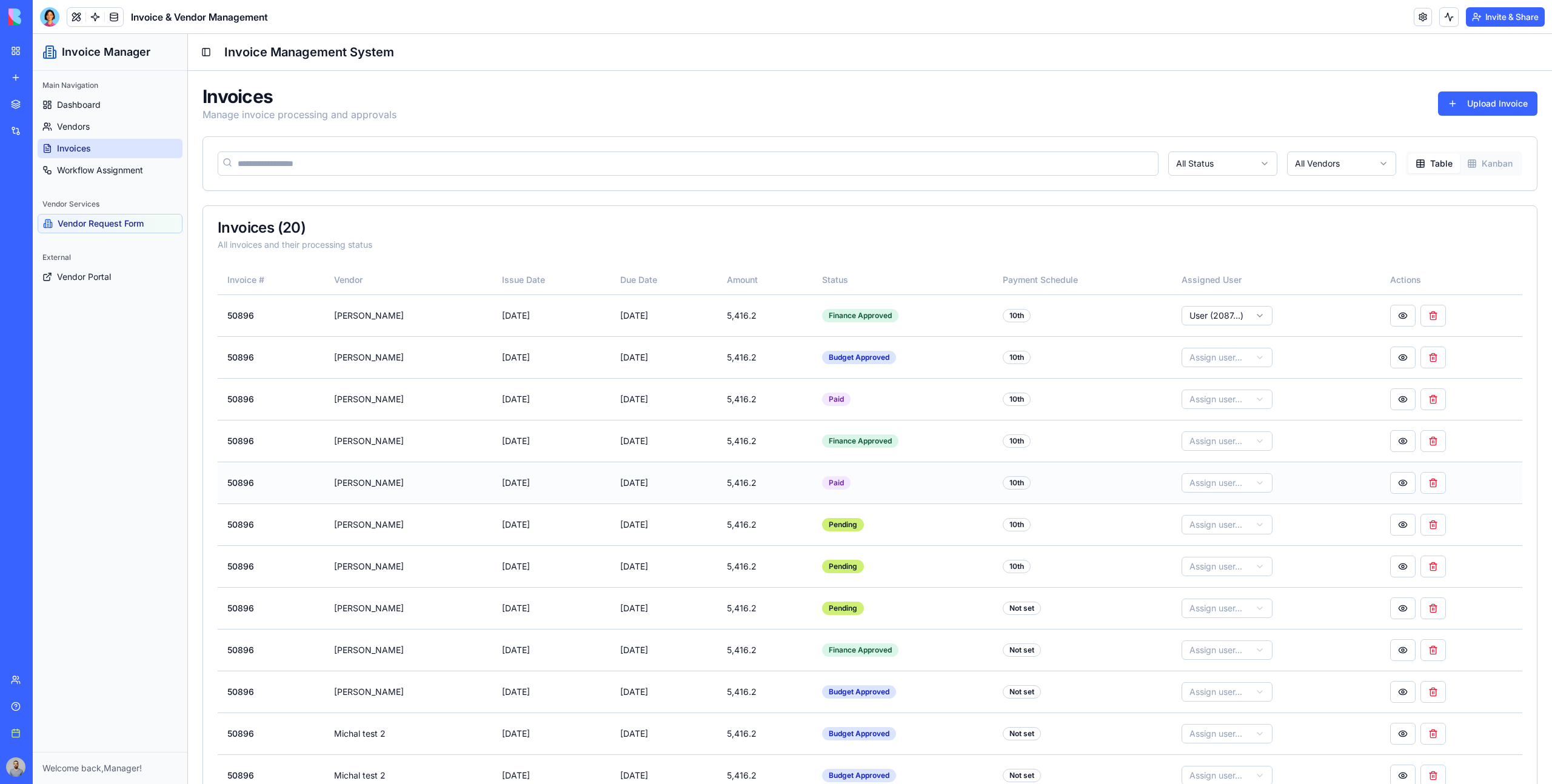
scroll to position [376, 0]
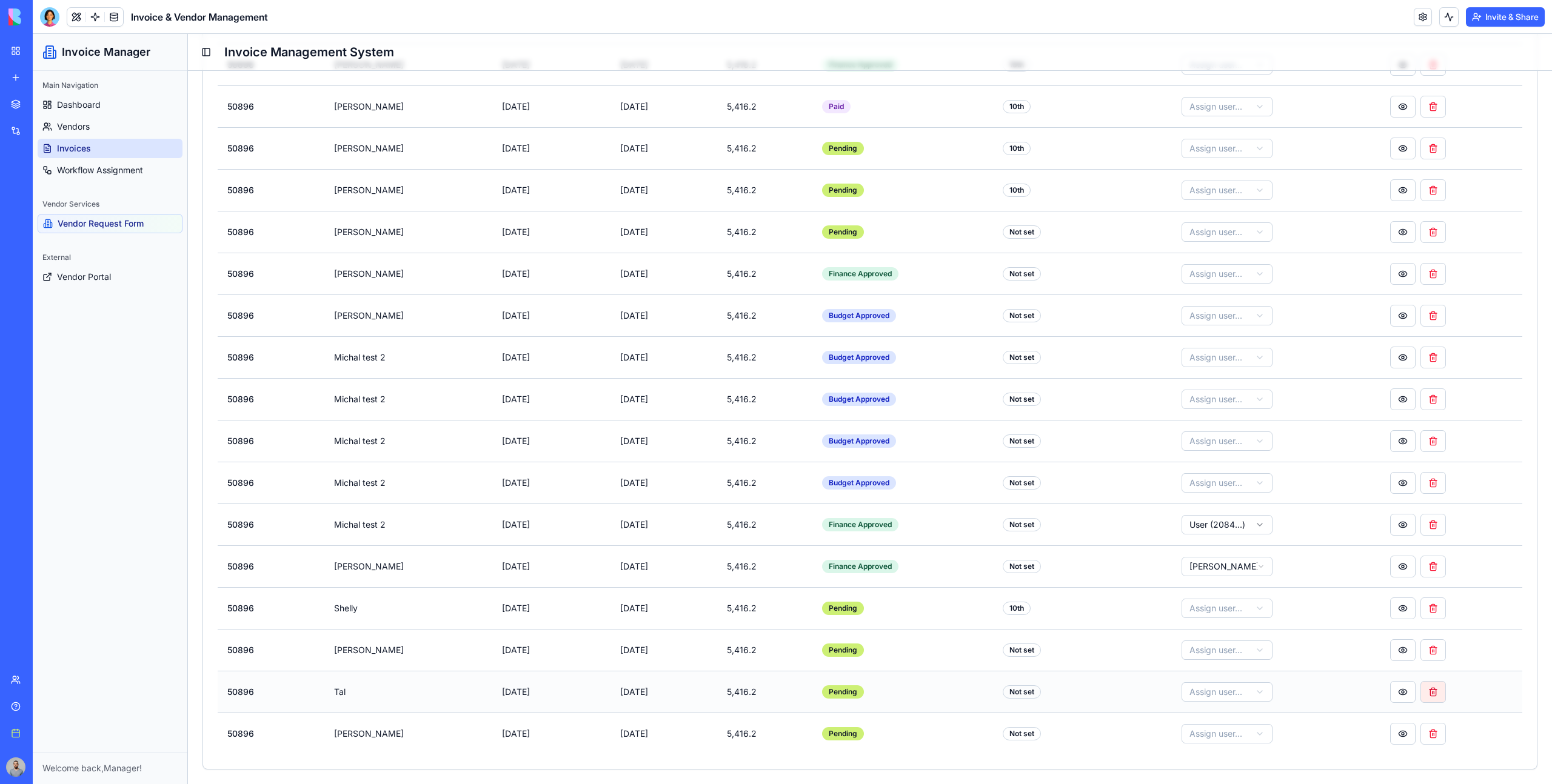
click at [1430, 692] on button at bounding box center [1433, 692] width 26 height 22
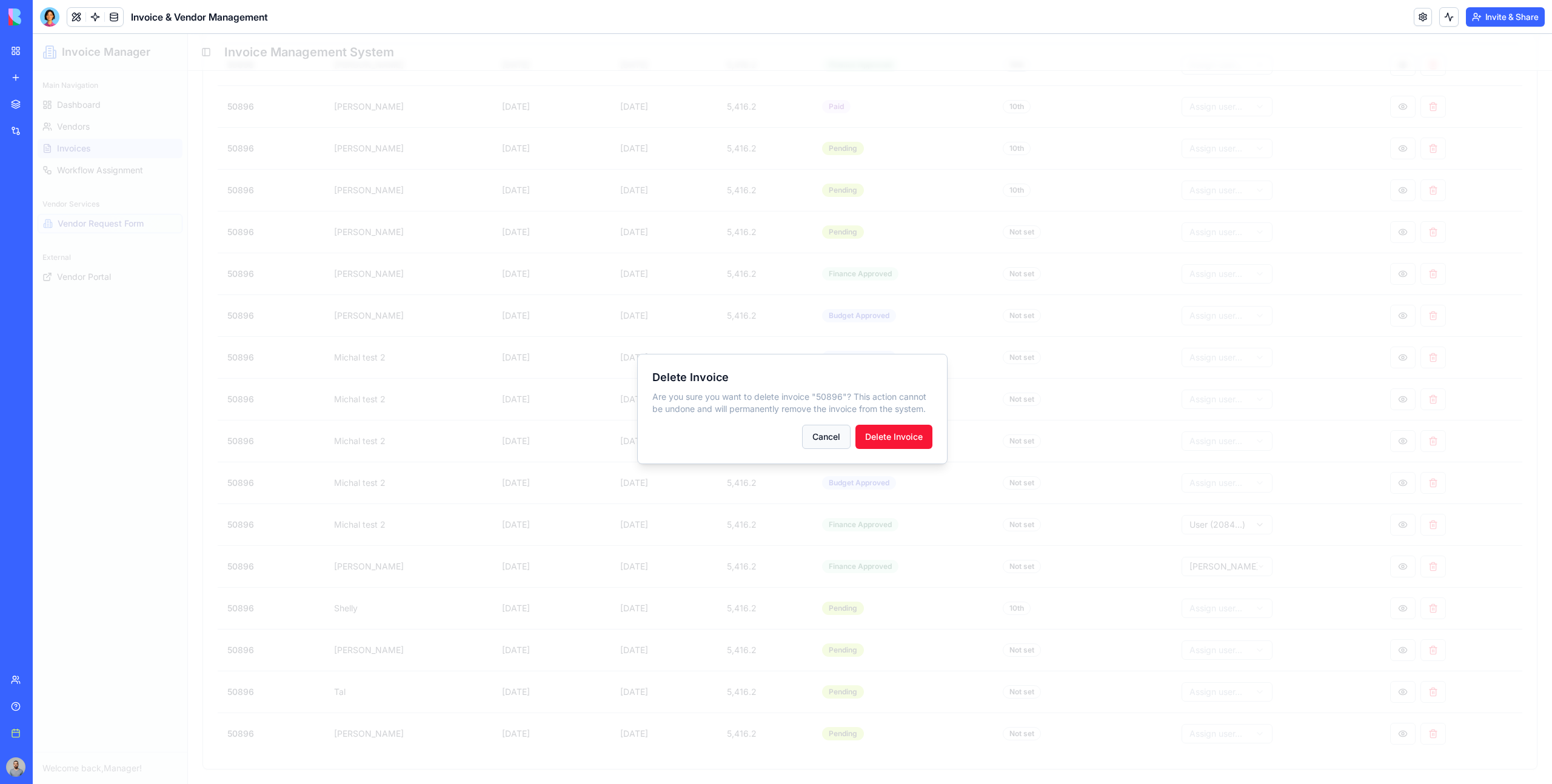
click at [829, 438] on button "Cancel" at bounding box center [826, 436] width 48 height 24
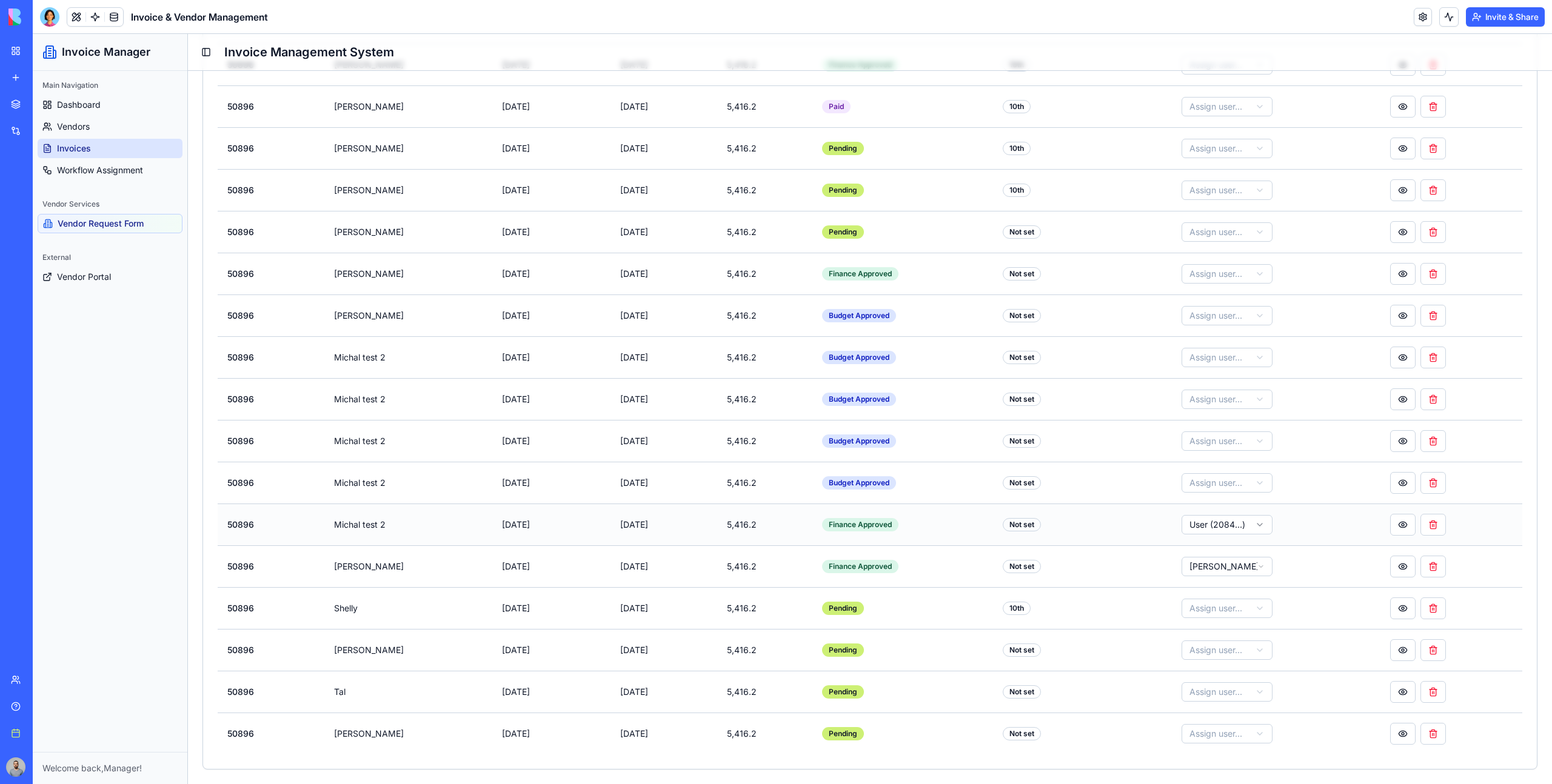
scroll to position [0, 0]
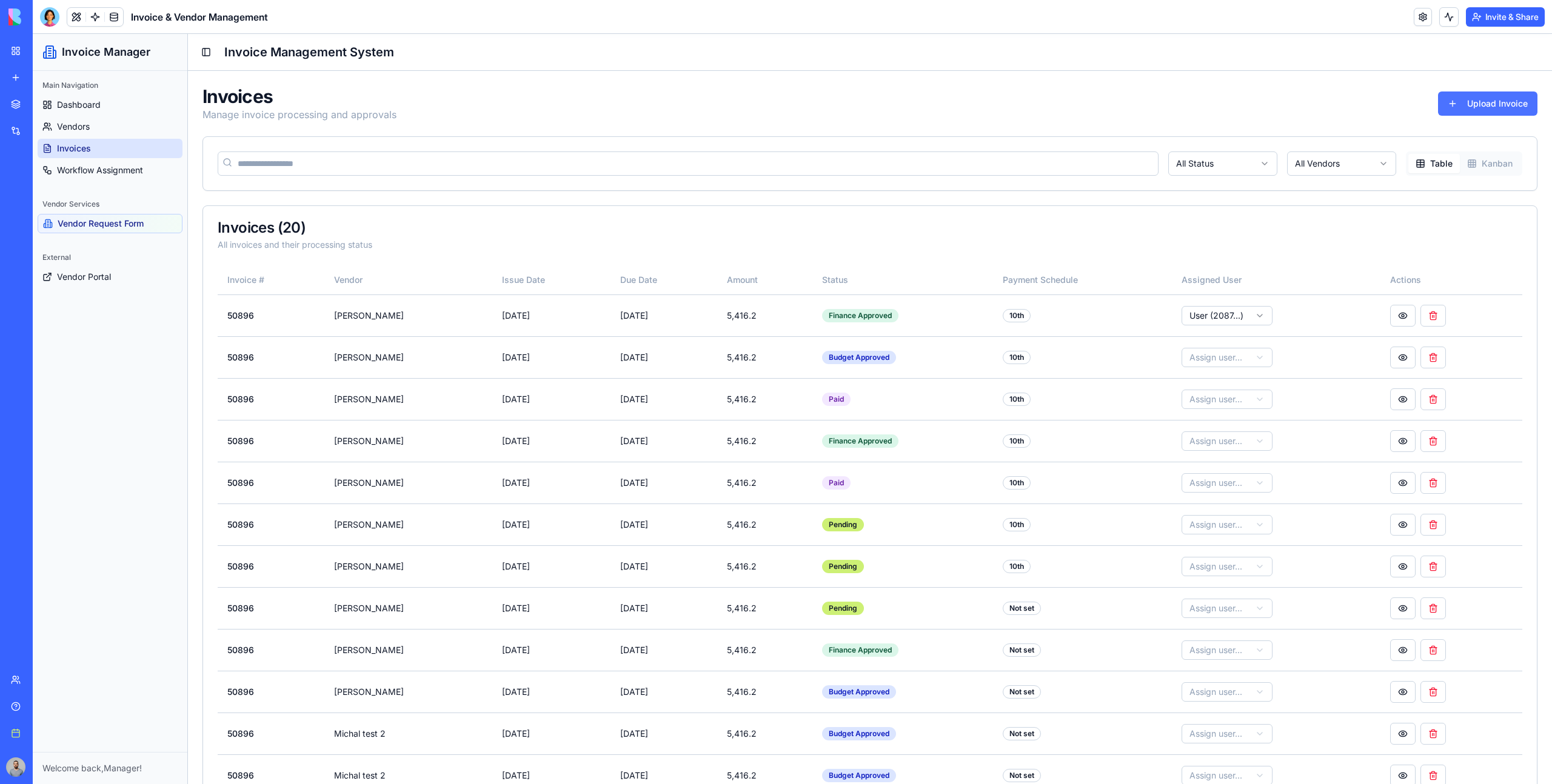
click at [1463, 108] on button "Upload Invoice" at bounding box center [1488, 103] width 100 height 24
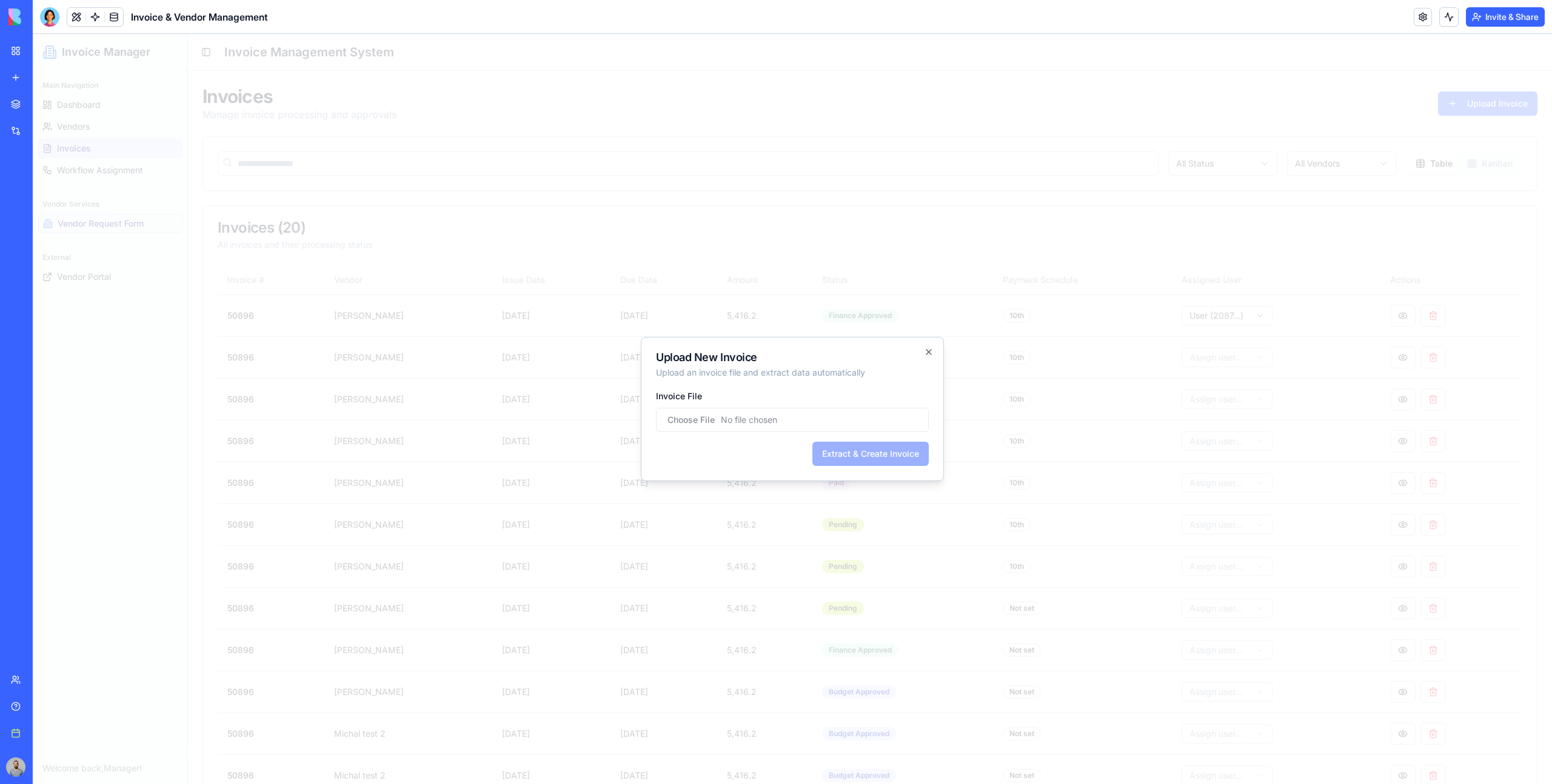
click at [840, 414] on input "Invoice File" at bounding box center [792, 419] width 273 height 24
type input "**********"
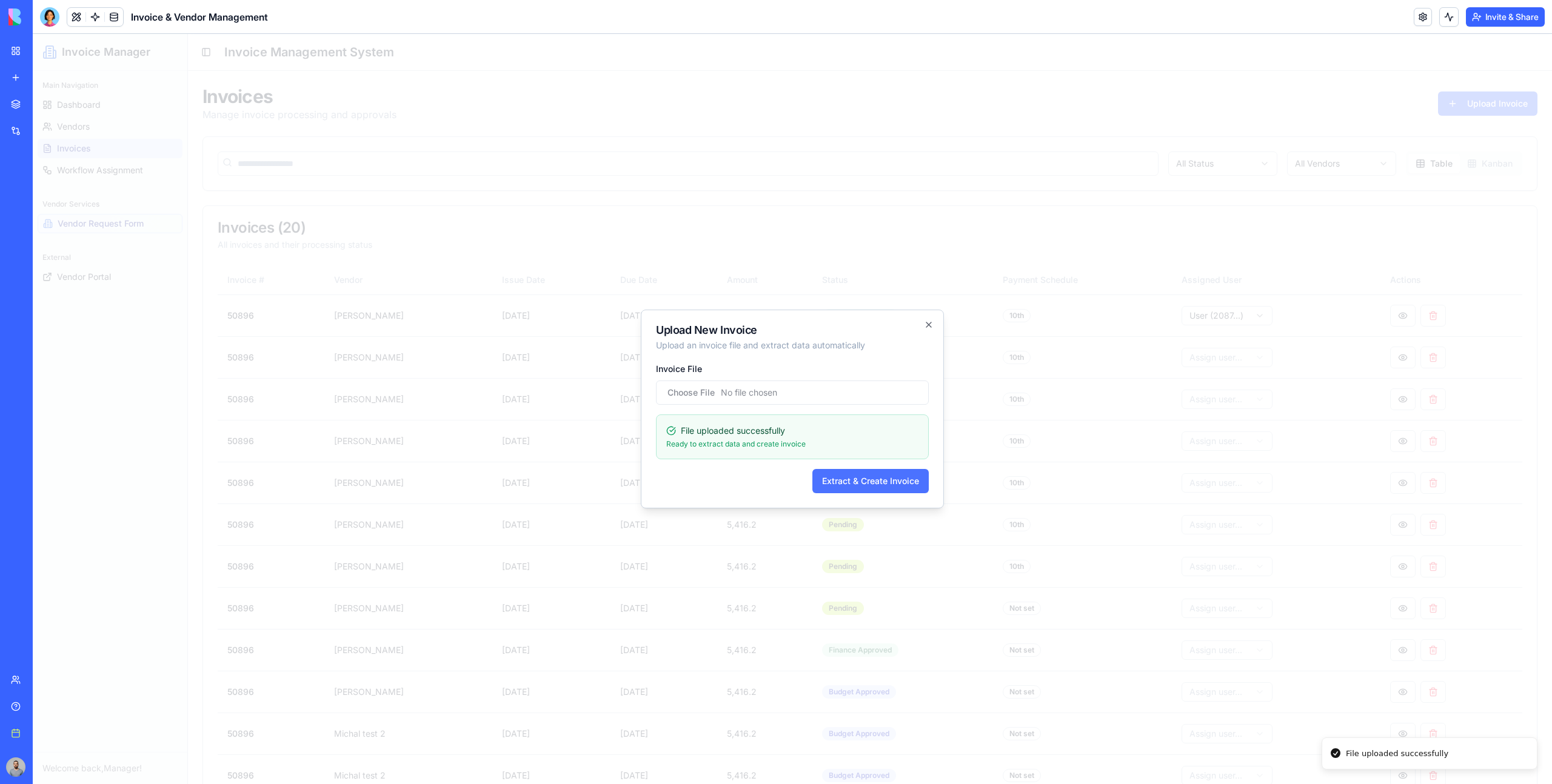
click at [882, 479] on button "Extract & Create Invoice" at bounding box center [870, 481] width 116 height 24
click at [855, 475] on button "Extract & Create Invoice" at bounding box center [870, 481] width 116 height 24
click at [1090, 469] on div at bounding box center [792, 408] width 1519 height 750
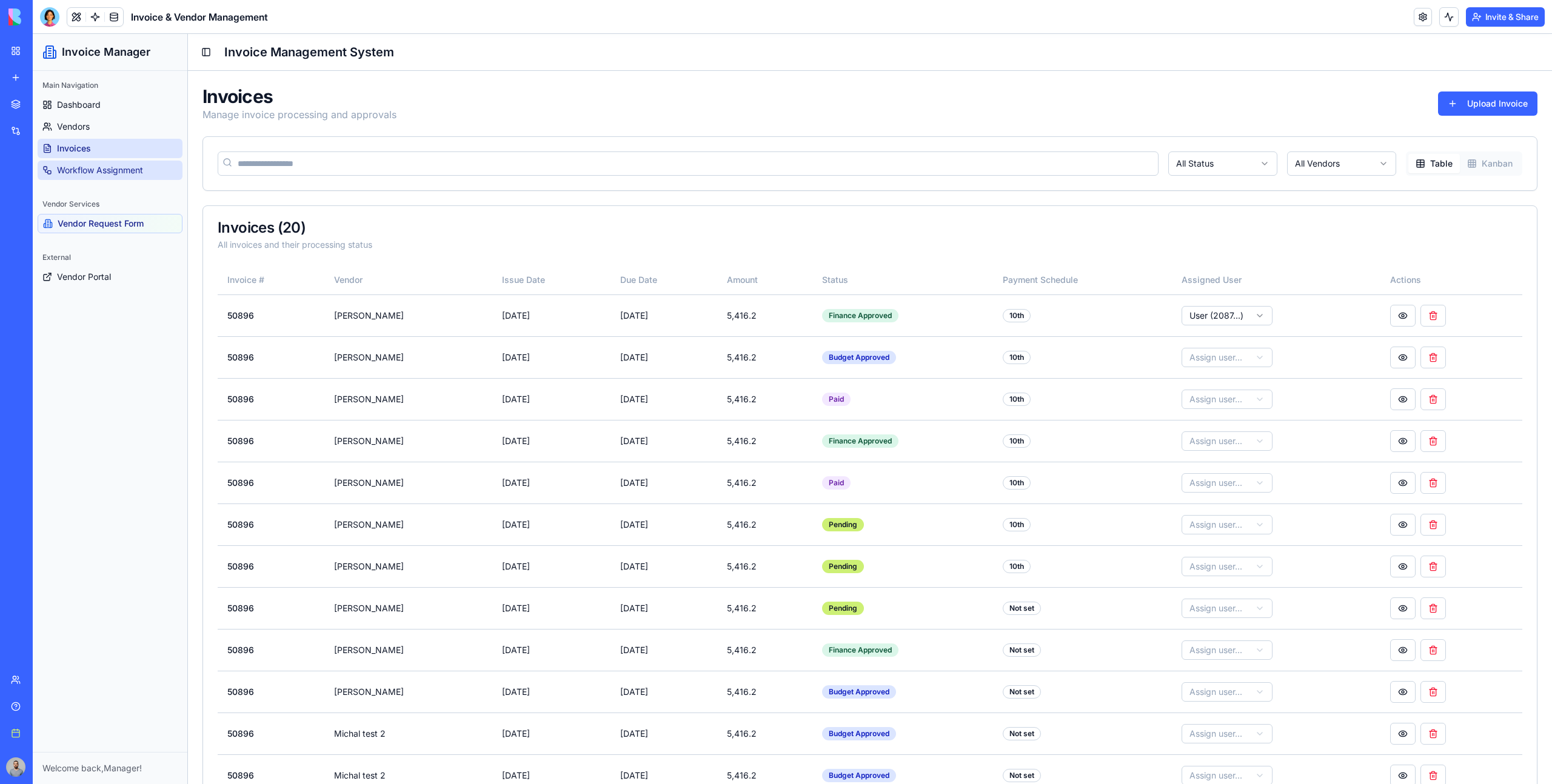
click at [130, 178] on link "Workflow Assignment" at bounding box center [110, 170] width 145 height 19
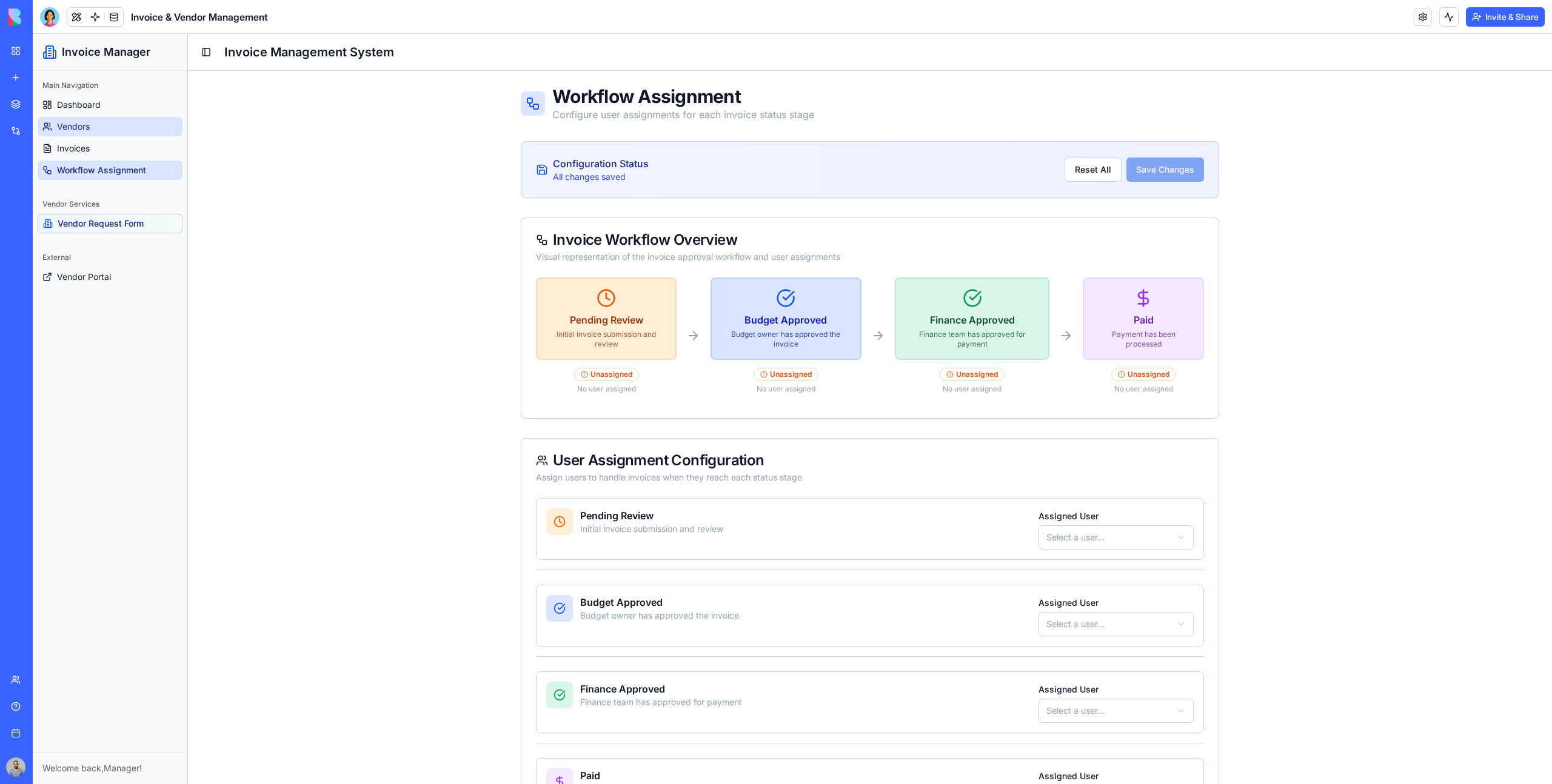
click at [114, 128] on link "Vendors" at bounding box center [110, 127] width 145 height 19
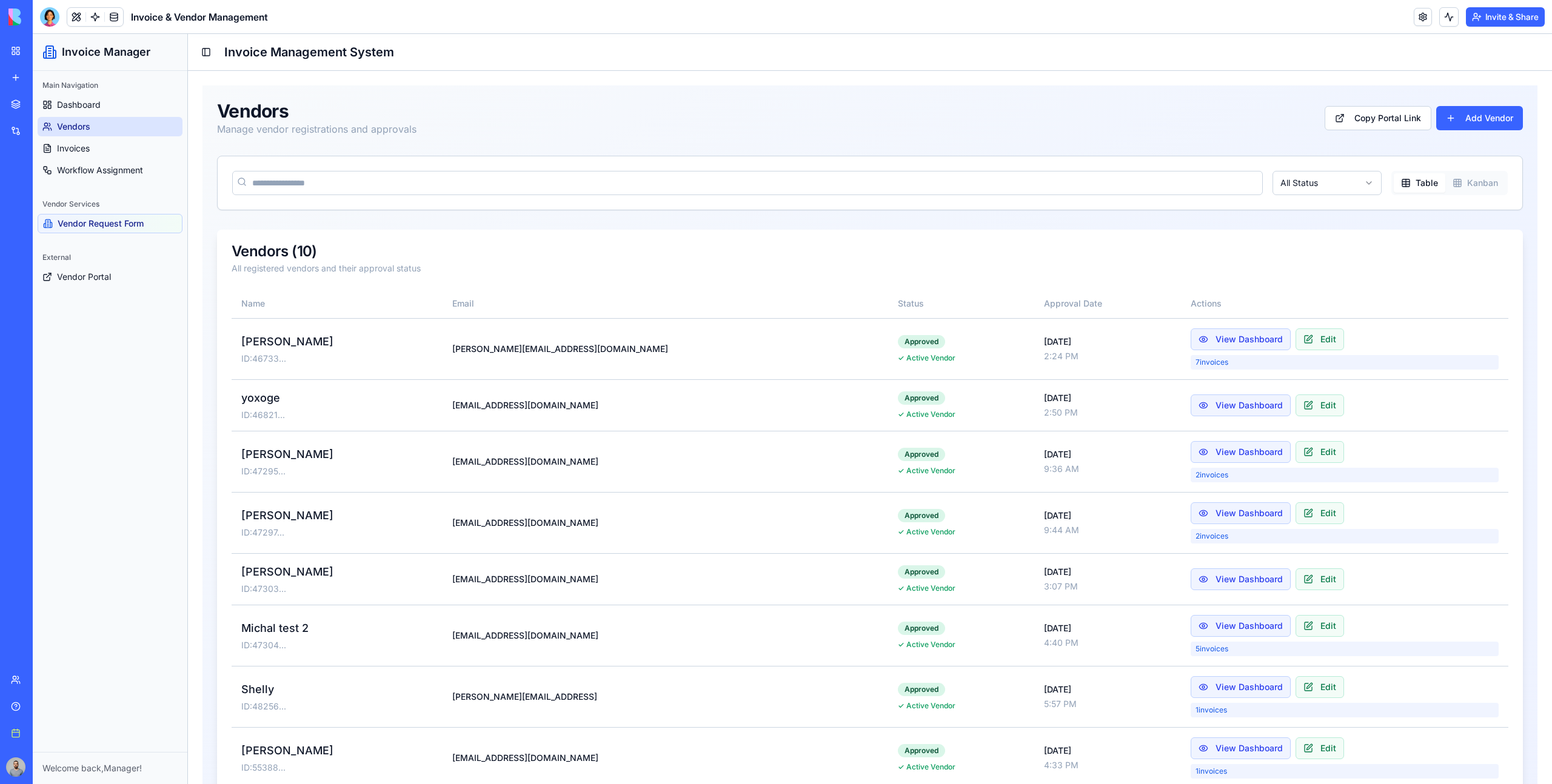
click at [1519, 12] on button "Invite & Share" at bounding box center [1506, 17] width 79 height 19
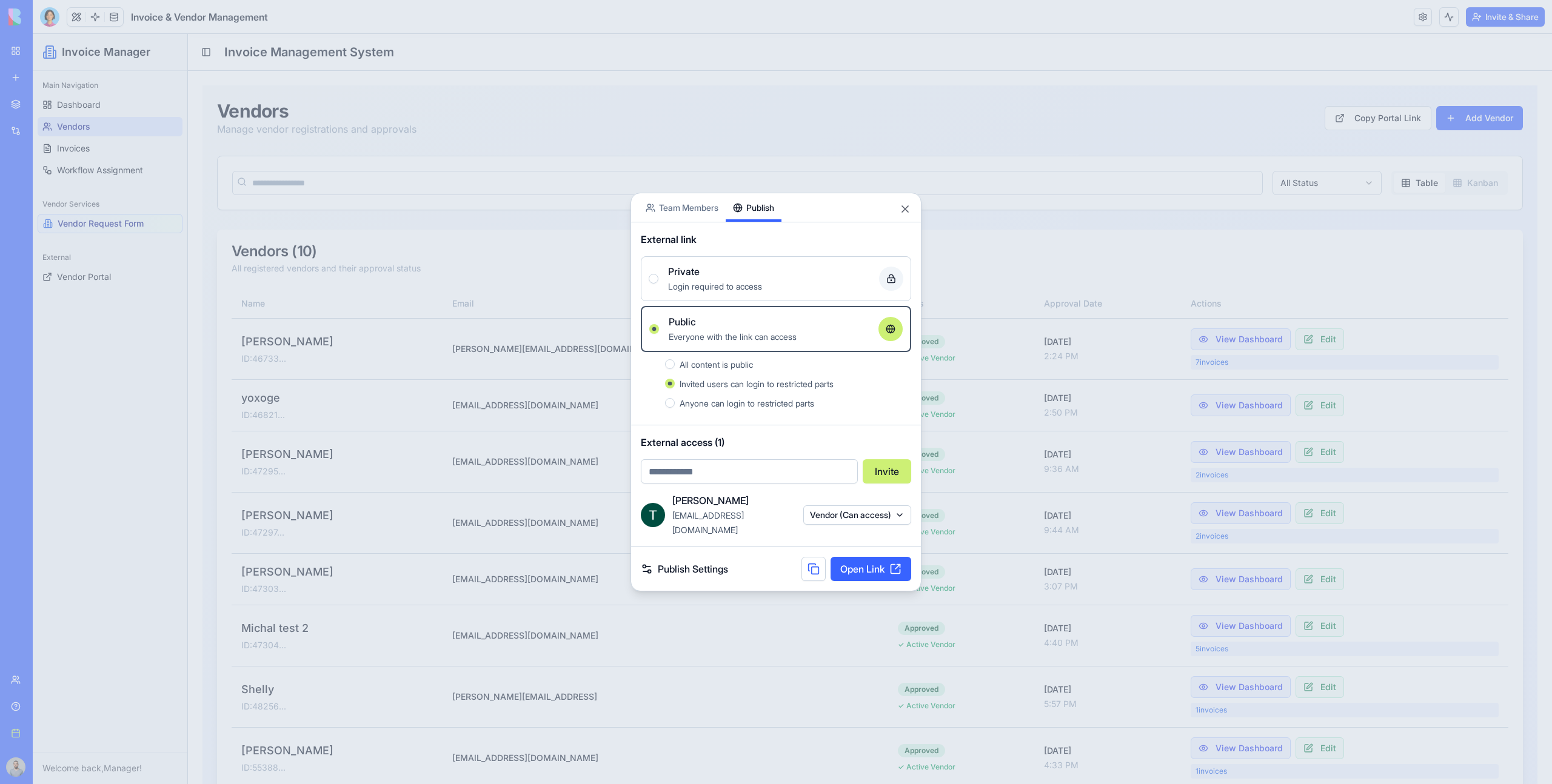
click at [855, 515] on button "Vendor (Can access)" at bounding box center [857, 515] width 108 height 19
click at [875, 621] on div "Remove access" at bounding box center [855, 623] width 91 height 19
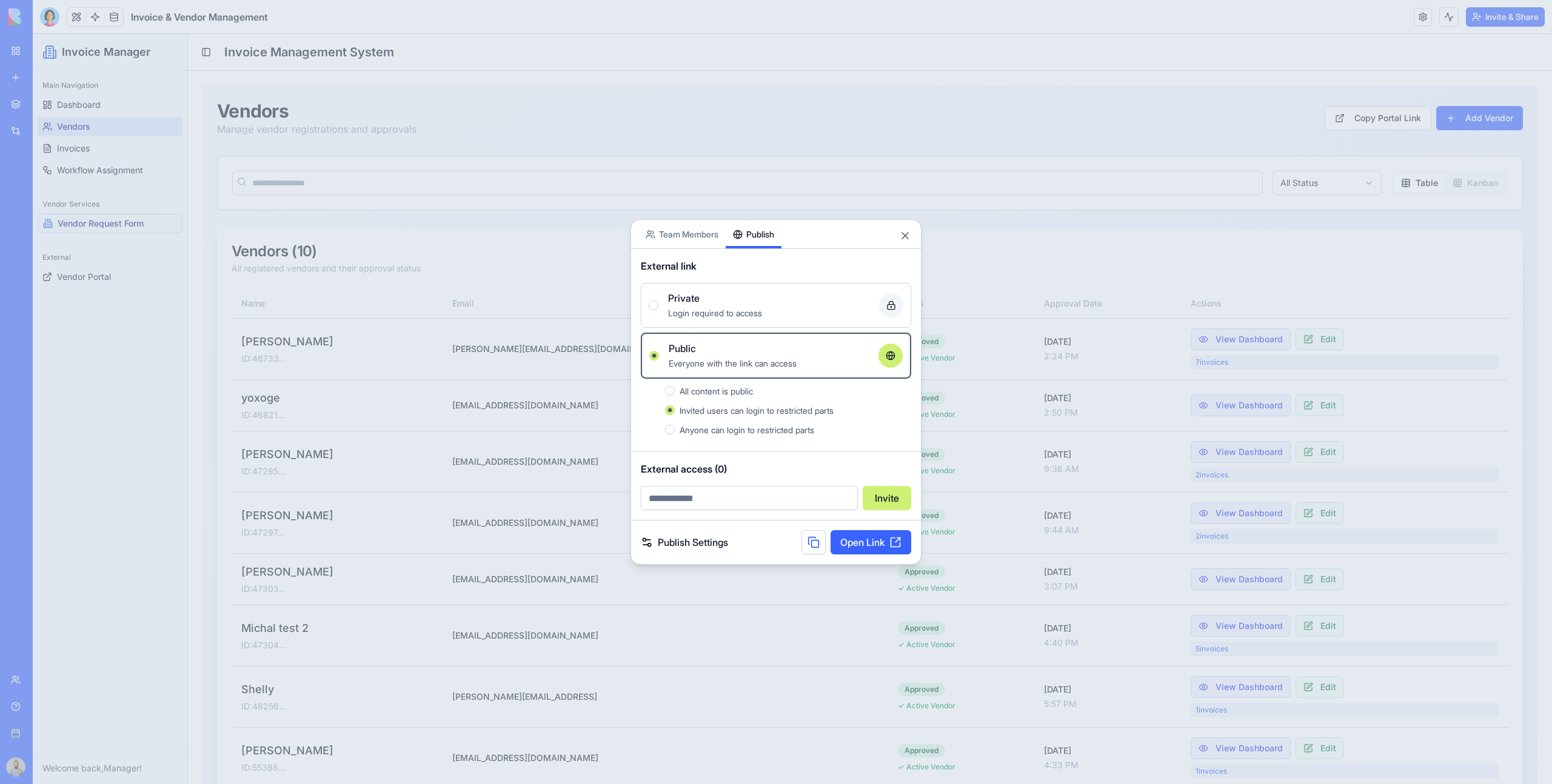
click at [1003, 350] on div at bounding box center [776, 392] width 1552 height 784
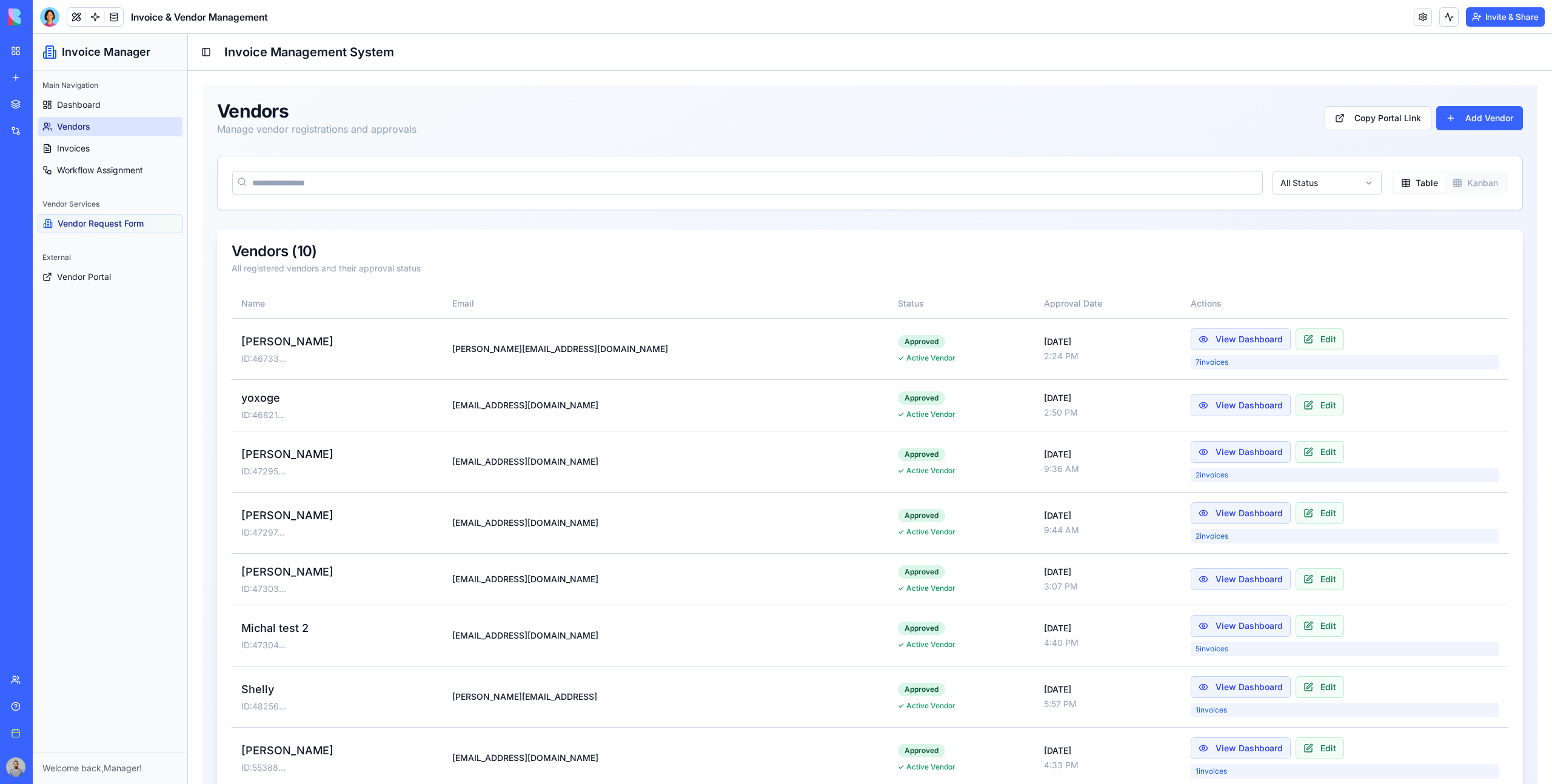
click at [550, 22] on header "Invoice & Vendor Management Invite & Share" at bounding box center [792, 17] width 1519 height 34
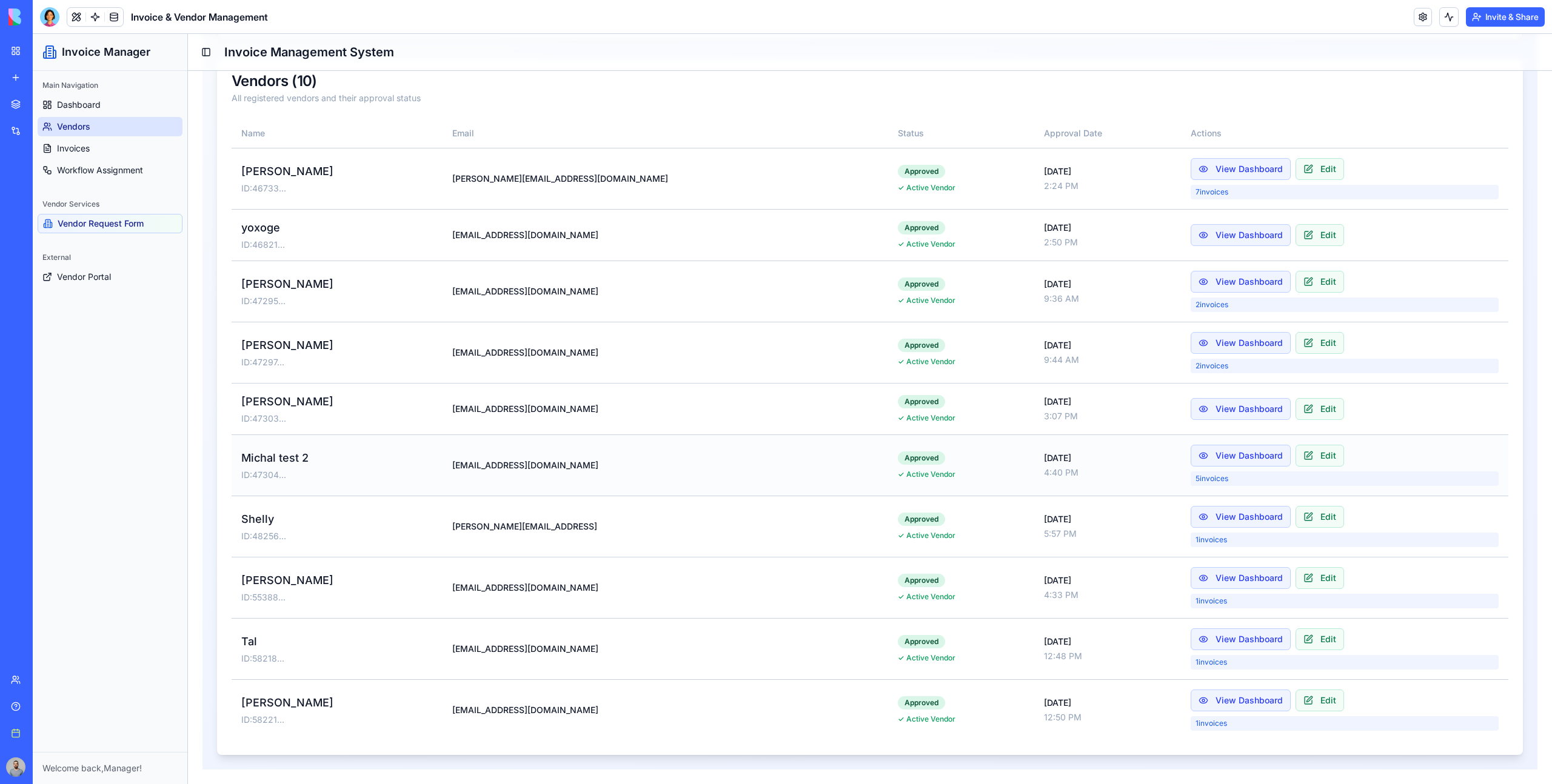
click at [533, 484] on td "michal+987678@blocks.diy" at bounding box center [665, 466] width 445 height 61
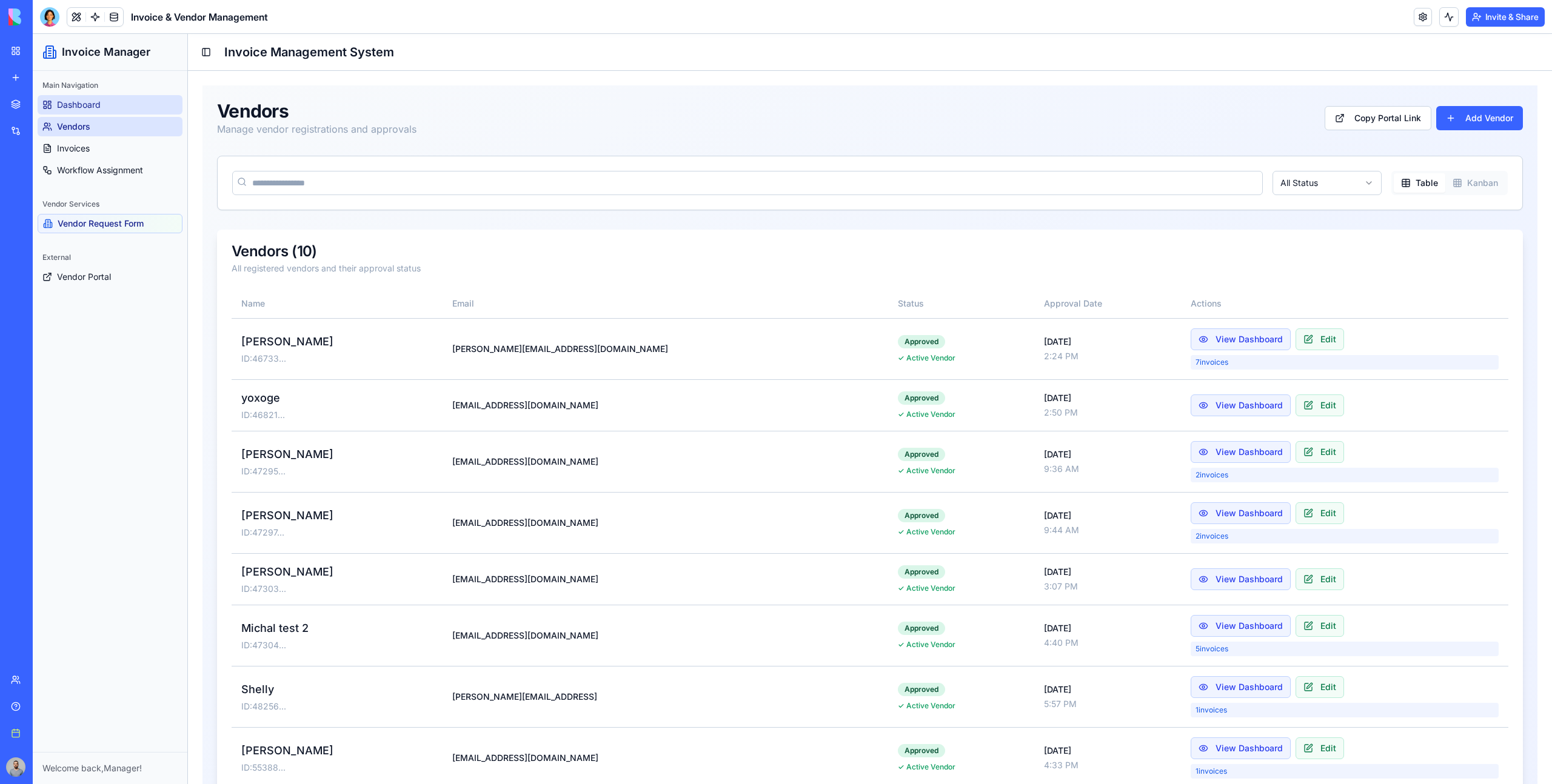
click at [111, 101] on link "Dashboard" at bounding box center [110, 105] width 145 height 19
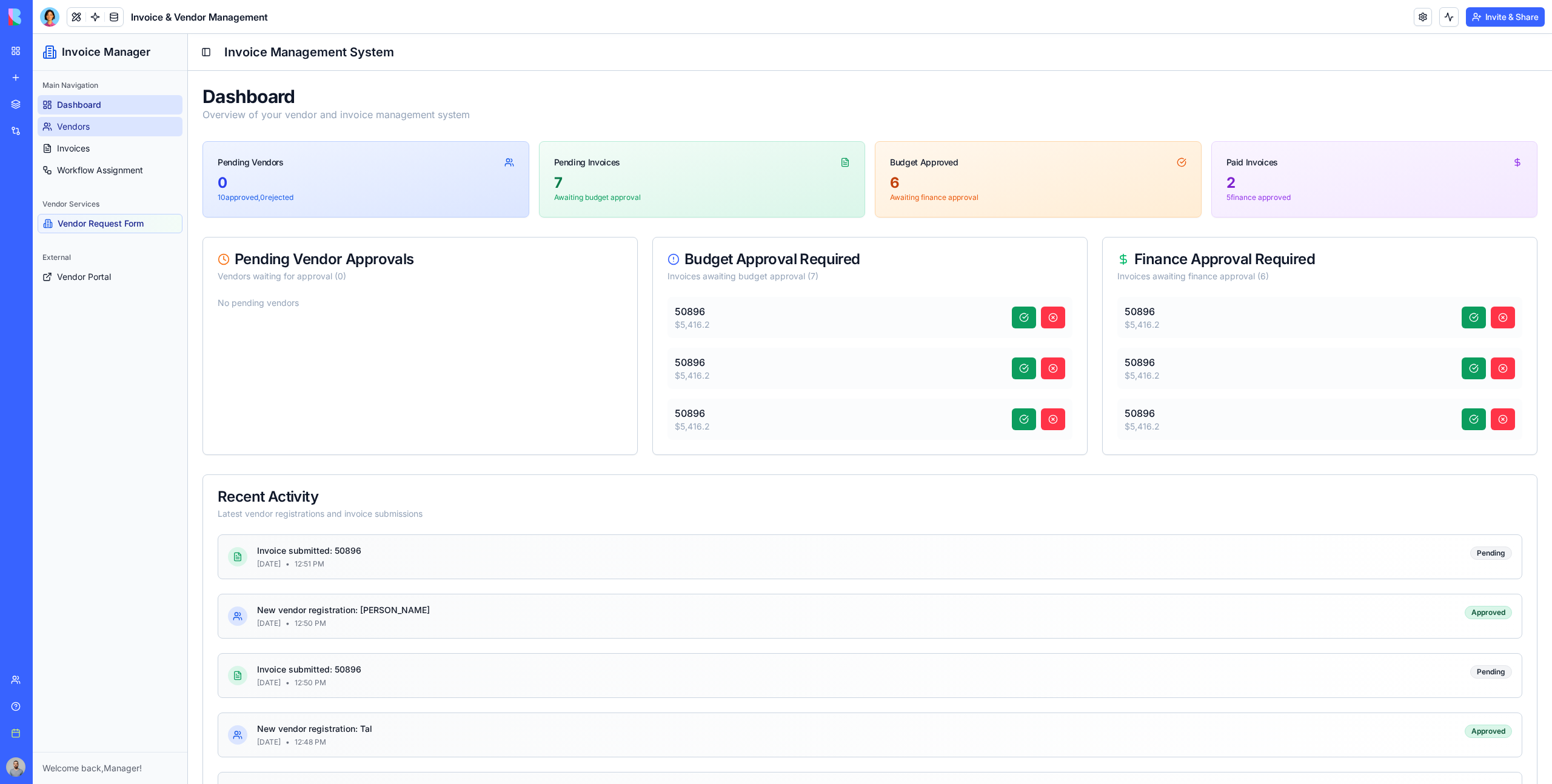
click at [132, 133] on link "Vendors" at bounding box center [110, 127] width 145 height 19
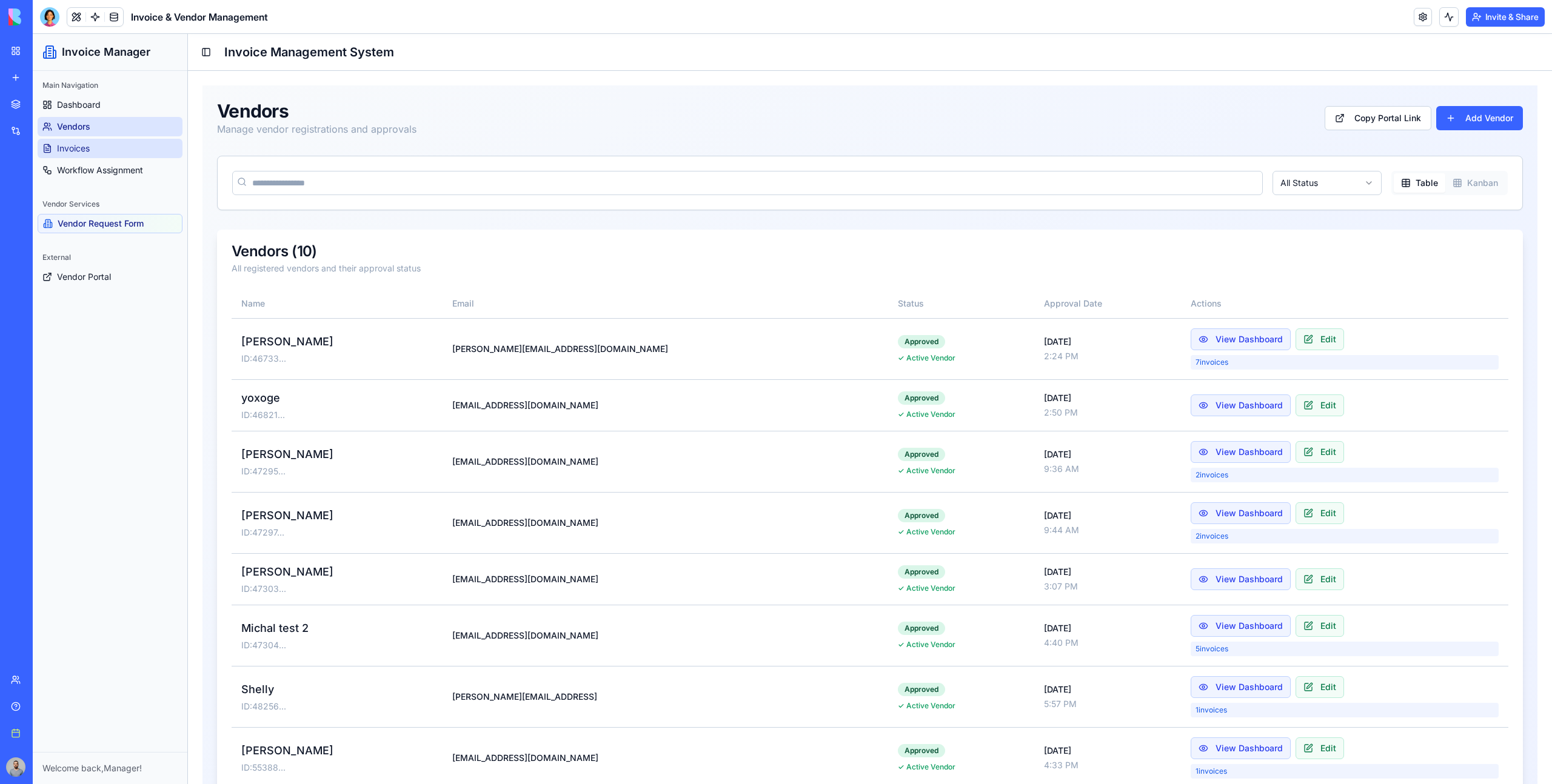
click at [132, 153] on link "Invoices" at bounding box center [110, 149] width 145 height 19
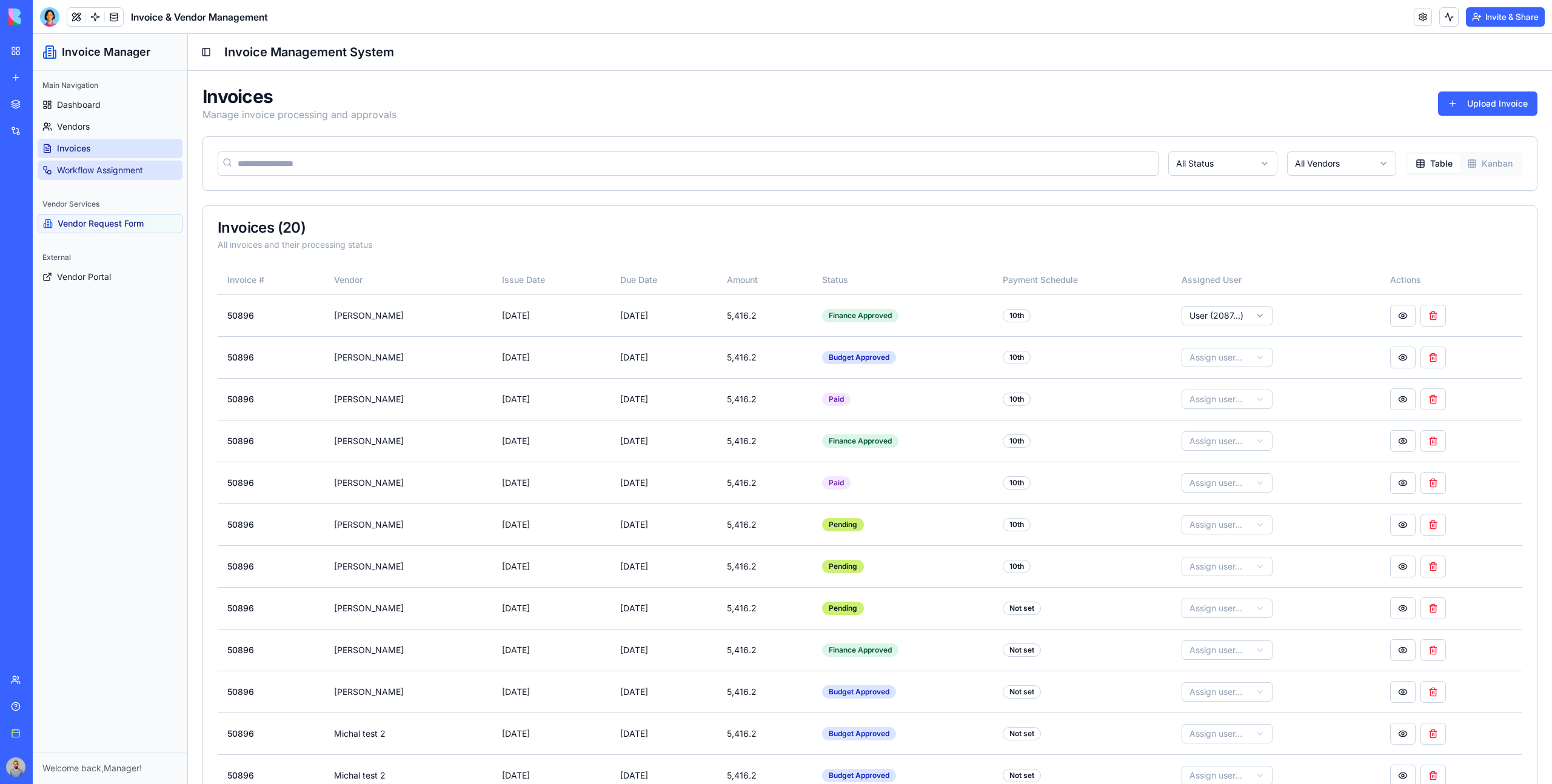
click at [118, 171] on span "Workflow Assignment" at bounding box center [100, 170] width 86 height 12
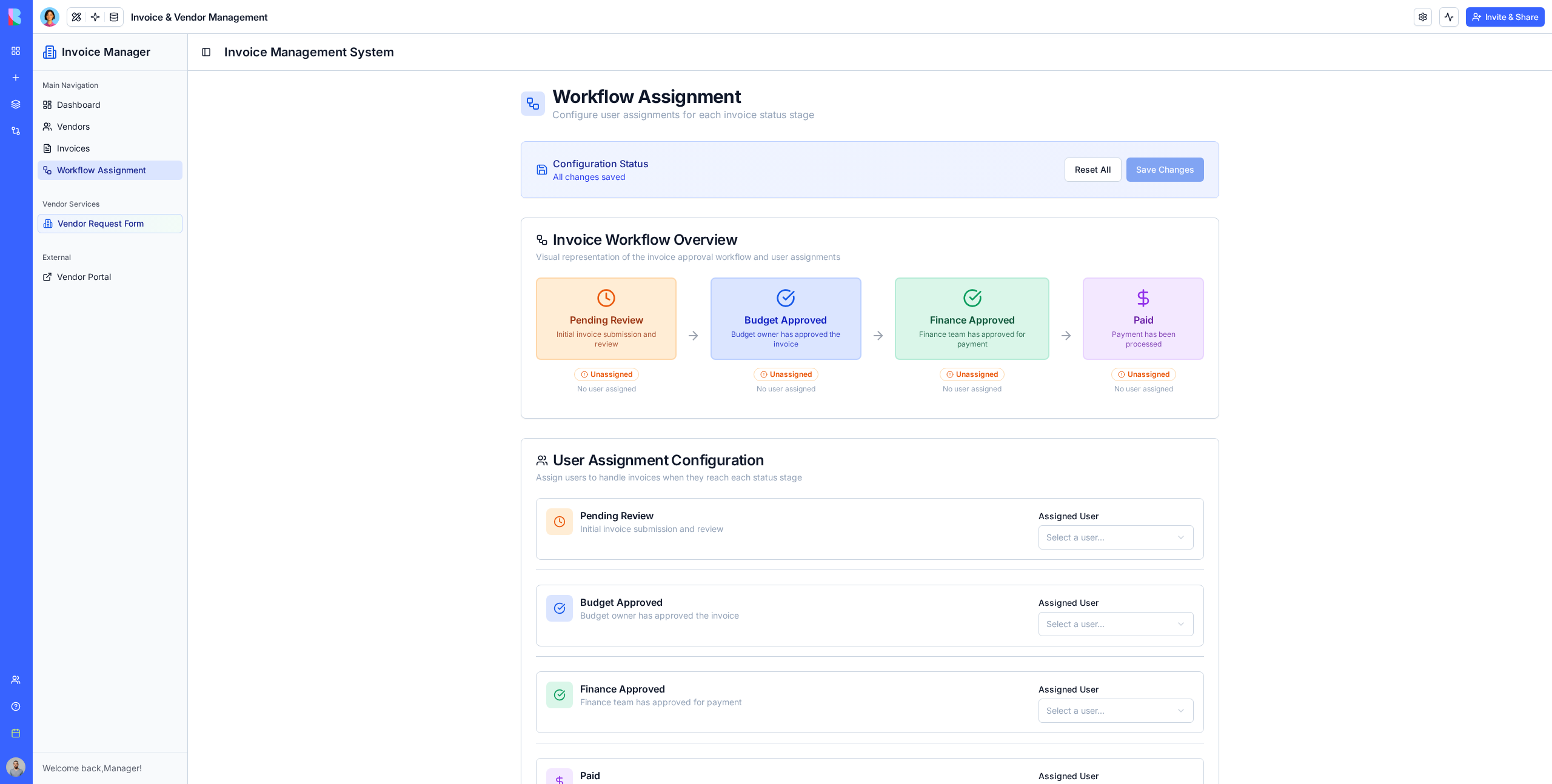
click at [100, 86] on div "Main Navigation" at bounding box center [110, 85] width 145 height 19
click at [109, 95] on link "Dashboard" at bounding box center [110, 105] width 145 height 19
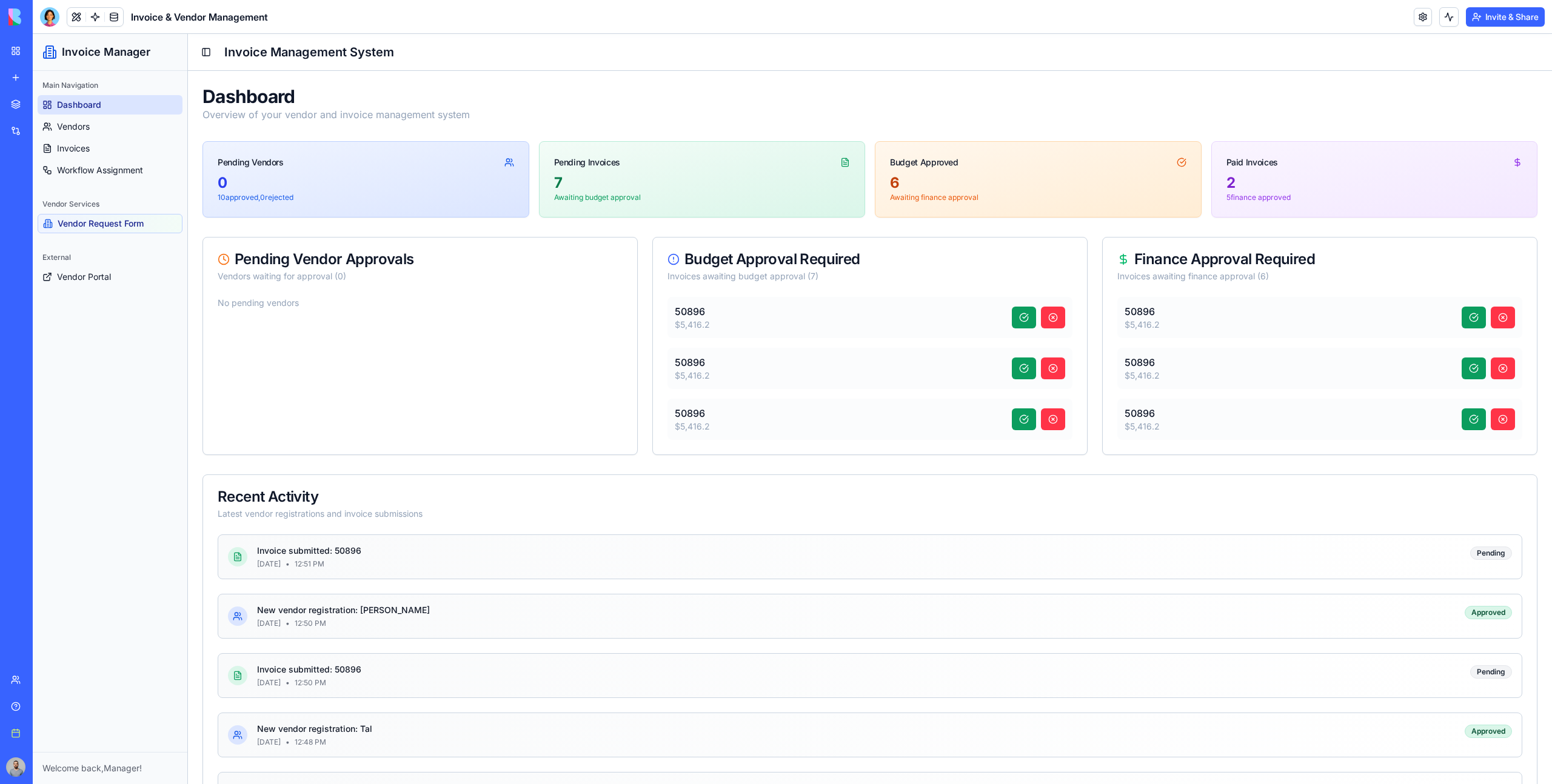
click at [45, 53] on div "My Workspace" at bounding box center [37, 51] width 16 height 12
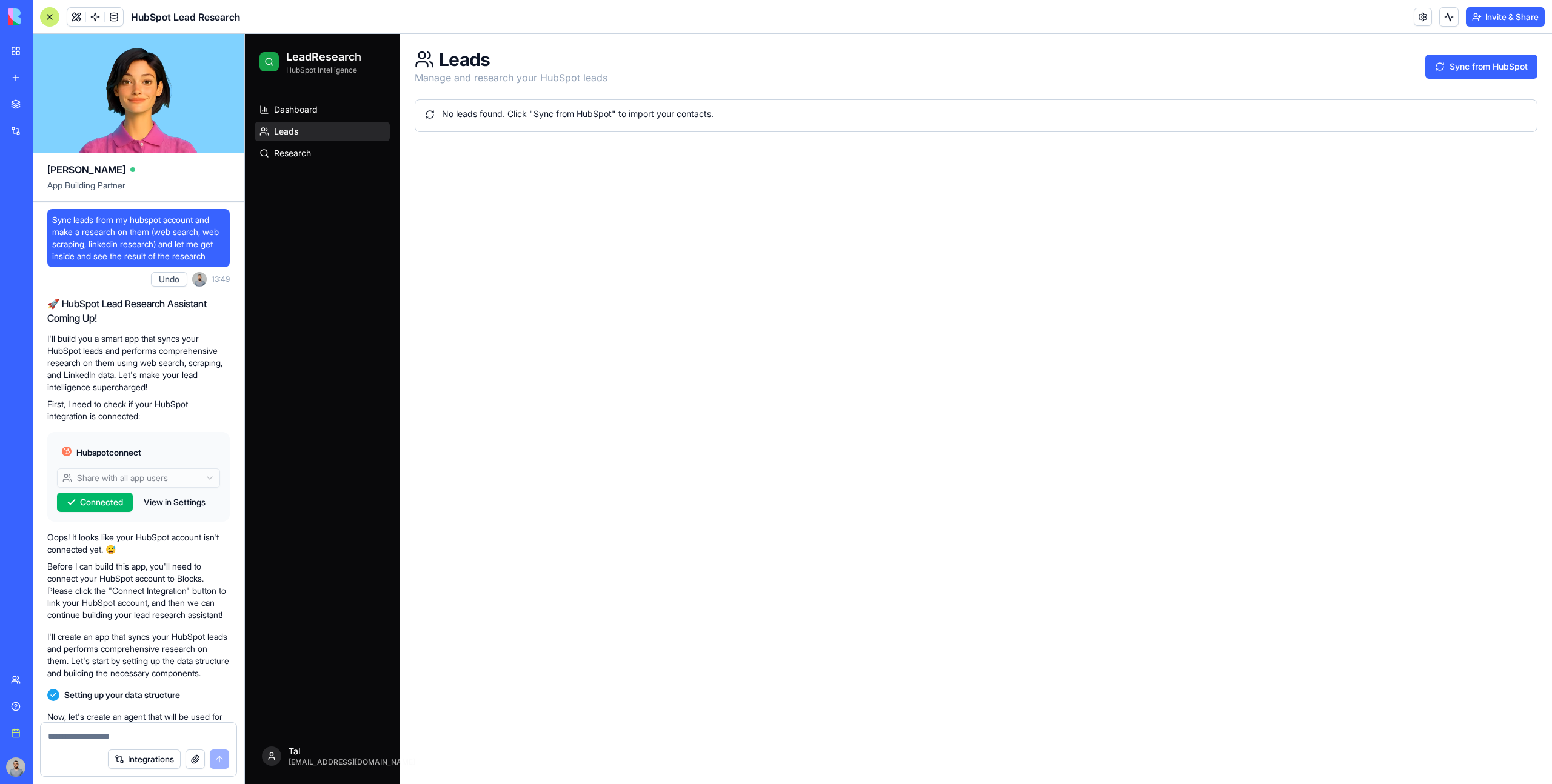
scroll to position [249, 0]
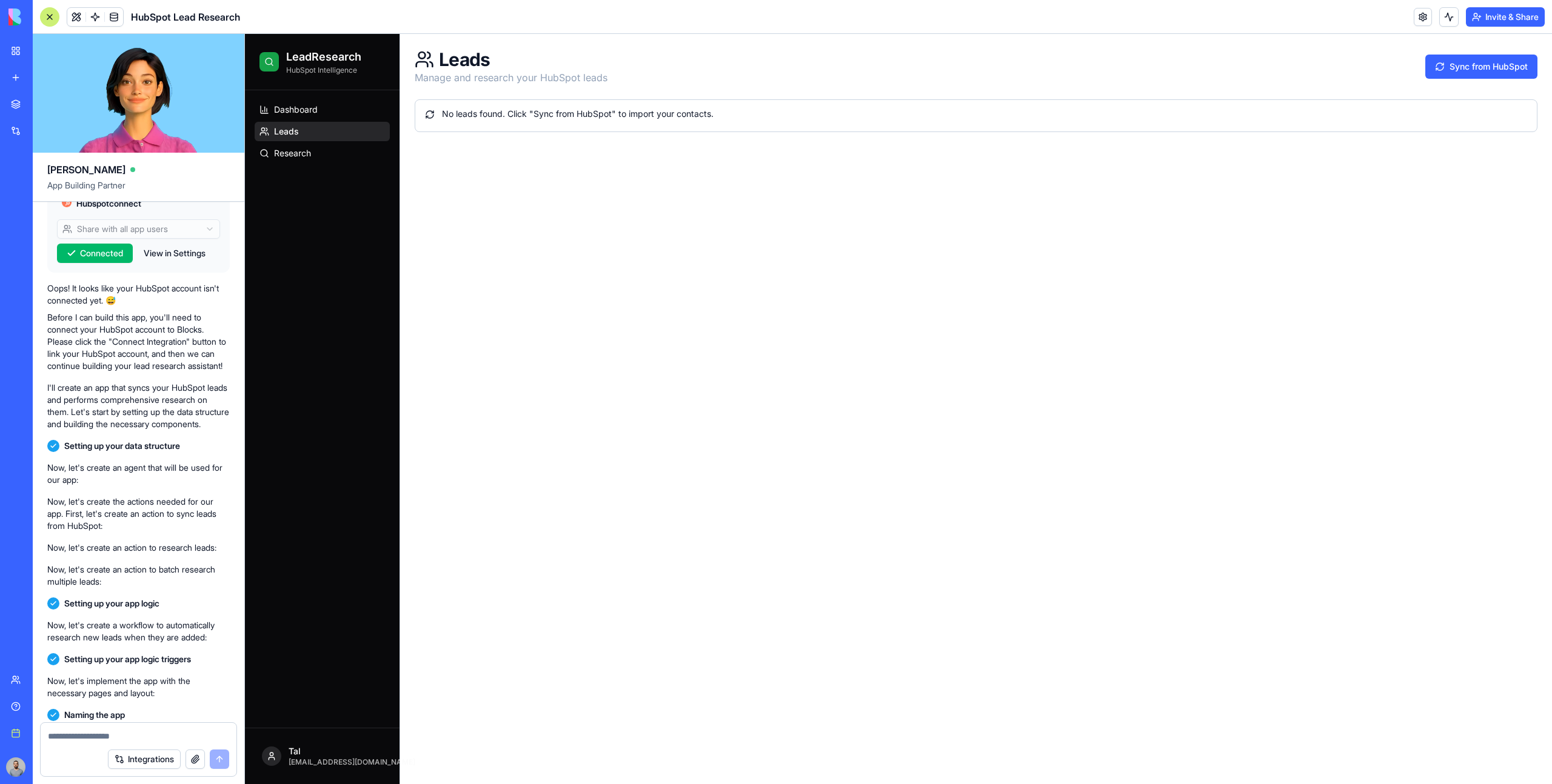
click at [10, 82] on link "New app" at bounding box center [28, 77] width 48 height 24
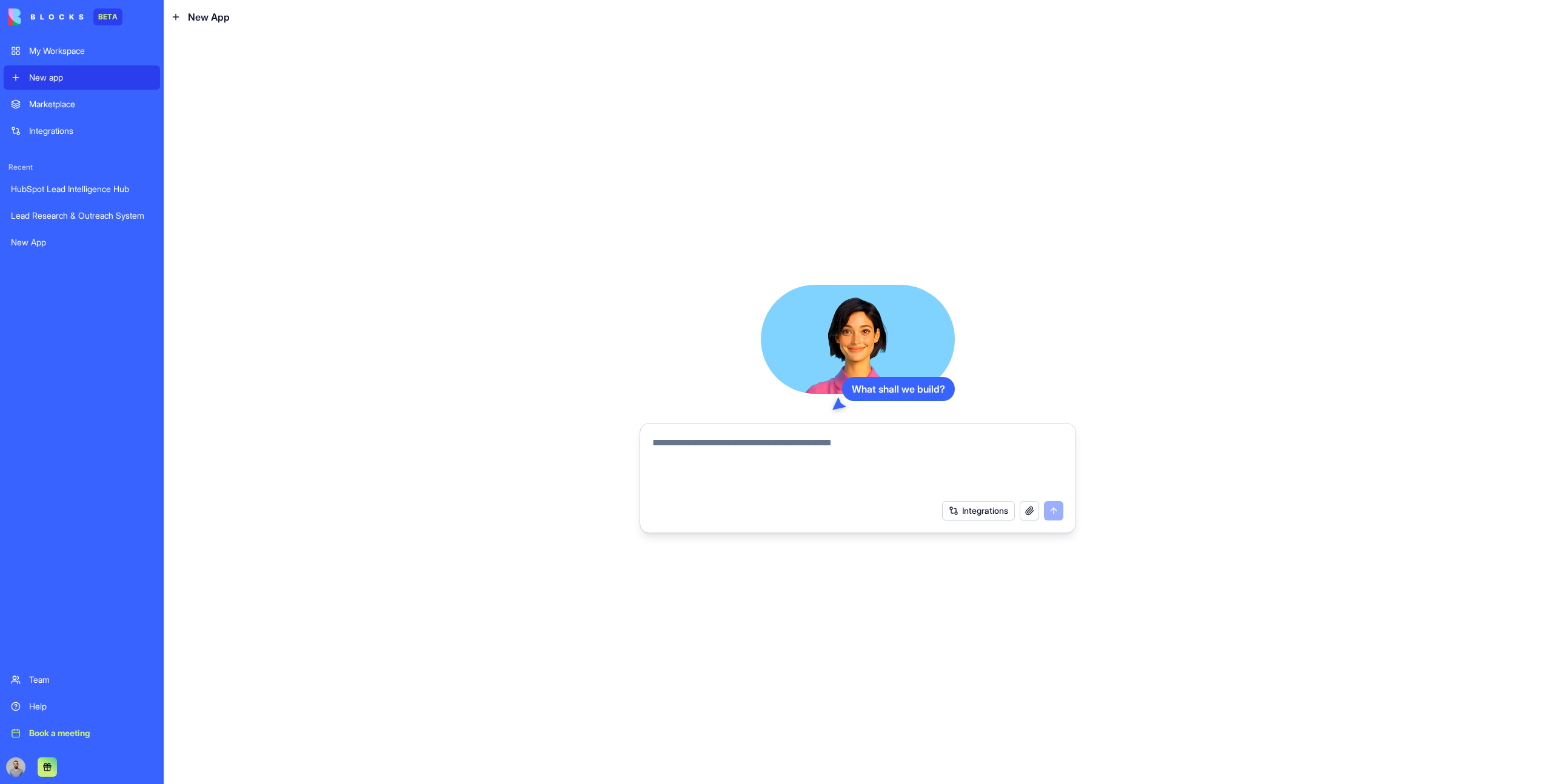
click at [111, 53] on div "My Workspace" at bounding box center [91, 51] width 124 height 12
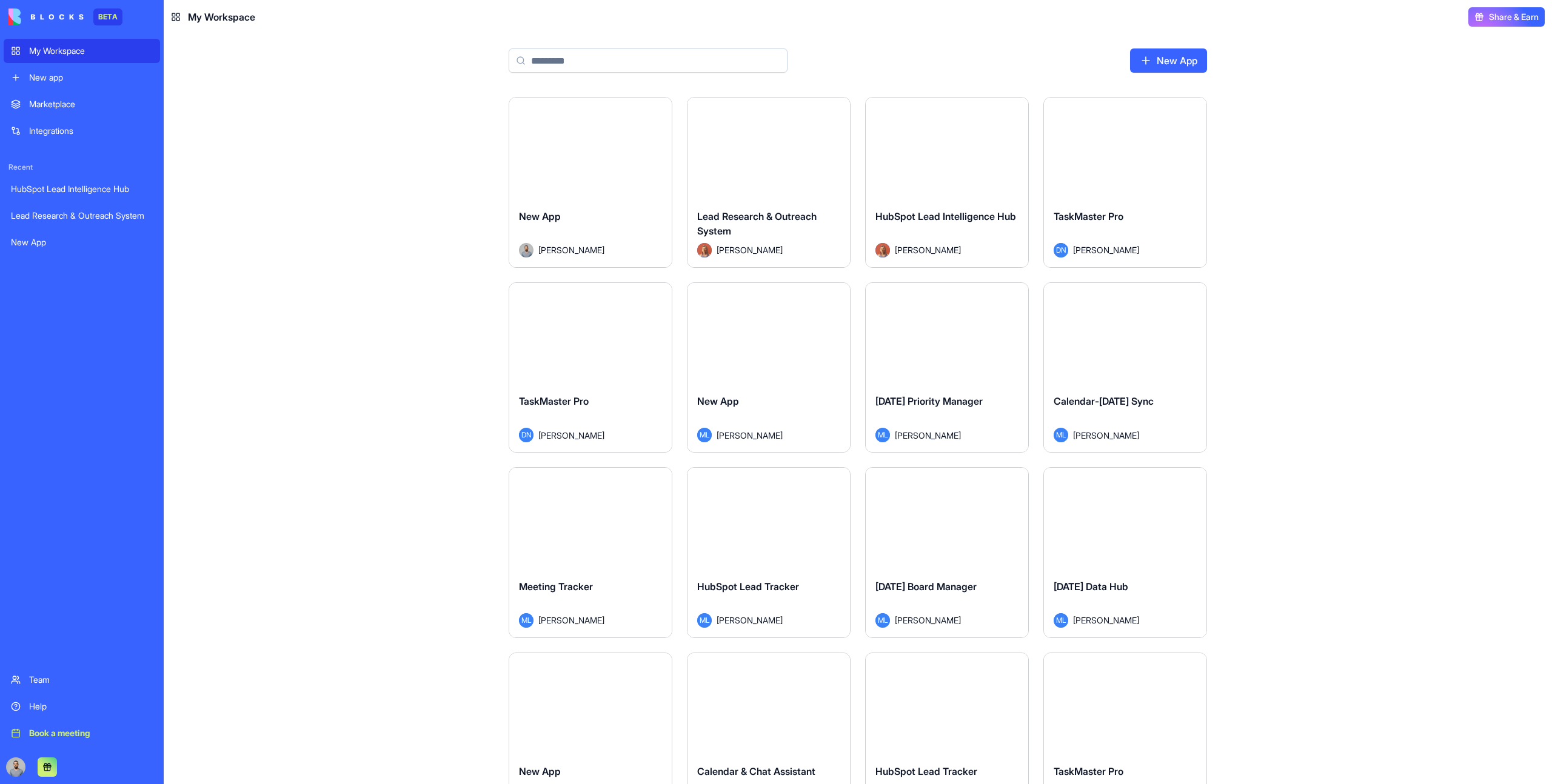
click at [114, 78] on div "New app" at bounding box center [91, 78] width 124 height 12
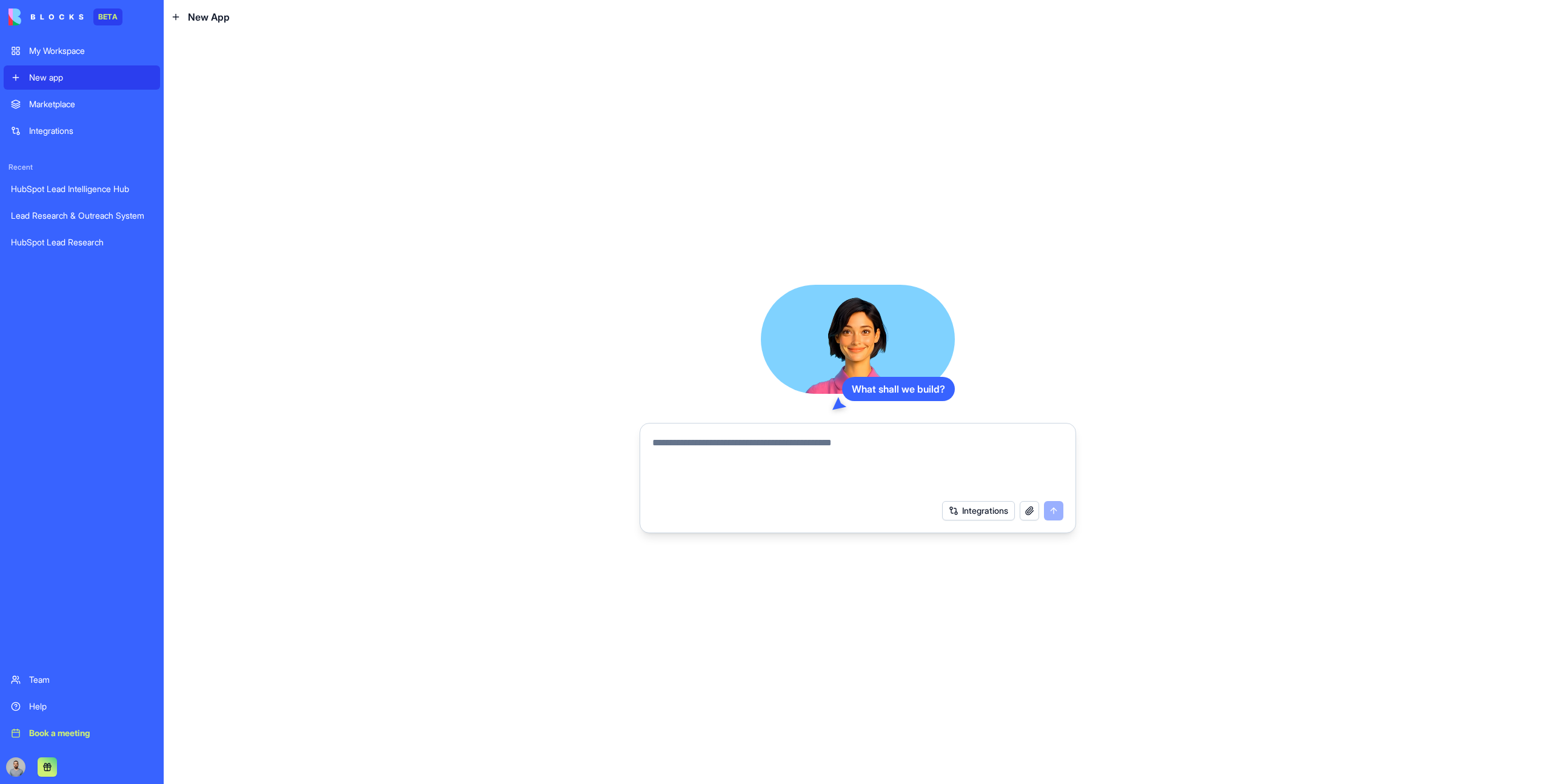
click at [93, 108] on div "Marketplace" at bounding box center [91, 104] width 124 height 12
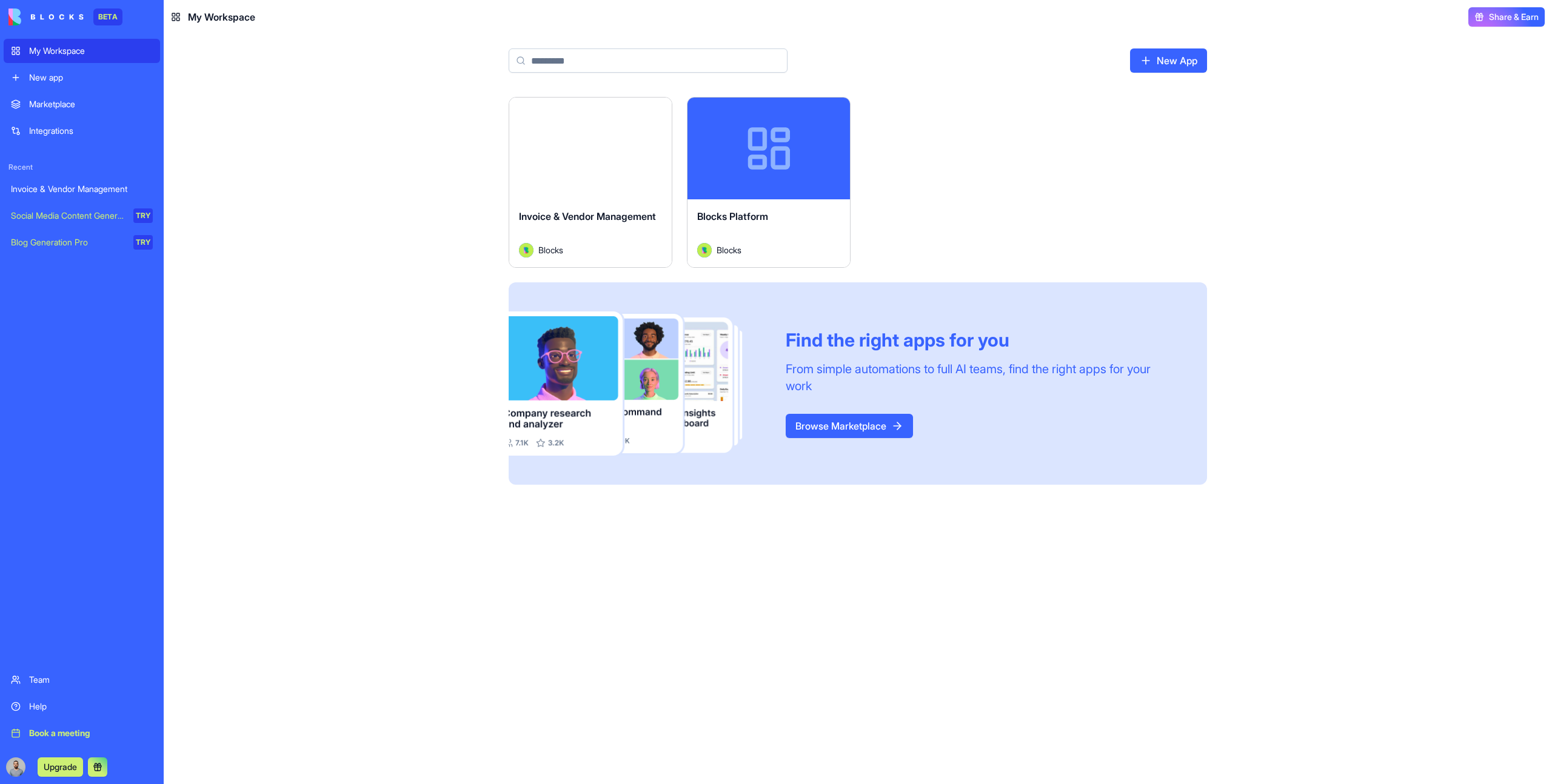
type input "*"
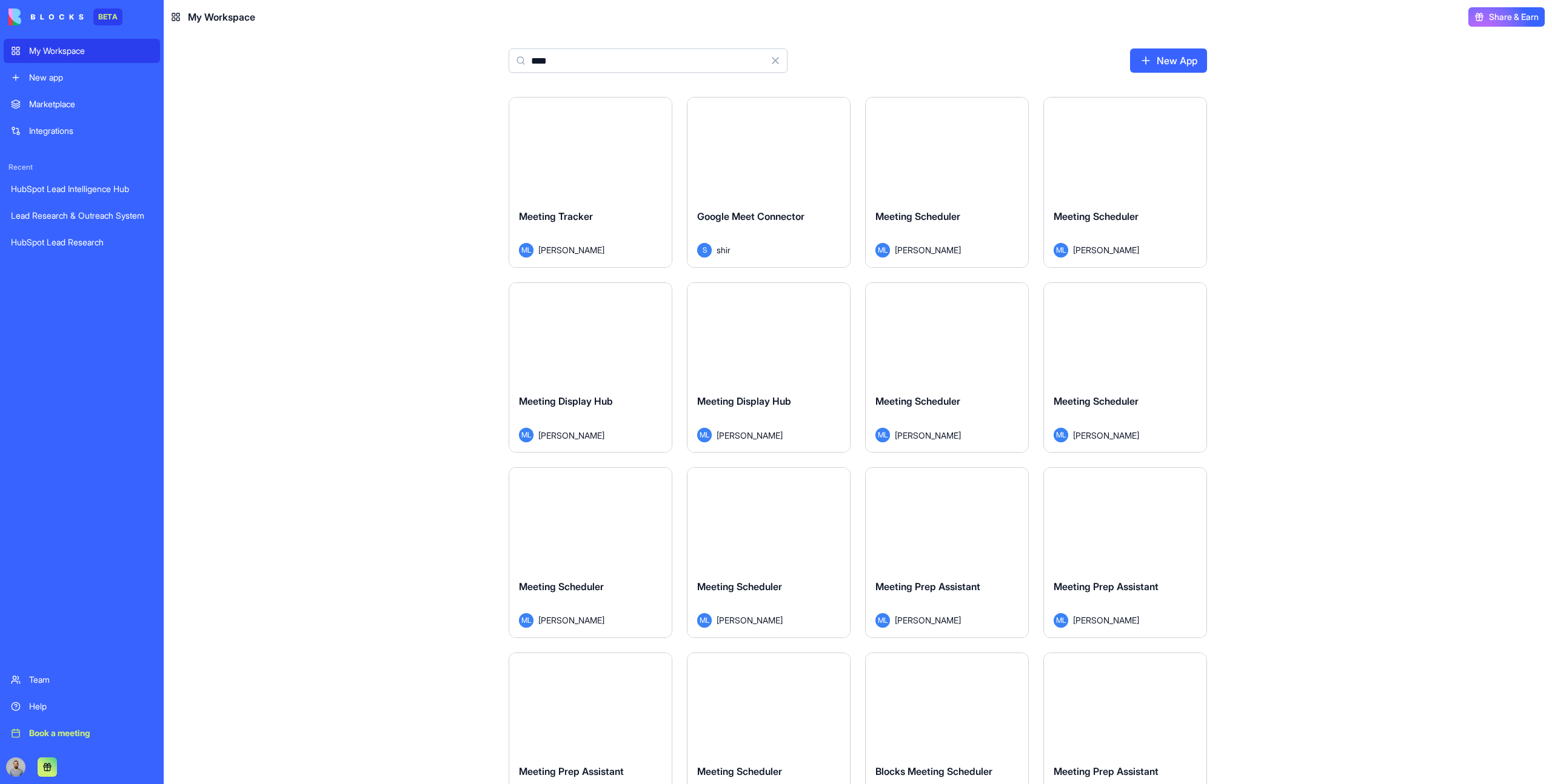
type input "****"
click at [952, 177] on div "Launch" at bounding box center [947, 148] width 163 height 102
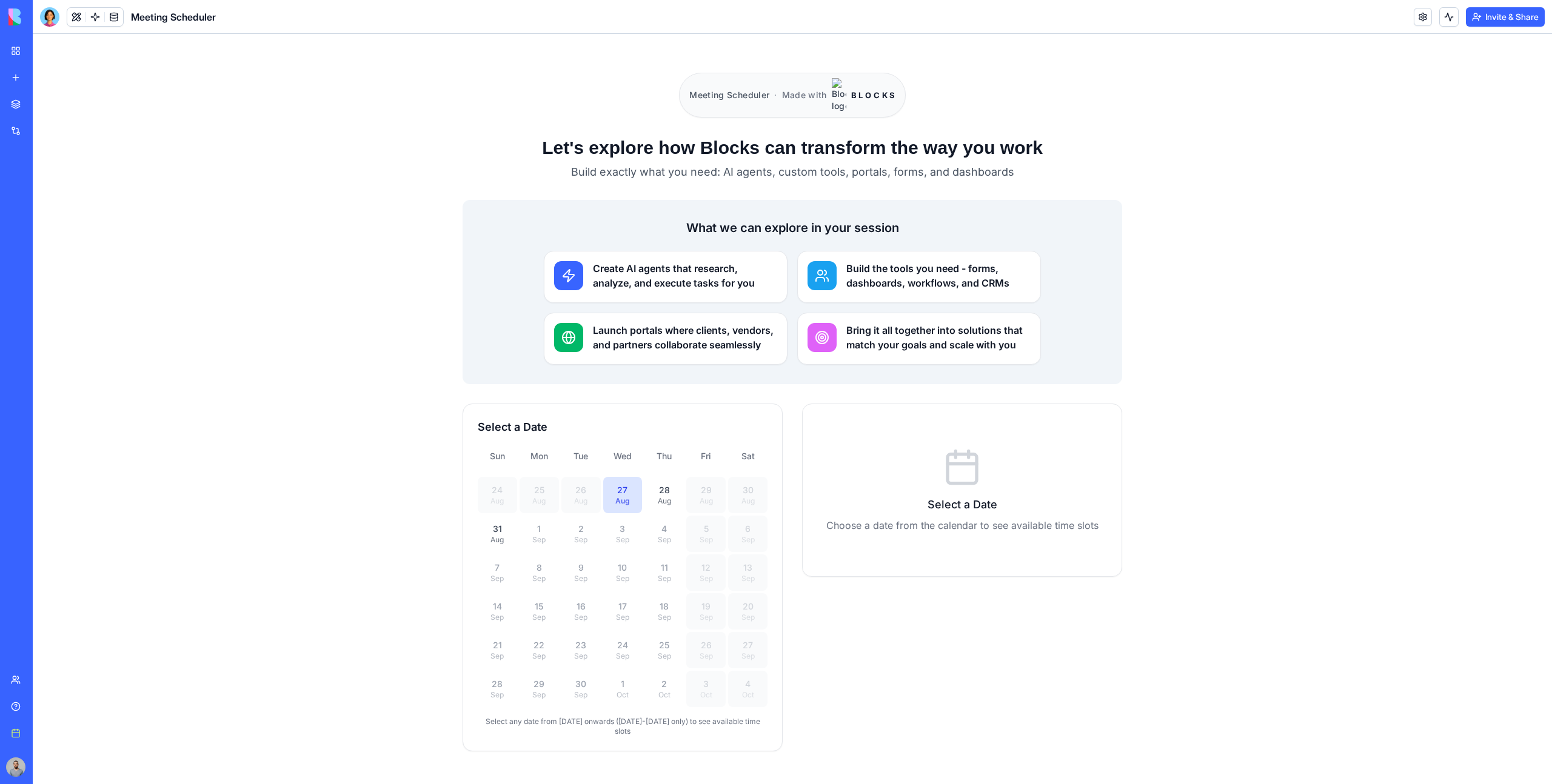
click at [80, 22] on button at bounding box center [76, 17] width 18 height 18
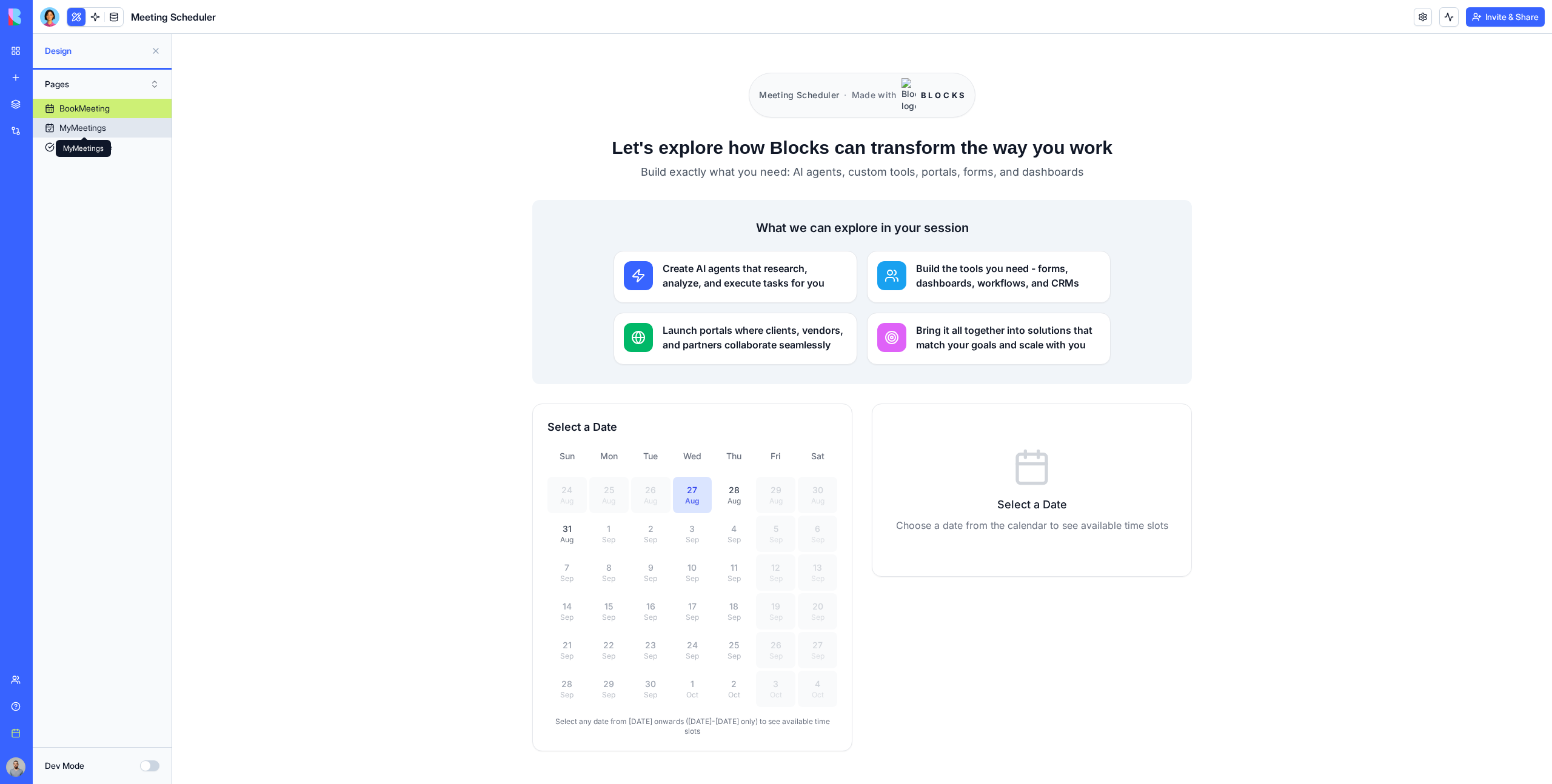
click at [106, 130] on div "MyMeetings" at bounding box center [83, 127] width 47 height 12
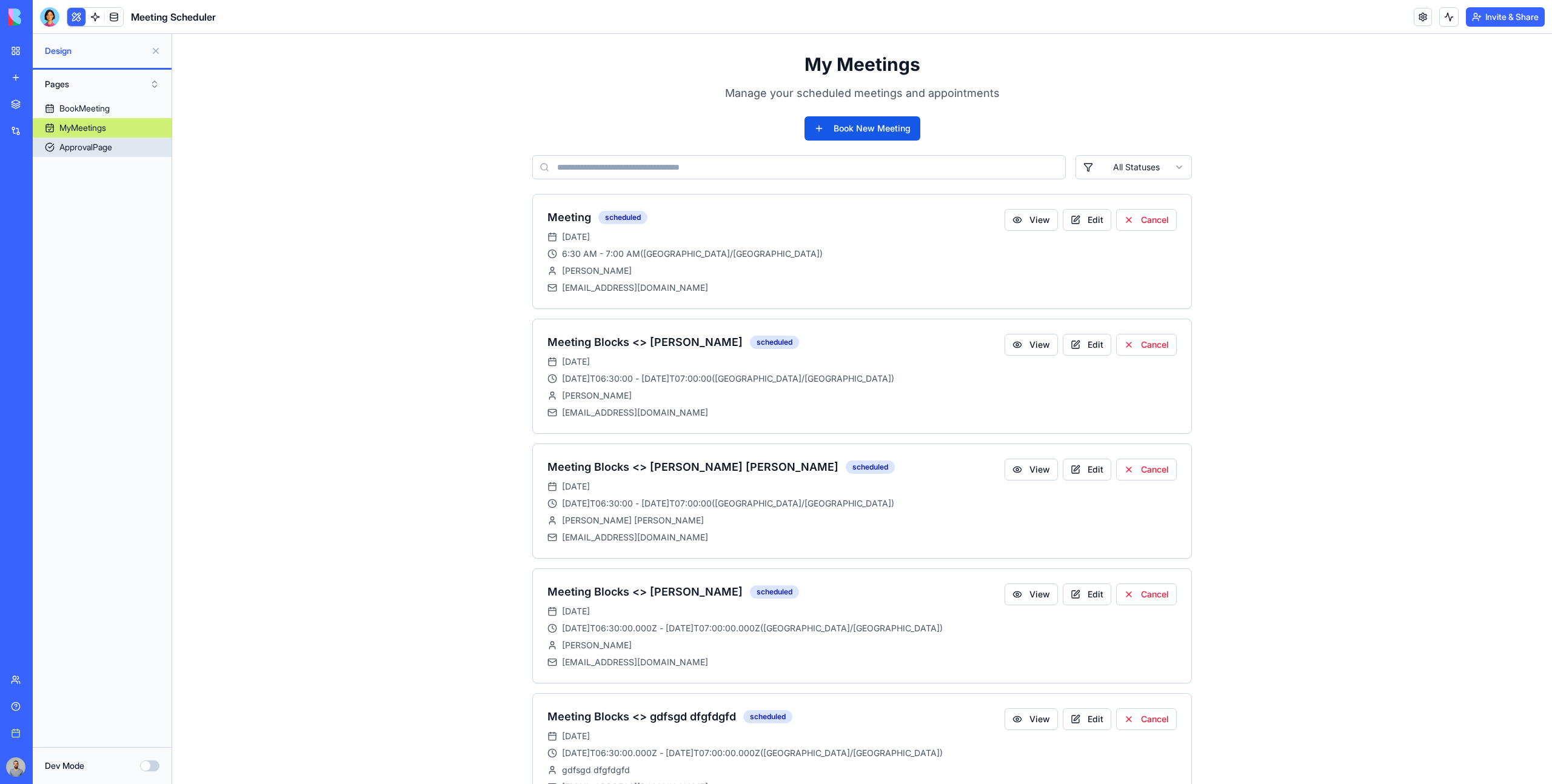
click at [116, 153] on link "ApprovalPage" at bounding box center [103, 147] width 139 height 19
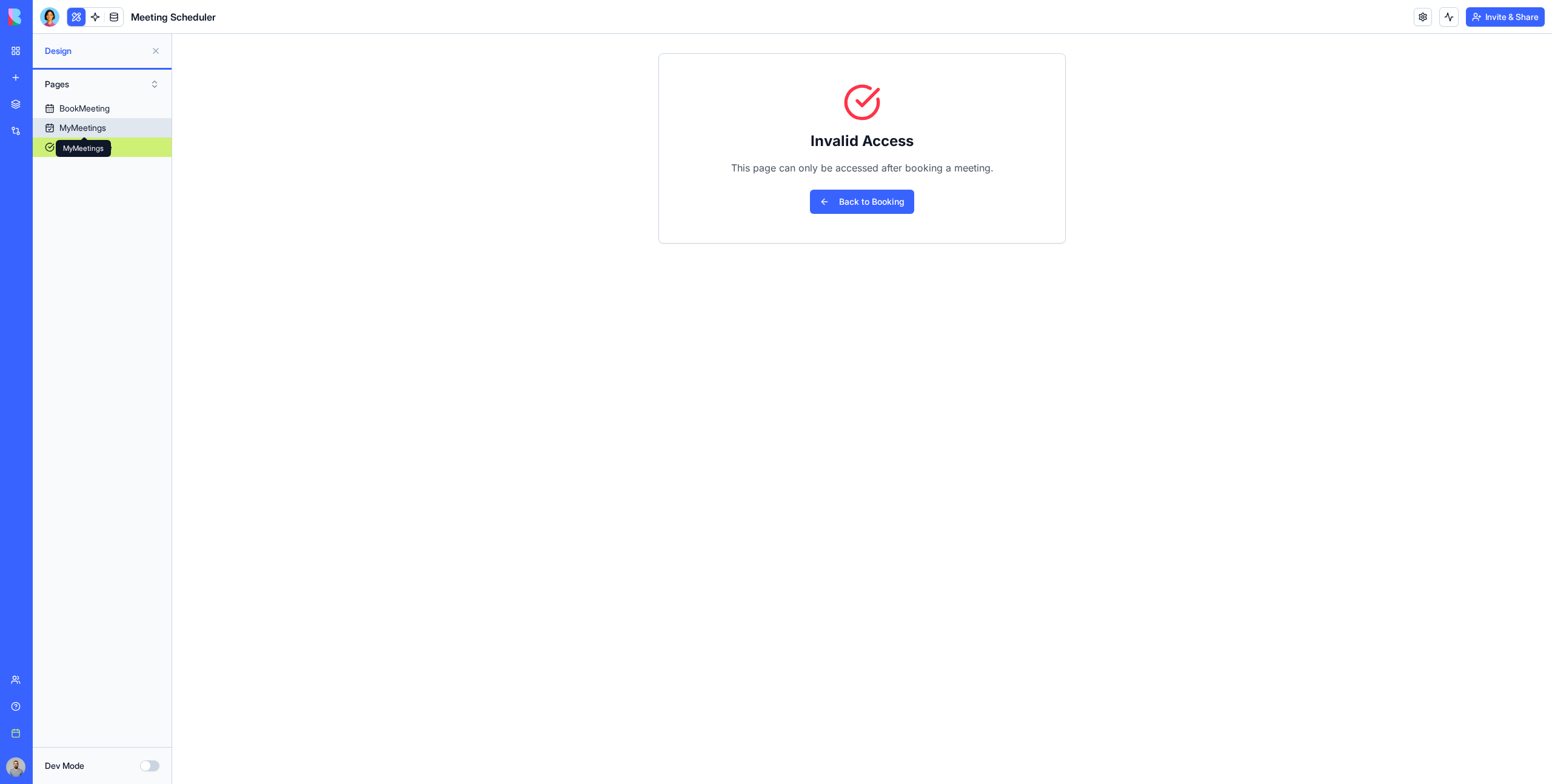
click at [102, 122] on div "MyMeetings" at bounding box center [83, 127] width 47 height 12
